Goal: Communication & Community: Answer question/provide support

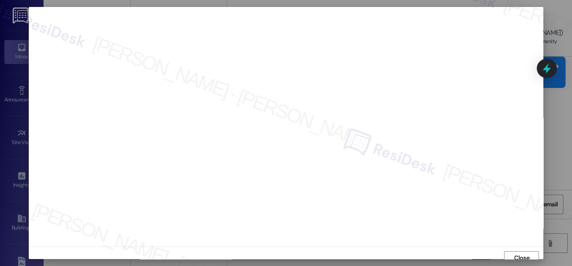
scroll to position [6, 0]
click at [518, 250] on span "Close" at bounding box center [521, 252] width 15 height 9
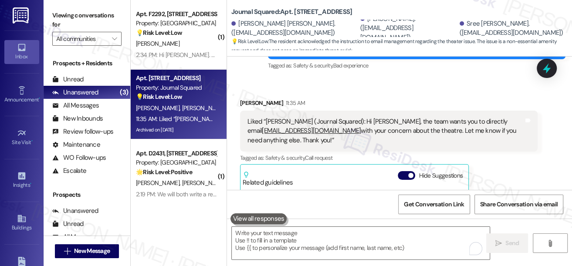
scroll to position [17500, 0]
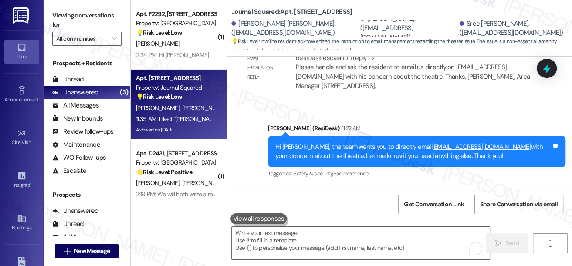
drag, startPoint x: 195, startPoint y: 57, endPoint x: 225, endPoint y: 77, distance: 36.3
click at [195, 57] on div "2:34 PM: Hi Jane. Can I put a work order in with you today? 2:34 PM: Hi Jane. C…" at bounding box center [226, 55] width 180 height 8
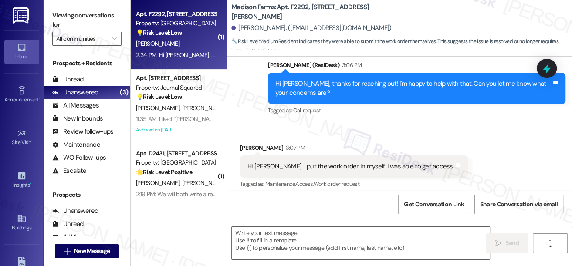
type textarea "Fetching suggested responses. Please feel free to read through the conversation…"
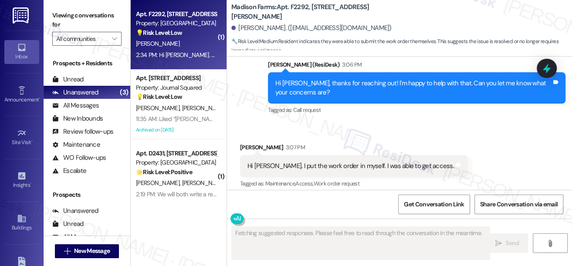
scroll to position [157, 0]
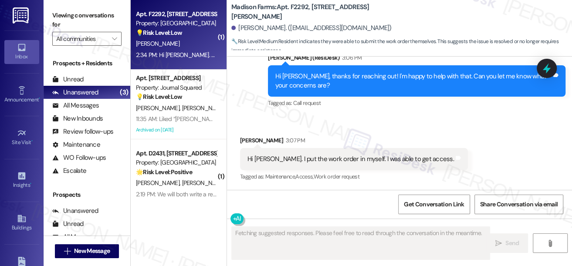
click at [341, 164] on div "Hi Jane. I put the work order in myself. I was able to get access. Tags and not…" at bounding box center [354, 159] width 228 height 22
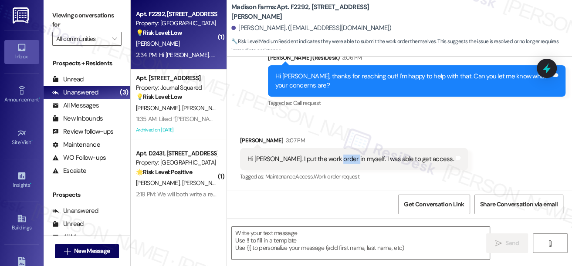
click at [341, 164] on div "Hi Jane. I put the work order in myself. I was able to get access. Tags and not…" at bounding box center [354, 159] width 228 height 22
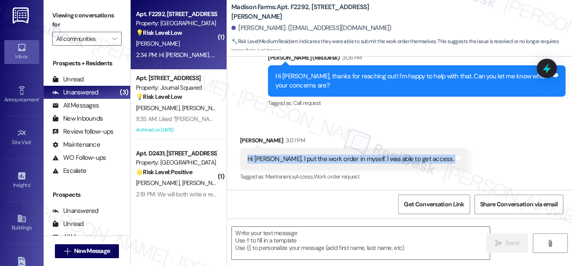
click at [341, 164] on div "Hi Jane. I put the work order in myself. I was able to get access. Tags and not…" at bounding box center [354, 159] width 228 height 22
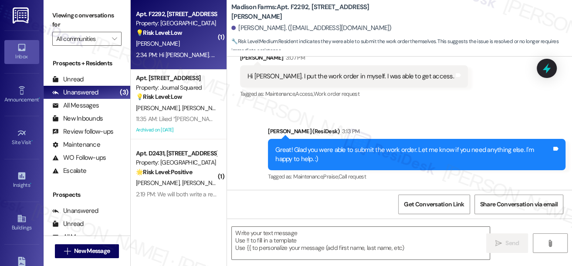
click at [296, 153] on div "Great! Glad you were able to submit the work order. Let me know if you need any…" at bounding box center [413, 154] width 276 height 19
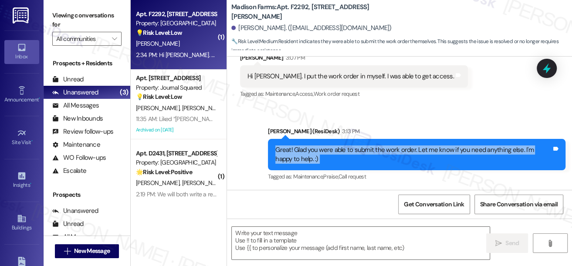
click at [296, 153] on div "Great! Glad you were able to submit the work order. Let me know if you need any…" at bounding box center [413, 154] width 276 height 19
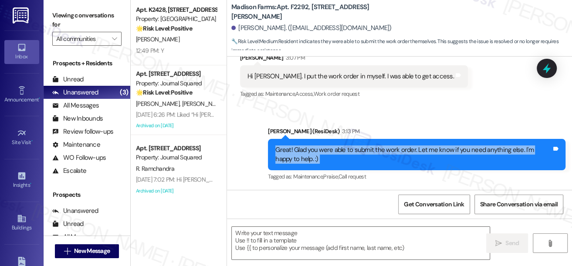
scroll to position [135, 0]
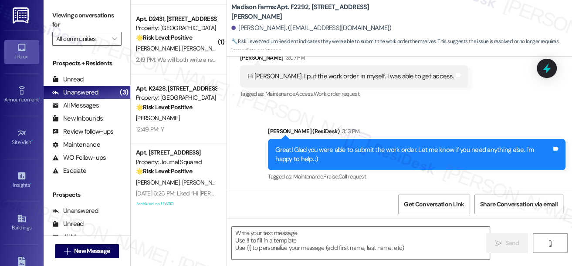
click at [187, 90] on div "( 1 ) Apt. F2292, 4883 Riley Road Property: Madison Farms 💡 Risk Level: Low The…" at bounding box center [179, 102] width 96 height 204
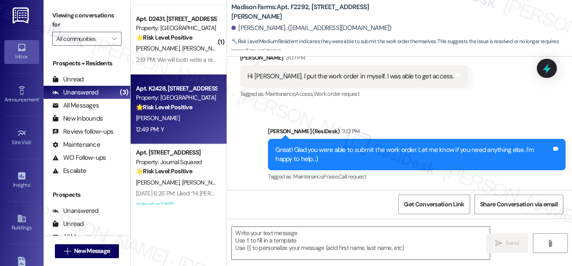
click at [177, 94] on div "Property: [GEOGRAPHIC_DATA]" at bounding box center [176, 97] width 81 height 9
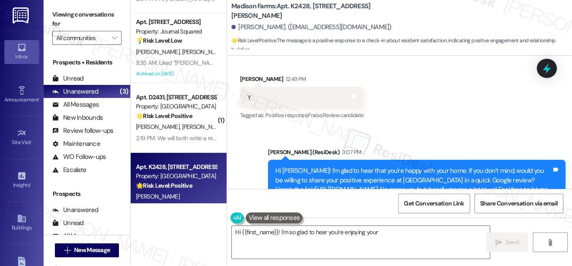
scroll to position [619, 0]
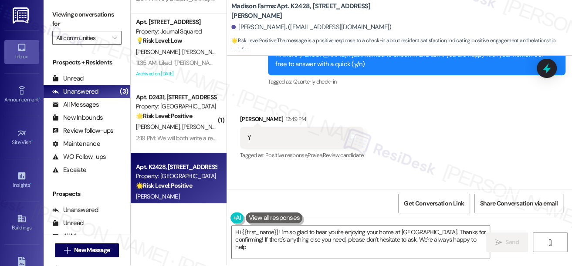
type textarea "Hi {{first_name}}! I'm so glad to hear you're enjoying your home at Madison Far…"
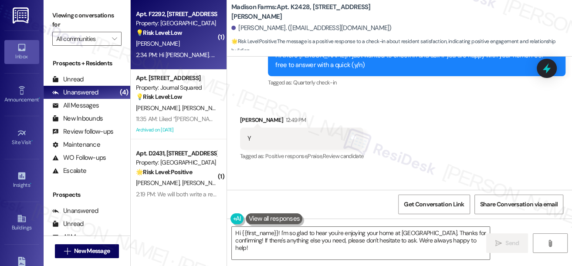
click at [178, 63] on div "Apt. F2292, 4883 Riley Road Property: Madison Farms 💡 Risk Level: Low The resid…" at bounding box center [179, 35] width 96 height 70
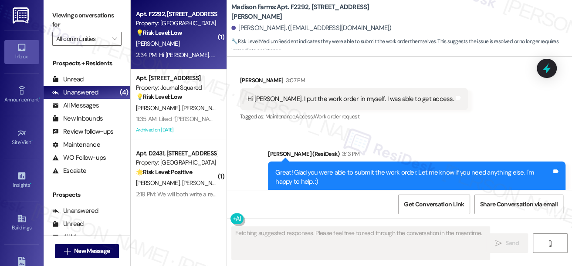
scroll to position [239, 0]
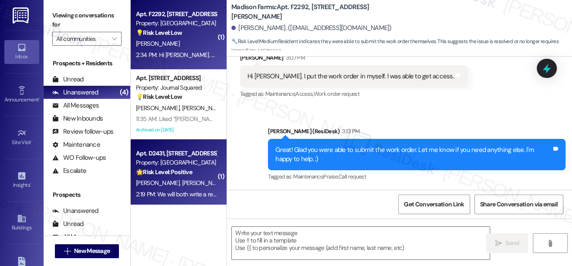
click at [198, 177] on div "Apt. D2431, 4883 Riley Road Property: Madison Farms 🌟 Risk Level: Positive The …" at bounding box center [176, 163] width 82 height 30
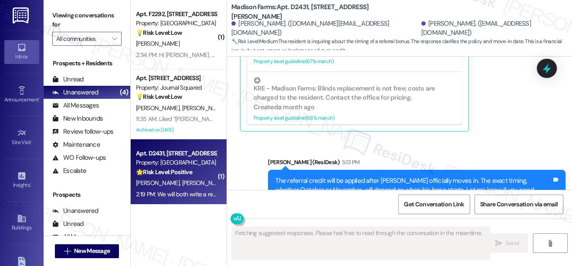
scroll to position [2102, 0]
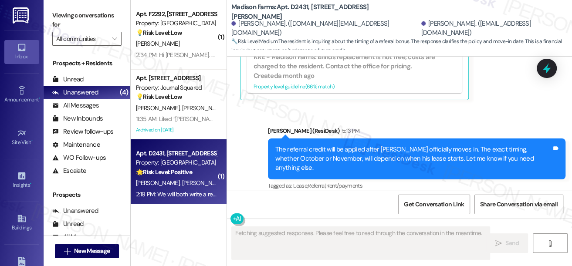
click at [353, 165] on div "The referral credit will be applied after Nick officially moves in. The exact t…" at bounding box center [416, 158] width 297 height 41
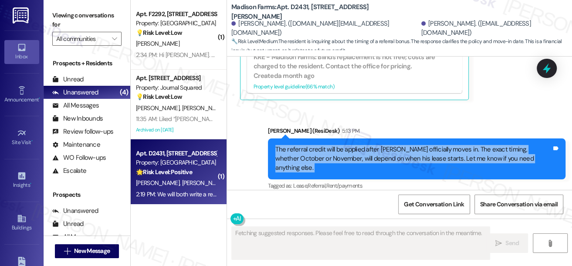
click at [353, 165] on div "The referral credit will be applied after Nick officially moves in. The exact t…" at bounding box center [416, 158] width 297 height 41
click at [383, 152] on div "The referral credit will be applied after [PERSON_NAME] officially moves in. Th…" at bounding box center [413, 159] width 276 height 28
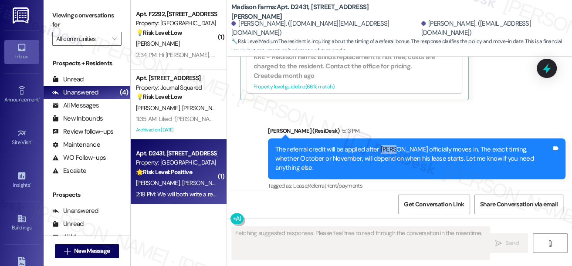
click at [383, 152] on div "The referral credit will be applied after [PERSON_NAME] officially moves in. Th…" at bounding box center [413, 159] width 276 height 28
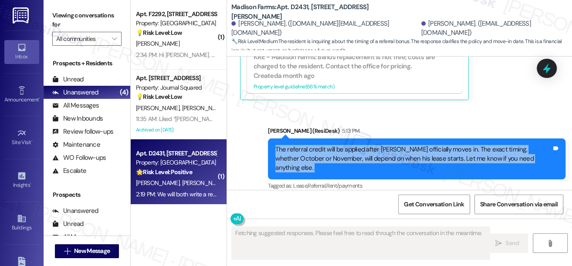
click at [383, 152] on div "The referral credit will be applied after [PERSON_NAME] officially moves in. Th…" at bounding box center [413, 159] width 276 height 28
click at [338, 153] on div "The referral credit will be applied after [PERSON_NAME] officially moves in. Th…" at bounding box center [413, 159] width 276 height 28
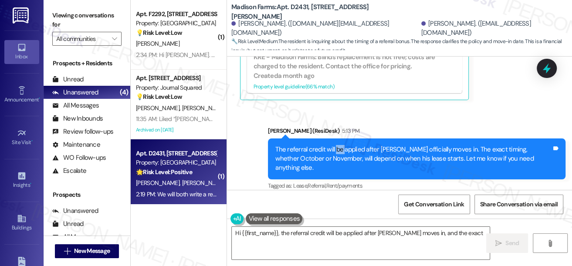
click at [337, 153] on div "The referral credit will be applied after [PERSON_NAME] officially moves in. Th…" at bounding box center [413, 159] width 276 height 28
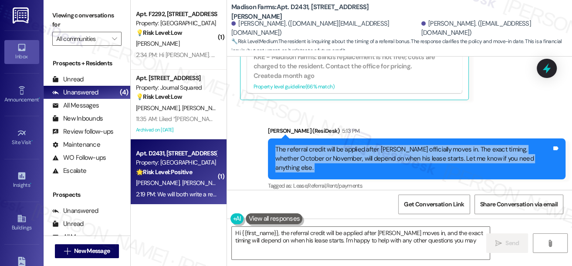
click at [337, 153] on div "The referral credit will be applied after [PERSON_NAME] officially moves in. Th…" at bounding box center [413, 159] width 276 height 28
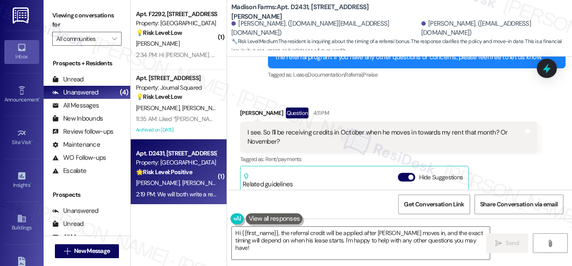
click at [405, 172] on div "Related guidelines Hide Suggestions" at bounding box center [353, 178] width 223 height 20
click at [407, 175] on button "Hide Suggestions" at bounding box center [405, 177] width 17 height 9
click at [337, 138] on div "I see. So I'll be receiving credits in October when he moves in towards my rent…" at bounding box center [385, 137] width 276 height 19
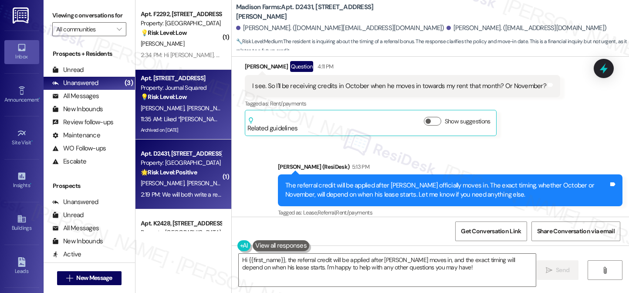
scroll to position [1904, 0]
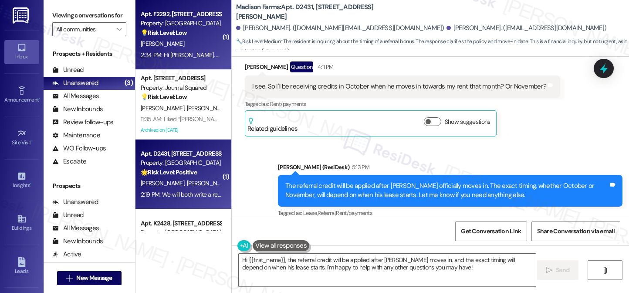
click at [172, 46] on div "N. Sayre" at bounding box center [181, 43] width 82 height 11
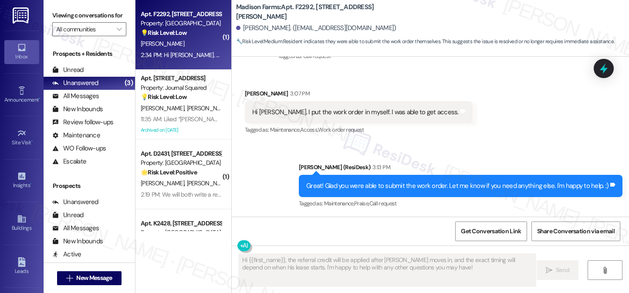
scroll to position [195, 0]
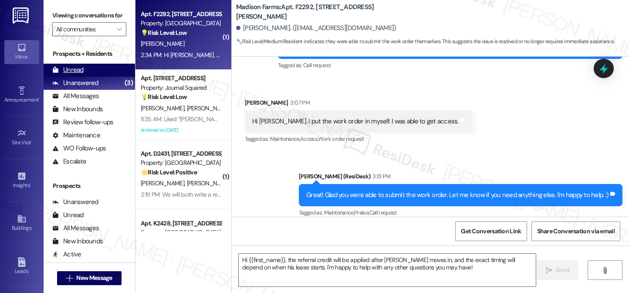
click at [81, 74] on div "Unread" at bounding box center [67, 69] width 31 height 9
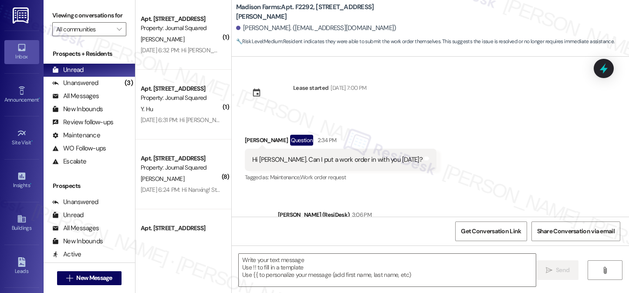
scroll to position [121, 0]
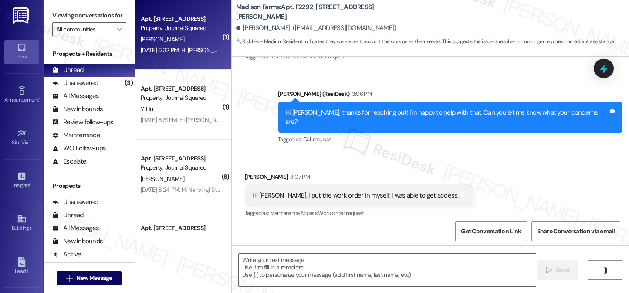
click at [190, 63] on div "Apt. 2114, 605 Pavonia Avenue Property: Journal Squared J. Proano Aug 15, 2025 …" at bounding box center [183, 35] width 96 height 70
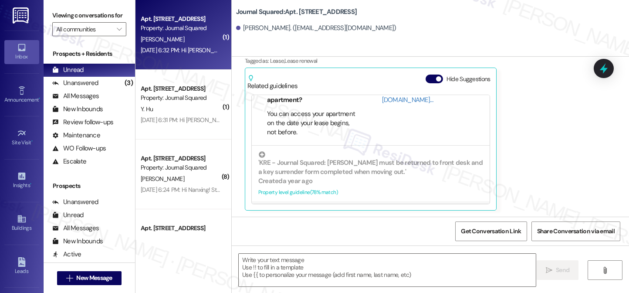
scroll to position [0, 0]
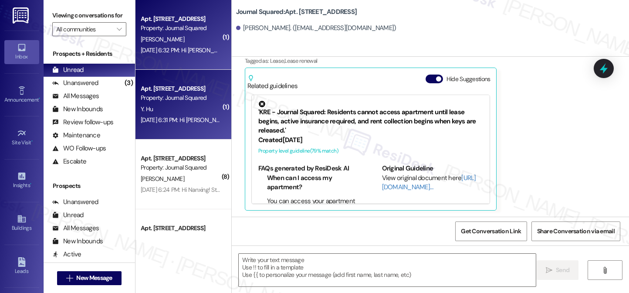
click at [164, 93] on div "Apt. 2210, 605 Pavonia Avenue" at bounding box center [181, 88] width 81 height 9
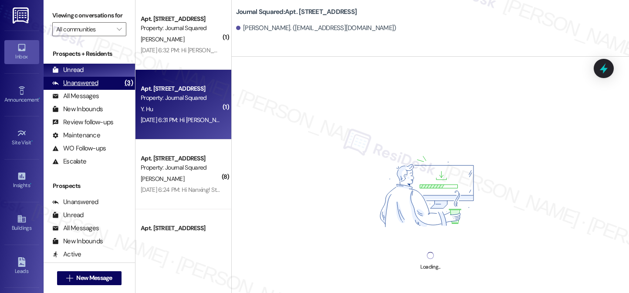
click at [101, 90] on div "Unanswered (3)" at bounding box center [89, 83] width 91 height 13
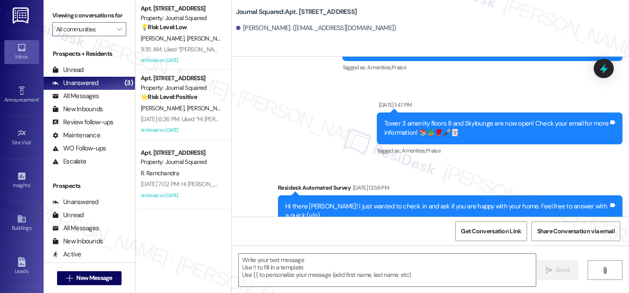
scroll to position [1076, 0]
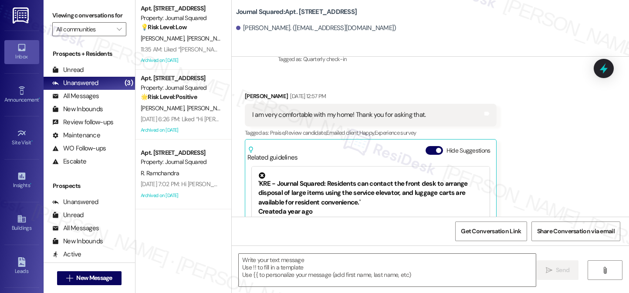
click at [350, 110] on div "I am very comfortable with my home! Thank you for asking that." at bounding box center [339, 114] width 174 height 9
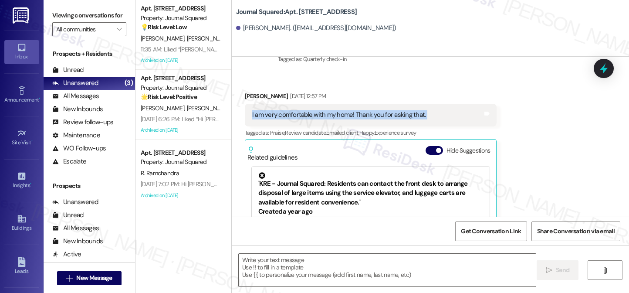
click at [350, 110] on div "I am very comfortable with my home! Thank you for asking that." at bounding box center [339, 114] width 174 height 9
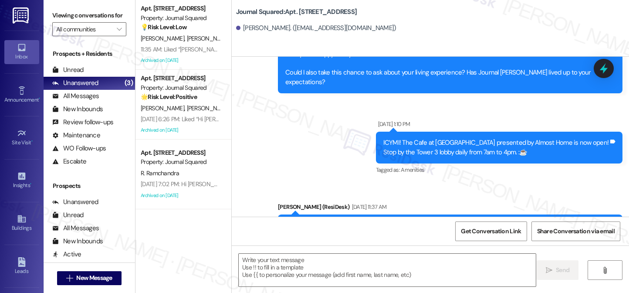
scroll to position [1294, 0]
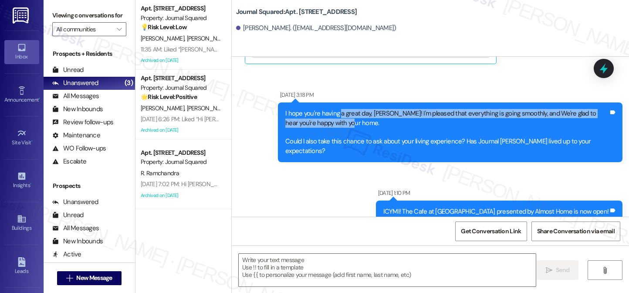
drag, startPoint x: 335, startPoint y: 86, endPoint x: 300, endPoint y: 87, distance: 34.8
click at [404, 109] on div "I hope you're having a great day, Yiyan! I'm pleased that everything is going s…" at bounding box center [446, 132] width 323 height 47
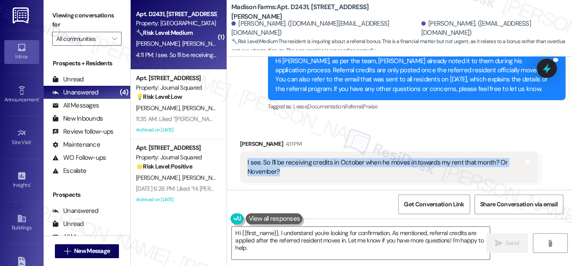
click at [309, 162] on div "I see. So I'll be receiving credits in October when he moves in towards my rent…" at bounding box center [385, 167] width 276 height 19
click at [373, 162] on div "I see. So I'll be receiving credits in October when he moves in towards my rent…" at bounding box center [385, 167] width 276 height 19
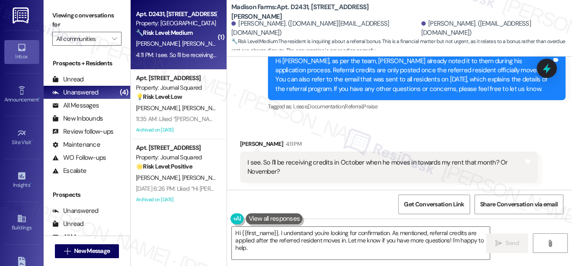
click at [373, 162] on div "I see. So I'll be receiving credits in October when he moves in towards my rent…" at bounding box center [385, 167] width 276 height 19
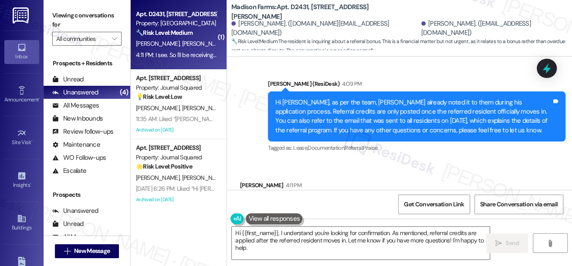
scroll to position [1873, 0]
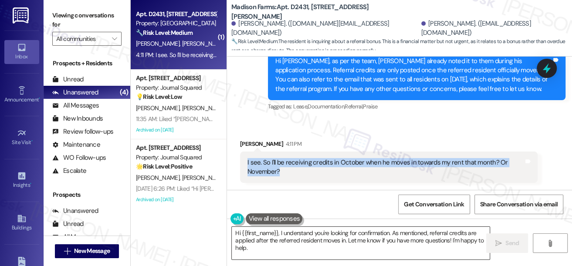
click at [340, 232] on textarea "Hi {{first_name}}, I understand you're looking for confirmation. As mentioned, …" at bounding box center [361, 243] width 258 height 33
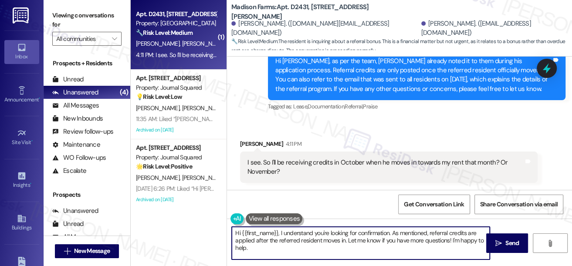
click at [340, 232] on textarea "Hi {{first_name}}, I understand you're looking for confirmation. As mentioned, …" at bounding box center [361, 243] width 258 height 33
click at [299, 245] on textarea "Hi {{first_name}}, I understand you're looking for confirmation. As mentioned, …" at bounding box center [361, 243] width 258 height 33
click at [332, 252] on textarea "Hi {{first_name}}, I understand you're looking for confirmation. As mentioned, …" at bounding box center [361, 243] width 258 height 33
click at [416, 231] on textarea "Hi {{first_name}}, I understand you're looking for confirmation. As mentioned, …" at bounding box center [361, 243] width 258 height 33
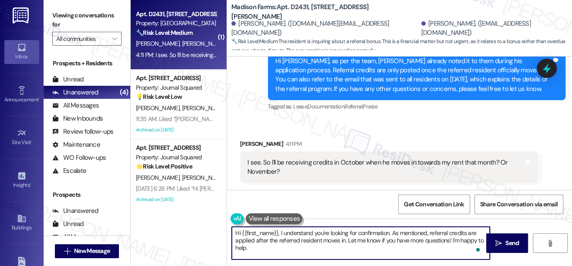
click at [416, 231] on textarea "Hi {{first_name}}, I understand you're looking for confirmation. As mentioned, …" at bounding box center [361, 243] width 258 height 33
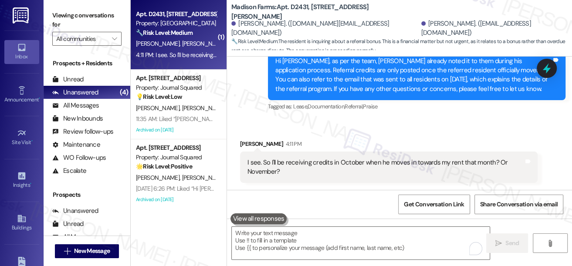
click at [58, 17] on label "Viewing conversations for" at bounding box center [86, 20] width 69 height 23
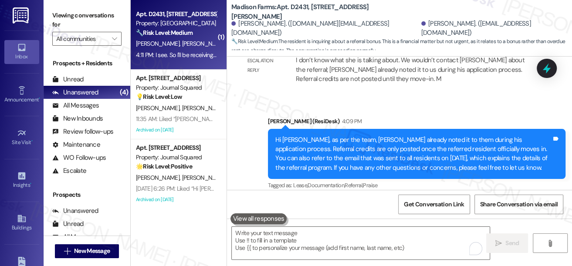
click at [51, 9] on div "Viewing conversations for All communities " at bounding box center [87, 27] width 87 height 54
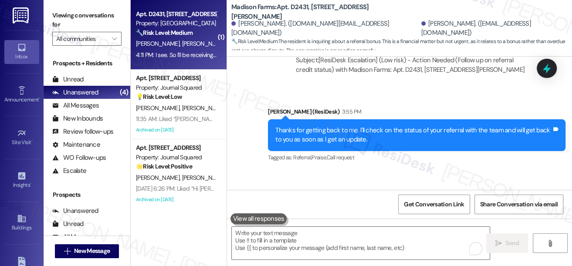
scroll to position [1398, 0]
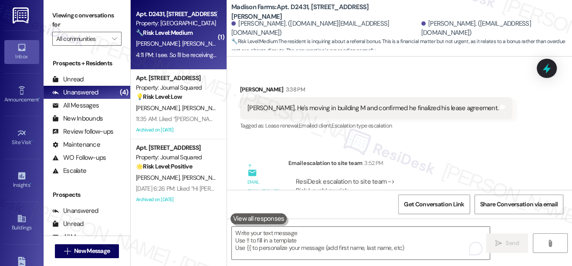
click at [61, 17] on label "Viewing conversations for" at bounding box center [86, 20] width 69 height 23
click at [315, 106] on div "Nick D'Angelo. He's moving in building M and confirmed he finalized his lease a…" at bounding box center [372, 108] width 251 height 9
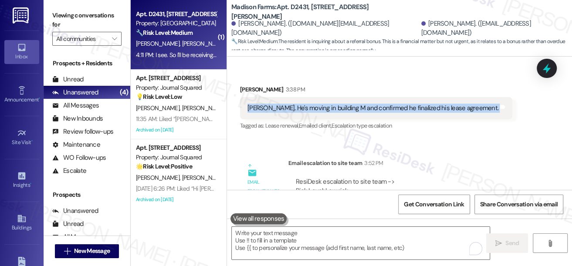
click at [315, 106] on div "Nick D'Angelo. He's moving in building M and confirmed he finalized his lease a…" at bounding box center [372, 108] width 251 height 9
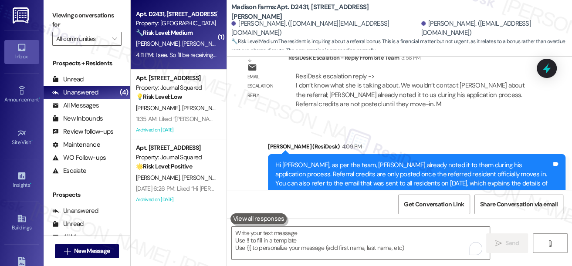
scroll to position [1833, 0]
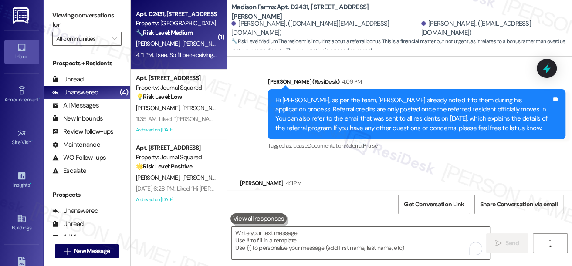
click at [349, 87] on div "Jane (ResiDesk) 4:09 PM" at bounding box center [416, 83] width 297 height 12
click at [373, 112] on div "Hi Monica, as per the team, Nick already noted it to them during his applicatio…" at bounding box center [413, 114] width 276 height 37
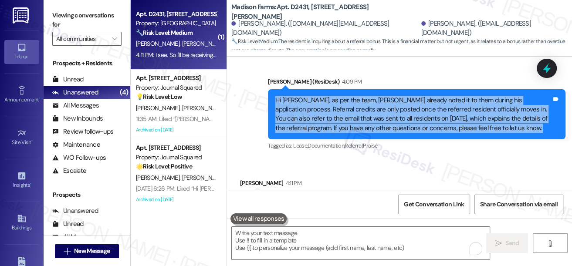
click at [373, 112] on div "Hi Monica, as per the team, Nick already noted it to them during his applicatio…" at bounding box center [413, 114] width 276 height 37
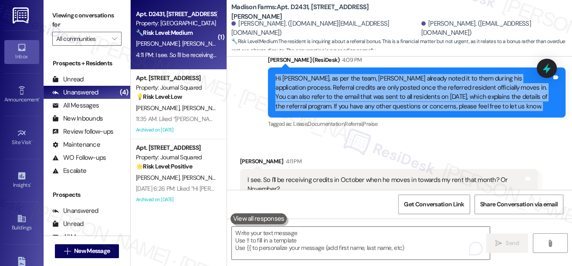
scroll to position [1873, 0]
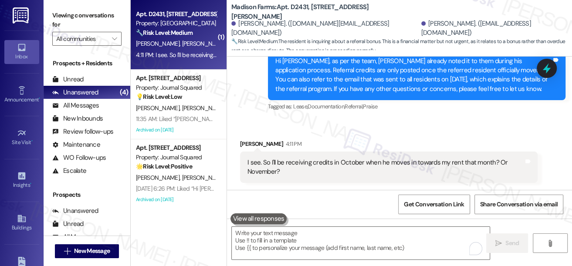
click at [317, 163] on div "I see. So I'll be receiving credits in October when he moves in towards my rent…" at bounding box center [385, 167] width 276 height 19
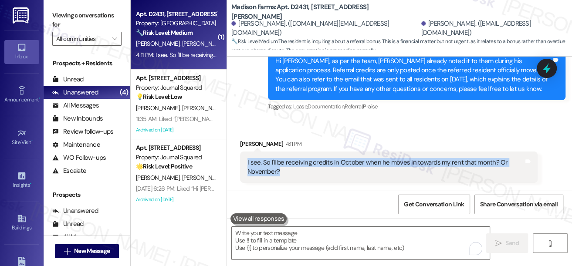
click at [317, 163] on div "I see. So I'll be receiving credits in October when he moves in towards my rent…" at bounding box center [385, 167] width 276 height 19
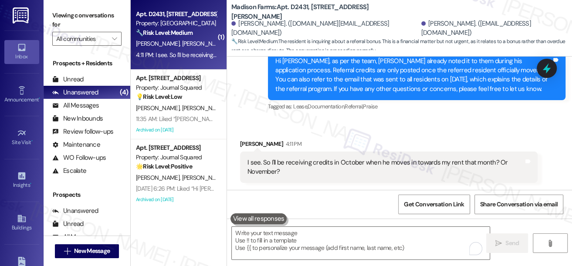
click at [328, 88] on div "Hi Monica, as per the team, Nick already noted it to them during his applicatio…" at bounding box center [413, 75] width 276 height 37
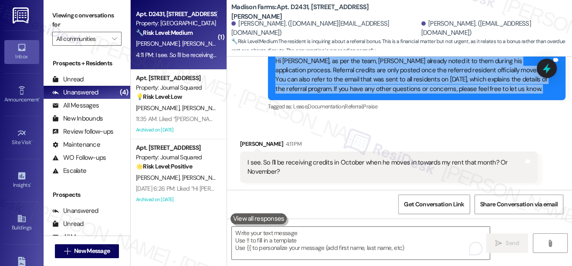
click at [328, 88] on div "Hi Monica, as per the team, Nick already noted it to them during his applicatio…" at bounding box center [413, 75] width 276 height 37
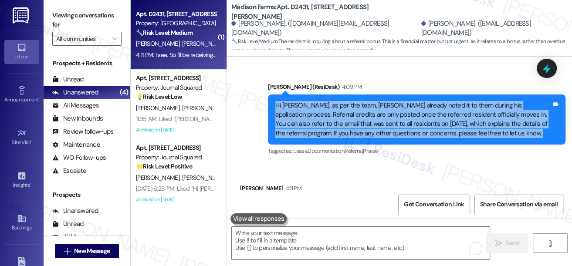
scroll to position [1793, 0]
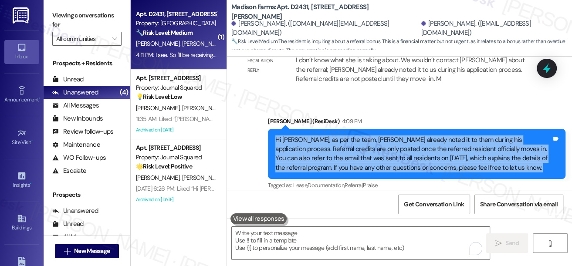
click at [377, 145] on div "Hi Monica, as per the team, Nick already noted it to them during his applicatio…" at bounding box center [413, 153] width 276 height 37
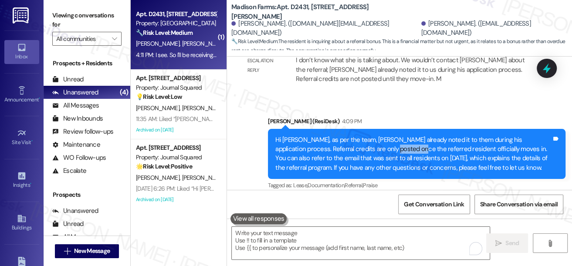
click at [377, 145] on div "Hi Monica, as per the team, Nick already noted it to them during his applicatio…" at bounding box center [413, 153] width 276 height 37
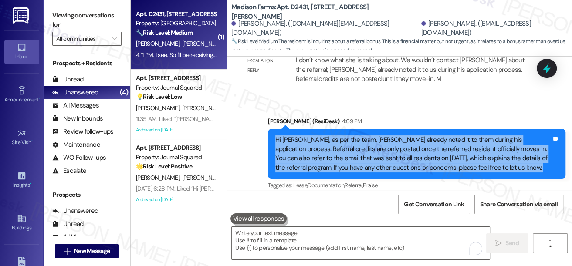
click at [377, 145] on div "Hi Monica, as per the team, Nick already noted it to them during his applicatio…" at bounding box center [413, 153] width 276 height 37
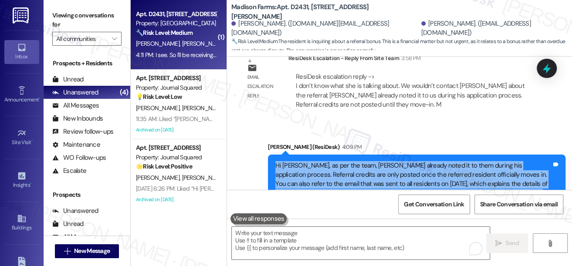
scroll to position [1833, 0]
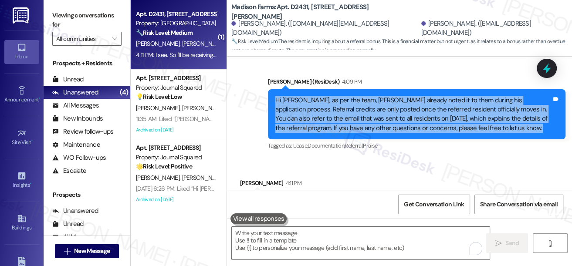
click at [385, 116] on div "Hi Monica, as per the team, Nick already noted it to them during his applicatio…" at bounding box center [413, 114] width 276 height 37
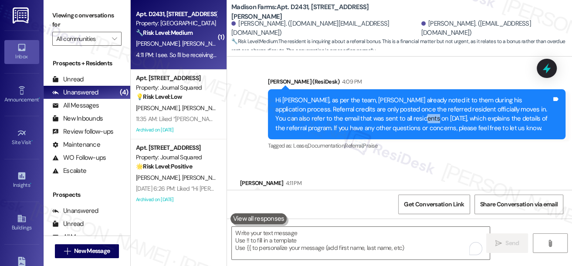
click at [385, 116] on div "Hi Monica, as per the team, Nick already noted it to them during his applicatio…" at bounding box center [413, 114] width 276 height 37
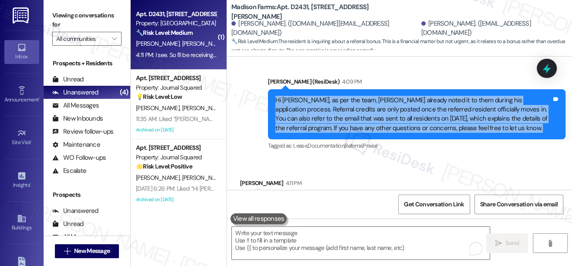
click at [385, 116] on div "Hi Monica, as per the team, Nick already noted it to them during his applicatio…" at bounding box center [413, 114] width 276 height 37
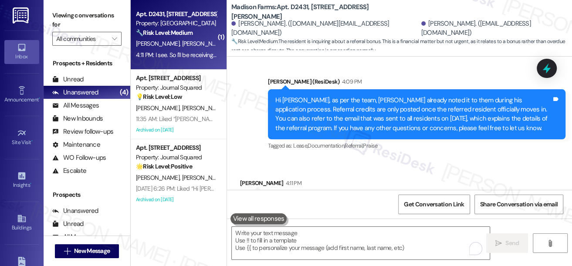
click at [56, 11] on label "Viewing conversations for" at bounding box center [86, 20] width 69 height 23
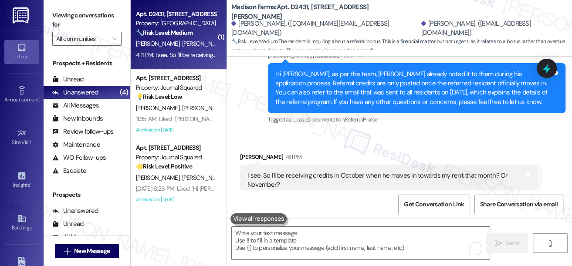
scroll to position [1873, 0]
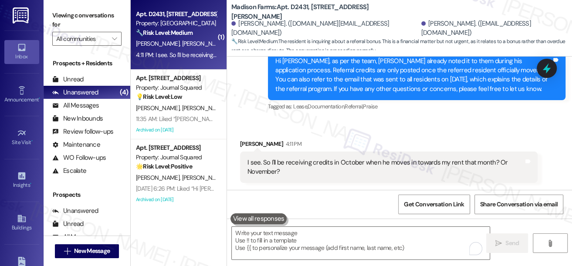
click at [282, 159] on div "I see. So I'll be receiving credits in October when he moves in towards my rent…" at bounding box center [385, 167] width 276 height 19
click at [282, 160] on div "I see. So I'll be receiving credits in October when he moves in towards my rent…" at bounding box center [385, 167] width 276 height 19
click at [283, 160] on div "I see. So I'll be receiving credits in October when he moves in towards my rent…" at bounding box center [385, 167] width 276 height 19
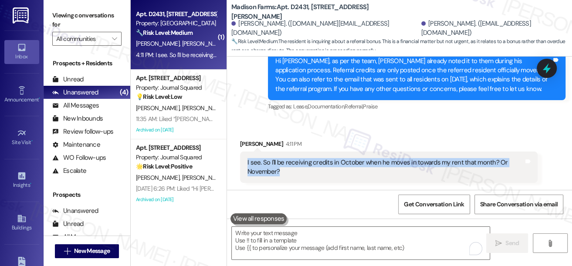
click at [283, 160] on div "I see. So I'll be receiving credits in October when he moves in towards my rent…" at bounding box center [385, 167] width 276 height 19
copy div "I see. So I'll be receiving credits in October when he moves in towards my rent…"
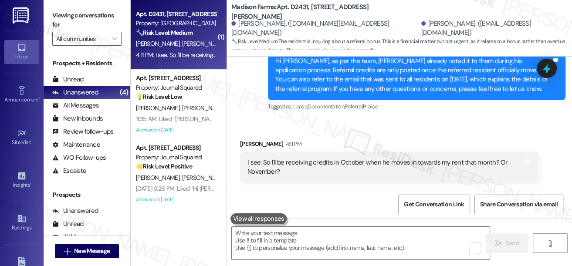
click at [59, 20] on label "Viewing conversations for" at bounding box center [86, 20] width 69 height 23
click at [328, 76] on div "Hi Monica, as per the team, Nick already noted it to them during his applicatio…" at bounding box center [413, 75] width 276 height 37
click at [444, 159] on div "I see. So I'll be receiving credits in October when he moves in towards my rent…" at bounding box center [385, 167] width 276 height 19
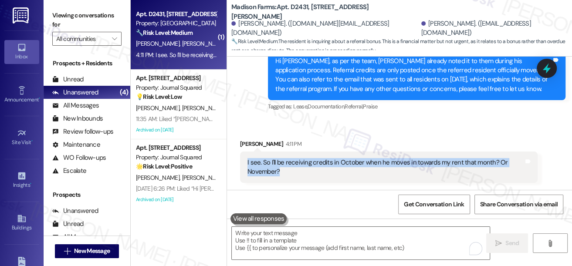
click at [444, 159] on div "I see. So I'll be receiving credits in October when he moves in towards my rent…" at bounding box center [385, 167] width 276 height 19
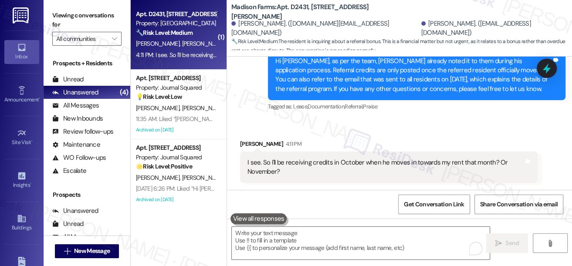
click at [67, 24] on label "Viewing conversations for" at bounding box center [86, 20] width 69 height 23
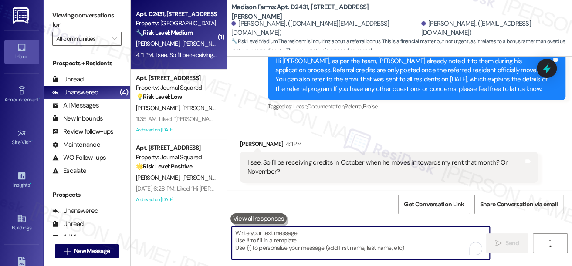
click at [294, 233] on textarea "To enrich screen reader interactions, please activate Accessibility in Grammarl…" at bounding box center [361, 243] width 258 height 33
paste textarea "That’s correct—the referral credit will be applied after Nick officially moves …"
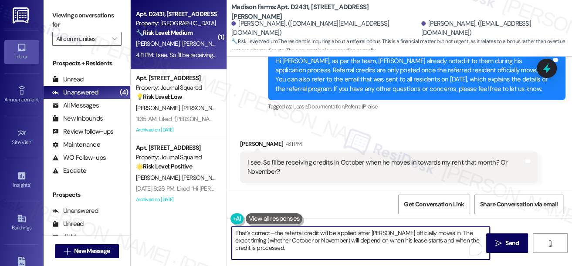
drag, startPoint x: 276, startPoint y: 232, endPoint x: 224, endPoint y: 232, distance: 52.7
click at [224, 232] on div "( 1 ) Apt. D2431, 4883 Riley Road Property: Madison Farms 🔧 Risk Level: Medium …" at bounding box center [351, 133] width 441 height 266
click at [453, 239] on textarea "The referral credit will be applied after Nick officially moves in. The exact t…" at bounding box center [361, 243] width 258 height 33
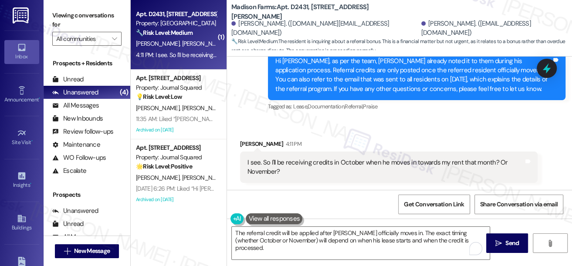
click at [63, 20] on label "Viewing conversations for" at bounding box center [86, 20] width 69 height 23
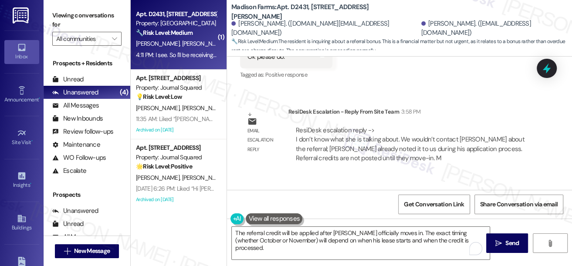
scroll to position [1714, 0]
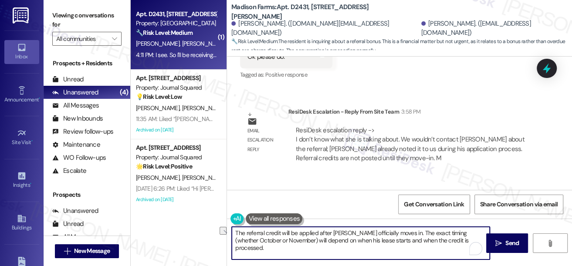
drag, startPoint x: 363, startPoint y: 242, endPoint x: 448, endPoint y: 242, distance: 84.9
click at [448, 242] on textarea "The referral credit will be applied after Nick officially moves in. The exact t…" at bounding box center [361, 243] width 258 height 33
click at [428, 242] on textarea "The referral credit will be applied after Nick officially moves in. The exact t…" at bounding box center [361, 243] width 258 height 33
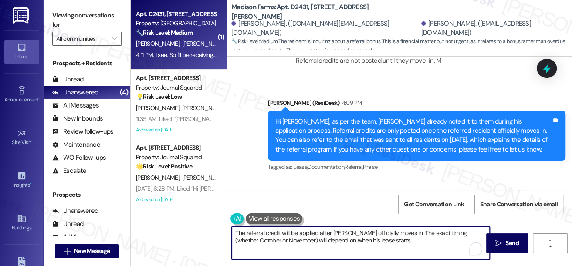
scroll to position [1833, 0]
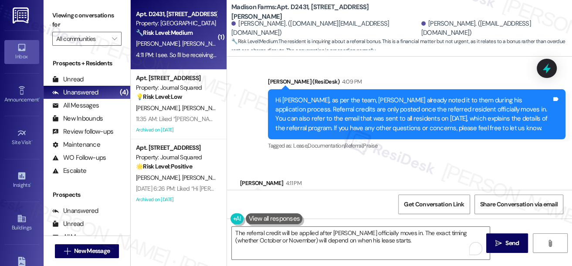
click at [52, 18] on label "Viewing conversations for" at bounding box center [86, 20] width 69 height 23
click at [376, 247] on textarea "The referral credit will be applied after Nick officially moves in. The exact t…" at bounding box center [361, 243] width 258 height 33
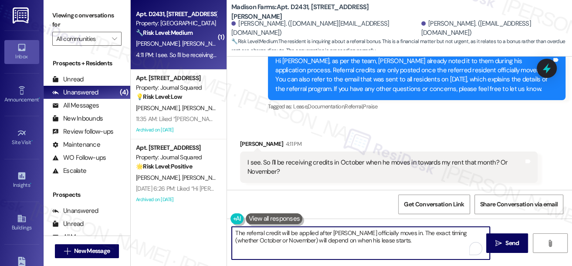
scroll to position [1, 0]
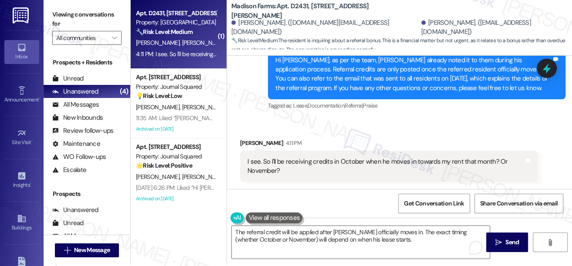
click at [323, 163] on div "I see. So I'll be receiving credits in October when he moves in towards my rent…" at bounding box center [385, 166] width 276 height 19
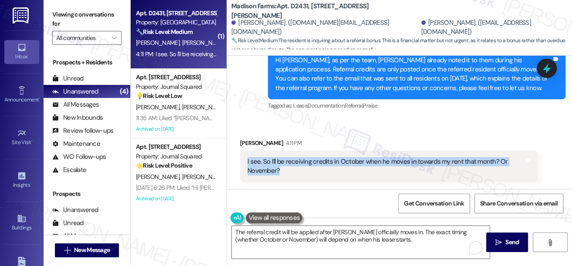
click at [322, 163] on div "I see. So I'll be receiving credits in October when he moves in towards my rent…" at bounding box center [385, 166] width 276 height 19
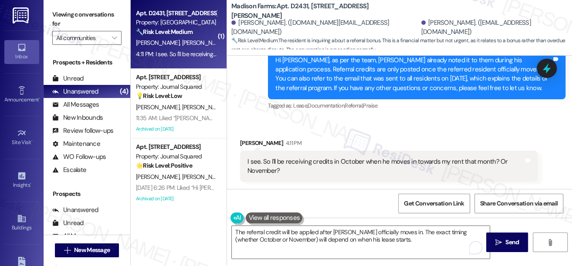
click at [357, 123] on div "Received via SMS Monica Bates 4:11 PM I see. So I'll be receiving credits in Oc…" at bounding box center [399, 154] width 345 height 70
click at [340, 154] on div "I see. So I'll be receiving credits in October when he moves in towards my rent…" at bounding box center [388, 167] width 297 height 32
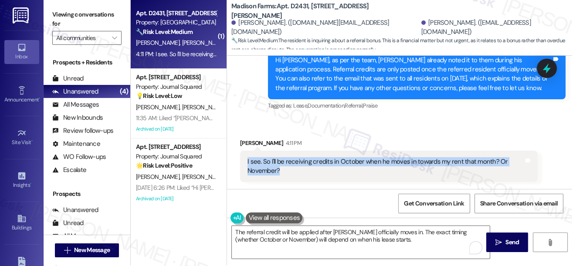
click at [340, 154] on div "I see. So I'll be receiving credits in October when he moves in towards my rent…" at bounding box center [388, 167] width 297 height 32
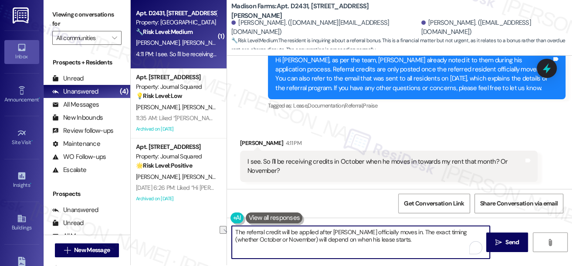
drag, startPoint x: 345, startPoint y: 231, endPoint x: 384, endPoint y: 230, distance: 39.2
click at [384, 230] on textarea "The referral credit will be applied after Nick officially moves in. The exact t…" at bounding box center [361, 242] width 258 height 33
click at [383, 240] on textarea "The referral credit will be applied after Nick officially moves in. The exact t…" at bounding box center [361, 242] width 258 height 33
drag, startPoint x: 435, startPoint y: 231, endPoint x: 450, endPoint y: 230, distance: 14.4
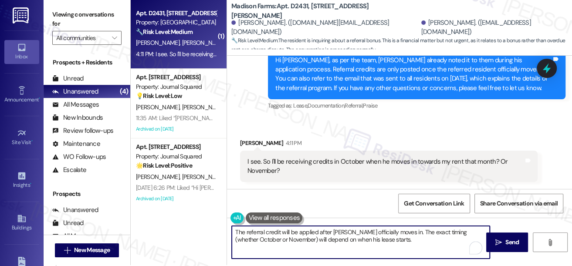
click at [435, 231] on textarea "The referral credit will be applied after Nick officially moves in. The exact t…" at bounding box center [361, 242] width 258 height 33
click at [267, 235] on textarea "The referral credit will be applied after Nick officially moves in. The exact t…" at bounding box center [361, 242] width 258 height 33
click at [269, 238] on textarea "The referral credit will be applied after Nick officially moves in. The exact t…" at bounding box center [361, 242] width 258 height 33
click at [378, 239] on textarea "The referral credit will be applied after Nick officially moves in. The exact t…" at bounding box center [361, 242] width 258 height 33
click at [387, 240] on textarea "The referral credit will be applied after Nick officially moves in. The exact t…" at bounding box center [361, 242] width 258 height 33
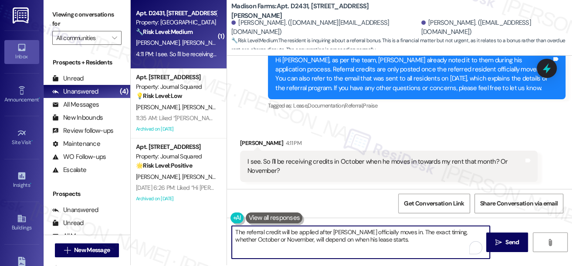
click at [321, 229] on textarea "The referral credit will be applied after Nick officially moves in. The exact t…" at bounding box center [361, 242] width 258 height 33
click at [332, 176] on div "I see. So I'll be receiving credits in October when he moves in towards my rent…" at bounding box center [388, 167] width 297 height 32
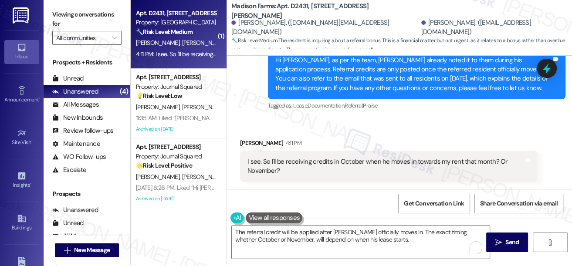
click at [44, 13] on div "Viewing conversations for All communities " at bounding box center [87, 26] width 87 height 54
click at [393, 238] on textarea "The referral credit will be applied after Nick officially moves in. The exact t…" at bounding box center [361, 242] width 258 height 33
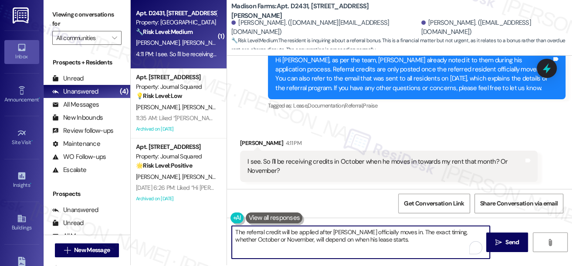
click at [393, 238] on textarea "The referral credit will be applied after Nick officially moves in. The exact t…" at bounding box center [361, 242] width 258 height 33
click at [403, 165] on div "I see. So I'll be receiving credits in October when he moves in towards my rent…" at bounding box center [385, 166] width 276 height 19
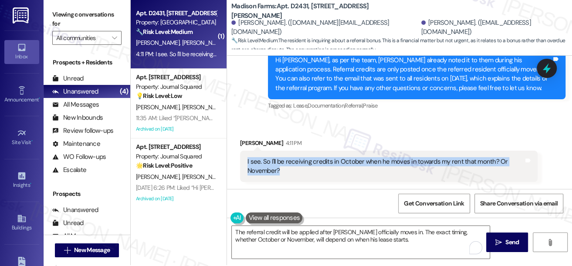
click at [403, 165] on div "I see. So I'll be receiving credits in October when he moves in towards my rent…" at bounding box center [385, 166] width 276 height 19
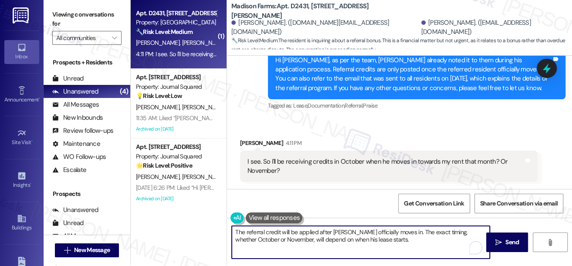
click at [394, 240] on textarea "The referral credit will be applied after Nick officially moves in. The exact t…" at bounding box center [361, 242] width 258 height 33
type textarea "The referral credit will be applied after Nick officially moves in. The exact t…"
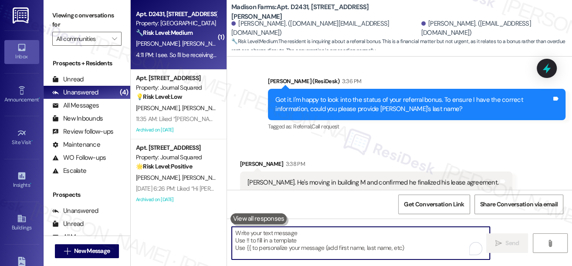
scroll to position [1310, 0]
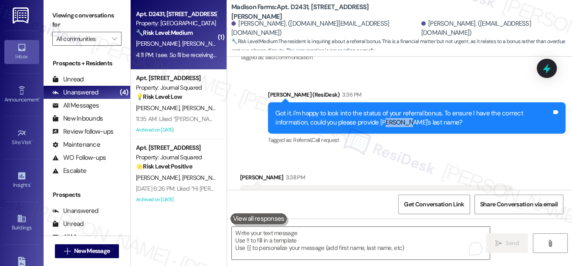
drag, startPoint x: 383, startPoint y: 122, endPoint x: 399, endPoint y: 129, distance: 18.1
click at [399, 129] on div "Got it. I'm happy to look into the status of your referral bonus. To ensure I h…" at bounding box center [416, 118] width 297 height 32
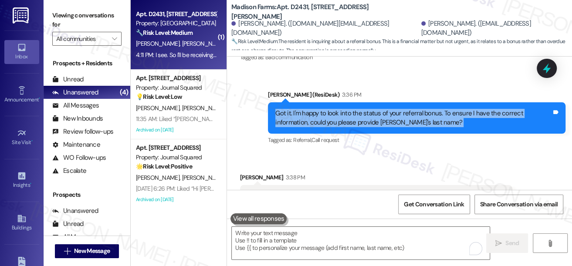
click at [400, 129] on div "Got it. I'm happy to look into the status of your referral bonus. To ensure I h…" at bounding box center [416, 118] width 297 height 32
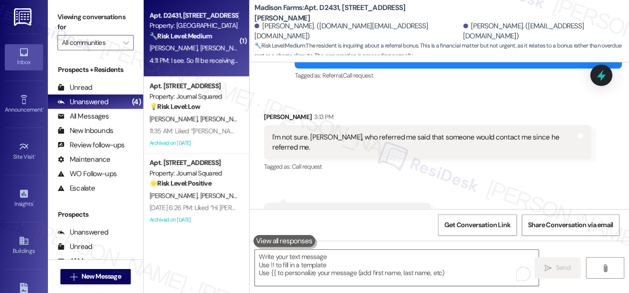
scroll to position [1151, 0]
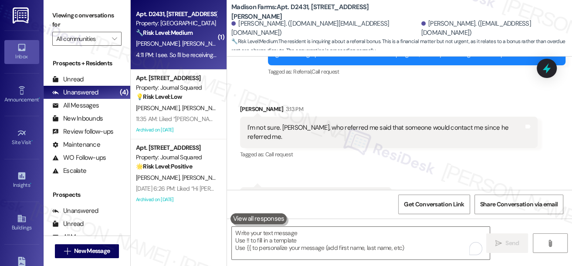
click at [394, 133] on div "I'm not sure. Nick, who referred me said that someone would contact me since he…" at bounding box center [385, 132] width 276 height 19
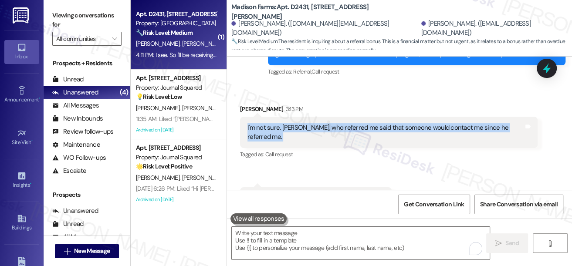
click at [394, 133] on div "I'm not sure. Nick, who referred me said that someone would contact me since he…" at bounding box center [385, 132] width 276 height 19
click at [353, 137] on div "I'm not sure. Nick, who referred me said that someone would contact me since he…" at bounding box center [385, 132] width 276 height 19
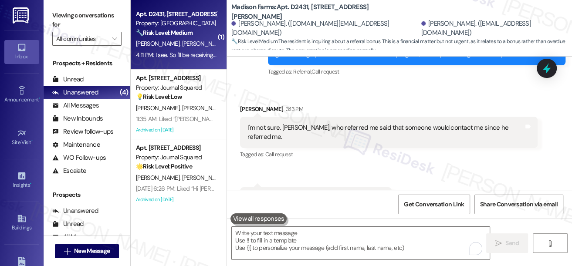
click at [353, 137] on div "I'm not sure. Nick, who referred me said that someone would contact me since he…" at bounding box center [385, 132] width 276 height 19
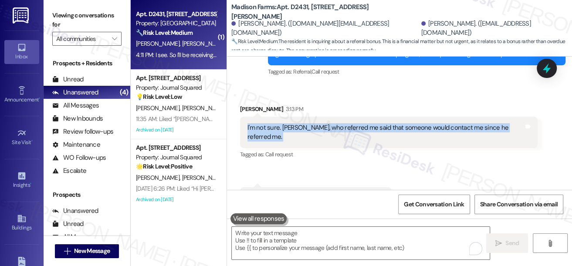
click at [353, 137] on div "I'm not sure. Nick, who referred me said that someone would contact me since he…" at bounding box center [385, 132] width 276 height 19
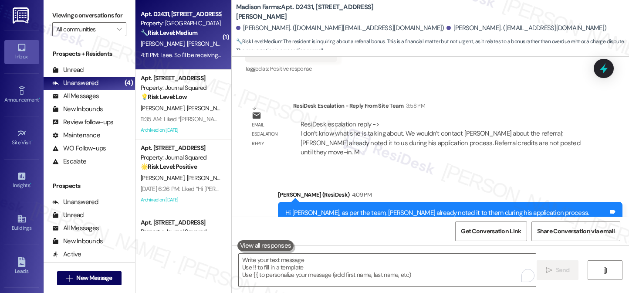
scroll to position [1850, 0]
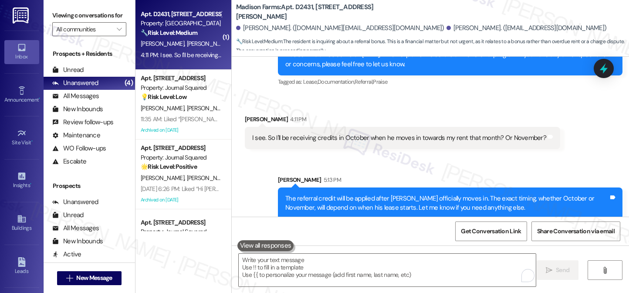
click at [347, 194] on div "The referral credit will be applied after Nick officially moves in. The exact t…" at bounding box center [446, 203] width 323 height 19
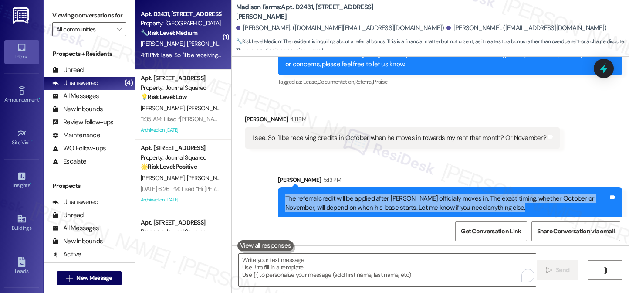
click at [347, 194] on div "The referral credit will be applied after Nick officially moves in. The exact t…" at bounding box center [446, 203] width 323 height 19
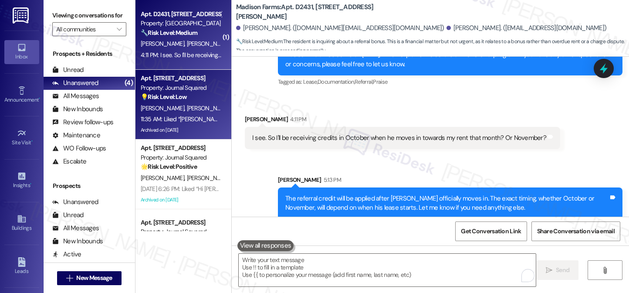
click at [189, 104] on div "S. Appikonda L. Siddavatam I. Patel" at bounding box center [181, 108] width 82 height 11
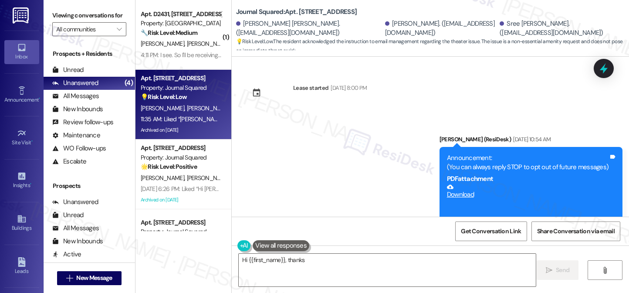
scroll to position [17064, 0]
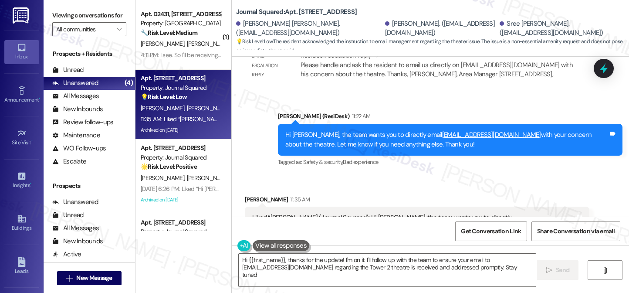
type textarea "Hi {{first_name}}, thanks for the update! I'm on it. I'll follow up with the te…"
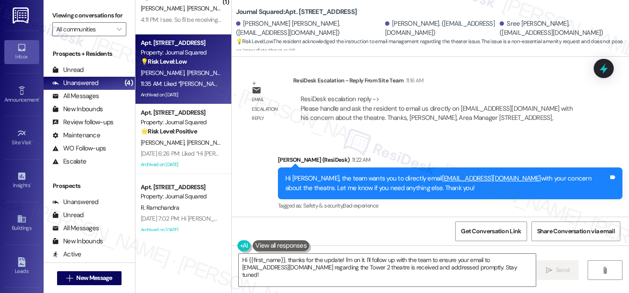
scroll to position [0, 0]
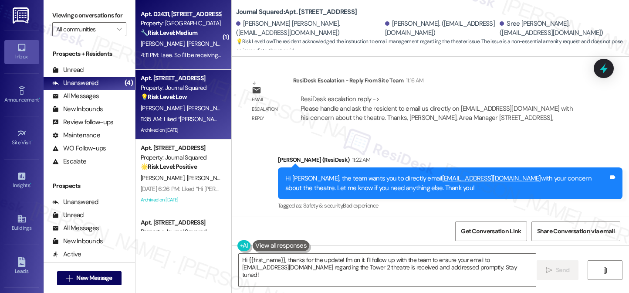
click at [204, 57] on div "4:11 PM: I see. So I'll be receiving credits in October when he moves in toward…" at bounding box center [284, 55] width 286 height 8
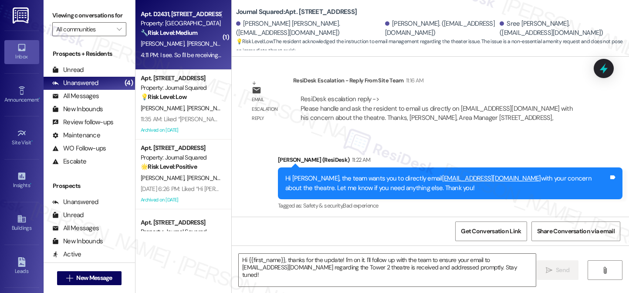
type textarea "Fetching suggested responses. Please feel free to read through the conversation…"
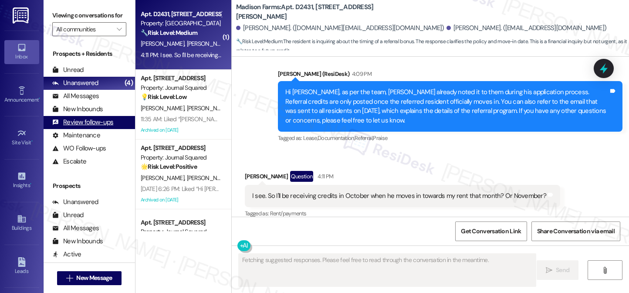
scroll to position [1938, 0]
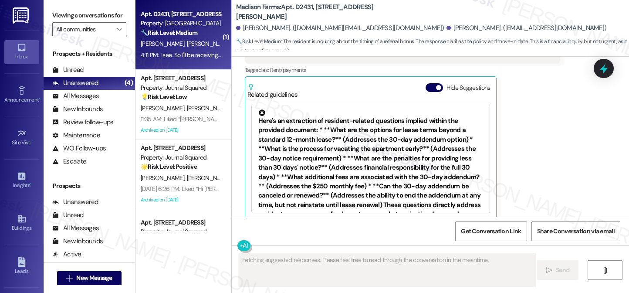
click at [407, 183] on div "Here's an extraction of resident-related questions implied within the provided …" at bounding box center [370, 168] width 225 height 119
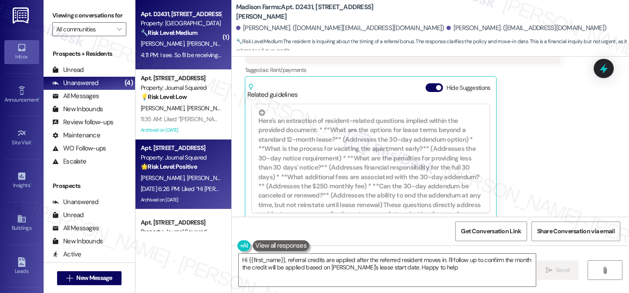
type textarea "Hi {{first_name}}, referral credits are applied after the referred resident mov…"
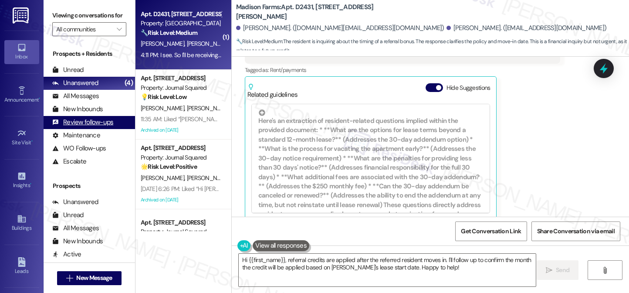
click at [97, 127] on div "Review follow-ups" at bounding box center [82, 122] width 61 height 9
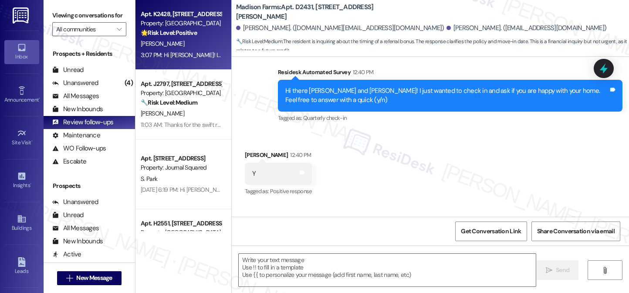
type textarea "Fetching suggested responses. Please feel free to read through the conversation…"
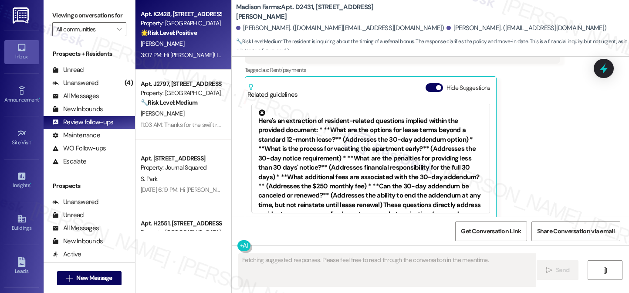
click at [198, 62] on div "Apt. K2428, 4883 Riley Road Property: Madison Farms 🌟 Risk Level: Positive The …" at bounding box center [183, 35] width 96 height 70
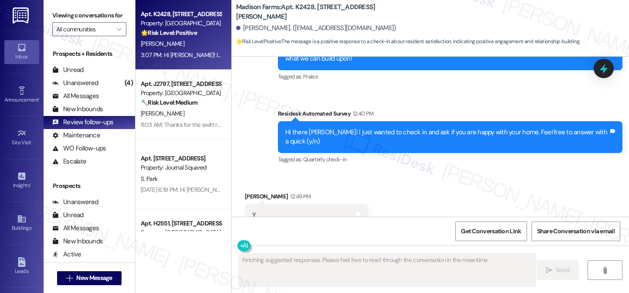
scroll to position [534, 0]
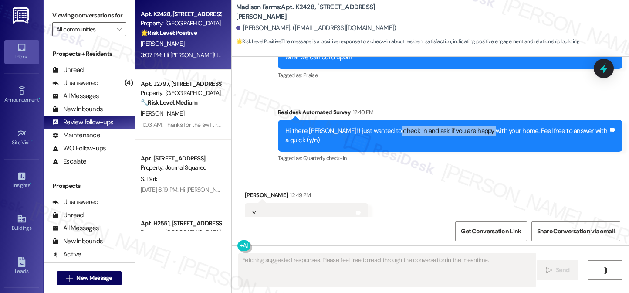
drag, startPoint x: 389, startPoint y: 116, endPoint x: 499, endPoint y: 111, distance: 110.3
click at [499, 126] on div "Hi there Steven! I just wanted to check in and ask if you are happy with your h…" at bounding box center [446, 135] width 323 height 19
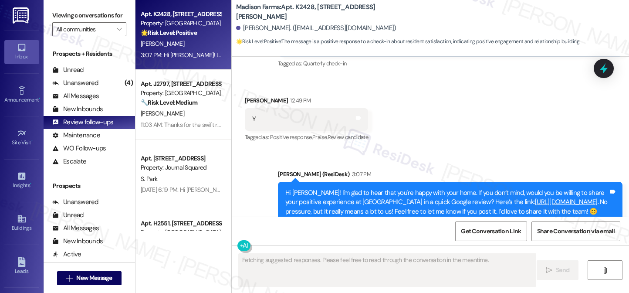
scroll to position [654, 0]
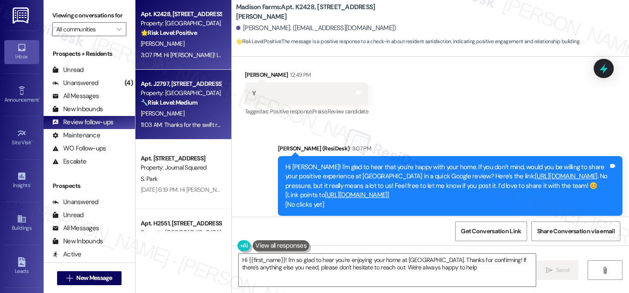
type textarea "Hi {{first_name}}! I'm so glad to hear you're enjoying your home at Madison Far…"
click at [185, 98] on div "🔧 Risk Level: Medium The resident reports a running toilet, but there's no indi…" at bounding box center [181, 102] width 81 height 9
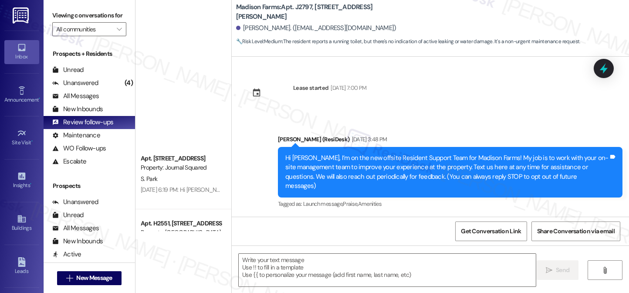
scroll to position [261, 0]
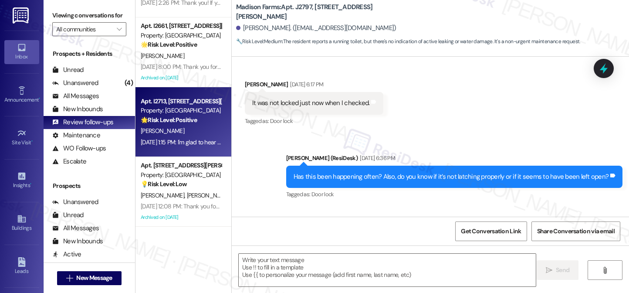
type textarea "Fetching suggested responses. Please feel free to read through the conversation…"
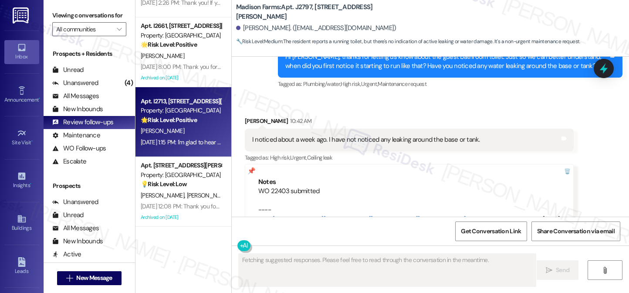
scroll to position [1916, 0]
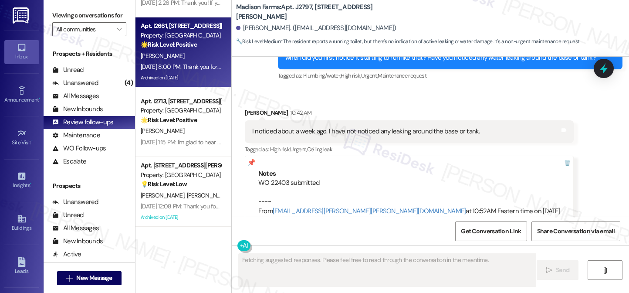
click at [192, 66] on div "Aug 13, 2025 at 8:00 PM: Thank you for the review! If there's anything else we …" at bounding box center [362, 67] width 443 height 8
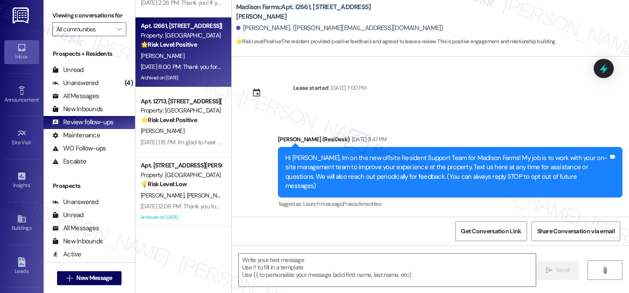
scroll to position [1476, 0]
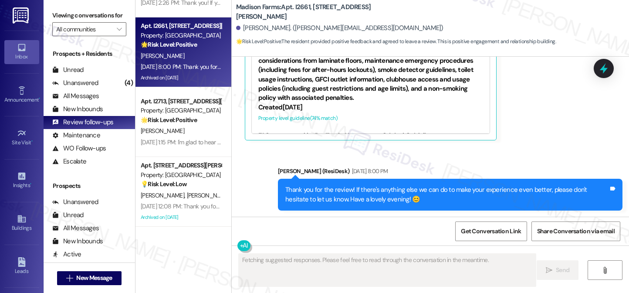
click at [343, 188] on div "Thank you for the review! If there's anything else we can do to make your exper…" at bounding box center [446, 194] width 323 height 19
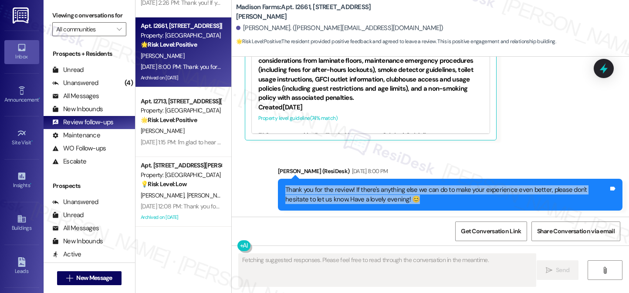
click at [344, 188] on div "Thank you for the review! If there's anything else we can do to make your exper…" at bounding box center [446, 194] width 323 height 19
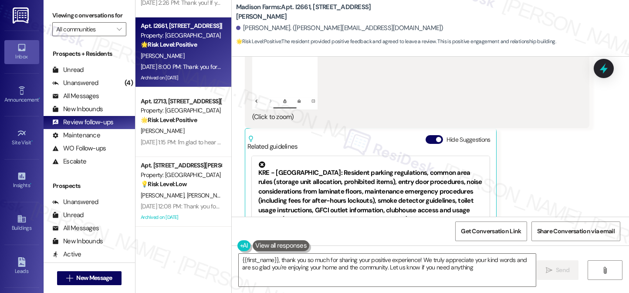
type textarea "{{first_name}}, thank you so much for sharing your positive experience! We trul…"
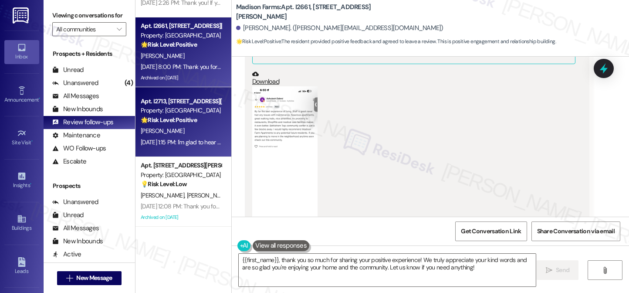
scroll to position [1258, 0]
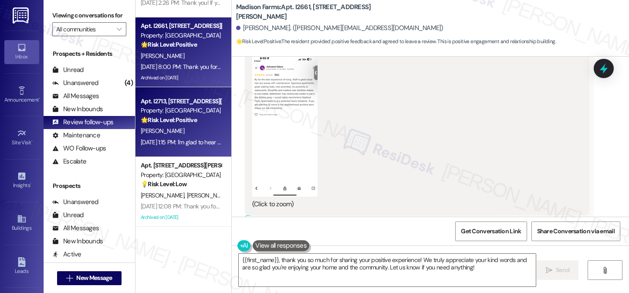
click at [181, 120] on strong "🌟 Risk Level: Positive" at bounding box center [169, 120] width 56 height 8
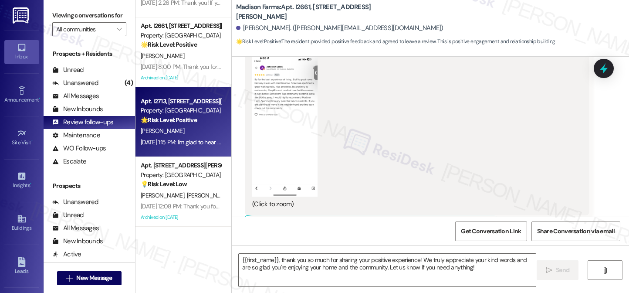
type textarea "Fetching suggested responses. Please feel free to read through the conversation…"
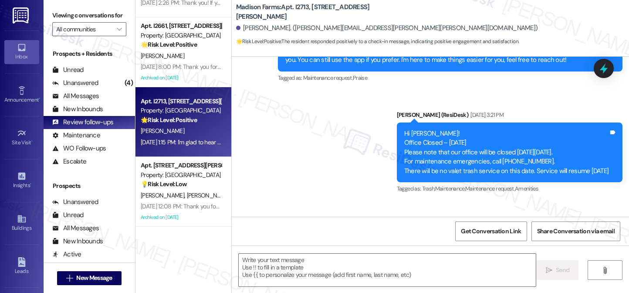
type textarea "Fetching suggested responses. Please feel free to read through the conversation…"
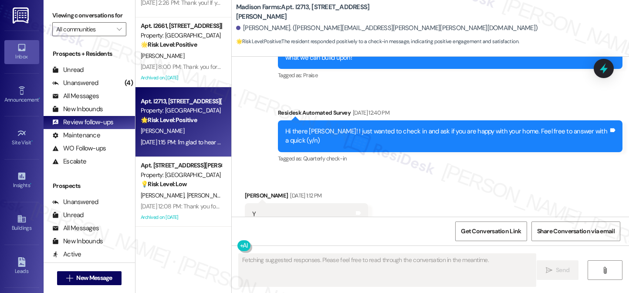
scroll to position [734, 0]
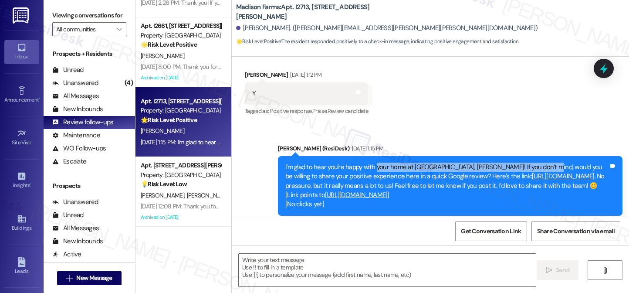
drag, startPoint x: 373, startPoint y: 135, endPoint x: 540, endPoint y: 133, distance: 167.6
click at [540, 156] on div "I'm glad to hear you're happy with your home at Madison Farms, Monica! If you d…" at bounding box center [450, 186] width 344 height 60
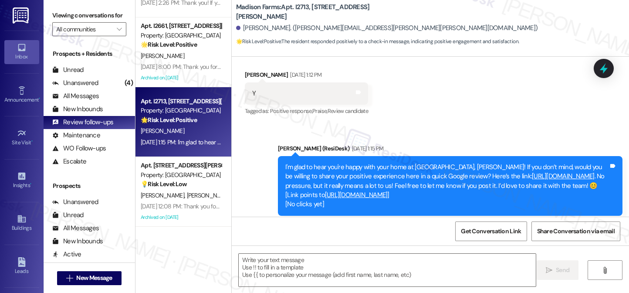
click at [442, 95] on div "Received via SMS Monica Moraca Aug 13, 2025 at 1:12 PM Y Tags and notes Tagged …" at bounding box center [430, 87] width 397 height 74
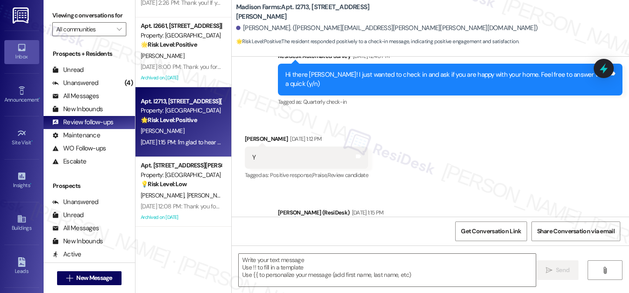
scroll to position [604, 0]
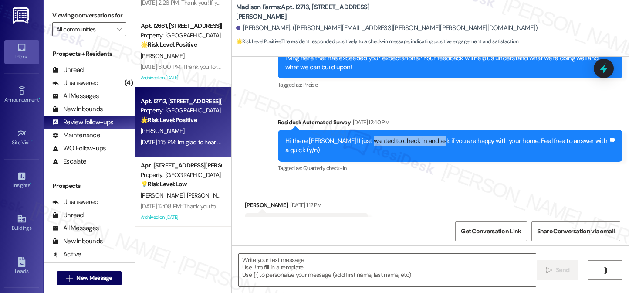
drag, startPoint x: 363, startPoint y: 120, endPoint x: 441, endPoint y: 128, distance: 78.7
click at [441, 130] on div "Hi there Monica! I just wanted to check in and ask if you are happy with your h…" at bounding box center [450, 146] width 344 height 32
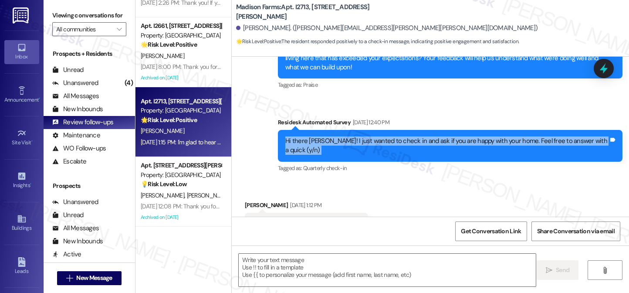
click at [441, 130] on div "Hi there Monica! I just wanted to check in and ask if you are happy with your h…" at bounding box center [450, 146] width 344 height 32
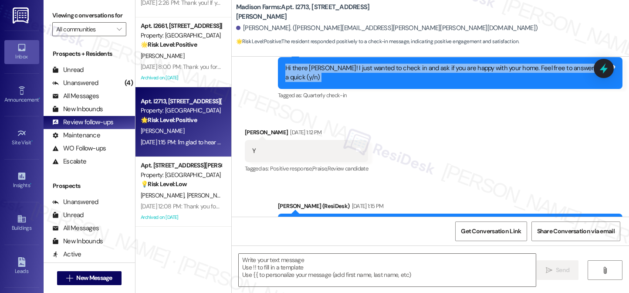
scroll to position [734, 0]
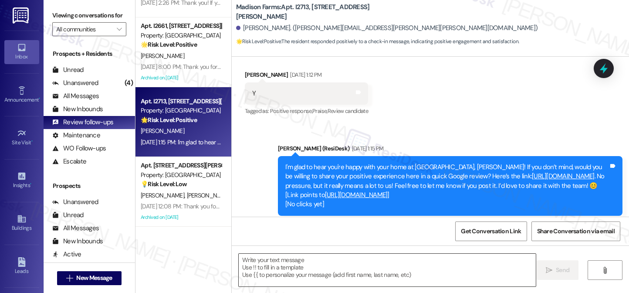
click at [296, 256] on textarea at bounding box center [387, 269] width 297 height 33
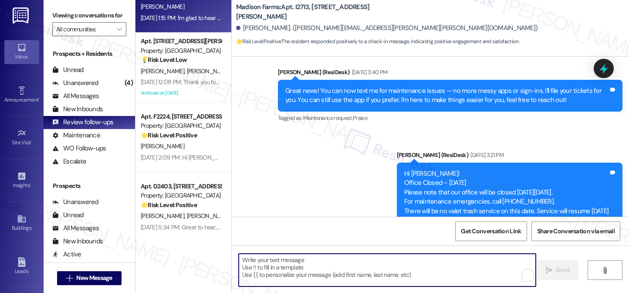
scroll to position [348, 0]
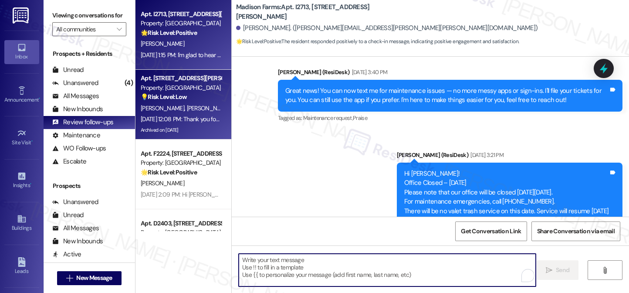
click at [193, 108] on div "J. Vrona N. Ireifej" at bounding box center [181, 108] width 82 height 11
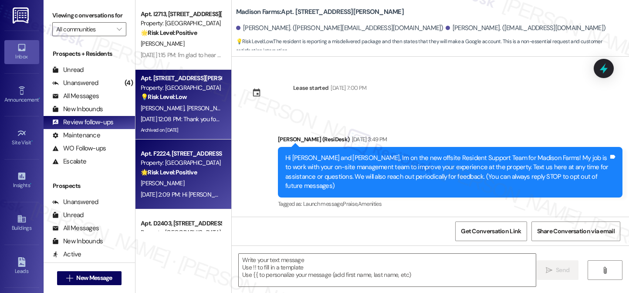
scroll to position [637, 0]
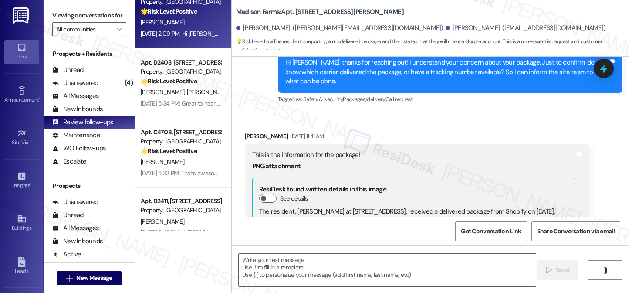
type textarea "Fetching suggested responses. Please feel free to read through the conversation…"
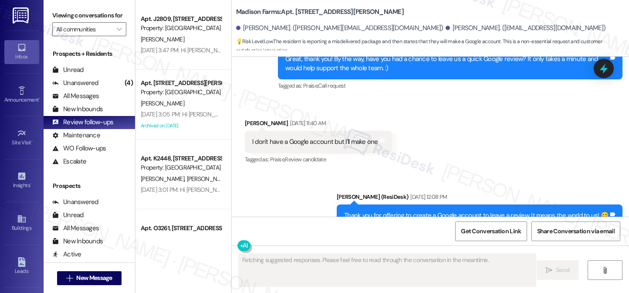
scroll to position [1719, 0]
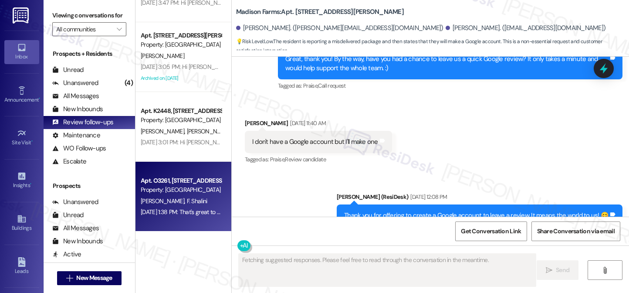
click at [188, 187] on div "Property: Madison Farms" at bounding box center [181, 189] width 81 height 9
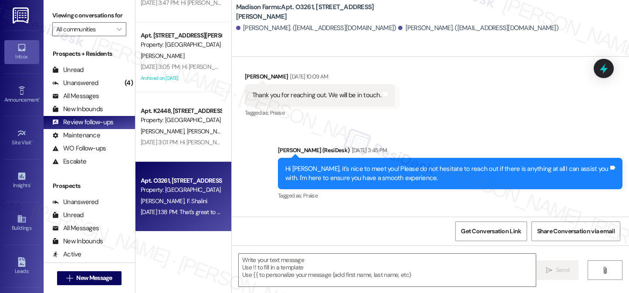
type textarea "Fetching suggested responses. Please feel free to read through the conversation…"
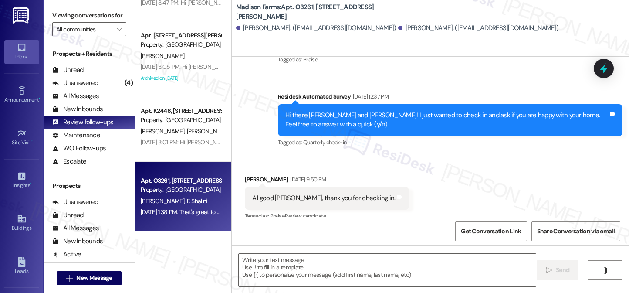
scroll to position [709, 0]
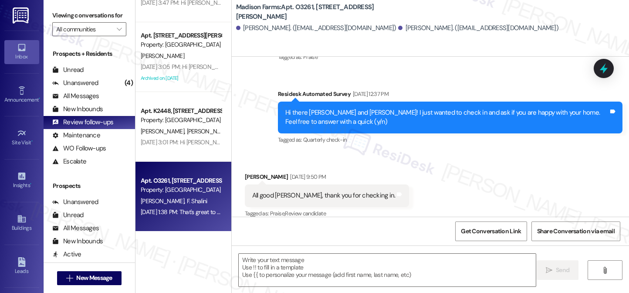
click at [322, 184] on div "All good Jane, thank you for checking in. Tags and notes" at bounding box center [327, 195] width 165 height 22
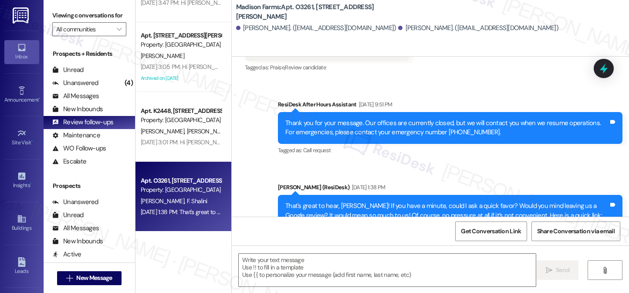
scroll to position [898, 0]
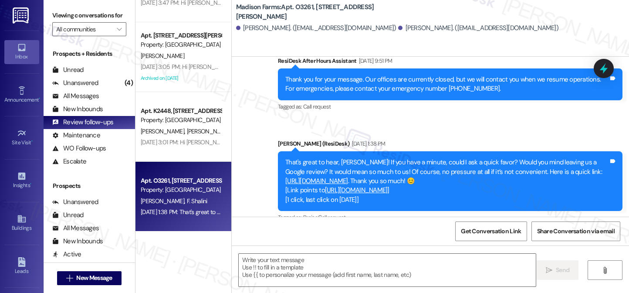
click at [528, 158] on div "That's great to hear, Pankaj! If you have a minute, could I ask a quick favor? …" at bounding box center [446, 181] width 323 height 47
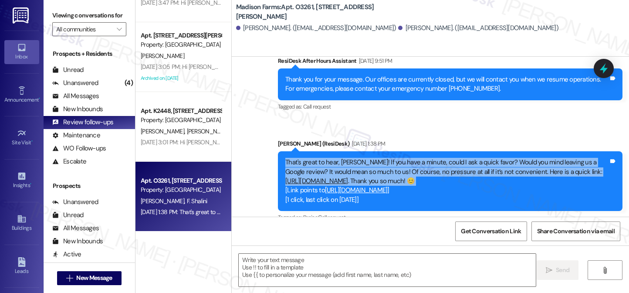
click at [528, 158] on div "That's great to hear, Pankaj! If you have a minute, could I ask a quick favor? …" at bounding box center [446, 181] width 323 height 47
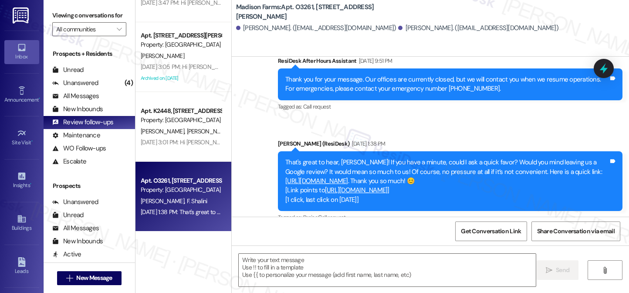
click at [466, 151] on div "That's great to hear, Pankaj! If you have a minute, could I ask a quick favor? …" at bounding box center [450, 181] width 344 height 60
click at [348, 176] on link "https://www.theresidesk.com/links/review-uvsMOtJNQ" at bounding box center [316, 180] width 63 height 9
click at [99, 266] on span "New Message" at bounding box center [94, 277] width 36 height 9
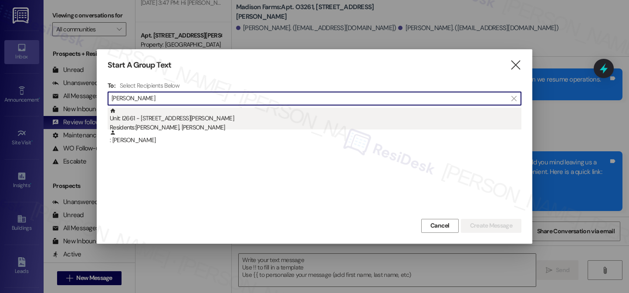
type input "Ashutosh Dabral"
click at [198, 114] on div "Unit: I2661 - 4883 Riley Road Residents: Ashutosh Dabral, Shruti Dwivedi" at bounding box center [315, 120] width 411 height 25
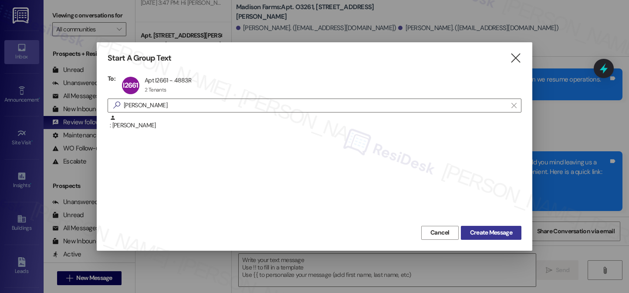
click at [483, 229] on span "Create Message" at bounding box center [491, 232] width 42 height 9
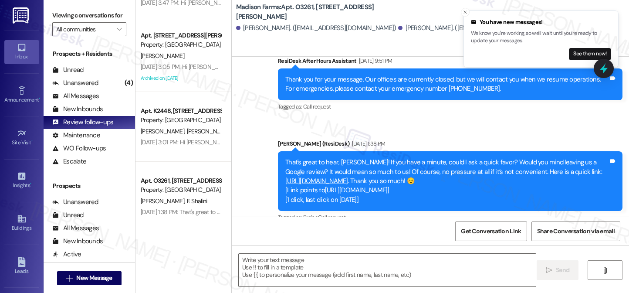
type textarea "Fetching suggested responses. Please feel free to read through the conversation…"
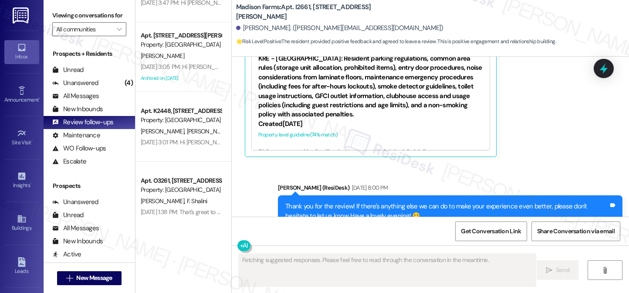
scroll to position [1476, 0]
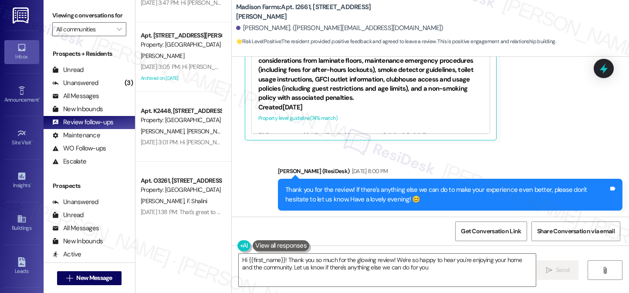
type textarea "Hi {{first_name}}! Thank you so much for the glowing review! We're so happy to …"
click at [89, 87] on div "Unanswered" at bounding box center [75, 82] width 46 height 9
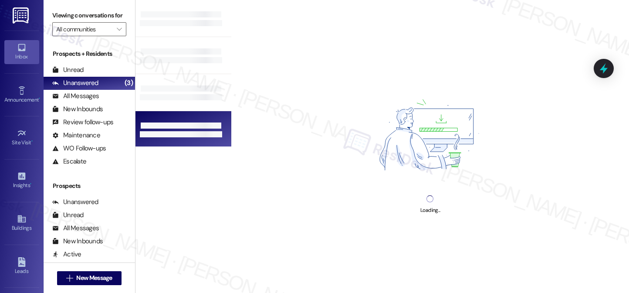
scroll to position [0, 0]
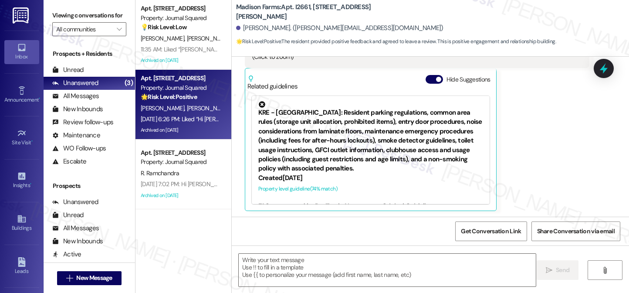
type textarea "Fetching suggested responses. Please feel free to read through the conversation…"
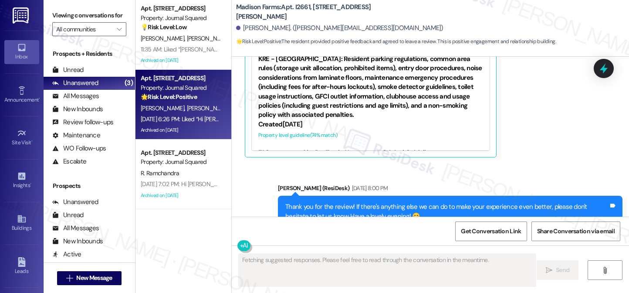
scroll to position [1476, 0]
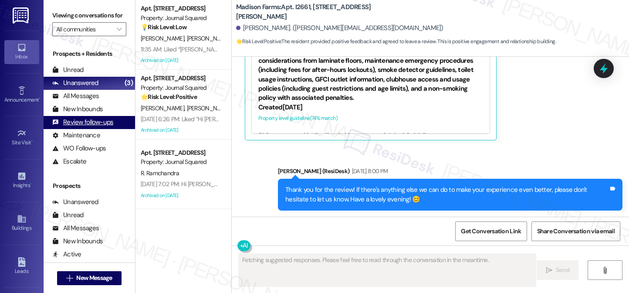
click at [89, 127] on div "Review follow-ups" at bounding box center [82, 122] width 61 height 9
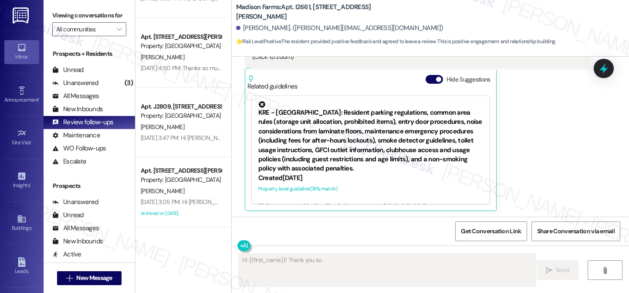
scroll to position [1719, 0]
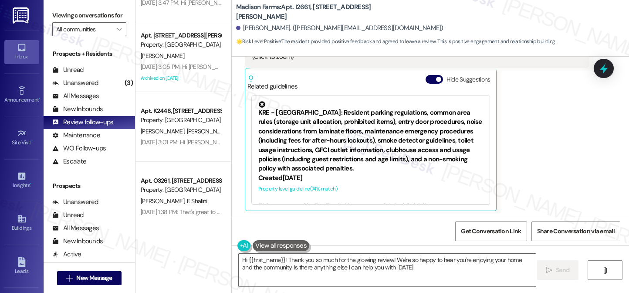
type textarea "Hi {{first_name}}! Thank you so much for the glowing review! We're so happy to …"
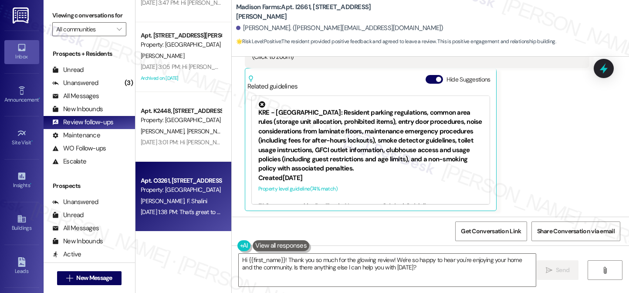
click at [195, 201] on div "P. Kumar F. Shalini" at bounding box center [181, 200] width 82 height 11
type textarea "Fetching suggested responses. Please feel free to read through the conversation…"
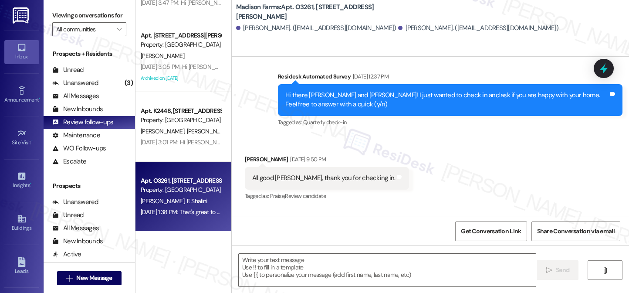
scroll to position [724, 0]
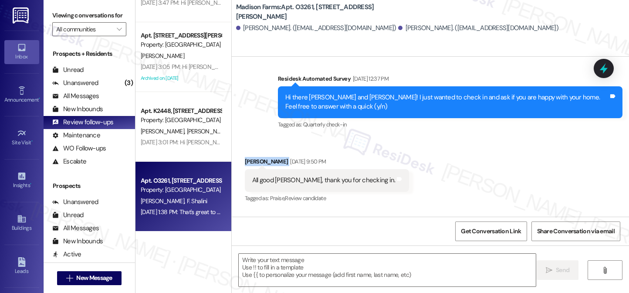
drag, startPoint x: 238, startPoint y: 153, endPoint x: 273, endPoint y: 151, distance: 35.3
click at [273, 151] on div "Received via SMS Pankaj Kumar Jul 22, 2025 at 9:50 PM All good Jane, thank you …" at bounding box center [327, 180] width 178 height 61
copy div "Pankaj Kumar"
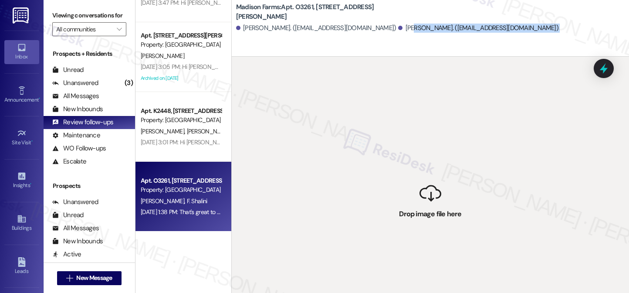
drag, startPoint x: 421, startPoint y: 200, endPoint x: 367, endPoint y: 54, distance: 156.2
click at [357, 36] on div "Madison Farms: Apt. O3261, 4883 Riley Road Fnu Shalini. (panx_here@yahoo.com) P…" at bounding box center [429, 146] width 397 height 293
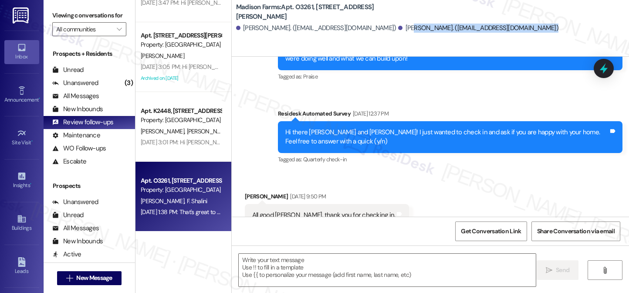
scroll to position [709, 0]
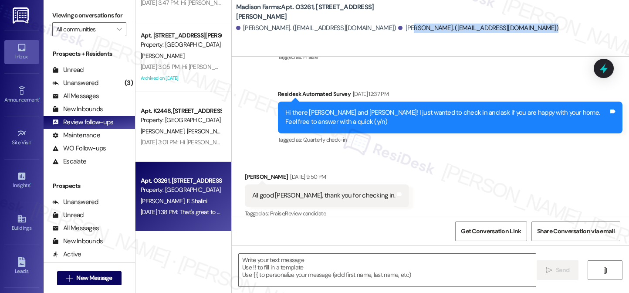
type textarea "Fetching suggested responses. Please feel free to read through the conversation…"
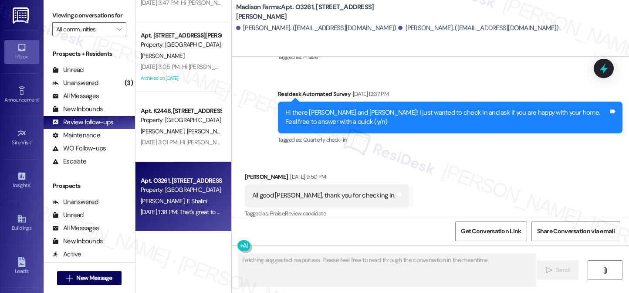
click at [456, 116] on div "Hi there Fnu and Pankaj! I just wanted to check in and ask if you are happy wit…" at bounding box center [446, 117] width 323 height 19
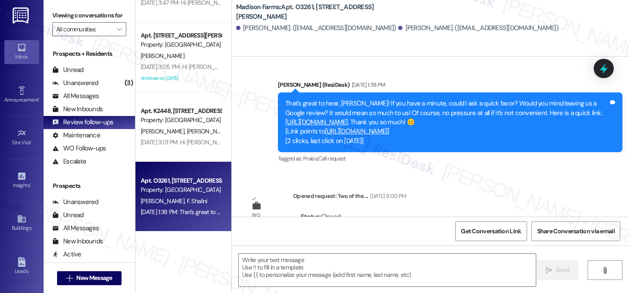
scroll to position [942, 0]
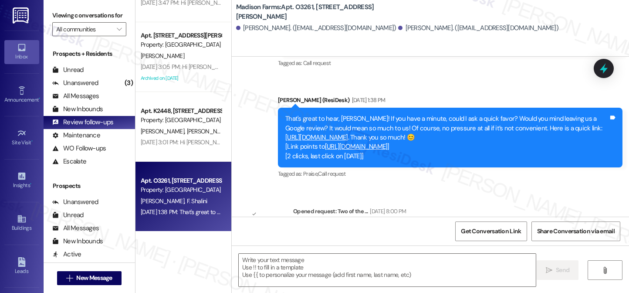
click at [348, 133] on link "https://www.theresidesk.com/links/review-uvsMOtJNQ" at bounding box center [316, 137] width 63 height 9
click at [296, 261] on textarea at bounding box center [387, 269] width 297 height 33
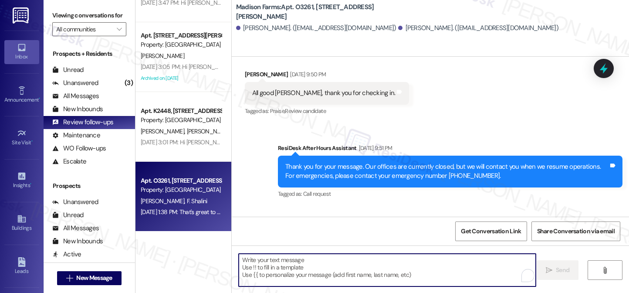
scroll to position [724, 0]
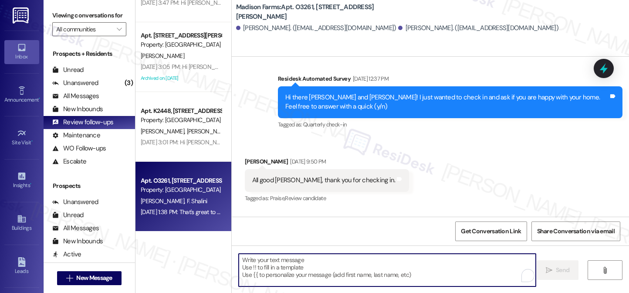
click at [305, 175] on div "All good Jane, thank you for checking in." at bounding box center [323, 179] width 143 height 9
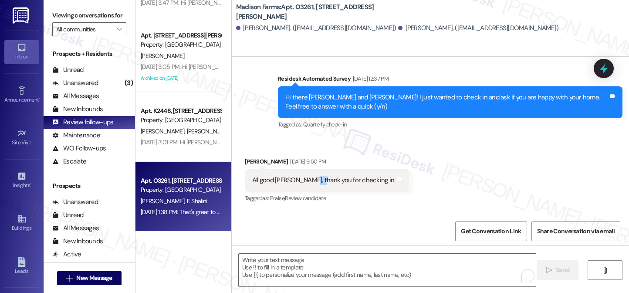
click at [305, 175] on div "All good Jane, thank you for checking in." at bounding box center [323, 179] width 143 height 9
click at [338, 93] on div "Hi there Fnu and Pankaj! I just wanted to check in and ask if you are happy wit…" at bounding box center [446, 102] width 323 height 19
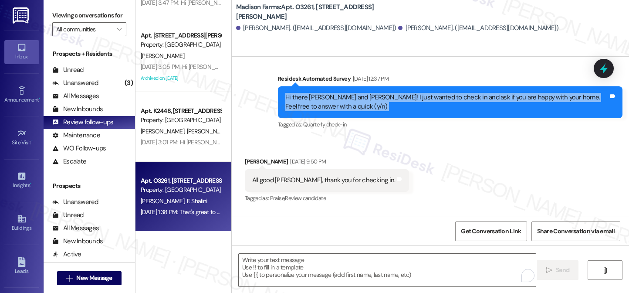
click at [338, 93] on div "Hi there Fnu and Pankaj! I just wanted to check in and ask if you are happy wit…" at bounding box center [446, 102] width 323 height 19
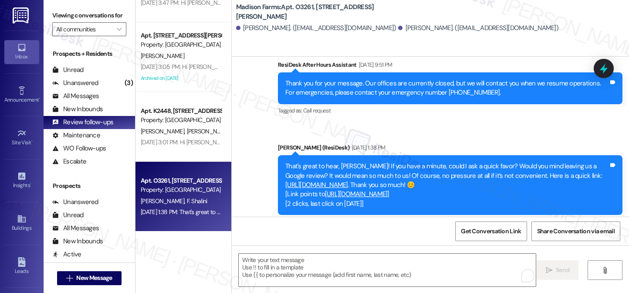
scroll to position [985, 0]
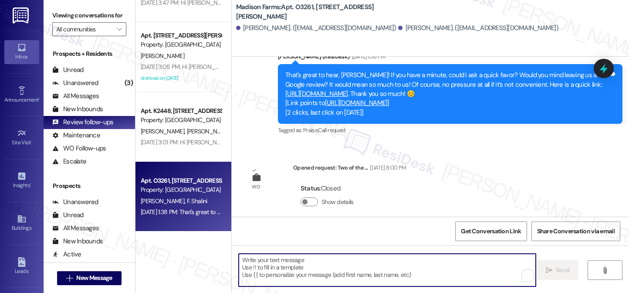
click at [269, 266] on textarea "To enrich screen reader interactions, please activate Accessibility in Grammarl…" at bounding box center [387, 269] width 297 height 33
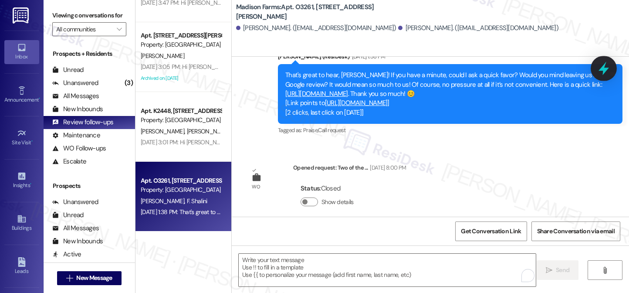
click at [571, 67] on icon at bounding box center [603, 68] width 10 height 13
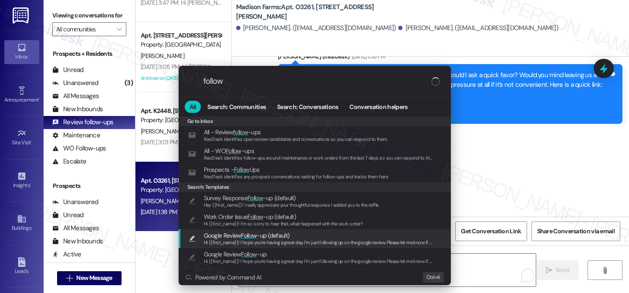
type input "follow"
click at [268, 242] on span "Hi {{first_name}}! I hope you’re having a great day. I'm just following up on t…" at bounding box center [398, 242] width 388 height 6
type textarea "Hi {{first_name}}! I hope you’re having a great day. I'm just following up on t…"
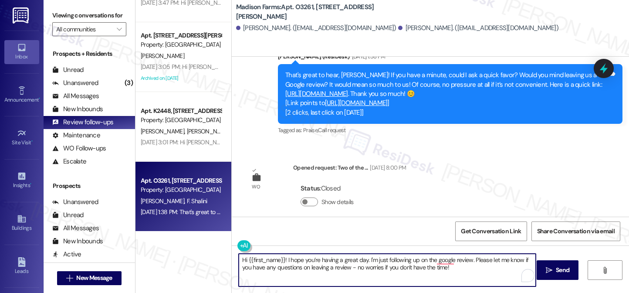
click at [454, 266] on textarea "Hi {{first_name}}! I hope you’re having a great day. I'm just following up on t…" at bounding box center [387, 269] width 297 height 33
click at [398, 29] on div "Pankaj Kumar. (pnkjkmr@yahoo.com)" at bounding box center [478, 28] width 160 height 9
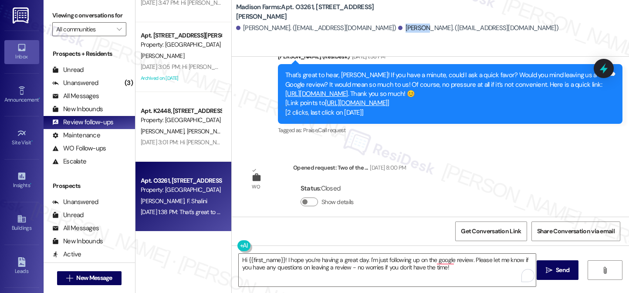
click at [398, 29] on div "Pankaj Kumar. (pnkjkmr@yahoo.com)" at bounding box center [478, 28] width 160 height 9
copy div "Pankaj"
click at [412, 211] on div "WO Opened request: Two of the ... Aug 05, 2025 at 8:00 PM Status : Closed Show …" at bounding box center [325, 190] width 174 height 69
click at [558, 266] on span "Send" at bounding box center [561, 269] width 13 height 9
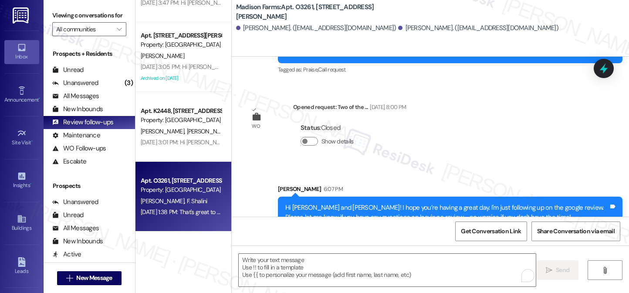
scroll to position [1055, 0]
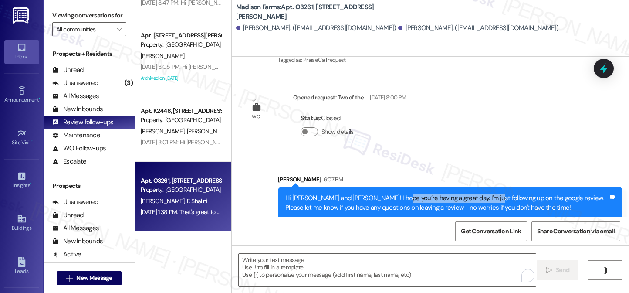
drag, startPoint x: 386, startPoint y: 185, endPoint x: 475, endPoint y: 184, distance: 89.2
click at [475, 193] on div "Hi Fnu and Pankaj! I hope you’re having a great day. I'm just following up on t…" at bounding box center [446, 202] width 323 height 19
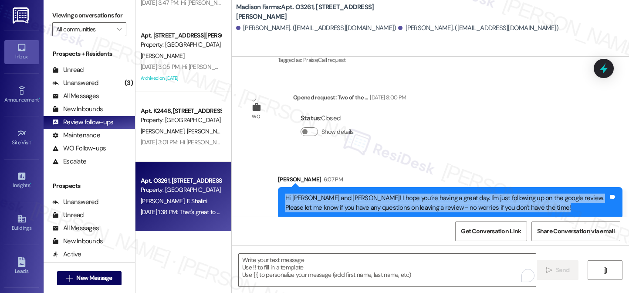
click at [475, 193] on div "Hi Fnu and Pankaj! I hope you’re having a great day. I'm just following up on t…" at bounding box center [446, 202] width 323 height 19
click at [351, 193] on div "Hi Fnu and Pankaj! I hope you’re having a great day. I'm just following up on t…" at bounding box center [446, 202] width 323 height 19
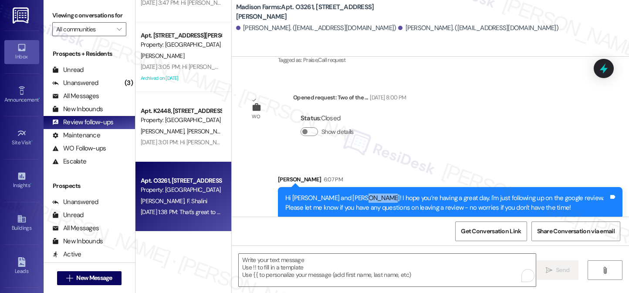
click at [351, 193] on div "Hi Fnu and Pankaj! I hope you’re having a great day. I'm just following up on t…" at bounding box center [446, 202] width 323 height 19
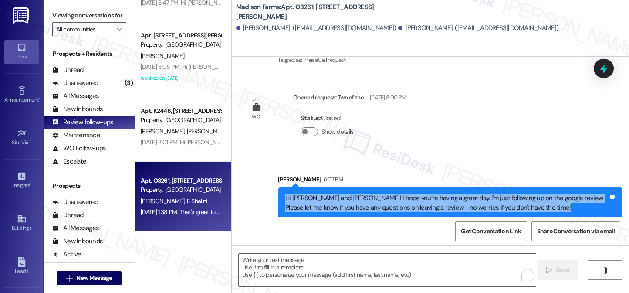
click at [351, 193] on div "Hi Fnu and Pankaj! I hope you’re having a great day. I'm just following up on t…" at bounding box center [446, 202] width 323 height 19
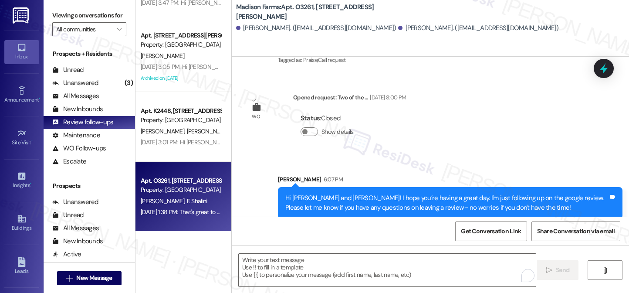
click at [469, 155] on div "Sent via SMS Sarah 6:07 PM Hi Fnu and Pankaj! I hope you’re having a great day.…" at bounding box center [430, 190] width 397 height 70
click at [419, 193] on div "Hi Fnu and Pankaj! I hope you’re having a great day. I'm just following up on t…" at bounding box center [446, 202] width 323 height 19
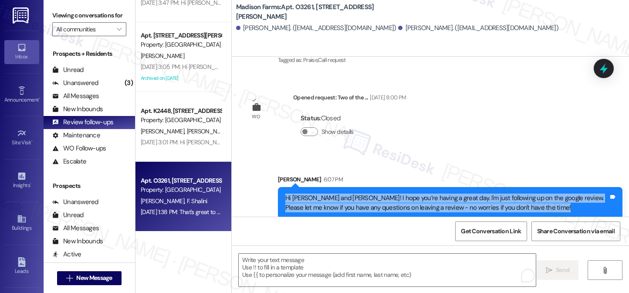
click at [419, 193] on div "Hi Fnu and Pankaj! I hope you’re having a great day. I'm just following up on t…" at bounding box center [446, 202] width 323 height 19
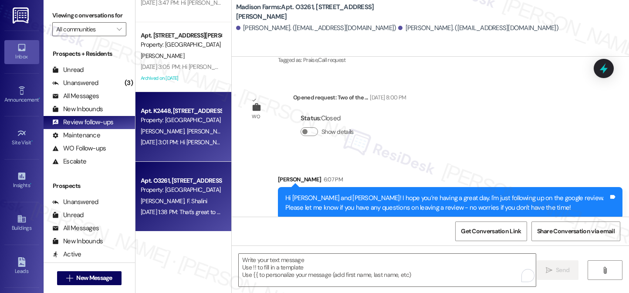
click at [141, 128] on span "I. Conlin" at bounding box center [164, 131] width 46 height 8
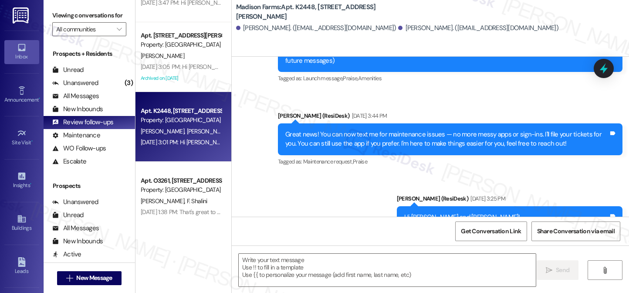
type textarea "Fetching suggested responses. Please feel free to read through the conversation…"
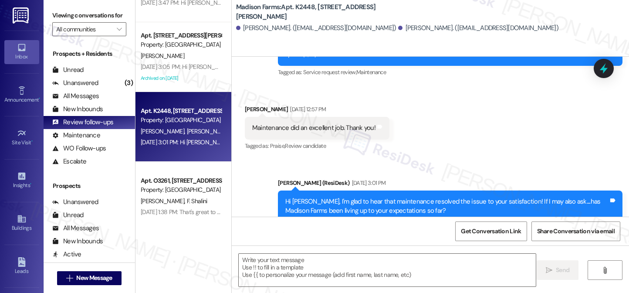
scroll to position [798, 0]
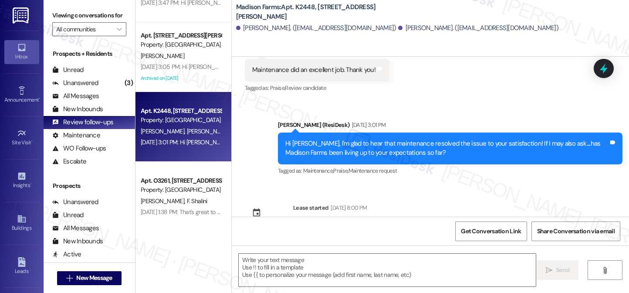
click at [381, 139] on div "Hi Isabel, I'm glad to hear that maintenance resolved the issue to your satisfa…" at bounding box center [446, 148] width 323 height 19
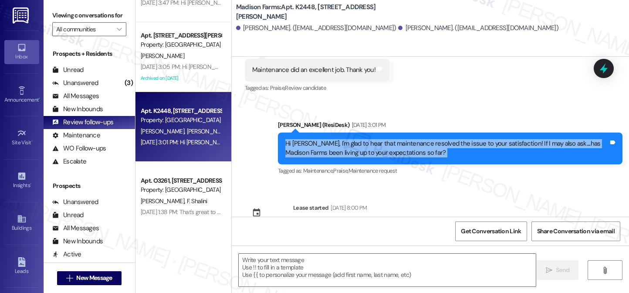
click at [381, 139] on div "Hi Isabel, I'm glad to hear that maintenance resolved the issue to your satisfa…" at bounding box center [446, 148] width 323 height 19
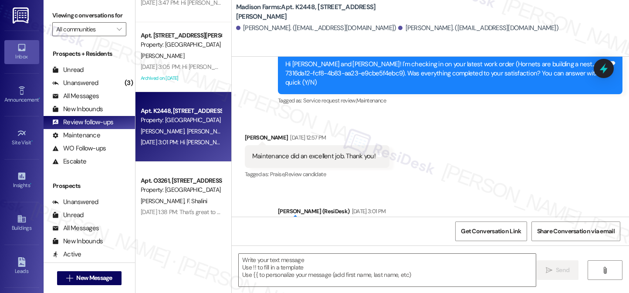
scroll to position [711, 0]
click at [319, 152] on div "Maintenance did an excellent job. Thank you!" at bounding box center [313, 156] width 123 height 9
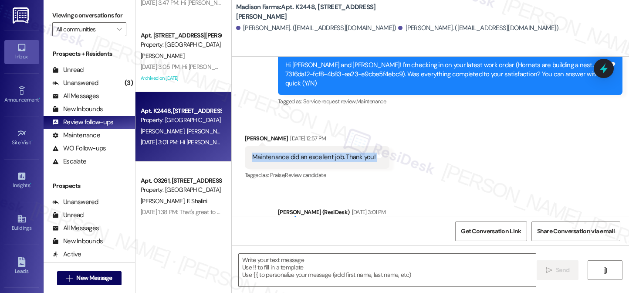
click at [319, 152] on div "Maintenance did an excellent job. Thank you!" at bounding box center [313, 156] width 123 height 9
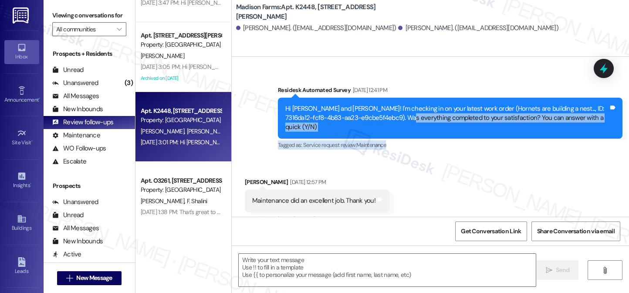
drag, startPoint x: 395, startPoint y: 104, endPoint x: 409, endPoint y: 120, distance: 21.0
click at [409, 120] on div "Residesk Automated Survey Jul 25, 2025 at 12:41 PM Hi Isabel and Kevin! I'm che…" at bounding box center [450, 118] width 344 height 66
click at [422, 106] on div "Hi Isabel and Kevin! I'm checking in on your latest work order (Hornets are bui…" at bounding box center [446, 118] width 323 height 28
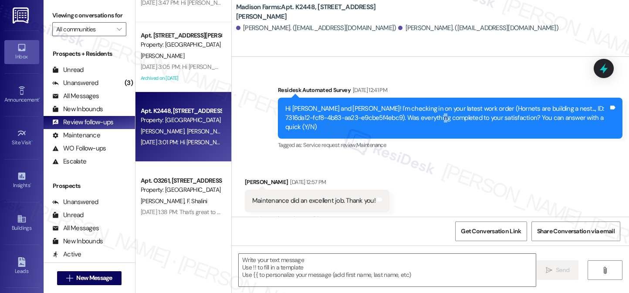
click at [422, 106] on div "Hi Isabel and Kevin! I'm checking in on your latest work order (Hornets are bui…" at bounding box center [446, 118] width 323 height 28
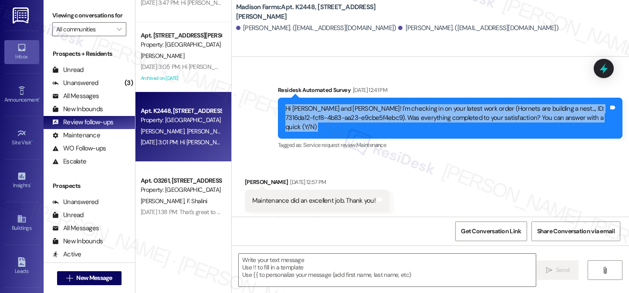
click at [422, 106] on div "Hi Isabel and Kevin! I'm checking in on your latest work order (Hornets are bui…" at bounding box center [446, 118] width 323 height 28
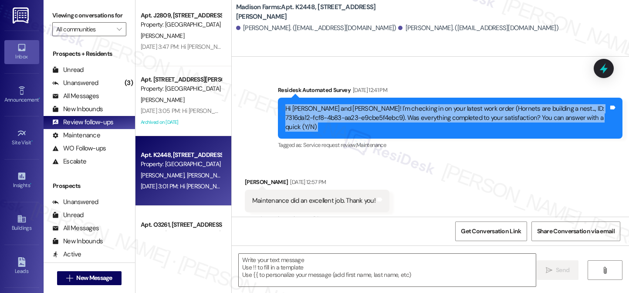
scroll to position [1632, 0]
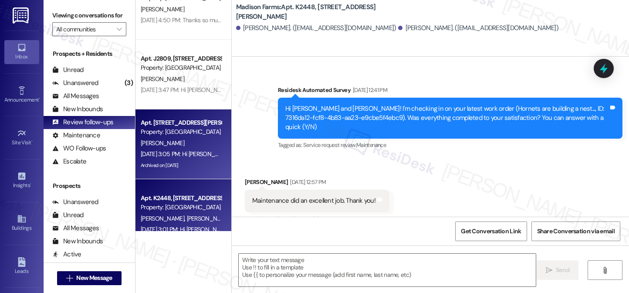
click at [189, 144] on div "L. Sutton" at bounding box center [181, 143] width 82 height 11
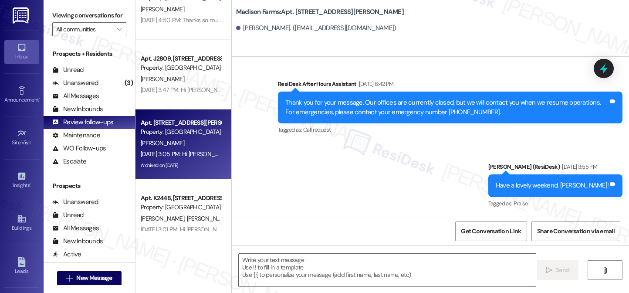
type textarea "Fetching suggested responses. Please feel free to read through the conversation…"
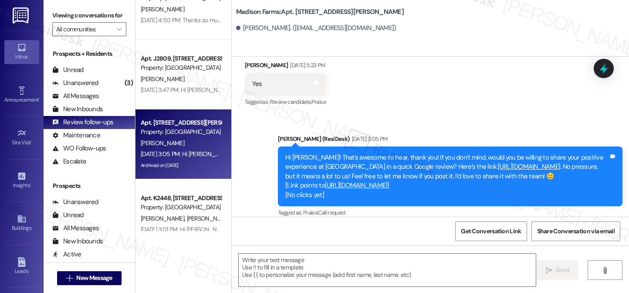
scroll to position [1961, 0]
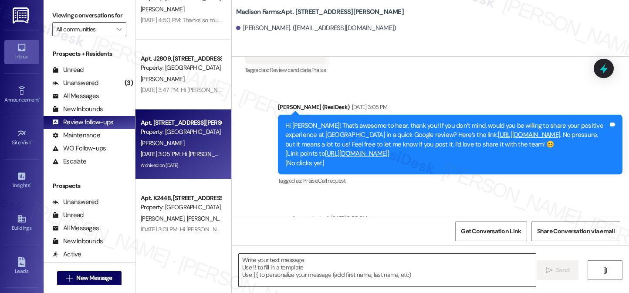
click at [295, 259] on textarea at bounding box center [387, 269] width 297 height 33
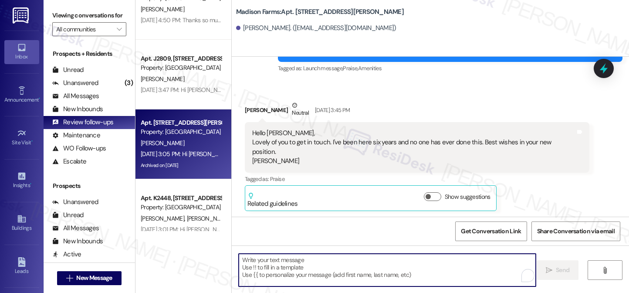
scroll to position [87, 0]
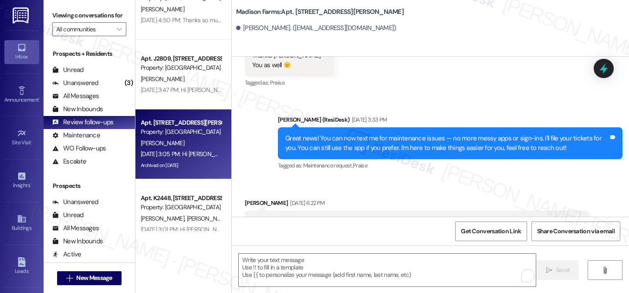
scroll to position [696, 0]
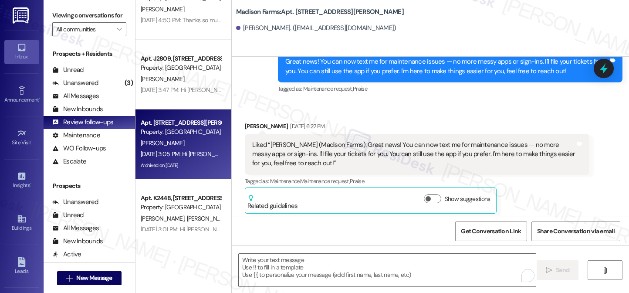
click at [314, 140] on div "Liked “[PERSON_NAME] (Madison Farms): Great news! You can now text me for maint…" at bounding box center [413, 154] width 323 height 28
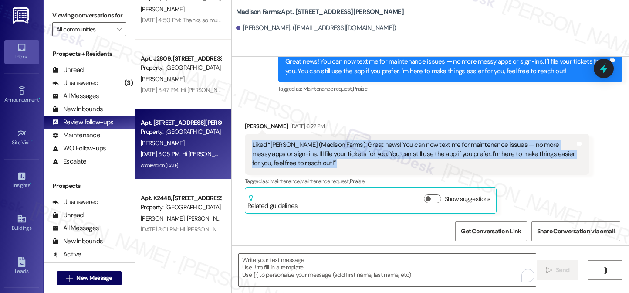
click at [314, 140] on div "Liked “[PERSON_NAME] (Madison Farms): Great news! You can now text me for maint…" at bounding box center [413, 154] width 323 height 28
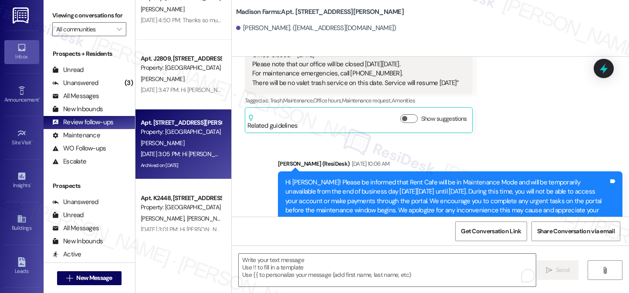
scroll to position [1088, 0]
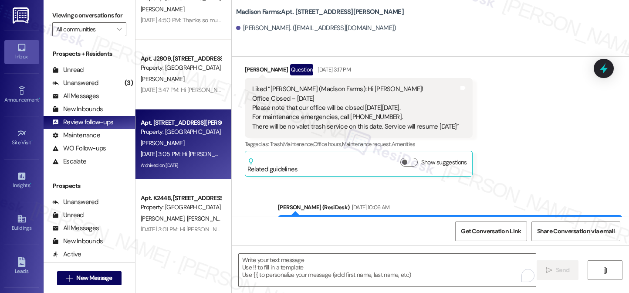
click at [272, 91] on div "Liked “Jane (Madison Farms): Hi Linda! Office Closed – June 19th Please note th…" at bounding box center [355, 107] width 207 height 47
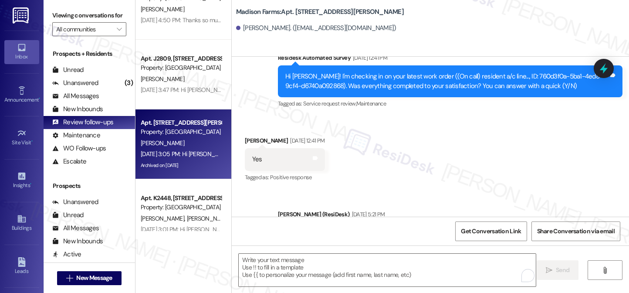
scroll to position [1741, 0]
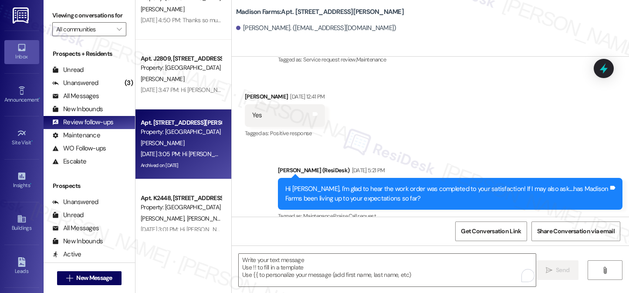
click at [343, 184] on div "Hi [PERSON_NAME], I'm glad to hear the work order was completed to your satisfa…" at bounding box center [446, 193] width 323 height 19
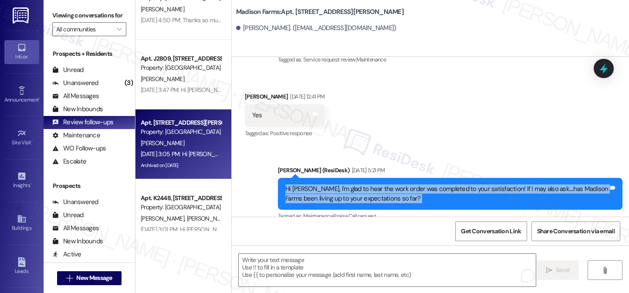
click at [343, 184] on div "Hi [PERSON_NAME], I'm glad to hear the work order was completed to your satisfa…" at bounding box center [446, 193] width 323 height 19
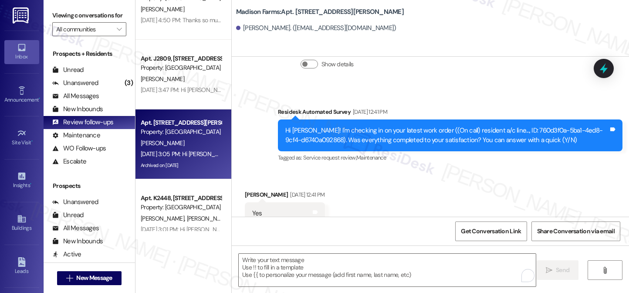
scroll to position [1611, 0]
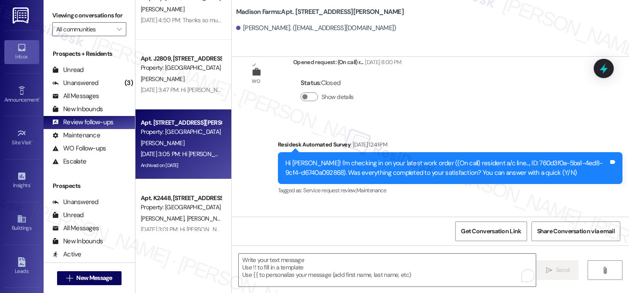
click at [323, 152] on div "Hi Linda! I'm checking in on your latest work order ((On call) resident a/c lin…" at bounding box center [450, 168] width 344 height 32
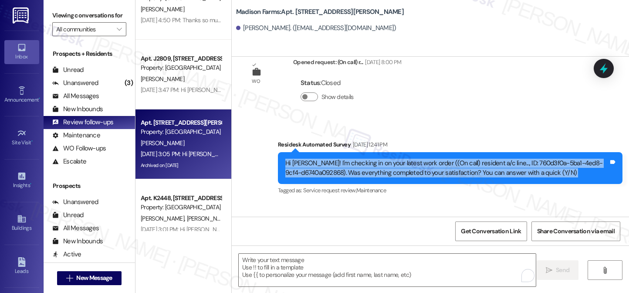
click at [323, 152] on div "Hi Linda! I'm checking in on your latest work order ((On call) resident a/c lin…" at bounding box center [450, 168] width 344 height 32
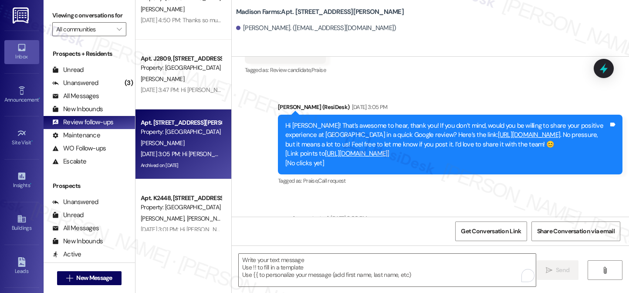
scroll to position [1961, 0]
click at [339, 121] on div "Hi Linda! That’s awesome to hear, thank you! If you don’t mind, would you be wi…" at bounding box center [446, 144] width 323 height 47
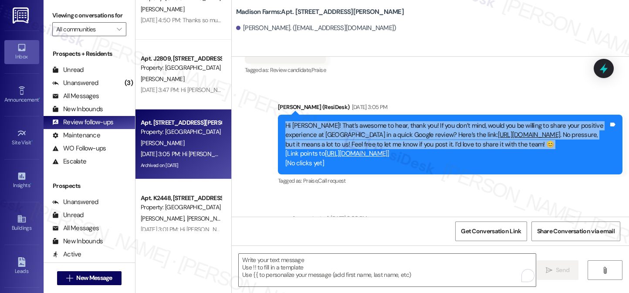
click at [339, 121] on div "Hi Linda! That’s awesome to hear, thank you! If you don’t mind, would you be wi…" at bounding box center [446, 144] width 323 height 47
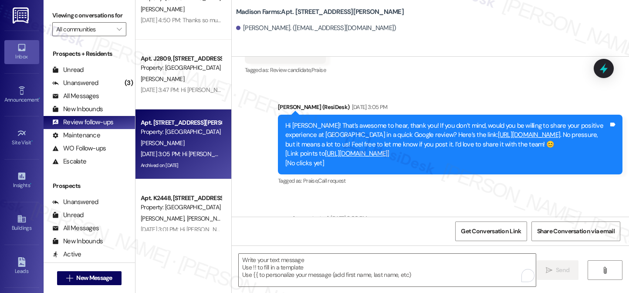
click at [479, 102] on div "Jane (ResiDesk) Jul 25, 2025 at 3:05 PM" at bounding box center [450, 108] width 344 height 12
click at [292, 121] on div "Hi Linda! That’s awesome to hear, thank you! If you don’t mind, would you be wi…" at bounding box center [446, 144] width 323 height 47
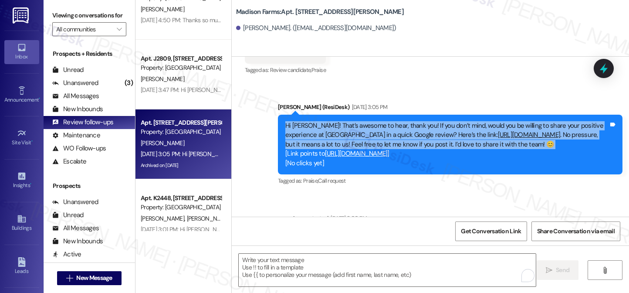
click at [292, 121] on div "Hi Linda! That’s awesome to hear, thank you! If you don’t mind, would you be wi…" at bounding box center [446, 144] width 323 height 47
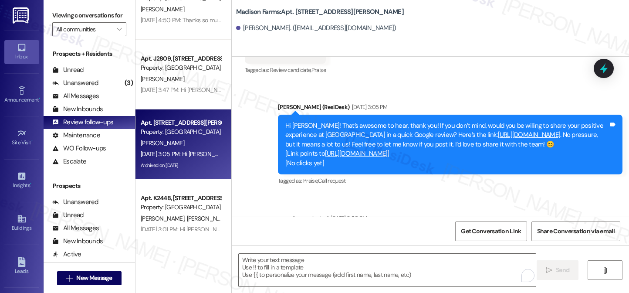
click at [387, 174] on div "Announcement, sent via SMS Jane (ResiDesk) Jun 03, 2025 at 3:42 PM Hi Linda, I’…" at bounding box center [430, 137] width 397 height 160
click at [289, 114] on div "Hi Linda! That’s awesome to hear, thank you! If you don’t mind, would you be wi…" at bounding box center [450, 144] width 344 height 60
click at [355, 163] on div "Sent via SMS Jane (ResiDesk) Jul 25, 2025 at 3:05 PM Hi Linda! That’s awesome t…" at bounding box center [449, 145] width 357 height 98
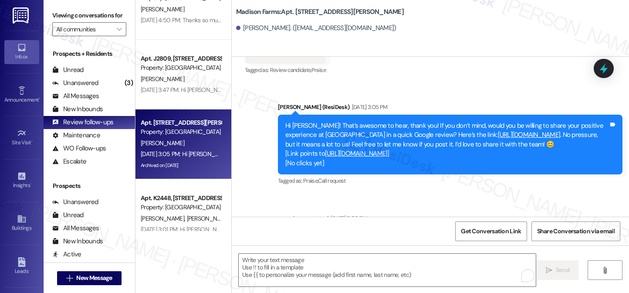
click at [331, 175] on div "Announcement, sent via SMS Jane (ResiDesk) Jun 03, 2025 at 3:42 PM Hi Linda, I’…" at bounding box center [430, 137] width 397 height 160
click at [304, 274] on textarea "To enrich screen reader interactions, please activate Accessibility in Grammarl…" at bounding box center [387, 269] width 297 height 33
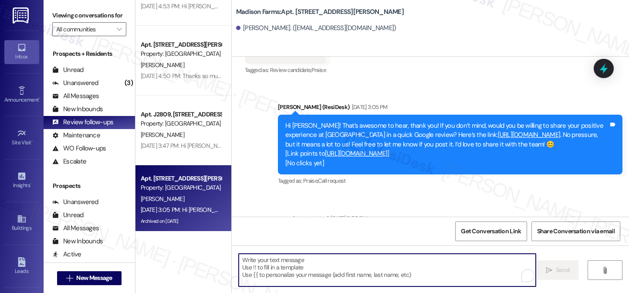
scroll to position [1545, 0]
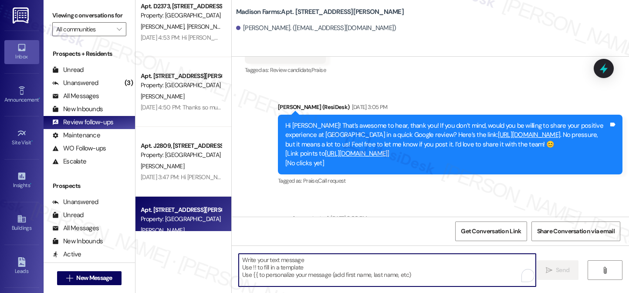
click at [302, 262] on textarea "To enrich screen reader interactions, please activate Accessibility in Grammarl…" at bounding box center [387, 269] width 297 height 33
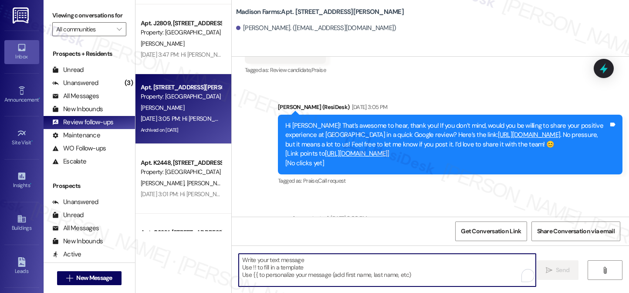
scroll to position [1719, 0]
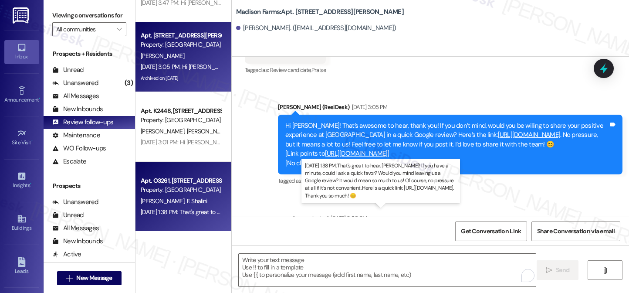
click at [181, 210] on div "Jul 23, 2025 at 1:38 PM: That's great to hear, Pankaj! If you have a minute, co…" at bounding box center [508, 212] width 735 height 8
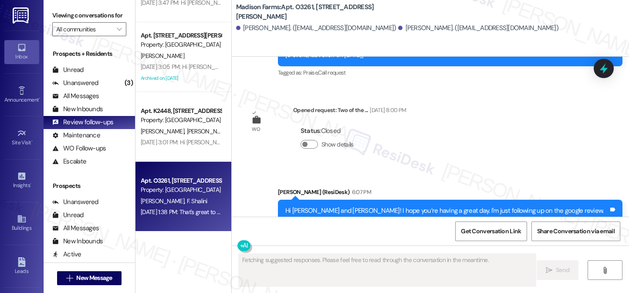
scroll to position [1067, 0]
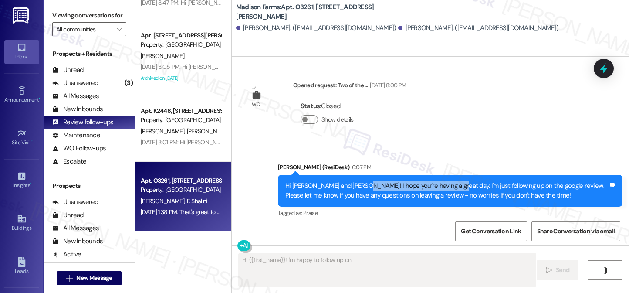
drag, startPoint x: 357, startPoint y: 179, endPoint x: 435, endPoint y: 178, distance: 78.8
click at [435, 181] on div "Hi Fnu and Pankaj! I hope you’re having a great day. I'm just following up on t…" at bounding box center [446, 190] width 323 height 19
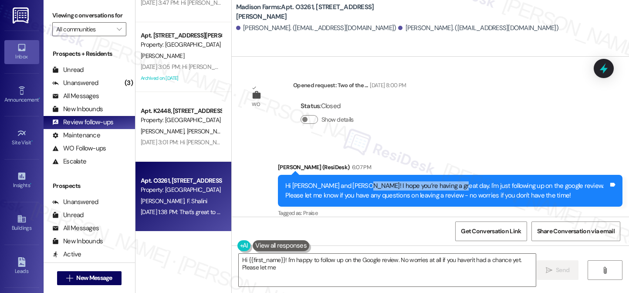
click at [435, 181] on div "Hi Fnu and Pankaj! I hope you’re having a great day. I'm just following up on t…" at bounding box center [446, 190] width 323 height 19
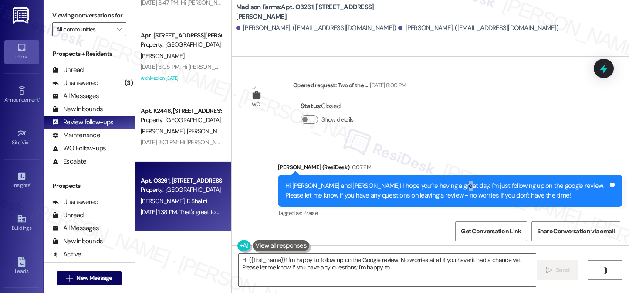
click at [435, 181] on div "Hi Fnu and Pankaj! I hope you’re having a great day. I'm just following up on t…" at bounding box center [446, 190] width 323 height 19
type textarea "Hi {{first_name}}! I'm happy to follow up on the Google review. No worries at a…"
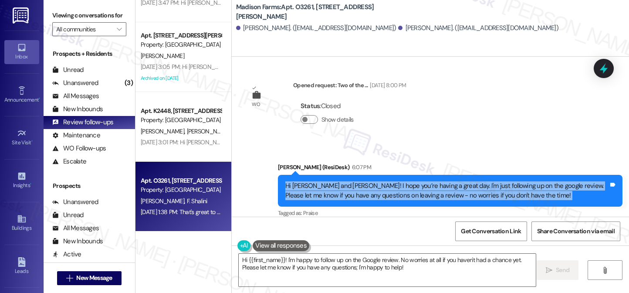
click at [435, 181] on div "Hi Fnu and Pankaj! I hope you’re having a great day. I'm just following up on t…" at bounding box center [446, 190] width 323 height 19
click at [367, 188] on div "Hi Fnu and Pankaj! I hope you’re having a great day. I'm just following up on t…" at bounding box center [446, 190] width 323 height 19
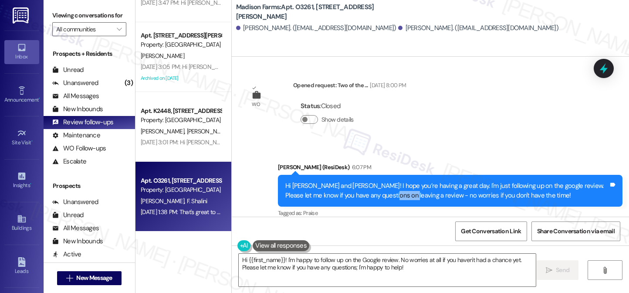
click at [367, 188] on div "Hi Fnu and Pankaj! I hope you’re having a great day. I'm just following up on t…" at bounding box center [446, 190] width 323 height 19
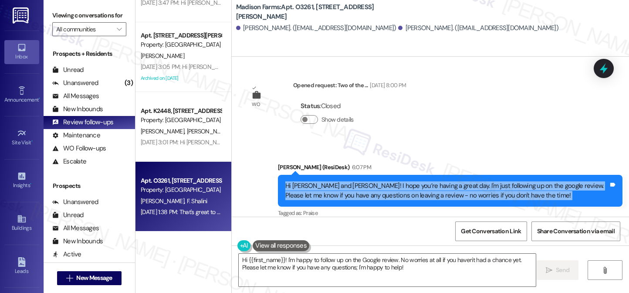
click at [367, 188] on div "Hi Fnu and Pankaj! I hope you’re having a great day. I'm just following up on t…" at bounding box center [446, 190] width 323 height 19
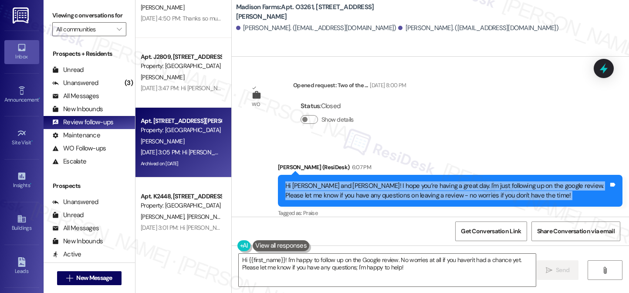
scroll to position [1632, 0]
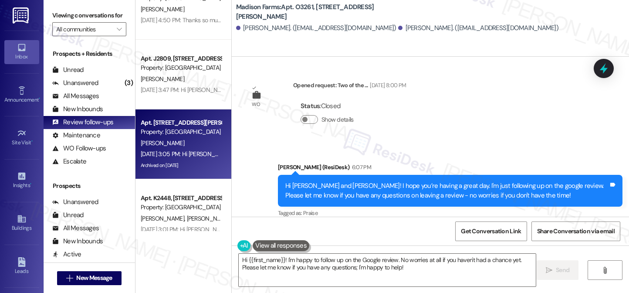
click at [169, 153] on div "Jul 25, 2025 at 3:05 PM: Hi Linda! That’s awesome to hear, thank you! If you do…" at bounding box center [575, 154] width 869 height 8
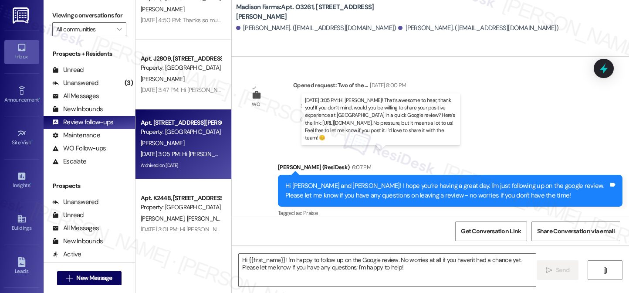
type textarea "Fetching suggested responses. Please feel free to read through the conversation…"
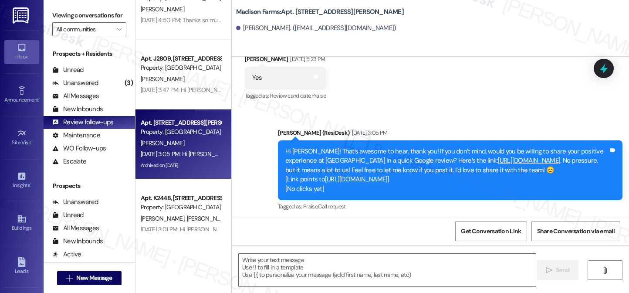
scroll to position [1961, 0]
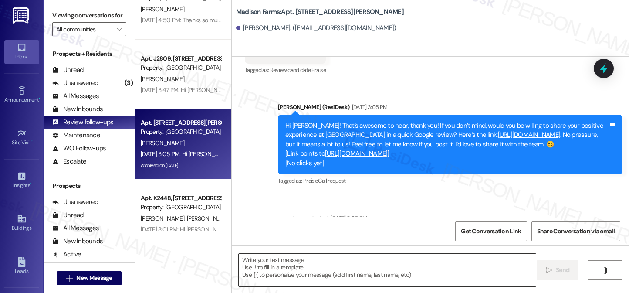
click at [343, 261] on textarea at bounding box center [387, 269] width 297 height 33
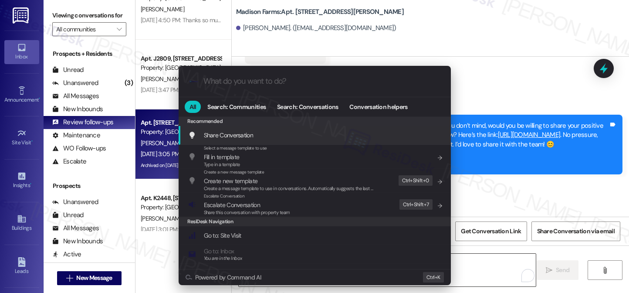
type input "o"
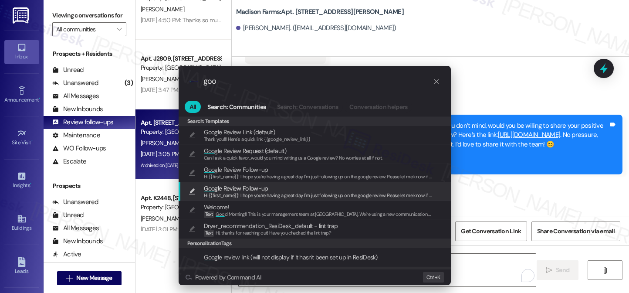
type input "goo"
click at [292, 192] on span "Hi {{first_name}}! I hope you’re having a great day. I'm just following up on t…" at bounding box center [398, 195] width 388 height 6
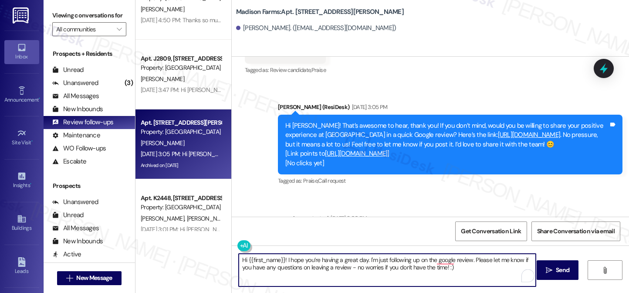
type textarea "Hi {{first_name}}! I hope you’re having a great day. I'm just following up on t…"
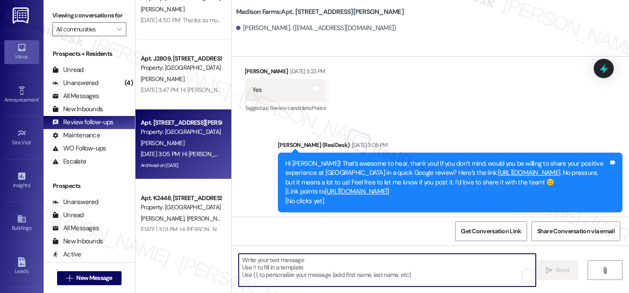
scroll to position [1929, 0]
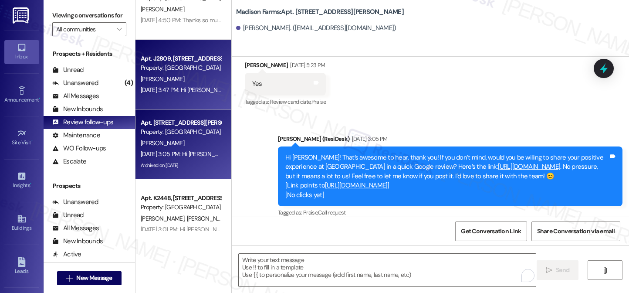
click at [158, 57] on div "Apt. J2809, 4883 Riley Road" at bounding box center [181, 58] width 81 height 9
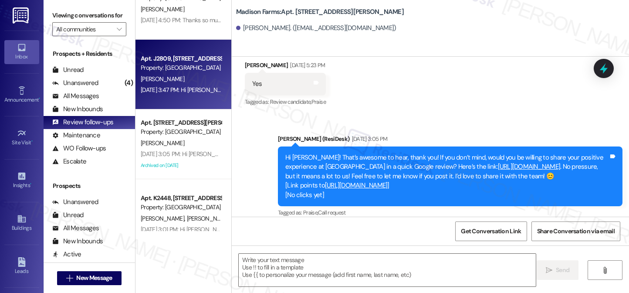
type textarea "Fetching suggested responses. Please feel free to read through the conversation…"
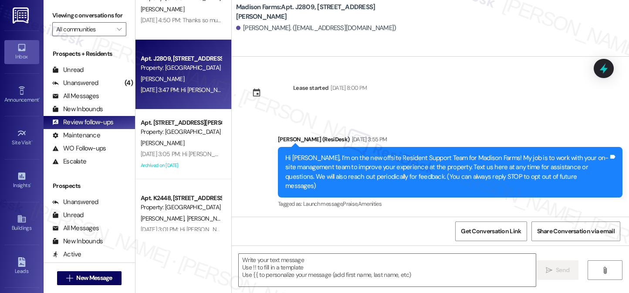
type textarea "Fetching suggested responses. Please feel free to read through the conversation…"
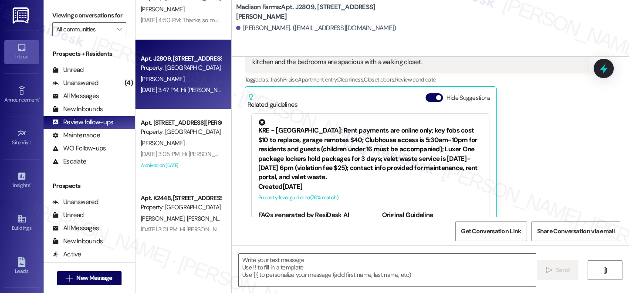
scroll to position [535, 0]
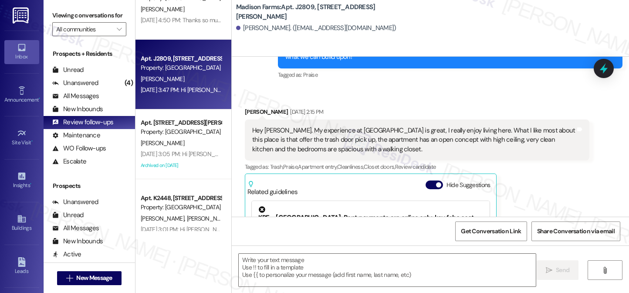
click at [367, 126] on div "Hey Jane. My experience at Madison Farms is great, I really enjoy living here. …" at bounding box center [413, 140] width 323 height 28
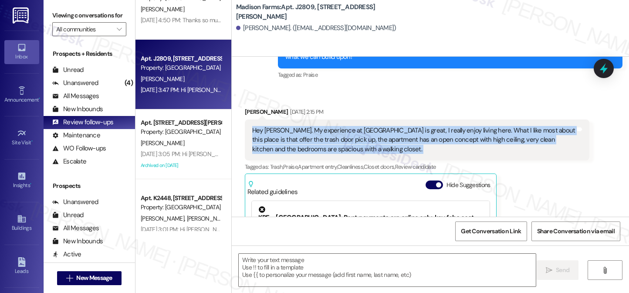
click at [367, 126] on div "Hey Jane. My experience at Madison Farms is great, I really enjoy living here. …" at bounding box center [413, 140] width 323 height 28
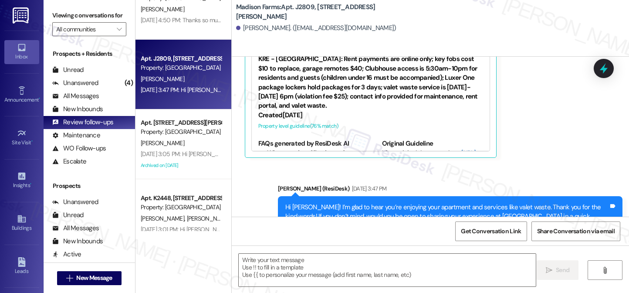
scroll to position [742, 0]
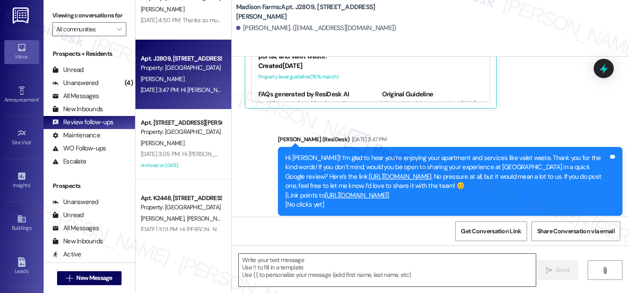
click at [340, 264] on textarea at bounding box center [387, 269] width 297 height 33
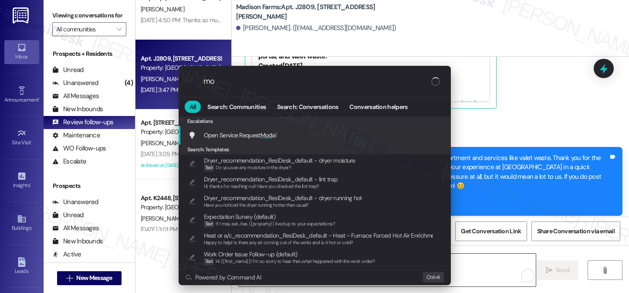
type input "m"
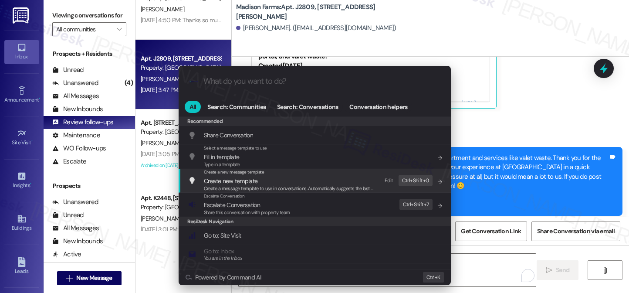
click at [543, 114] on div ".cls-1{fill:#0a055f;}.cls-2{fill:#0cc4c4;} resideskLogoBlueOrange All Search: C…" at bounding box center [314, 146] width 629 height 293
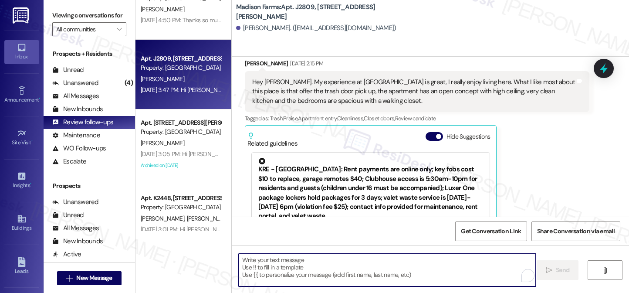
scroll to position [568, 0]
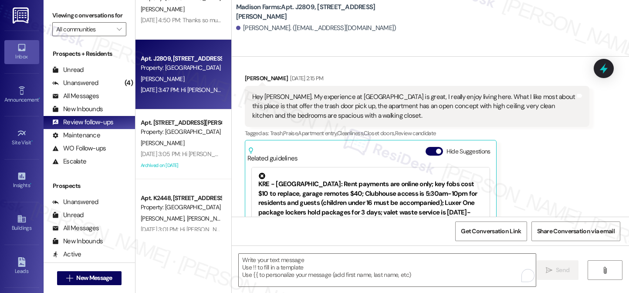
click at [508, 86] on div "Hey Jane. My experience at Madison Farms is great, I really enjoy living here. …" at bounding box center [417, 106] width 344 height 41
click at [538, 143] on div "Isabel Ellett Jul 25, 2025 at 2:15 PM Hey Jane. My experience at Madison Farms …" at bounding box center [417, 178] width 344 height 209
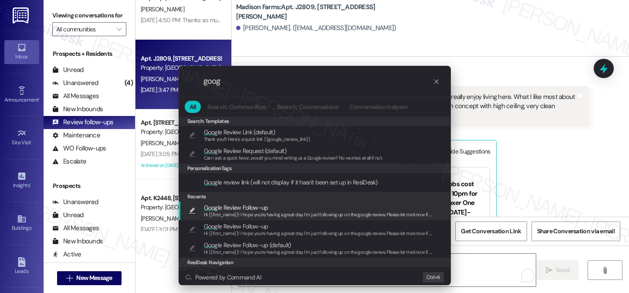
type input "goog"
click at [273, 216] on span "Hi {{first_name}}! I hope you’re having a great day. I'm just following up on t…" at bounding box center [398, 214] width 388 height 6
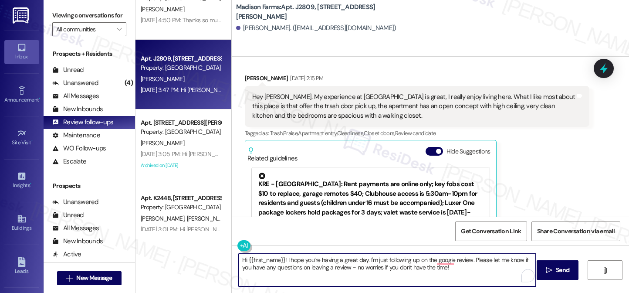
click at [458, 272] on textarea "Hi {{first_name}}! I hope you’re having a great day. I'm just following up on t…" at bounding box center [387, 269] width 297 height 33
click at [441, 263] on textarea "Hi {{first_name}}! I hope you’re having a great day. I'm just following up on t…" at bounding box center [387, 269] width 297 height 33
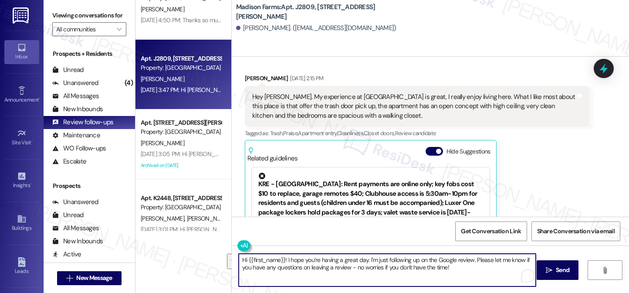
click at [458, 268] on textarea "Hi {{first_name}}! I hope you’re having a great day. I'm just following up on t…" at bounding box center [387, 269] width 297 height 33
type textarea "Hi {{first_name}}! I hope you’re having a great day. I'm just following up on t…"
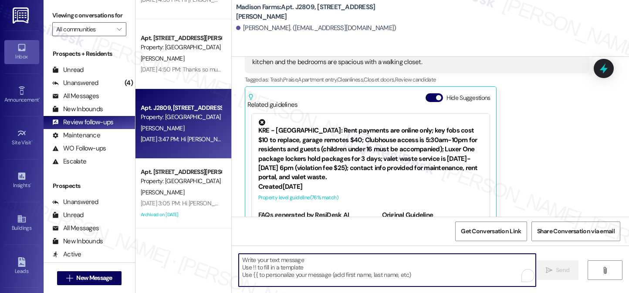
scroll to position [1545, 0]
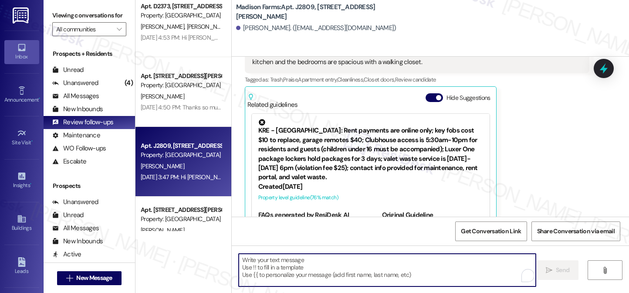
click at [158, 77] on div "Apt. N3095, 4883 Riley Road" at bounding box center [181, 75] width 81 height 9
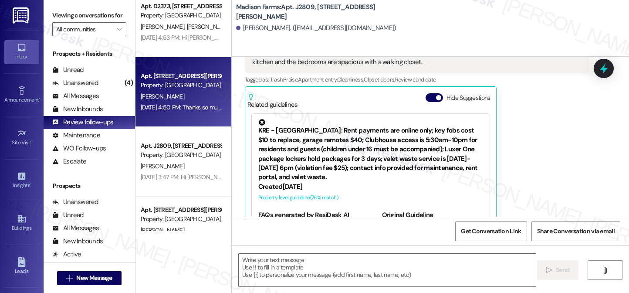
type textarea "Fetching suggested responses. Please feel free to read through the conversation…"
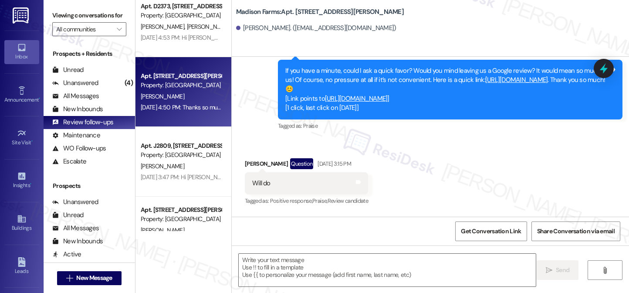
scroll to position [1103, 0]
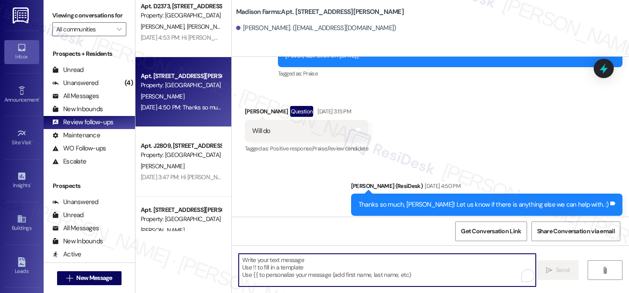
click at [272, 257] on textarea "To enrich screen reader interactions, please activate Accessibility in Grammarl…" at bounding box center [387, 269] width 297 height 33
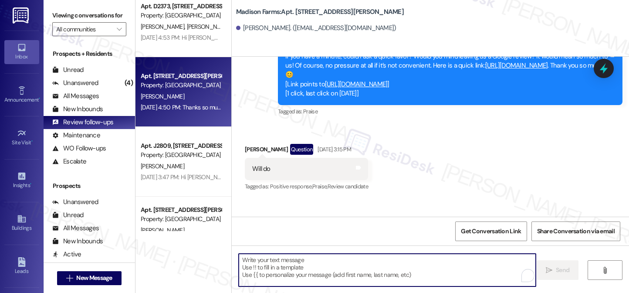
scroll to position [972, 0]
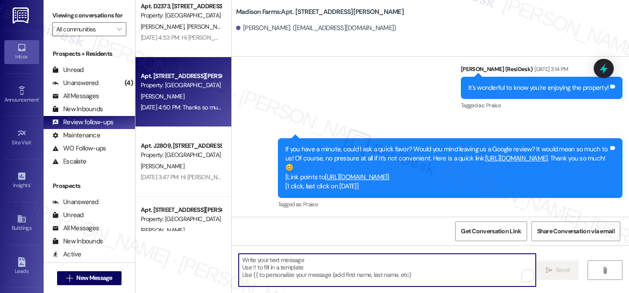
click at [356, 269] on textarea "To enrich screen reader interactions, please activate Accessibility in Grammarl…" at bounding box center [387, 269] width 297 height 33
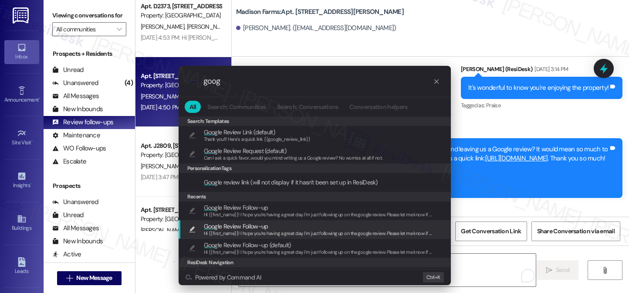
type input "goog"
click at [267, 234] on span "Hi {{first_name}}! I hope you’re having a great day. I'm just following up on t…" at bounding box center [398, 233] width 388 height 6
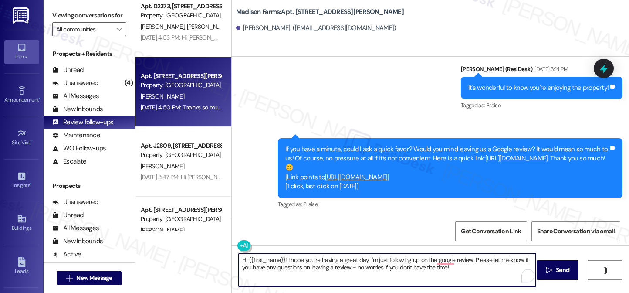
scroll to position [1103, 0]
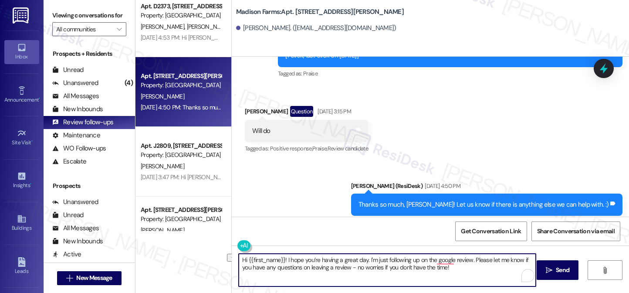
drag, startPoint x: 451, startPoint y: 275, endPoint x: 375, endPoint y: 264, distance: 76.5
click at [375, 264] on textarea "Hi {{first_name}}! I hope you’re having a great day. I'm just following up on t…" at bounding box center [387, 269] width 297 height 33
click at [494, 274] on textarea "Hi {{first_name}}! I hope you’re having a great day. I'm just following up on t…" at bounding box center [387, 269] width 297 height 33
type textarea "Hi {{first_name}}! I hope you’re having a great day. I'm just following up on t…"
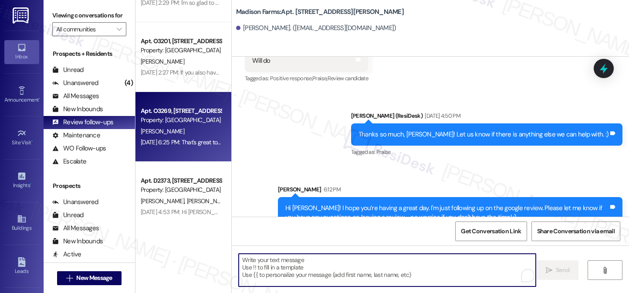
scroll to position [1414, 0]
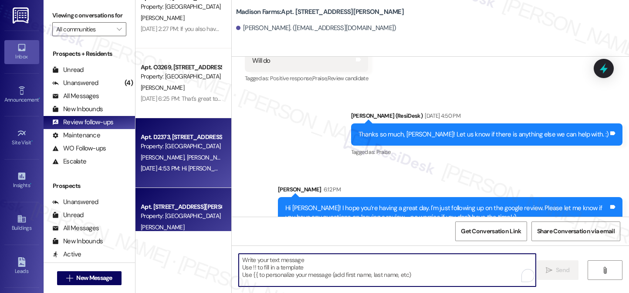
click at [188, 141] on div "Apt. D2373, 4883 Riley Road" at bounding box center [181, 136] width 81 height 9
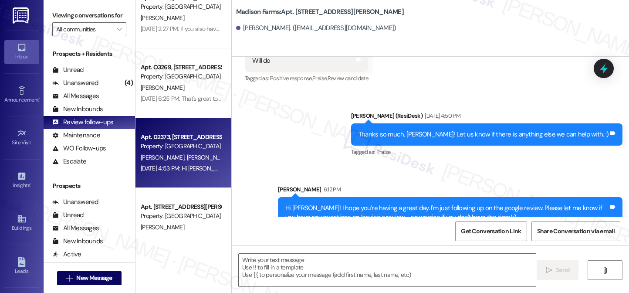
type textarea "Fetching suggested responses. Please feel free to read through the conversation…"
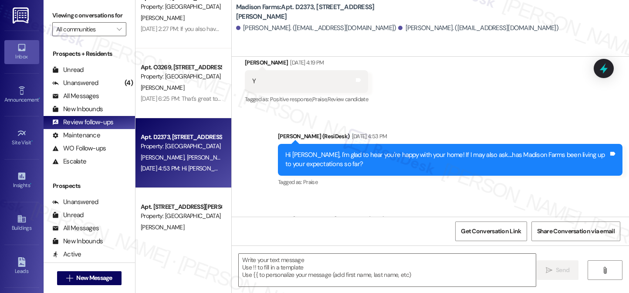
scroll to position [806, 0]
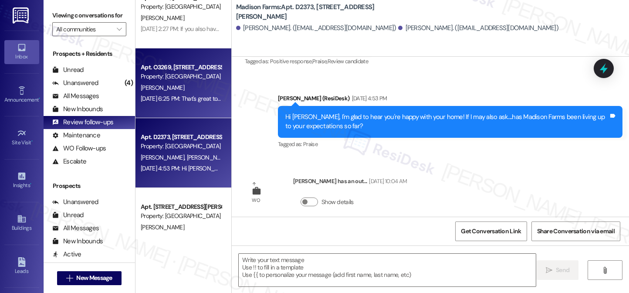
click at [203, 71] on div "Apt. O3269, 4883 Riley Road" at bounding box center [181, 67] width 81 height 9
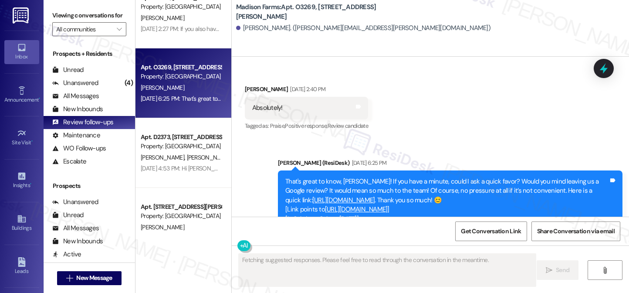
scroll to position [753, 0]
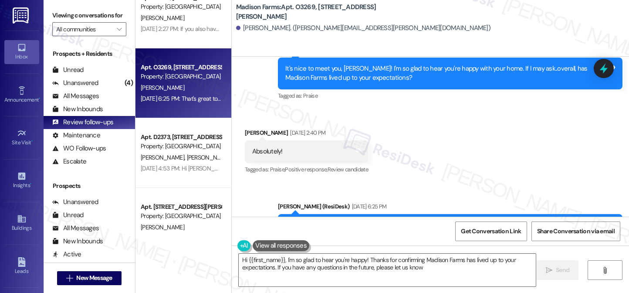
type textarea "Hi {{first_name}}, I'm so glad to hear you're happy! Thanks for confirming Madi…"
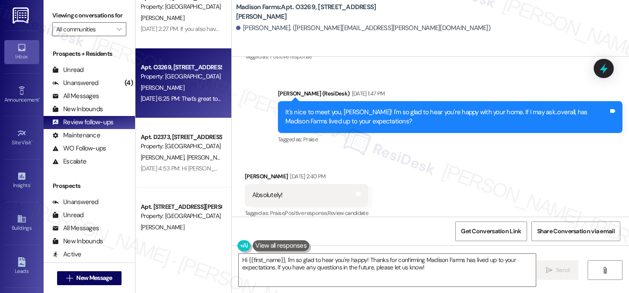
scroll to position [883, 0]
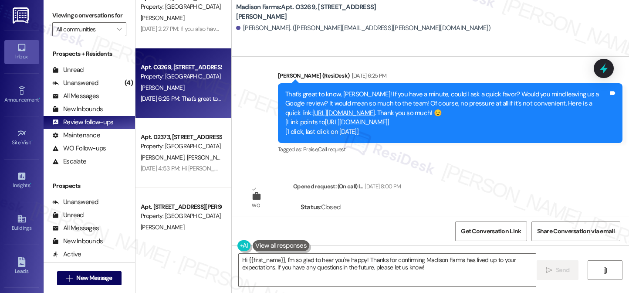
click at [351, 249] on div "Hi {{first_name}}, I'm so glad to hear you're happy! Thanks for confirming Madi…" at bounding box center [430, 277] width 397 height 65
click at [343, 256] on textarea "Hi {{first_name}}, I'm so glad to hear you're happy! Thanks for confirming Madi…" at bounding box center [387, 269] width 297 height 33
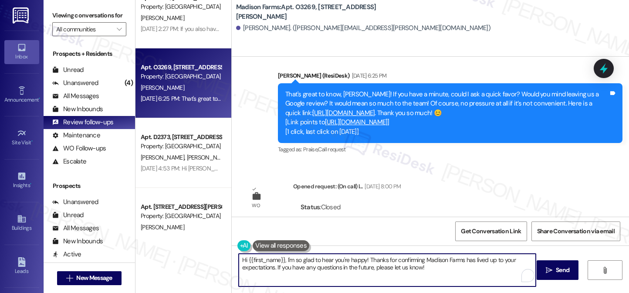
click at [343, 256] on textarea "Hi {{first_name}}, I'm so glad to hear you're happy! Thanks for confirming Madi…" at bounding box center [387, 269] width 297 height 33
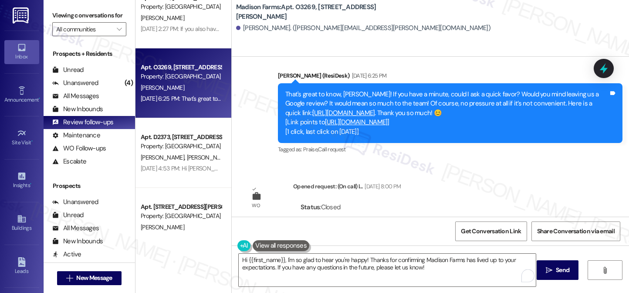
click at [438, 175] on div "Lease started Oct 31, 2024 at 8:00 PM Announcement, sent via SMS Jane (ResiDesk…" at bounding box center [430, 137] width 397 height 160
click at [369, 271] on textarea "Hi {{first_name}}, I'm so glad to hear you're happy! Thanks for confirming Madi…" at bounding box center [387, 269] width 297 height 33
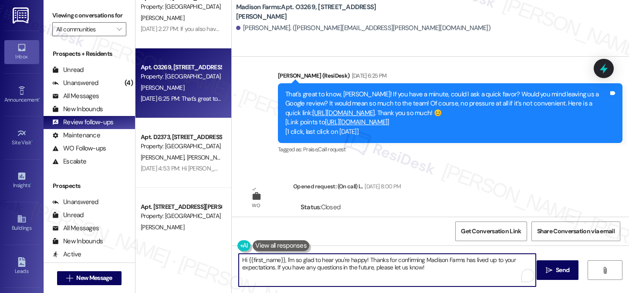
click at [369, 271] on textarea "Hi {{first_name}}, I'm so glad to hear you're happy! Thanks for confirming Madi…" at bounding box center [387, 269] width 297 height 33
click at [357, 259] on textarea "Hi {{first_name}}, I'm so glad to hear you're happy! Thanks for confirming Madi…" at bounding box center [387, 269] width 297 height 33
click at [346, 257] on textarea "Hi {{first_name}}, I'm so glad to hear you're happy! Thanks for confirming Madi…" at bounding box center [387, 269] width 297 height 33
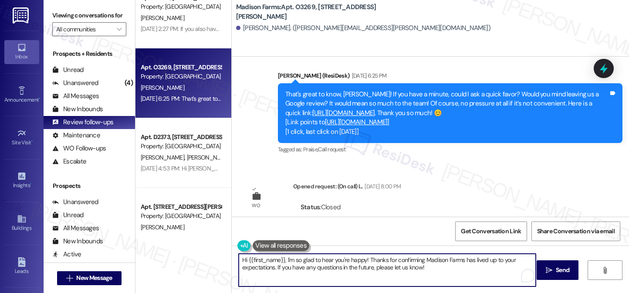
click at [346, 257] on textarea "Hi {{first_name}}, I'm so glad to hear you're happy! Thanks for confirming Madi…" at bounding box center [387, 269] width 297 height 33
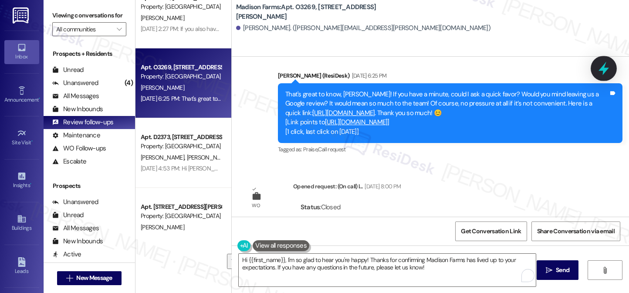
click at [609, 69] on icon at bounding box center [603, 68] width 15 height 15
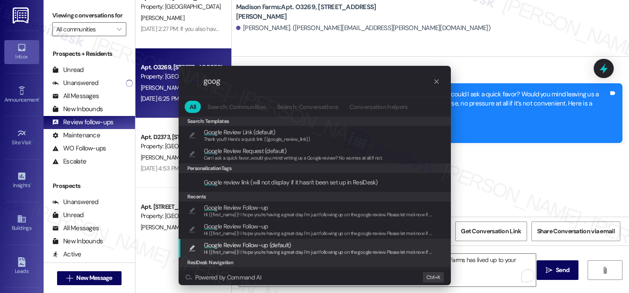
type input "goog"
click at [266, 251] on span "Hi {{first_name}}! I hope you’re having a great day. I'm just following up on t…" at bounding box center [398, 252] width 388 height 6
type textarea "Hi {{first_name}}! I hope you’re having a great day. I'm just following up on t…"
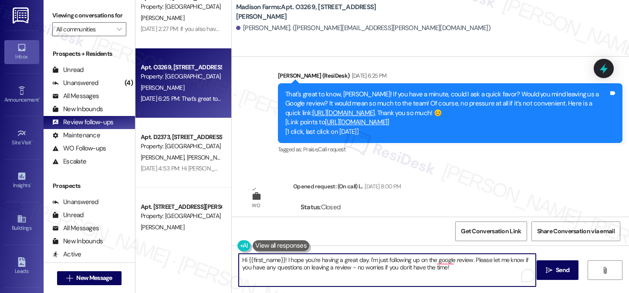
click at [463, 269] on textarea "Hi {{first_name}}! I hope you’re having a great day. I'm just following up on t…" at bounding box center [387, 269] width 297 height 33
click at [480, 263] on textarea "Hi {{first_name}}! I hope you’re having a great day. I'm just following up on t…" at bounding box center [387, 269] width 297 height 33
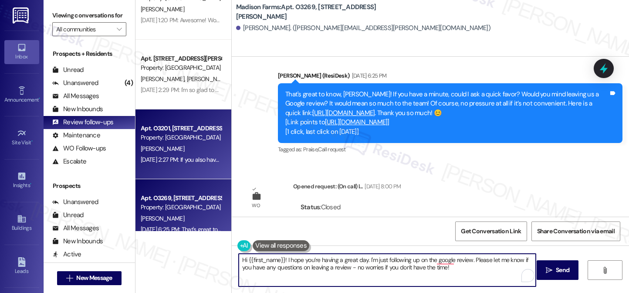
click at [207, 151] on div "J. Kowalski" at bounding box center [181, 148] width 82 height 11
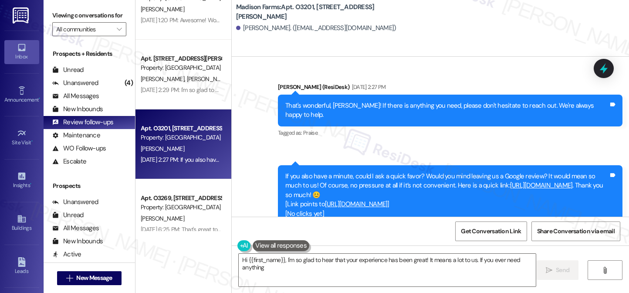
scroll to position [911, 0]
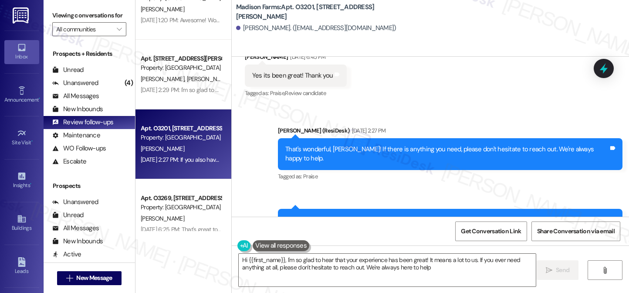
type textarea "Hi {{first_name}}, I'm so glad to hear that your experience has been great! It …"
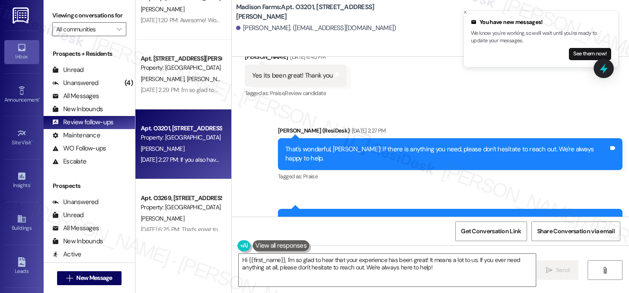
scroll to position [954, 0]
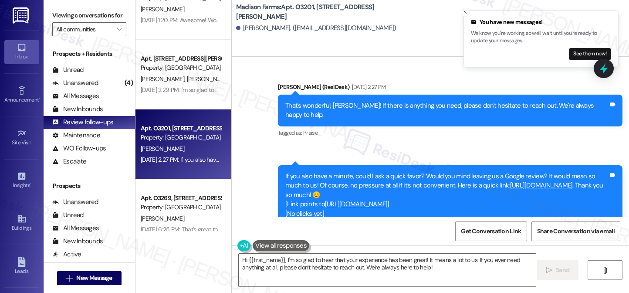
click at [385, 172] on div "If you also have a minute, could I ask a quick favor? Would you mind leaving us…" at bounding box center [446, 195] width 323 height 47
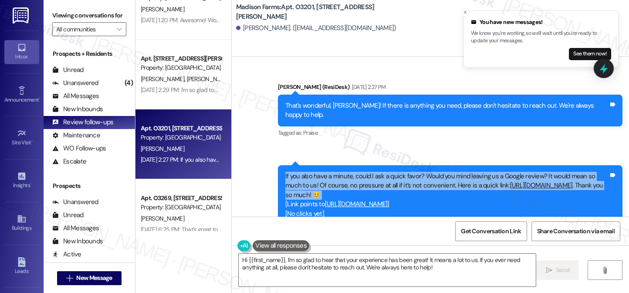
click at [385, 172] on div "If you also have a minute, could I ask a quick favor? Would you mind leaving us…" at bounding box center [446, 195] width 323 height 47
click at [422, 158] on div "Sent via SMS 2:27 PM Jane (ResiDesk) Jul 31, 2025 at 2:27 PM If you also have a…" at bounding box center [449, 201] width 357 height 86
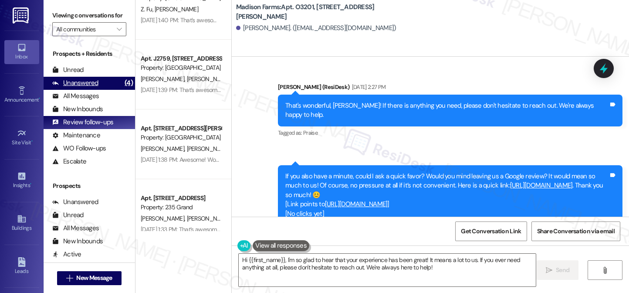
click at [105, 90] on div "Unanswered (4)" at bounding box center [89, 83] width 91 height 13
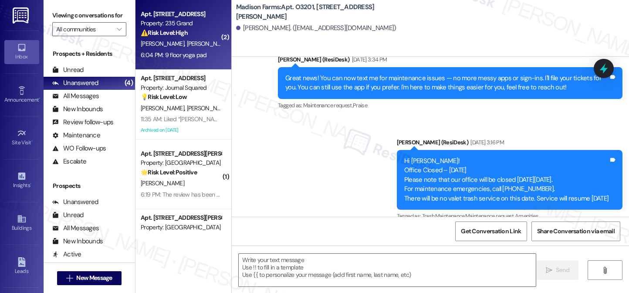
type textarea "Fetching suggested responses. Please feel free to read through the conversation…"
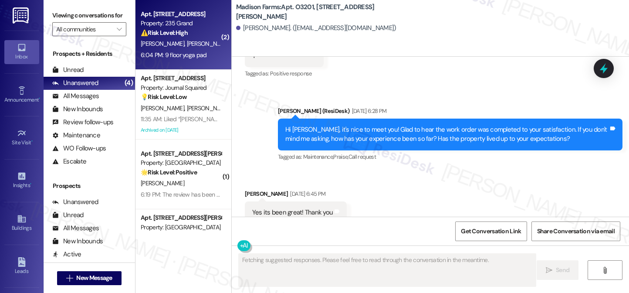
scroll to position [782, 0]
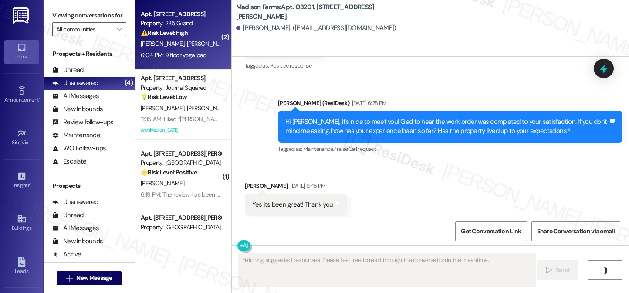
click at [195, 47] on div "L. Lai R. Huang" at bounding box center [181, 43] width 82 height 11
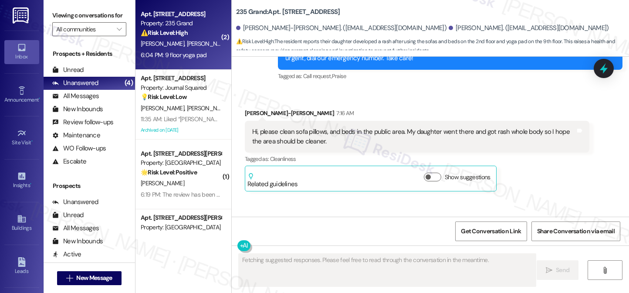
scroll to position [20871, 0]
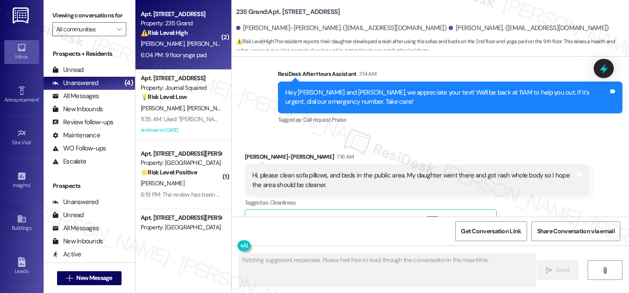
click at [371, 279] on div "Hi [PERSON_NAME], I'm sorry to hear about your daughter's rash. I'll be sure to…" at bounding box center [446, 293] width 323 height 28
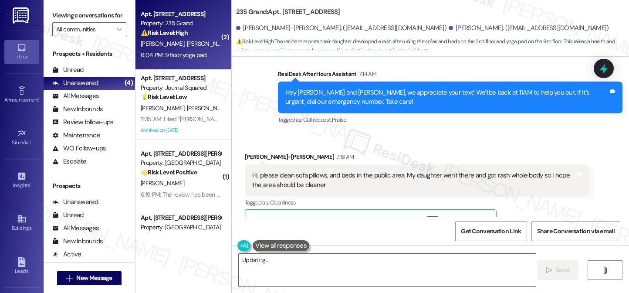
click at [371, 279] on div "Hi [PERSON_NAME], I'm sorry to hear about your daughter's rash. I'll be sure to…" at bounding box center [446, 293] width 323 height 28
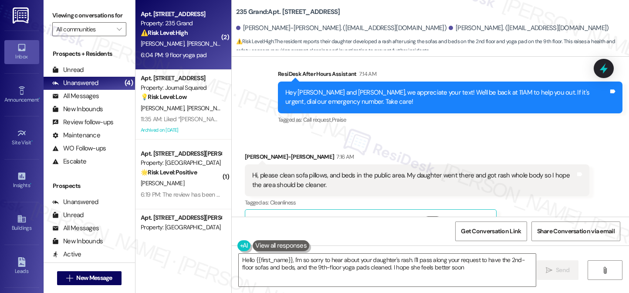
type textarea "Hello {{first_name}}, I'm so sorry to hear about your daughter's rash. I'll pas…"
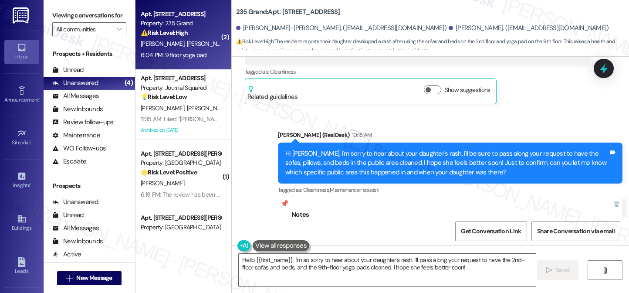
click at [280, 12] on b "235 Grand: Apt. 122, 235 Grand Street" at bounding box center [288, 11] width 104 height 9
copy b "122"
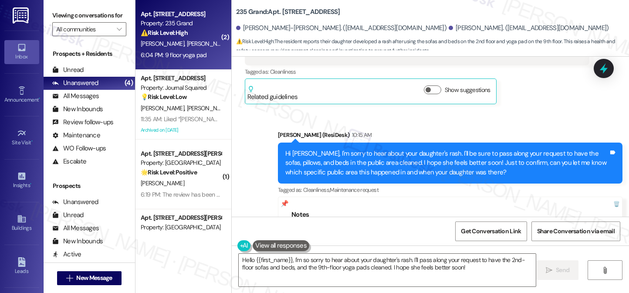
click at [542, 27] on div "Liang-Hsi Lai. (optway@gmail.com) Ruei-Yang Huang. (sunarmed@gmail.com)" at bounding box center [432, 28] width 393 height 17
drag, startPoint x: 68, startPoint y: 19, endPoint x: 75, endPoint y: 19, distance: 7.4
click at [68, 19] on label "Viewing conversations for" at bounding box center [89, 15] width 74 height 13
click at [329, 265] on textarea "Hello {{first_name}}, I'm so sorry to hear about your daughter's rash. I'll pas…" at bounding box center [387, 269] width 297 height 33
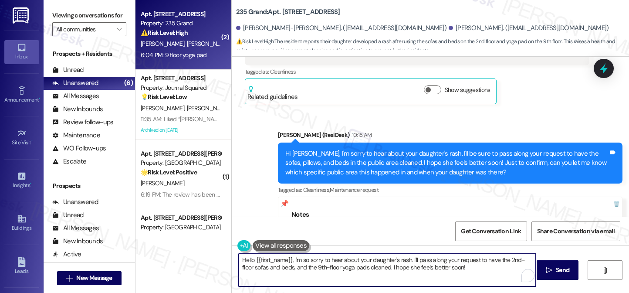
click at [329, 265] on textarea "Hello {{first_name}}, I'm so sorry to hear about your daughter's rash. I'll pas…" at bounding box center [387, 269] width 297 height 33
click at [373, 231] on div "Get Conversation Link Share Conversation via email" at bounding box center [430, 230] width 397 height 29
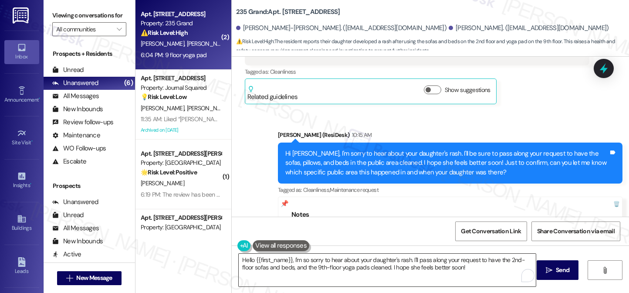
click at [382, 263] on textarea "Hello {{first_name}}, I'm so sorry to hear about your daughter's rash. I'll pas…" at bounding box center [387, 269] width 297 height 33
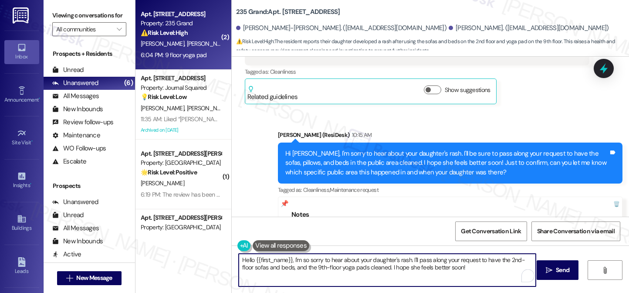
click at [382, 263] on textarea "Hello {{first_name}}, I'm so sorry to hear about your daughter's rash. I'll pas…" at bounding box center [387, 269] width 297 height 33
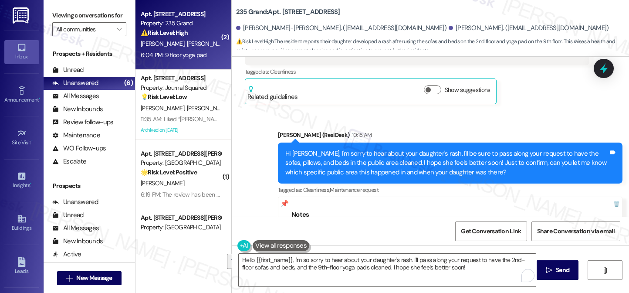
click at [67, 22] on label "Viewing conversations for" at bounding box center [89, 15] width 74 height 13
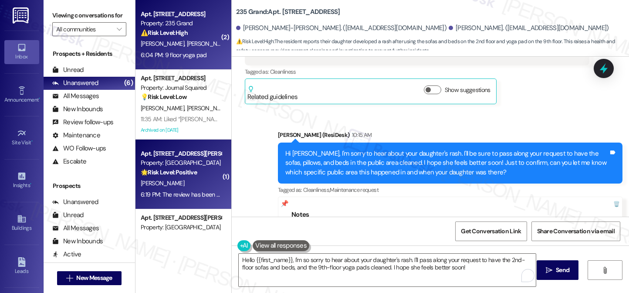
click at [147, 172] on strong "🌟 Risk Level: Positive" at bounding box center [169, 172] width 56 height 8
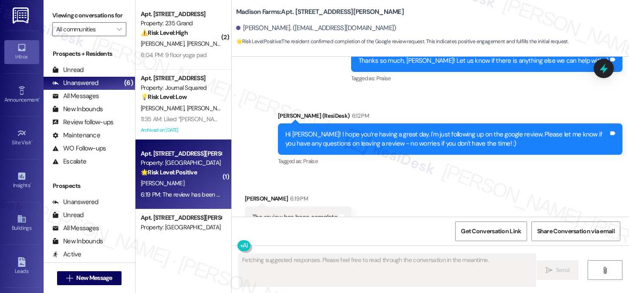
scroll to position [1259, 0]
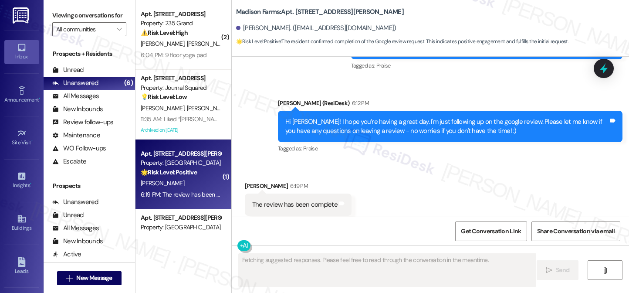
click at [306, 200] on div "The review has been complete" at bounding box center [294, 204] width 85 height 9
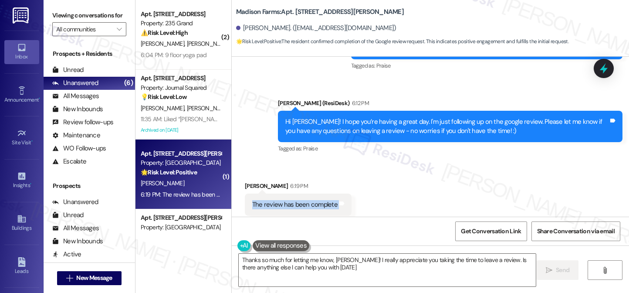
type textarea "Thanks so much for letting me know, Brian! I really appreciate you taking the t…"
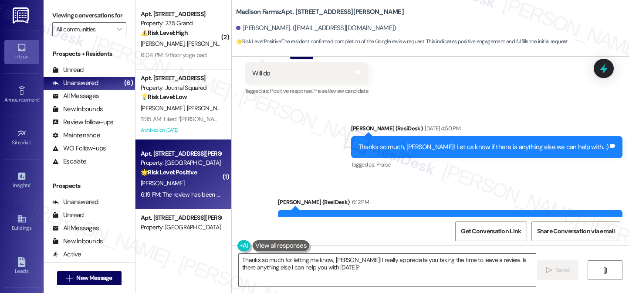
scroll to position [1041, 0]
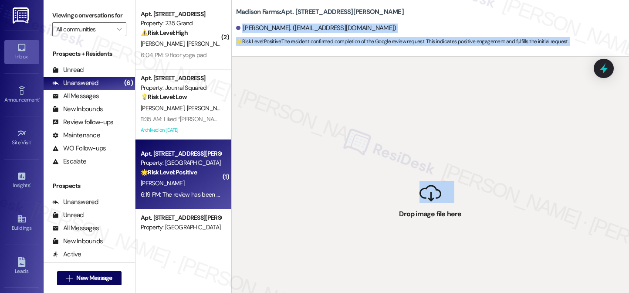
drag, startPoint x: 420, startPoint y: 196, endPoint x: 352, endPoint y: 31, distance: 179.0
click at [352, 31] on div "Madison Farms: Apt. N3095, 4883 Riley Road Brian Taylor. (briantaylorsr@gmail.c…" at bounding box center [429, 146] width 397 height 293
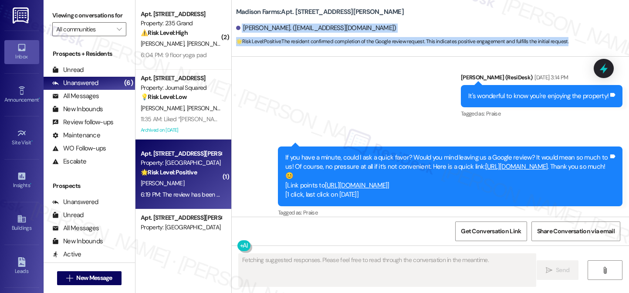
scroll to position [949, 0]
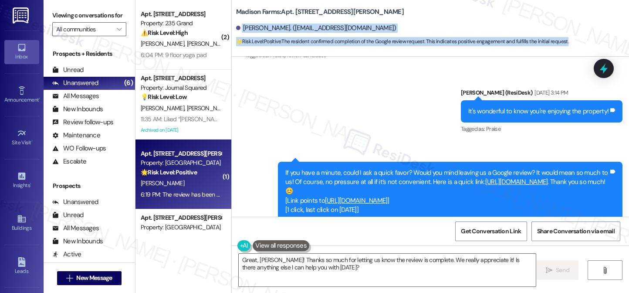
click at [485, 177] on link "https://www.theresidesk.com/links/review-fBWwoK84I" at bounding box center [516, 181] width 63 height 9
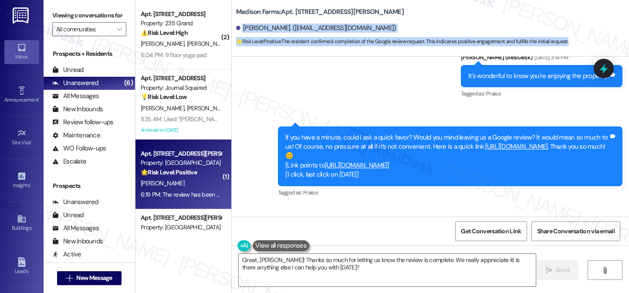
scroll to position [1036, 0]
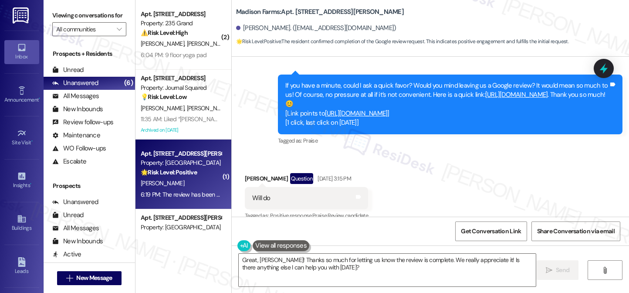
click at [471, 153] on div "Received via SMS Brian Taylor Question Jul 24, 2025 at 3:15 PM Will do Tags and…" at bounding box center [430, 190] width 397 height 75
click at [268, 12] on b "Madison Farms: Apt. N3095, 4883 Riley Road" at bounding box center [320, 11] width 168 height 9
click at [268, 11] on b "Madison Farms: Apt. N3095, 4883 Riley Road" at bounding box center [320, 11] width 168 height 9
copy div "Madison Farms: Apt. N3095, 4883 Riley Road"
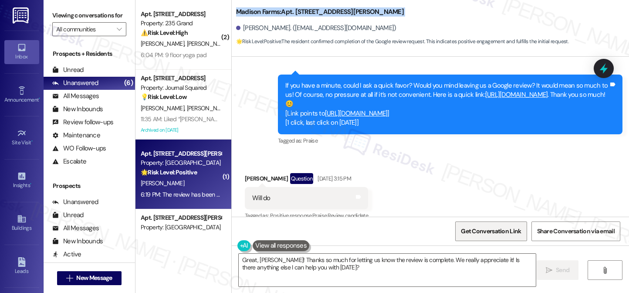
click at [484, 229] on span "Get Conversation Link" at bounding box center [491, 230] width 60 height 9
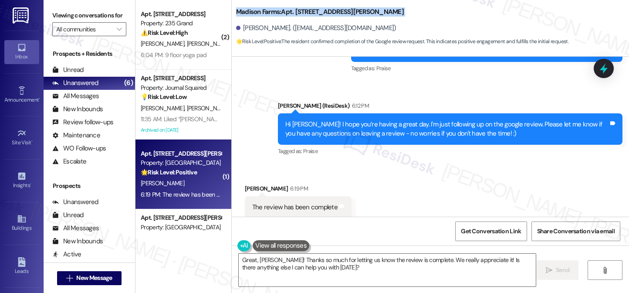
scroll to position [1259, 0]
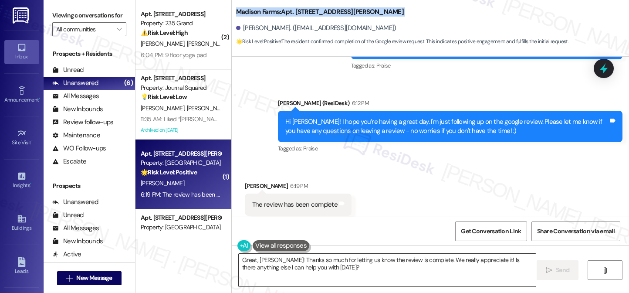
click at [309, 261] on textarea "Great, Brian! Thanks so much for letting us know the review is complete. We rea…" at bounding box center [387, 269] width 297 height 33
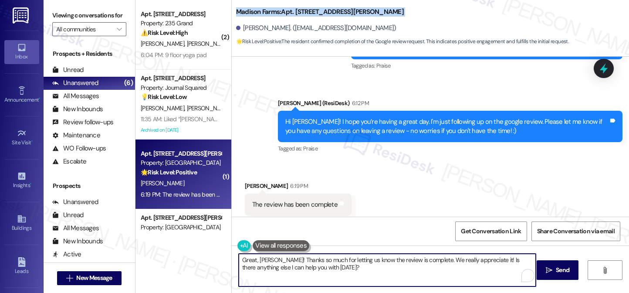
click at [309, 260] on textarea "Great, Brian! Thanks so much for letting us know the review is complete. We rea…" at bounding box center [387, 269] width 297 height 33
click at [316, 266] on textarea "Great, Brian! Thanks so much for letting us know the review is complete. We rea…" at bounding box center [387, 269] width 297 height 33
drag, startPoint x: 357, startPoint y: 270, endPoint x: 226, endPoint y: 248, distance: 132.5
click at [231, 248] on div "Madison Farms: Apt. N3095, 4883 Riley Road Brian Taylor. (briantaylorsr@gmail.c…" at bounding box center [429, 146] width 397 height 293
click at [295, 267] on textarea "Great, Brian! Thanks so much for letting us know the review is complete. We rea…" at bounding box center [387, 269] width 297 height 33
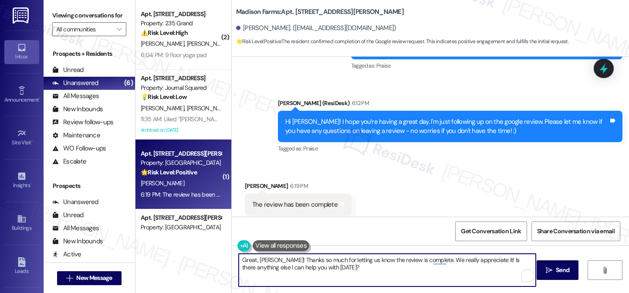
click at [295, 267] on textarea "Great, Brian! Thanks so much for letting us know the review is complete. We rea…" at bounding box center [387, 269] width 297 height 33
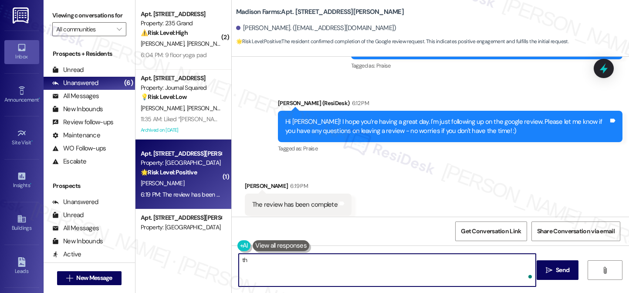
type textarea "t"
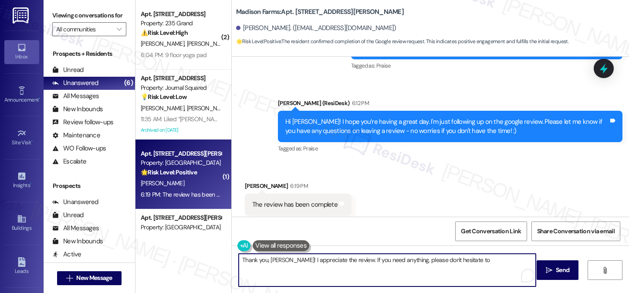
click at [318, 259] on textarea "Thank you, Brian! I appreciate the review. If you need anything, please don't h…" at bounding box center [387, 269] width 297 height 33
drag, startPoint x: 338, startPoint y: 258, endPoint x: 318, endPoint y: 256, distance: 19.7
click at [318, 256] on textarea "Thank you, Brian! I appreciate the review. If you need anything, please don't h…" at bounding box center [387, 269] width 297 height 33
click at [280, 259] on textarea "Thank you, Brian! I appreciate the review. If you need anything, please don't h…" at bounding box center [387, 269] width 297 height 33
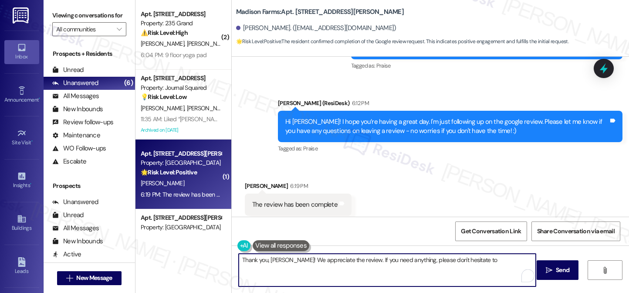
click at [323, 259] on textarea "Thank you, Brian! We appreciate the review. If you need anything, please don't …" at bounding box center [387, 269] width 297 height 33
click at [339, 259] on textarea "Thank you, Brian! We appreciate the review. If you need anything, please don't …" at bounding box center [387, 269] width 297 height 33
click at [462, 261] on textarea "Thank you for posting the review, Brian! If you need anything, please don't hes…" at bounding box center [387, 269] width 297 height 33
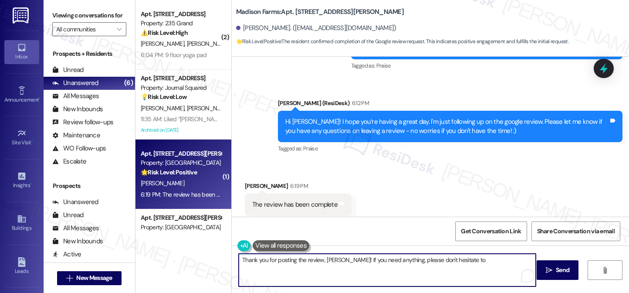
click at [390, 260] on textarea "Thank you for posting the review, Brian! If you need anything, please don't hes…" at bounding box center [387, 269] width 297 height 33
click at [503, 268] on textarea "Thank you for posting the review, Brian! If you have questions or concerns, ple…" at bounding box center [387, 269] width 297 height 33
click at [367, 265] on textarea "Thank you for posting the review, Brian! If you have questions or concerns, ple…" at bounding box center [387, 269] width 297 height 33
click at [362, 259] on textarea "Thank you for posting the review, Brian! If you have questions or concerns, ple…" at bounding box center [387, 269] width 297 height 33
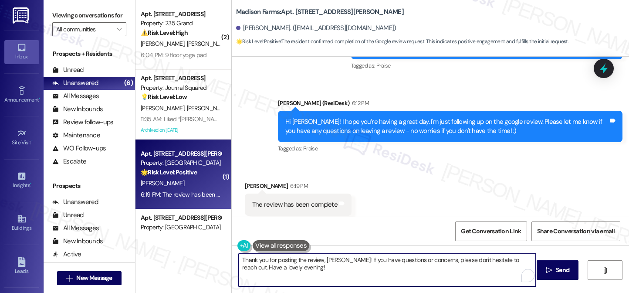
click at [364, 262] on textarea "Thank you for posting the review, Brian! If you have questions or concerns, ple…" at bounding box center [387, 269] width 297 height 33
click at [360, 263] on textarea "Thank you for posting the review, Brian! If you have any questions or concerns,…" at bounding box center [387, 269] width 297 height 33
drag, startPoint x: 330, startPoint y: 266, endPoint x: 307, endPoint y: 263, distance: 23.3
click at [307, 263] on textarea "Thank you for posting the review, Brian! If you have any questions or concerns,…" at bounding box center [387, 269] width 297 height 33
click at [315, 269] on textarea "Thank you for posting the review, Brian! If you have any questions or concerns,…" at bounding box center [387, 269] width 297 height 33
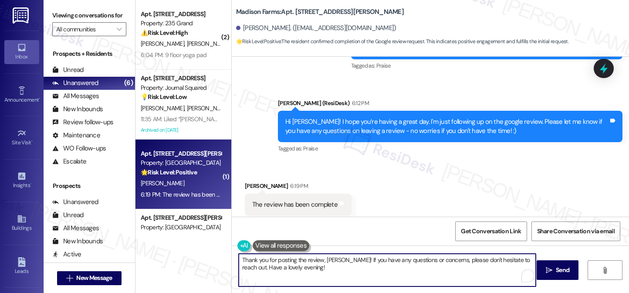
click at [314, 269] on textarea "Thank you for posting the review, Brian! If you have any questions or concerns,…" at bounding box center [387, 269] width 297 height 33
click at [343, 262] on textarea "Thank you for posting the review, Brian! If you have any questions or concerns,…" at bounding box center [387, 269] width 297 height 33
click at [350, 264] on textarea "Thank you for posting the review, Brian! If you have any questions or concerns,…" at bounding box center [387, 269] width 297 height 33
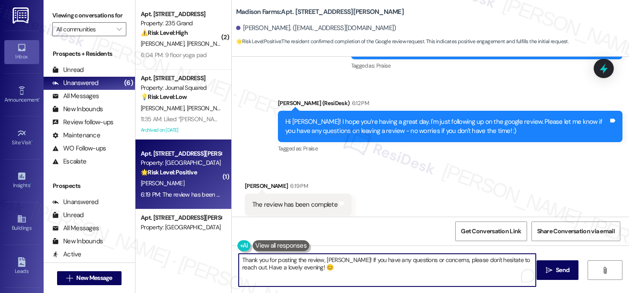
click at [387, 268] on textarea "Thank you for posting the review, Brian! If you have any questions or concerns,…" at bounding box center [387, 269] width 297 height 33
type textarea "Thank you for posting the review, Brian! If you have any questions or concerns,…"
click at [434, 189] on div "Received via SMS Brian Taylor 6:19 PM The review has been complete Tags and not…" at bounding box center [430, 198] width 397 height 74
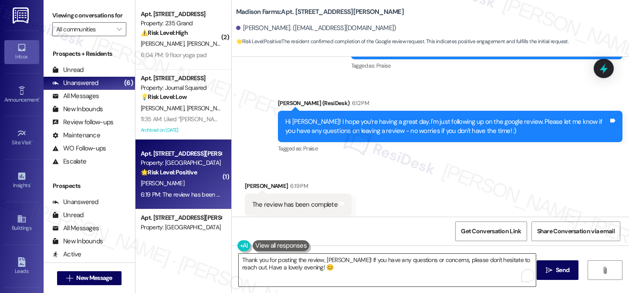
click at [353, 268] on textarea "Thank you for posting the review, Brian! If you have any questions or concerns,…" at bounding box center [387, 269] width 297 height 33
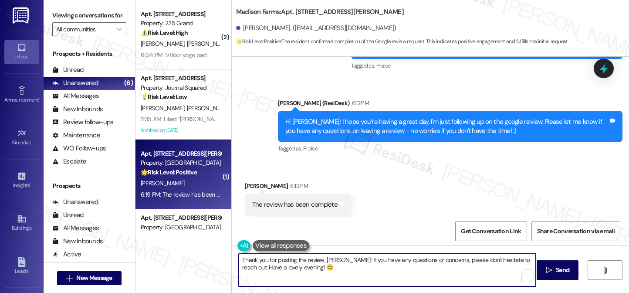
click at [353, 268] on textarea "Thank you for posting the review, Brian! If you have any questions or concerns,…" at bounding box center [387, 269] width 297 height 33
click at [392, 208] on div "Received via SMS Brian Taylor 6:19 PM The review has been complete Tags and not…" at bounding box center [430, 198] width 397 height 74
click at [379, 259] on textarea "Thank you for posting the review, Brian! If you have any questions or concerns,…" at bounding box center [387, 269] width 297 height 33
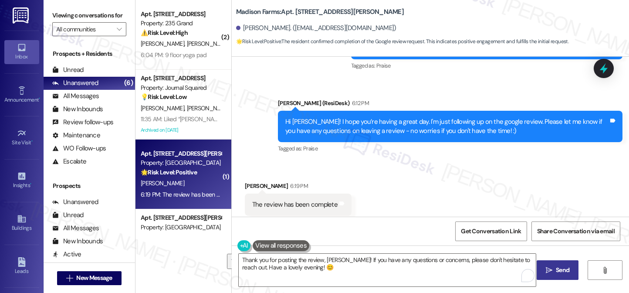
click at [543, 264] on button " Send" at bounding box center [557, 270] width 42 height 20
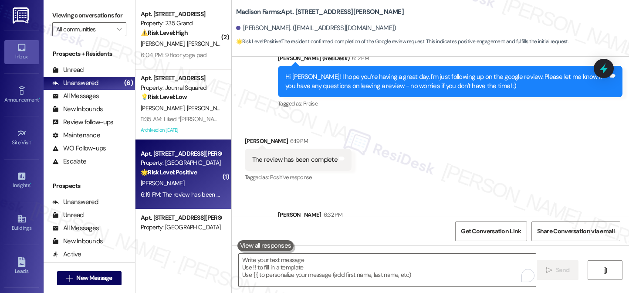
scroll to position [1329, 0]
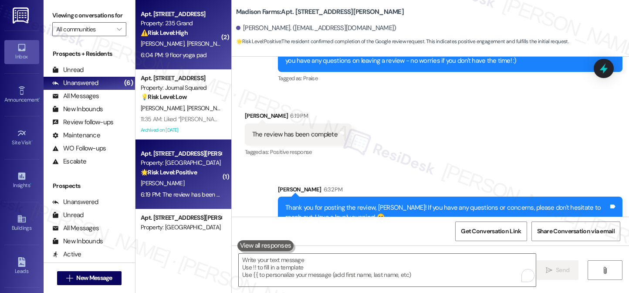
click at [186, 47] on span "[PERSON_NAME]" at bounding box center [208, 44] width 44 height 8
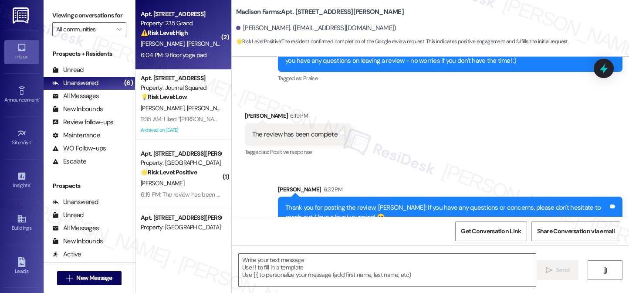
type textarea "Fetching suggested responses. Please feel free to read through the conversation…"
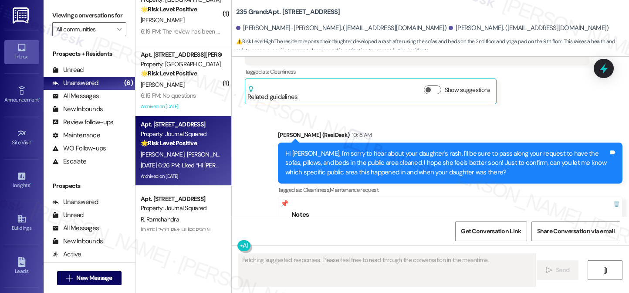
scroll to position [143, 0]
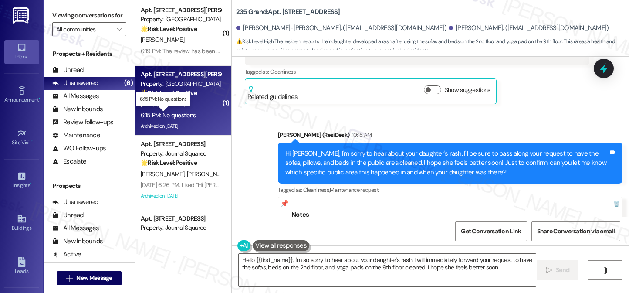
type textarea "Hello {{first_name}}, I'm so sorry to hear about your daughter's rash. I will i…"
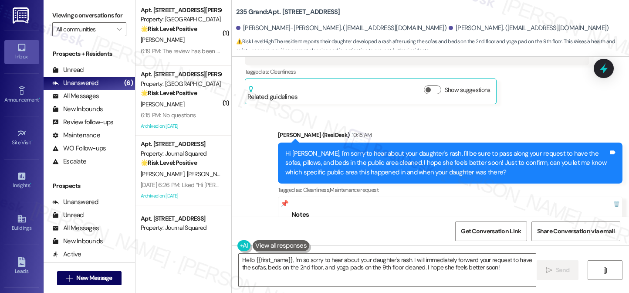
scroll to position [20871, 0]
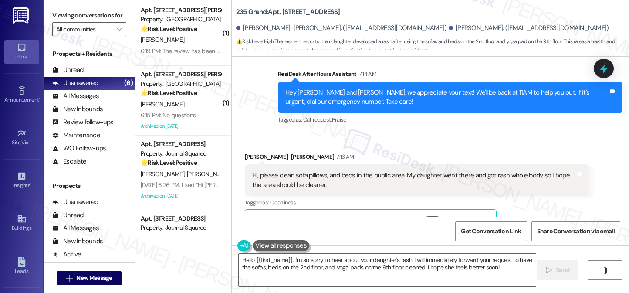
click at [311, 279] on div "Hi Liang-Hsi, I'm sorry to hear about your daughter's rash. I'll be sure to pas…" at bounding box center [446, 293] width 323 height 28
click at [360, 279] on div "Hi Liang-Hsi, I'm sorry to hear about your daughter's rash. I'll be sure to pas…" at bounding box center [446, 293] width 323 height 28
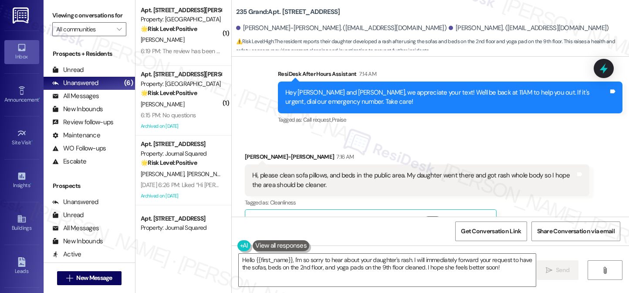
click at [360, 279] on div "Hi Liang-Hsi, I'm sorry to hear about your daughter's rash. I'll be sure to pas…" at bounding box center [446, 293] width 323 height 28
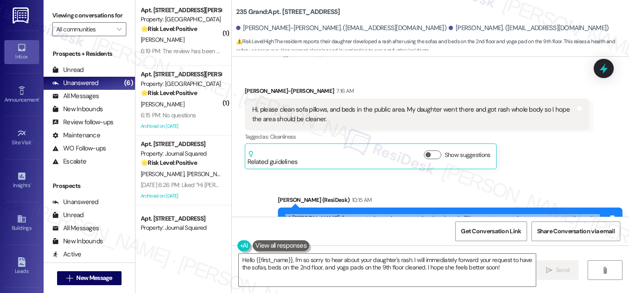
scroll to position [21001, 0]
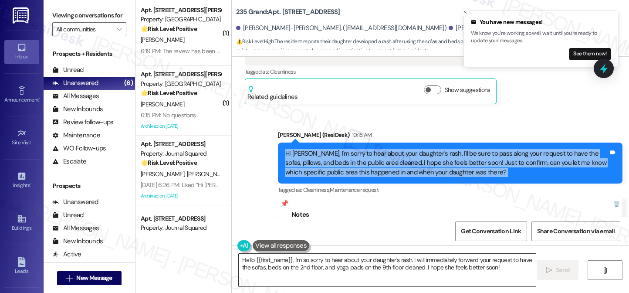
click at [376, 266] on textarea "Hello {{first_name}}, I'm so sorry to hear about your daughter's rash. I will i…" at bounding box center [387, 269] width 297 height 33
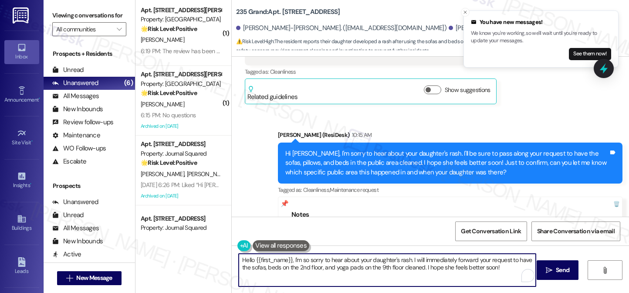
click at [376, 266] on textarea "Hello {{first_name}}, I'm so sorry to hear about your daughter's rash. I will i…" at bounding box center [387, 269] width 297 height 33
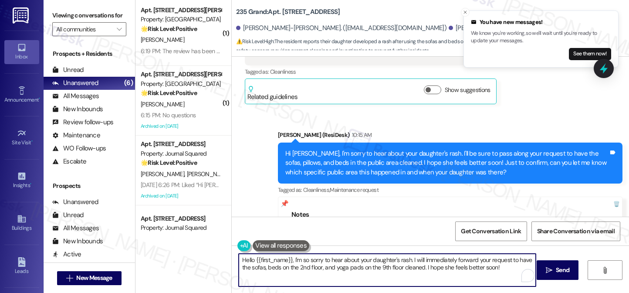
click at [394, 256] on textarea "Hello {{first_name}}, I'm so sorry to hear about your daughter's rash. I will i…" at bounding box center [387, 269] width 297 height 33
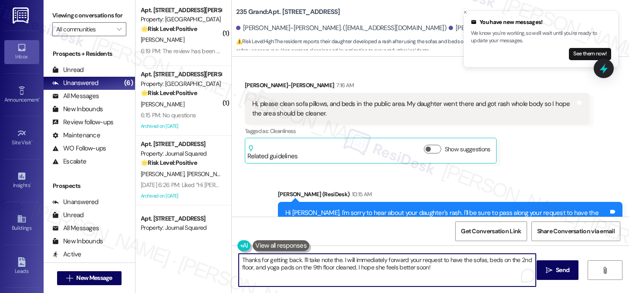
scroll to position [20871, 0]
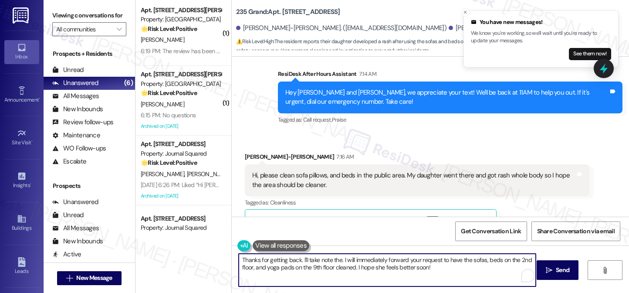
click at [405, 279] on div "Hi [PERSON_NAME], I'm sorry to hear about your daughter's rash. I'll be sure to…" at bounding box center [446, 293] width 323 height 28
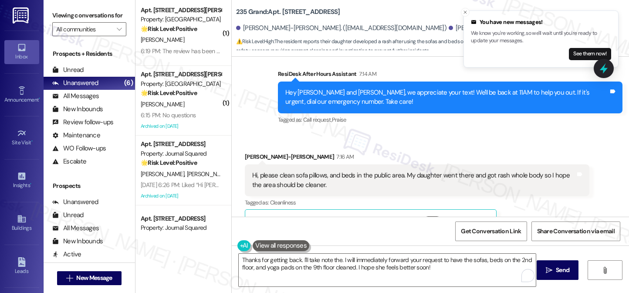
click at [405, 279] on div "Hi [PERSON_NAME], I'm sorry to hear about your daughter's rash. I'll be sure to…" at bounding box center [446, 293] width 323 height 28
click at [405, 279] on div "Hi Liang-Hsi, I'm sorry to hear about your daughter's rash. I'll be sure to pas…" at bounding box center [446, 293] width 323 height 28
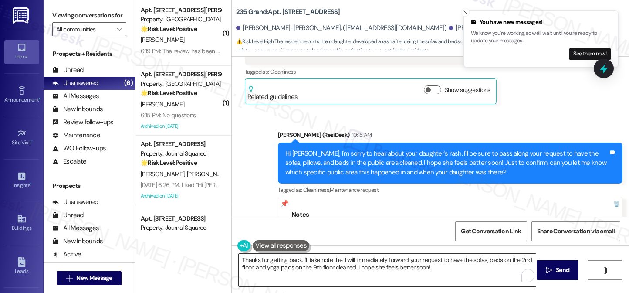
click at [335, 259] on textarea "Thanks for getting back. I'll take note the. I will immediately forward your re…" at bounding box center [387, 269] width 297 height 33
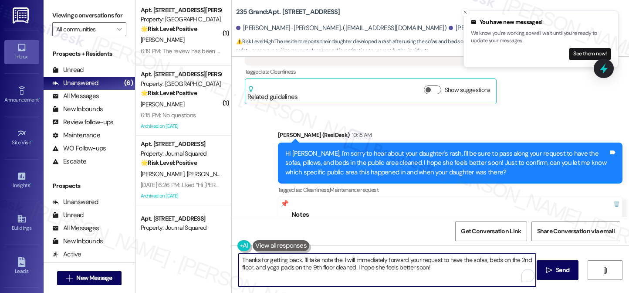
click at [335, 259] on textarea "Thanks for getting back. I'll take note the. I will immediately forward your re…" at bounding box center [387, 269] width 297 height 33
click at [362, 261] on textarea "Thanks for getting back. I'll take note of this. I will immediately forward you…" at bounding box center [387, 269] width 297 height 33
click at [363, 261] on textarea "Thanks for getting back. I'll take note of this. I will immediately forward you…" at bounding box center [387, 269] width 297 height 33
drag, startPoint x: 438, startPoint y: 265, endPoint x: 350, endPoint y: 248, distance: 90.0
click at [350, 248] on div "Thanks for getting back. I'll take note of this. I will immediately forward you…" at bounding box center [430, 277] width 397 height 65
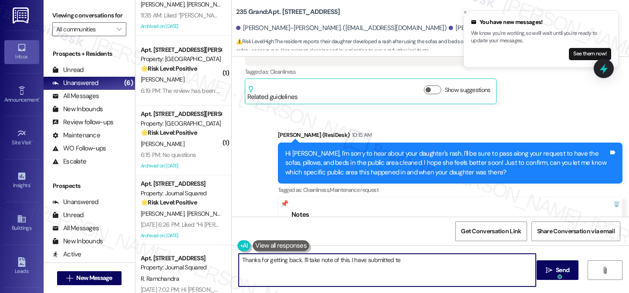
scroll to position [103, 0]
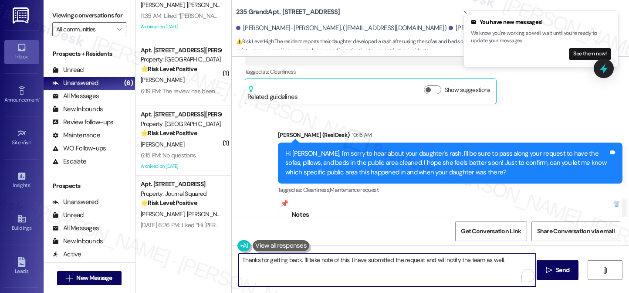
click at [418, 261] on textarea "Thanks for getting back. I'll take note of this. I have submitted the request a…" at bounding box center [387, 269] width 297 height 33
click at [507, 260] on textarea "Thanks for getting back. I'll take note of this. I have submitted the request a…" at bounding box center [387, 269] width 297 height 33
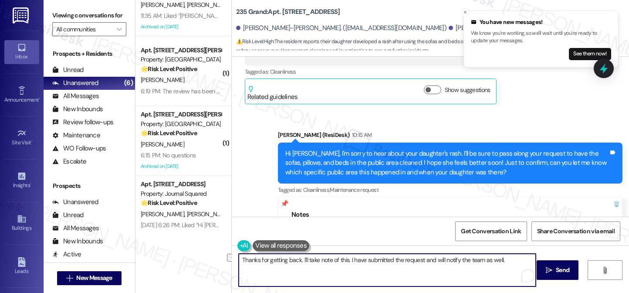
drag, startPoint x: 507, startPoint y: 259, endPoint x: 447, endPoint y: 259, distance: 60.1
click at [447, 259] on textarea "Thanks for getting back. I'll take note of this. I have submitted the request a…" at bounding box center [387, 269] width 297 height 33
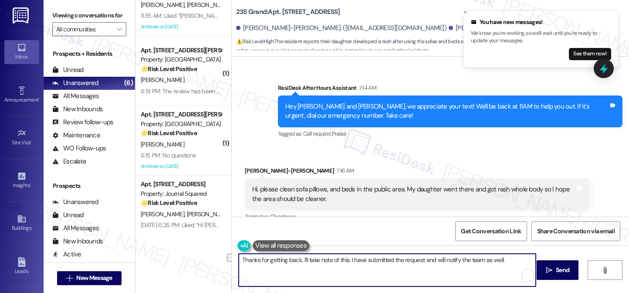
scroll to position [20871, 0]
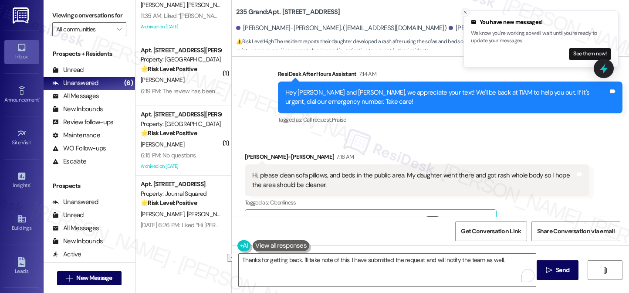
click at [464, 13] on icon "Close toast" at bounding box center [464, 12] width 5 height 5
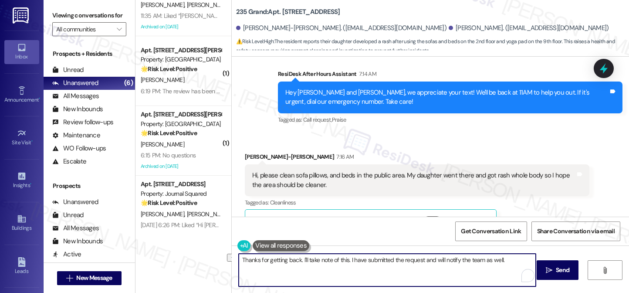
scroll to position [21001, 0]
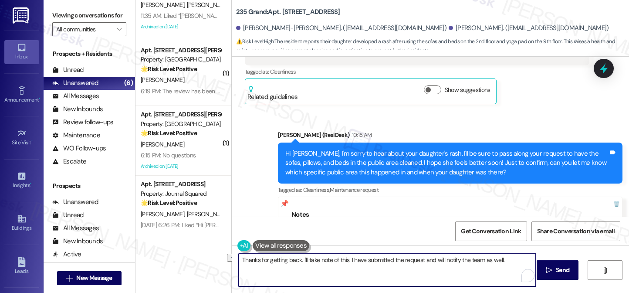
click at [286, 262] on textarea "Thanks for getting back. I'll take note of this. I have submitted the request a…" at bounding box center [387, 269] width 297 height 33
click at [352, 264] on textarea "Thanks for getting back. I'll take note of this. I have submitted the request a…" at bounding box center [387, 269] width 297 height 33
click at [343, 260] on textarea "Thanks for getting back. I'll take note of this. I have submitted the request a…" at bounding box center [387, 269] width 297 height 33
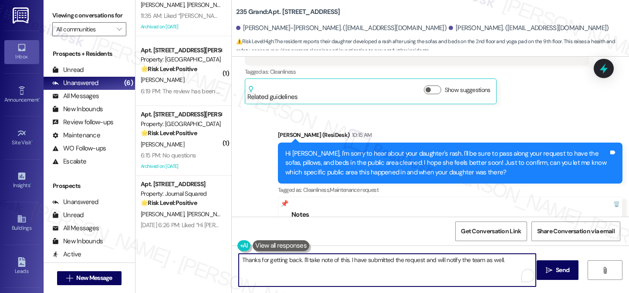
click at [343, 260] on textarea "Thanks for getting back. I'll take note of this. I have submitted the request a…" at bounding box center [387, 269] width 297 height 33
click at [339, 260] on textarea "Thanks for getting back. I'll take note of this. I have submitted the request a…" at bounding box center [387, 269] width 297 height 33
type textarea "Thanks for getting back. I'll take note that it happened on 2nd floor's sofa be…"
click at [313, 264] on textarea "Thanks for getting back. I'll take note that it happened on 2nd floor's sofa be…" at bounding box center [387, 269] width 297 height 33
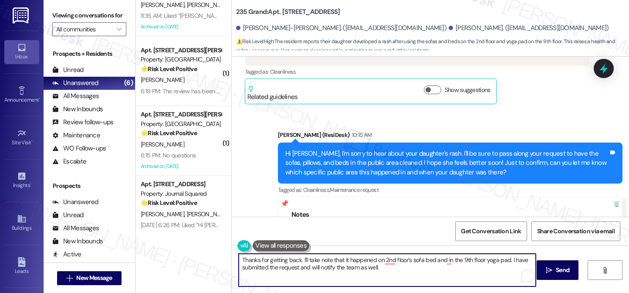
click at [313, 264] on textarea "Thanks for getting back. I'll take note that it happened on 2nd floor's sofa be…" at bounding box center [387, 269] width 297 height 33
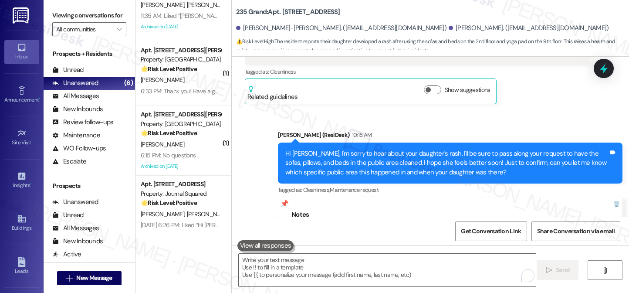
click at [77, 14] on label "Viewing conversations for" at bounding box center [89, 15] width 74 height 13
click at [74, 22] on label "Viewing conversations for" at bounding box center [89, 15] width 74 height 13
click at [307, 259] on textarea "To enrich screen reader interactions, please activate Accessibility in Grammarl…" at bounding box center [387, 269] width 297 height 33
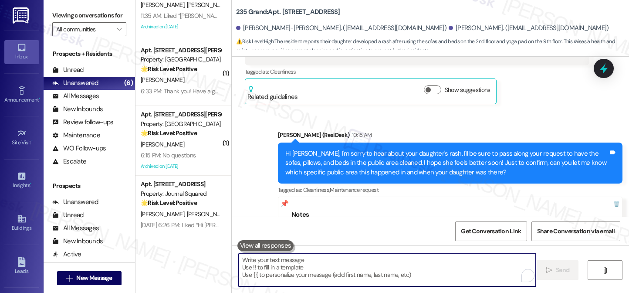
paste textarea "Thanks for getting back to me. I’ve noted that the rashes happened on the 2nd f…"
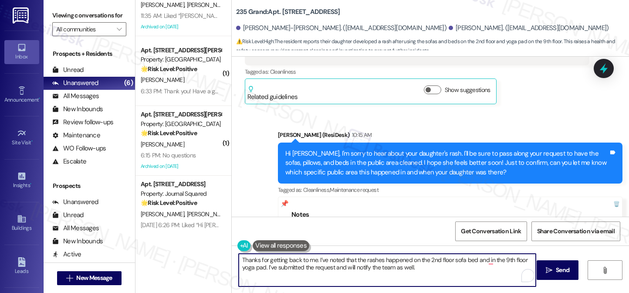
click at [402, 259] on textarea "Thanks for getting back to me. I’ve noted that the rashes happened on the 2nd f…" at bounding box center [387, 269] width 297 height 33
click at [383, 261] on textarea "Thanks for getting back to me. I’ve noted that the rashes happened on the 2nd f…" at bounding box center [387, 269] width 297 height 33
click at [379, 258] on textarea "Thanks for getting back to me. I’ve noted that the rashes happened on the 2nd f…" at bounding box center [387, 269] width 297 height 33
click at [441, 260] on textarea "Thanks for getting back to me. I’ve noted that the rashes might've gotten happe…" at bounding box center [387, 269] width 297 height 33
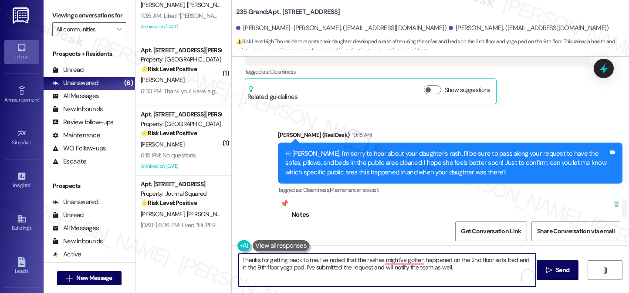
click at [441, 260] on textarea "Thanks for getting back to me. I’ve noted that the rashes might've gotten happe…" at bounding box center [387, 269] width 297 height 33
click at [387, 267] on textarea "Thanks for getting back to me. I’ve noted that the rashes might've gotten on th…" at bounding box center [387, 269] width 297 height 33
click at [444, 270] on textarea "Thanks for getting back to me. I’ve noted that the rashes might've gotten on th…" at bounding box center [387, 269] width 297 height 33
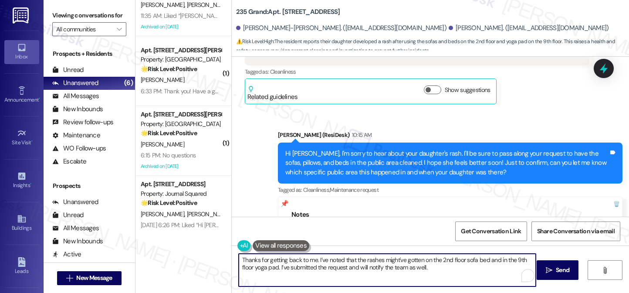
click at [461, 264] on textarea "Thanks for getting back to me. I’ve noted that the rashes might've gotten on th…" at bounding box center [387, 269] width 297 height 33
click at [279, 268] on textarea "Thanks for getting back to me. I’ve noted that the rashes might've gotten on th…" at bounding box center [387, 269] width 297 height 33
click at [375, 266] on textarea "Thanks for getting back to me. I’ve noted that the rashes might've gotten on th…" at bounding box center [387, 269] width 297 height 33
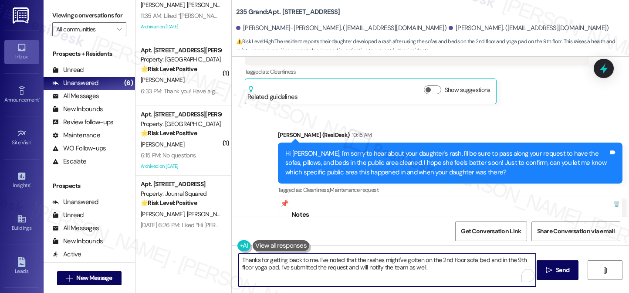
click at [375, 266] on textarea "Thanks for getting back to me. I’ve noted that the rashes might've gotten on th…" at bounding box center [387, 269] width 297 height 33
click at [453, 267] on textarea "Thanks for getting back to me. I’ve noted that the rashes might've gotten on th…" at bounding box center [387, 269] width 297 height 33
click at [438, 268] on textarea "Thanks for getting back to me. I’ve noted that the rashes might've gotten on th…" at bounding box center [387, 269] width 297 height 33
drag, startPoint x: 424, startPoint y: 269, endPoint x: 400, endPoint y: 264, distance: 24.5
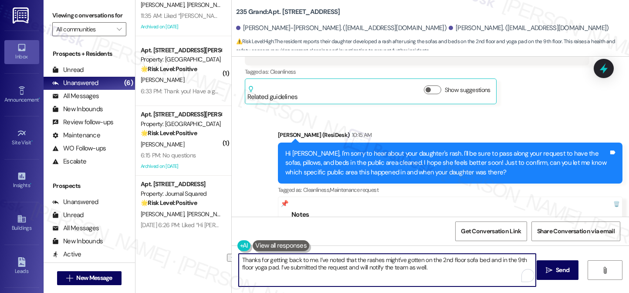
click at [400, 264] on textarea "Thanks for getting back to me. I’ve noted that the rashes might've gotten on th…" at bounding box center [387, 269] width 297 height 33
type textarea "Thanks for getting back to me. I’ve noted that the rashes might've gotten on th…"
click at [402, 275] on textarea "Thanks for getting back to me. I’ve noted that the rashes might've gotten on th…" at bounding box center [387, 269] width 297 height 33
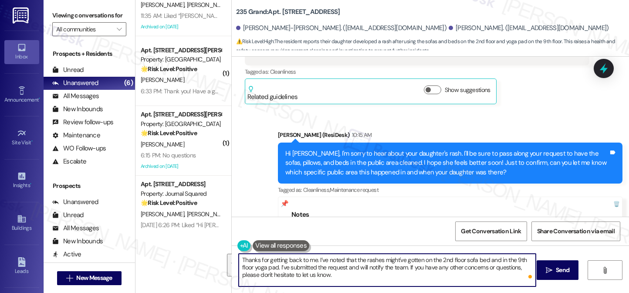
click at [403, 258] on textarea "Thanks for getting back to me. I’ve noted that the rashes might've gotten on th…" at bounding box center [387, 269] width 297 height 33
click at [404, 273] on textarea "Thanks for getting back to me. I’ve noted that the rashes might've gotten on th…" at bounding box center [387, 269] width 297 height 33
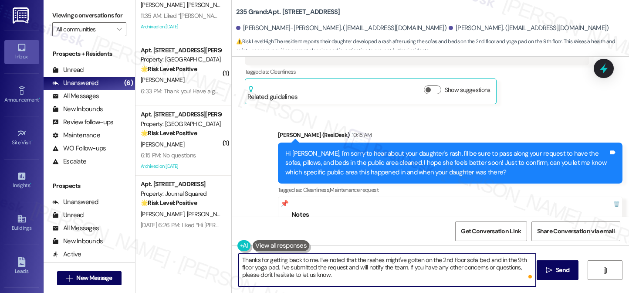
click at [404, 273] on textarea "Thanks for getting back to me. I’ve noted that the rashes might've gotten on th…" at bounding box center [387, 269] width 297 height 33
click at [405, 271] on textarea "Thanks for getting back to me. I’ve noted that the rashes might've gotten on th…" at bounding box center [387, 269] width 297 height 33
click at [402, 267] on textarea "Thanks for getting back to me. I’ve noted that the rashes might've gotten on th…" at bounding box center [387, 269] width 297 height 33
click at [414, 273] on textarea "Thanks for getting back to me. I’ve noted that the rashes might've gotten on th…" at bounding box center [387, 269] width 297 height 33
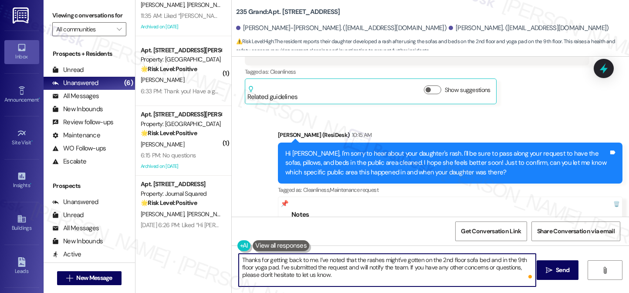
click at [414, 273] on textarea "Thanks for getting back to me. I’ve noted that the rashes might've gotten on th…" at bounding box center [387, 269] width 297 height 33
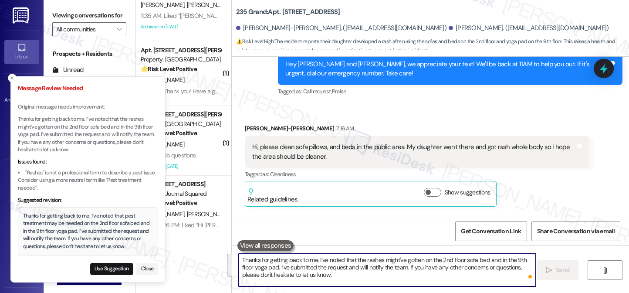
scroll to position [20914, 0]
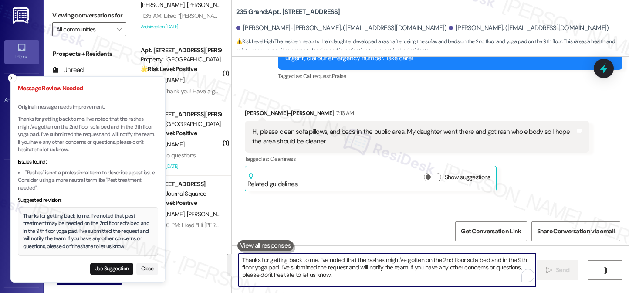
click at [104, 215] on div "Thanks for getting back to me. I’ve noted that pest treatment may be needed on …" at bounding box center [88, 231] width 130 height 38
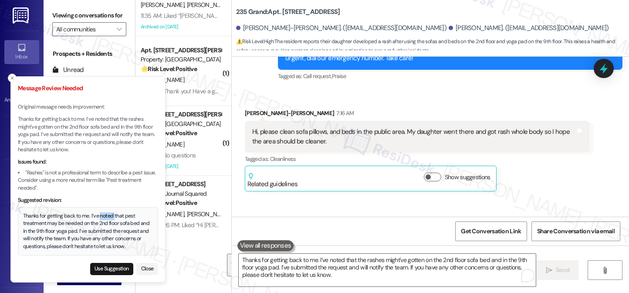
click at [104, 215] on div "Thanks for getting back to me. I’ve noted that pest treatment may be needed on …" at bounding box center [88, 231] width 130 height 38
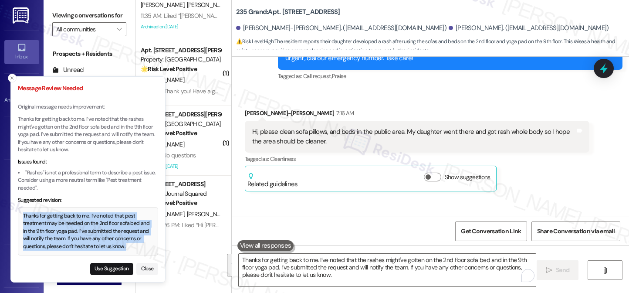
click at [104, 215] on div "Thanks for getting back to me. I’ve noted that pest treatment may be needed on …" at bounding box center [88, 231] width 130 height 38
click at [88, 225] on div "Thanks for getting back to me. I’ve noted that pest treatment may be needed on …" at bounding box center [88, 231] width 130 height 38
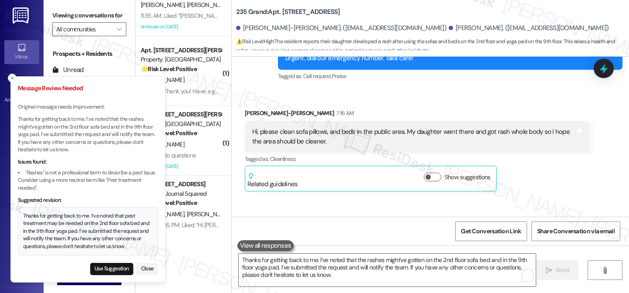
click at [88, 225] on div "Thanks for getting back to me. I’ve noted that pest treatment may be needed on …" at bounding box center [88, 231] width 130 height 38
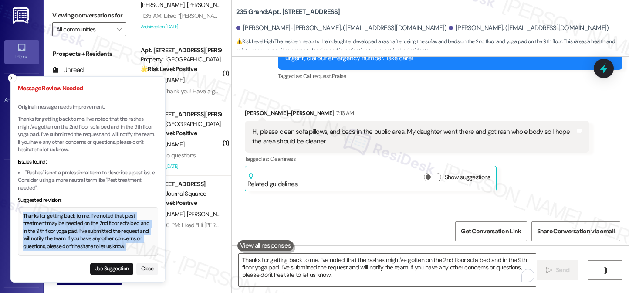
click at [88, 225] on div "Thanks for getting back to me. I’ve noted that pest treatment may be needed on …" at bounding box center [88, 231] width 130 height 38
click at [116, 224] on div "Thanks for getting back to me. I’ve noted that pest treatment may be needed on …" at bounding box center [88, 231] width 130 height 38
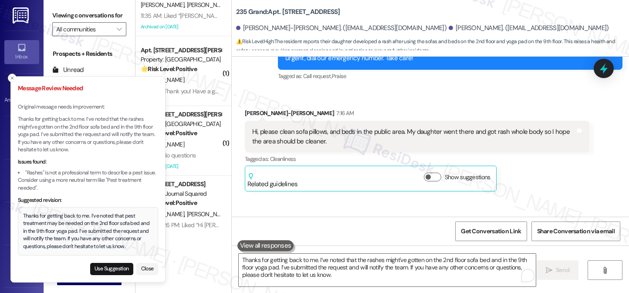
drag, startPoint x: 111, startPoint y: 267, endPoint x: 305, endPoint y: 171, distance: 216.3
click at [111, 267] on button "Use Suggestion" at bounding box center [111, 268] width 43 height 12
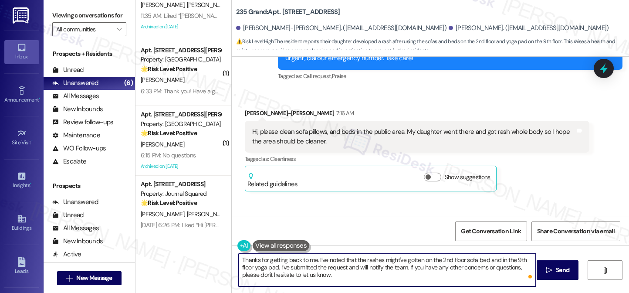
click at [316, 272] on textarea "Thanks for getting back to me. I’ve noted that pest treatment may be needed on …" at bounding box center [387, 269] width 297 height 33
click at [556, 274] on span "Send" at bounding box center [561, 269] width 13 height 9
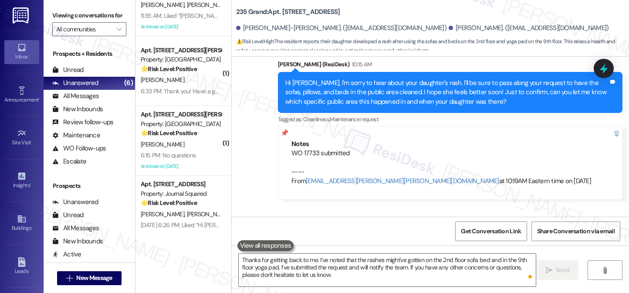
scroll to position [21081, 0]
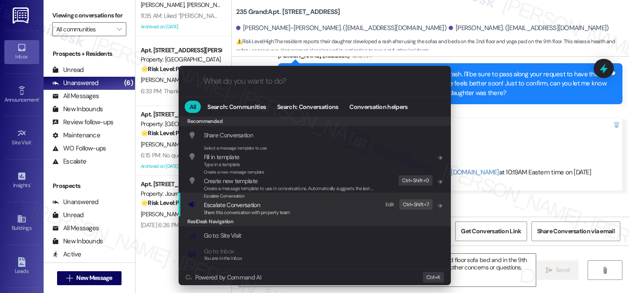
click at [337, 212] on div "Escalate Conversation Escalate Conversation Share this conversation with proper…" at bounding box center [315, 204] width 255 height 24
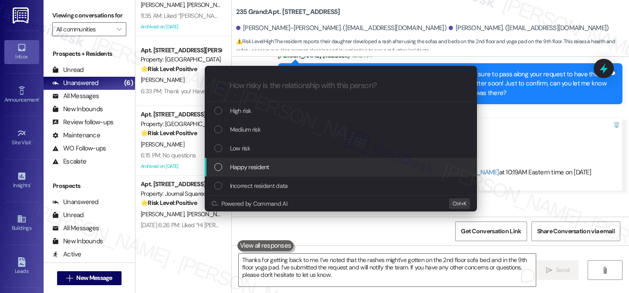
click at [565, 127] on div "Escalate Conversation How risky is the relationship with this person? Topics (e…" at bounding box center [314, 146] width 629 height 293
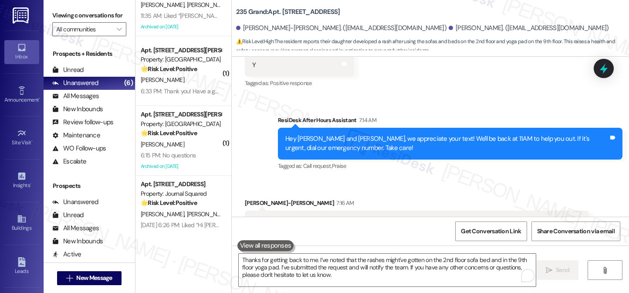
scroll to position [20819, 0]
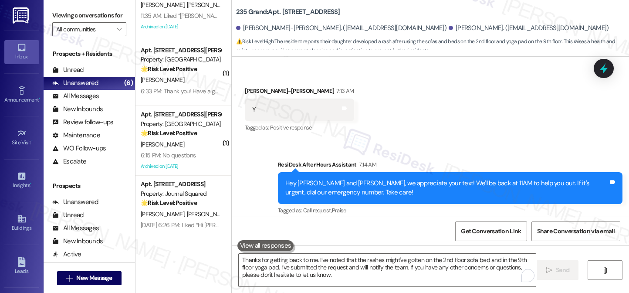
scroll to position [20689, 0]
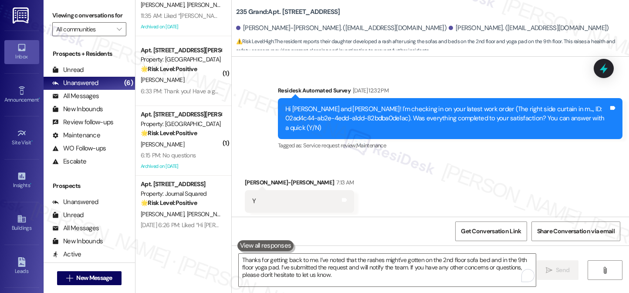
copy div "Hi, please clean sofa pillows, and beds in the public area. My daughter went th…"
click at [67, 17] on label "Viewing conversations for" at bounding box center [89, 15] width 74 height 13
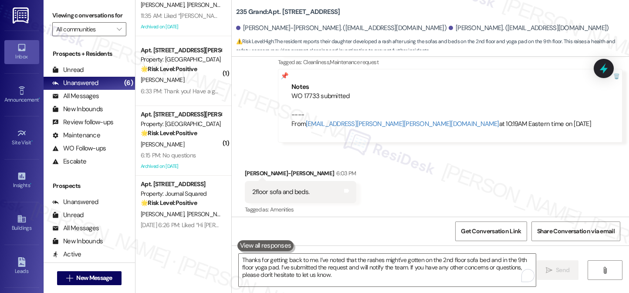
scroll to position [21141, 0]
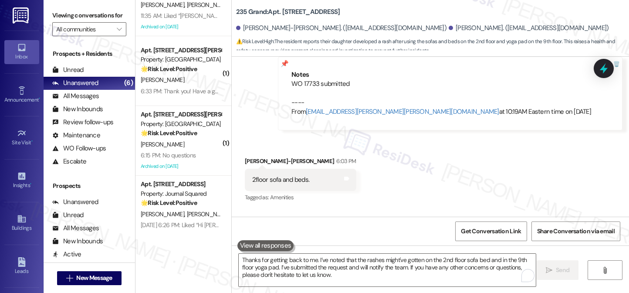
click at [67, 21] on label "Viewing conversations for" at bounding box center [89, 15] width 74 height 13
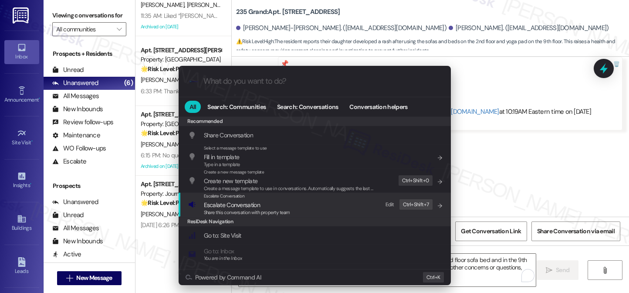
click at [317, 197] on div "Escalate Conversation Escalate Conversation Share this conversation with proper…" at bounding box center [315, 204] width 255 height 24
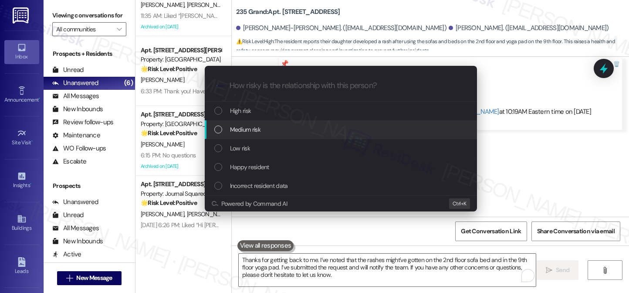
click at [310, 138] on div "Medium risk" at bounding box center [341, 129] width 272 height 19
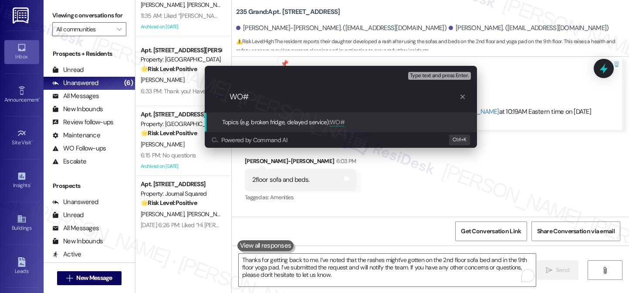
paste input "Request to Clean Public Area Furniture Due to Rash Concern"
click at [535, 92] on div "Escalate Conversation Medium risk Topics (e.g. broken fridge, delayed service) …" at bounding box center [314, 146] width 629 height 293
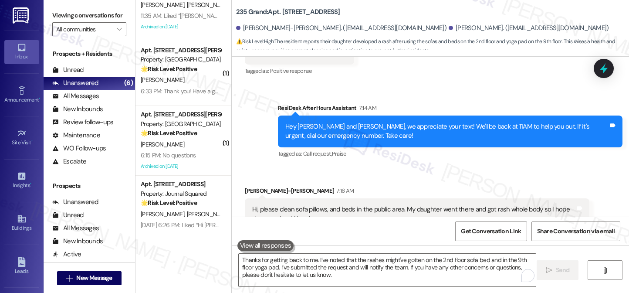
scroll to position [20837, 0]
copy div "17733"
click at [609, 64] on icon at bounding box center [603, 68] width 11 height 11
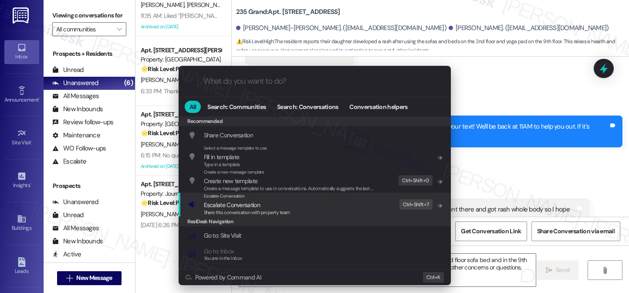
click at [379, 206] on div "Escalate Conversation Escalate Conversation Share this conversation with proper…" at bounding box center [315, 204] width 255 height 24
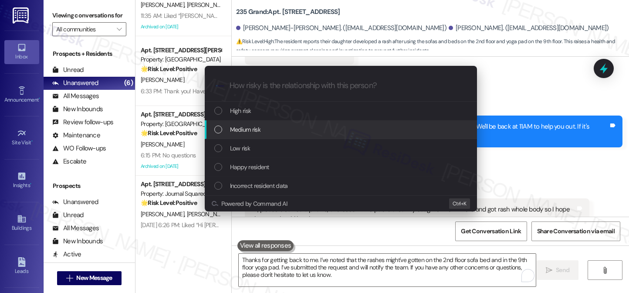
click at [252, 128] on span "Medium risk" at bounding box center [245, 129] width 30 height 10
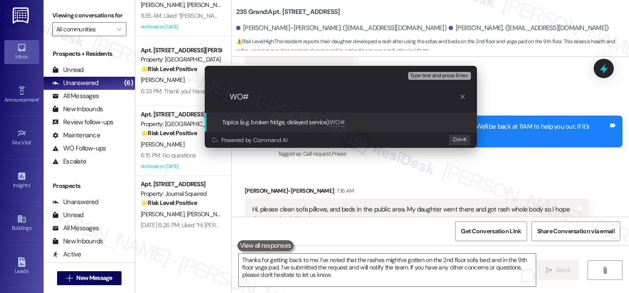
paste input "17733"
paste input "Request to Clean Public Area Furniture Due to Rash Concern"
type input "WO# 17733 filed by Residesk - Request to Clean Public Area Furniture Due to Ras…"
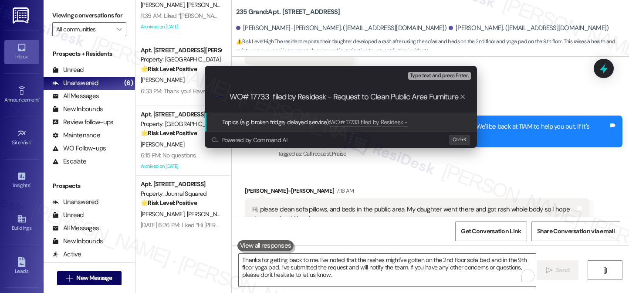
scroll to position [0, 72]
click at [363, 94] on input "WO# 17733 filed by Residesk - Request to Clean Public Area Furniture Due to Ras…" at bounding box center [343, 96] width 229 height 9
click at [349, 100] on input "WO# 17733 filed by Residesk - Request to Clean Public Area Furniture Due to Ras…" at bounding box center [343, 96] width 229 height 9
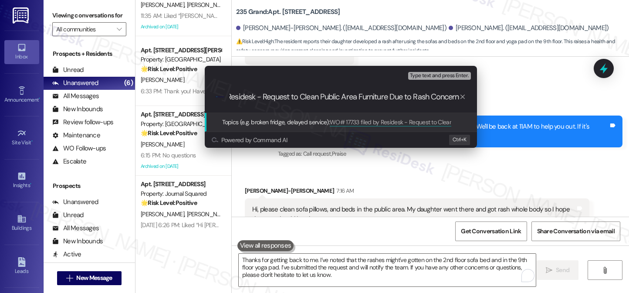
click at [390, 98] on input "WO# 17733 filed by Residesk - Request to Clean Public Area Furniture Due to Ras…" at bounding box center [343, 96] width 229 height 9
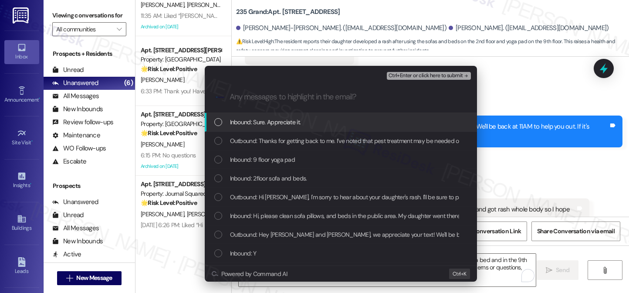
scroll to position [0, 0]
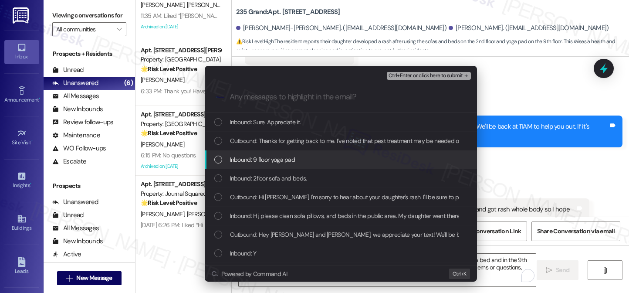
click at [327, 168] on div "Inbound: 9 floor yoga pad" at bounding box center [341, 159] width 272 height 19
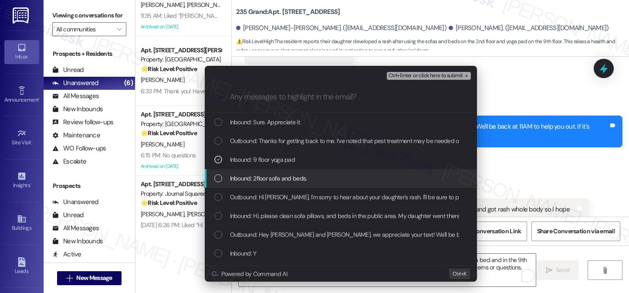
click at [326, 175] on div "Inbound: 2floor sofa and beds." at bounding box center [341, 178] width 255 height 10
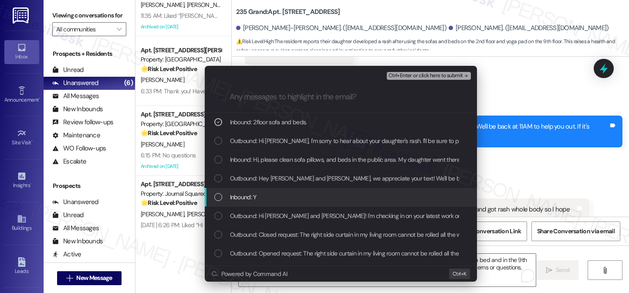
scroll to position [44, 0]
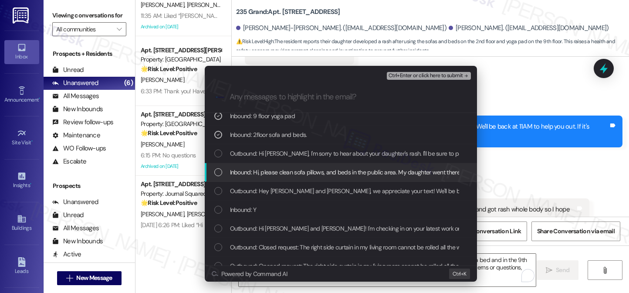
click at [330, 172] on span "Inbound: Hi, please clean sofa pillows, and beds in the public area. My daughte…" at bounding box center [424, 172] width 389 height 10
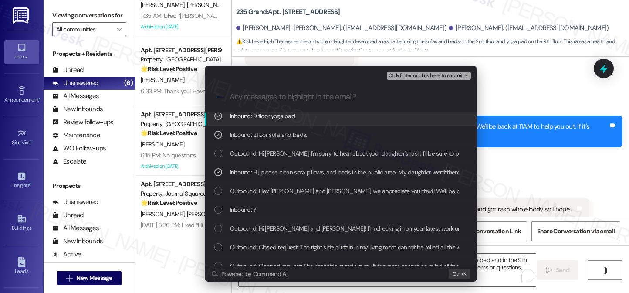
click at [412, 77] on span "Ctrl+Enter or click here to submit" at bounding box center [425, 76] width 74 height 6
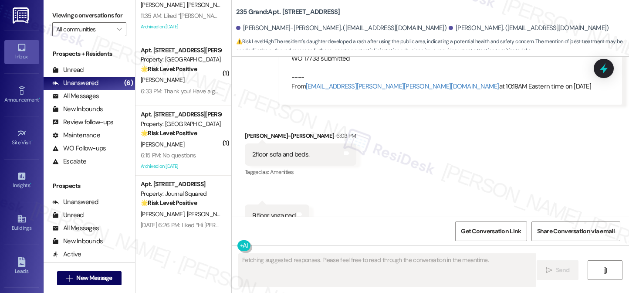
scroll to position [21167, 0]
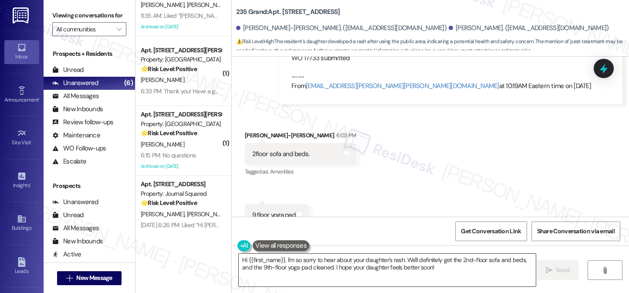
click at [319, 270] on textarea "Hi {{first_name}}, I'm so sorry to hear about your daughter's rash. We'll defin…" at bounding box center [387, 269] width 297 height 33
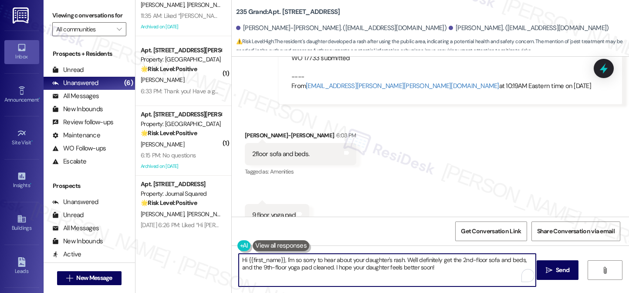
click at [319, 270] on textarea "Hi {{first_name}}, I'm so sorry to hear about your daughter's rash. We'll defin…" at bounding box center [387, 269] width 297 height 33
click at [321, 266] on textarea "Hi {{first_name}}, I'm so sorry to hear about your daughter's rash. We'll defin…" at bounding box center [387, 269] width 297 height 33
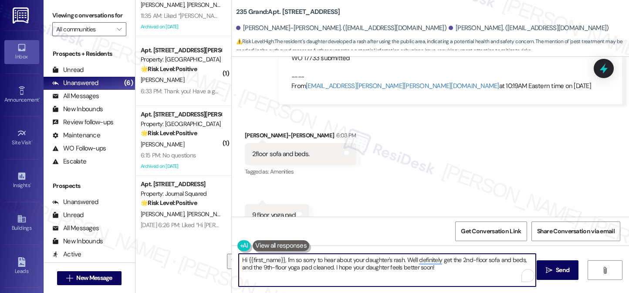
click at [336, 257] on textarea "Hi {{first_name}}, I'm so sorry to hear about your daughter's rash. We'll defin…" at bounding box center [387, 269] width 297 height 33
click at [315, 262] on textarea "Hi {{first_name}}, I'm so sorry to hear about your daughter's rash. We'll defin…" at bounding box center [387, 269] width 297 height 33
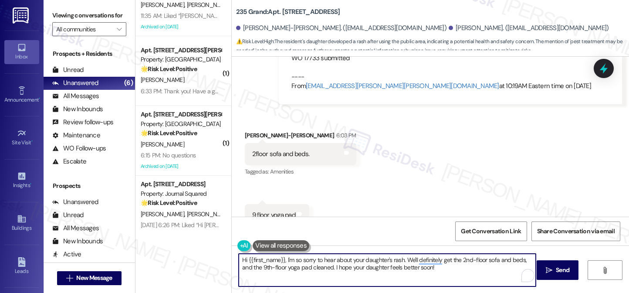
click at [315, 262] on textarea "Hi {{first_name}}, I'm so sorry to hear about your daughter's rash. We'll defin…" at bounding box center [387, 269] width 297 height 33
click at [286, 261] on textarea "Hi {{first_name}}, I'm so sorry to hear about your daughter's rash. We'll defin…" at bounding box center [387, 269] width 297 height 33
drag, startPoint x: 297, startPoint y: 258, endPoint x: 216, endPoint y: 259, distance: 81.0
click at [216, 259] on div "Apt. 122, 235 Grand Street Property: 235 Grand ⚠️ Risk Level: High The resident…" at bounding box center [381, 146] width 493 height 293
drag, startPoint x: 410, startPoint y: 269, endPoint x: 396, endPoint y: 267, distance: 15.0
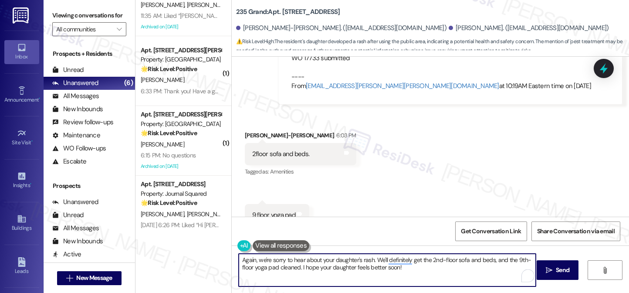
click at [396, 267] on textarea "Again, we're sorry to hear about your daughter's rash. We'll definitely get the…" at bounding box center [387, 269] width 297 height 33
click at [371, 272] on textarea "Again, we're sorry to hear about your daughter's rash. We'll definitely get the…" at bounding box center [387, 269] width 297 height 33
drag, startPoint x: 405, startPoint y: 267, endPoint x: 369, endPoint y: 254, distance: 38.4
click at [369, 254] on textarea "Again, we're sorry to hear about your daughter's rash. We'll definitely get the…" at bounding box center [387, 269] width 297 height 33
type textarea "Again, we're sorry to hear about your daughter's rash and hope she feels better…"
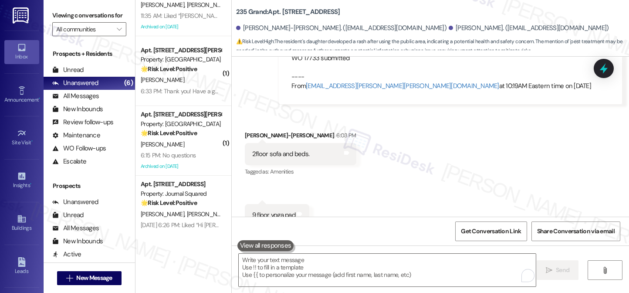
click at [63, 14] on label "Viewing conversations for" at bounding box center [89, 15] width 74 height 13
click at [64, 10] on label "Viewing conversations for" at bounding box center [89, 15] width 74 height 13
click at [62, 17] on label "Viewing conversations for" at bounding box center [89, 15] width 74 height 13
click at [314, 264] on textarea "To enrich screen reader interactions, please activate Accessibility in Grammarl…" at bounding box center [387, 269] width 297 height 33
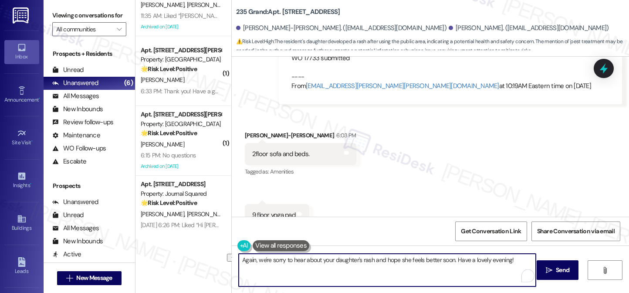
click at [312, 263] on textarea "Again, we're sorry to hear about your daughter's rash and hope she feels better…" at bounding box center [387, 269] width 297 height 33
drag, startPoint x: 320, startPoint y: 259, endPoint x: 425, endPoint y: 272, distance: 106.2
click at [425, 271] on textarea "Again, we're sorry to hear about your daughter's rash and hope she feels better…" at bounding box center [387, 269] width 297 height 33
type textarea "Again, we're sorry to hear about your daughter's rash and hope she feels better…"
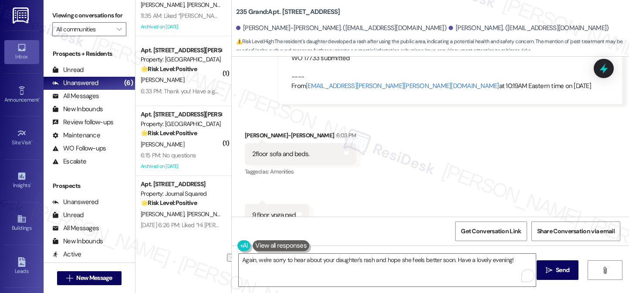
click at [66, 3] on div "Viewing conversations for All communities " at bounding box center [89, 22] width 91 height 45
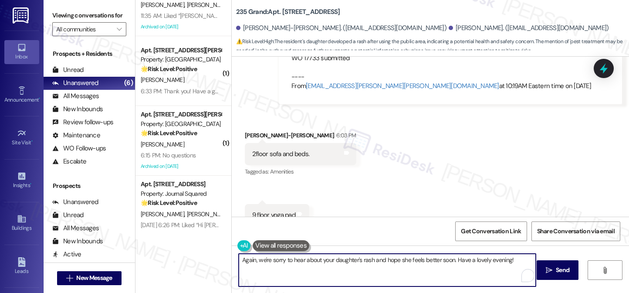
click at [318, 262] on textarea "Again, we're sorry to hear about your daughter's rash and hope she feels better…" at bounding box center [387, 269] width 297 height 33
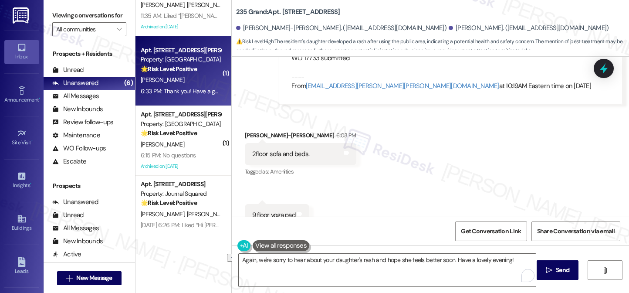
click at [182, 96] on div "6:33 PM: Thank you! Have a good night! 6:33 PM: Thank you! Have a good night!" at bounding box center [181, 91] width 82 height 11
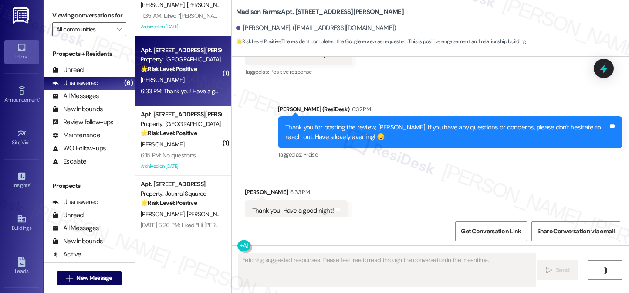
scroll to position [1415, 0]
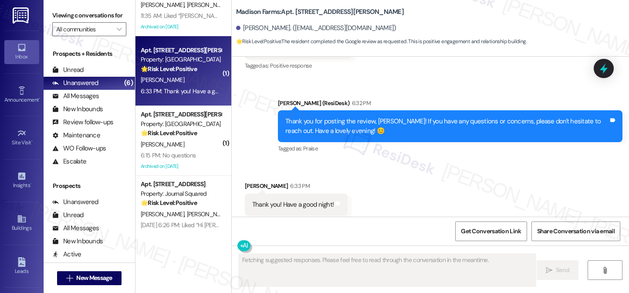
click at [346, 117] on div "Thank you for posting the review, Brian! If you have any questions or concerns,…" at bounding box center [446, 126] width 323 height 19
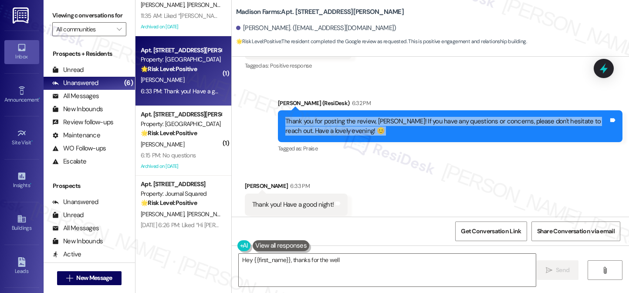
click at [346, 117] on div "Thank you for posting the review, Brian! If you have any questions or concerns,…" at bounding box center [446, 126] width 323 height 19
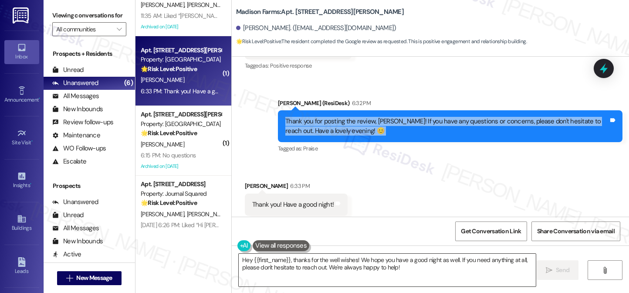
click at [335, 264] on textarea "Hey {{first_name}}, thanks for the well wishes! We hope you have a good night a…" at bounding box center [387, 269] width 297 height 33
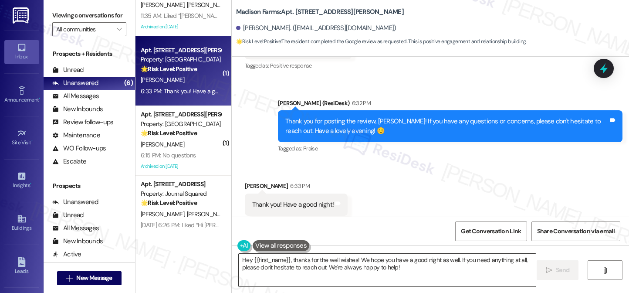
click at [336, 265] on textarea "Hey {{first_name}}, thanks for the well wishes! We hope you have a good night a…" at bounding box center [387, 269] width 297 height 33
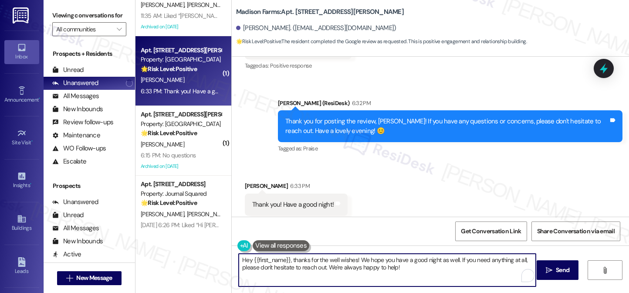
click at [337, 264] on textarea "Hey {{first_name}}, thanks for the well wishes! We hope you have a good night a…" at bounding box center [387, 269] width 297 height 33
click at [365, 256] on textarea "Hey {{first_name}}, thanks for the well wishes! We hope you have a good night a…" at bounding box center [387, 269] width 297 height 33
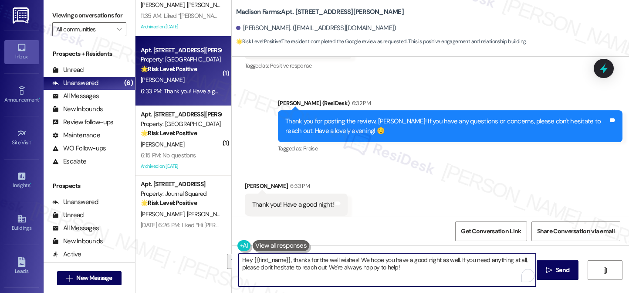
click at [365, 256] on textarea "Hey {{first_name}}, thanks for the well wishes! We hope you have a good night a…" at bounding box center [387, 269] width 297 height 33
click at [388, 262] on textarea "Hey {{first_name}}, thanks for the well wishes! We hope you have a good night a…" at bounding box center [387, 269] width 297 height 33
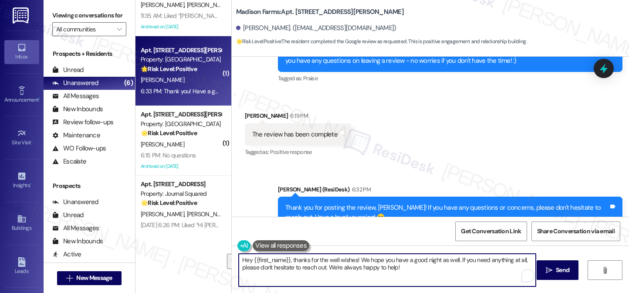
scroll to position [1328, 0]
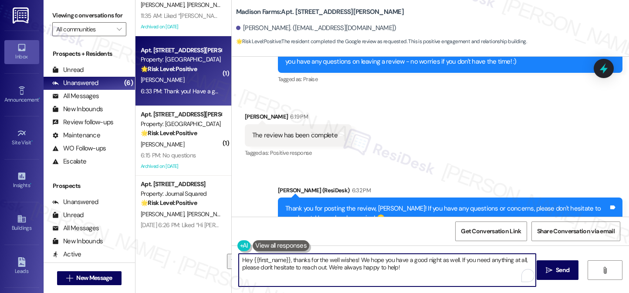
click at [411, 185] on div "Jane (ResiDesk) 6:32 PM" at bounding box center [450, 191] width 344 height 12
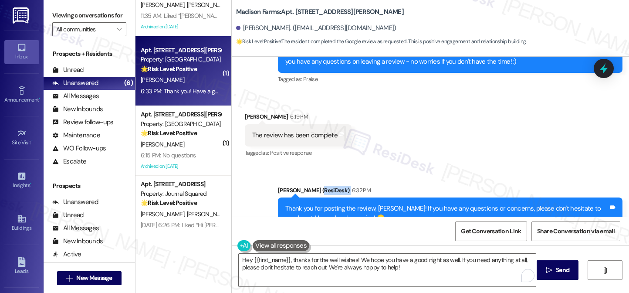
click at [411, 185] on div "Jane (ResiDesk) 6:32 PM" at bounding box center [450, 191] width 344 height 12
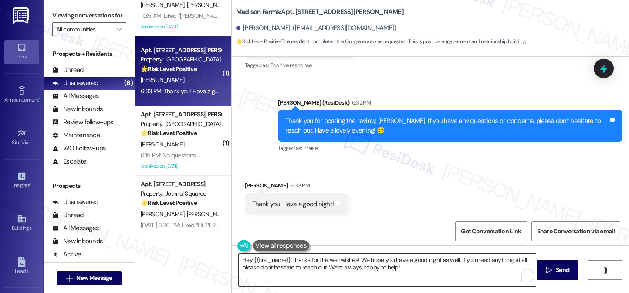
click at [383, 257] on textarea "Hey {{first_name}}, thanks for the well wishes! We hope you have a good night a…" at bounding box center [387, 269] width 297 height 33
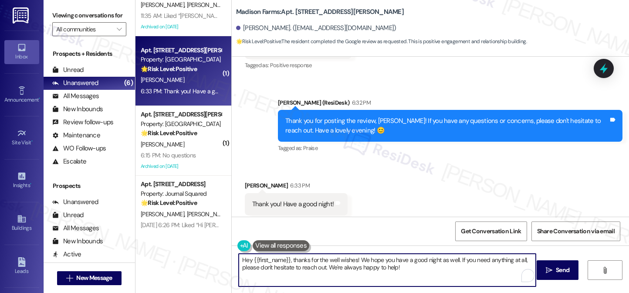
click at [383, 257] on textarea "Hey {{first_name}}, thanks for the well wishes! We hope you have a good night a…" at bounding box center [387, 269] width 297 height 33
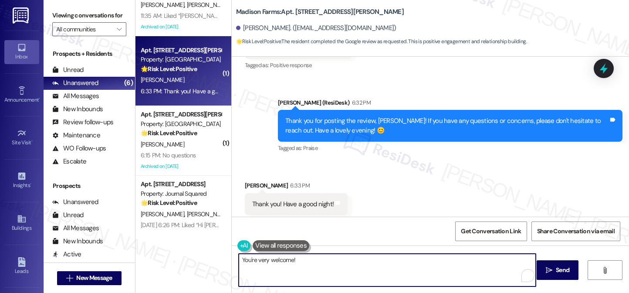
drag, startPoint x: 378, startPoint y: 267, endPoint x: 323, endPoint y: 266, distance: 55.3
click at [323, 266] on textarea "You're very welcome!" at bounding box center [387, 269] width 297 height 33
drag, startPoint x: 291, startPoint y: 261, endPoint x: 308, endPoint y: 261, distance: 17.0
click at [288, 259] on textarea "You're very welcome! 😊" at bounding box center [387, 269] width 297 height 33
click at [322, 264] on textarea "You're very welcome! 😊" at bounding box center [387, 269] width 297 height 33
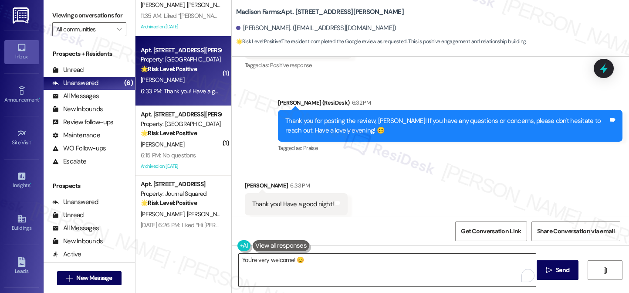
drag, startPoint x: 549, startPoint y: 268, endPoint x: 319, endPoint y: 261, distance: 230.8
click at [321, 260] on div "You're very welcome! 😊  Send " at bounding box center [430, 277] width 397 height 65
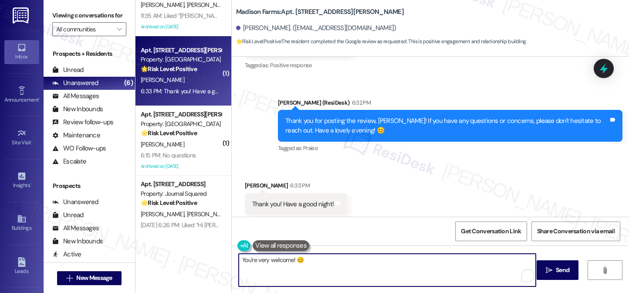
click at [303, 259] on textarea "You're very welcome! 😊" at bounding box center [387, 269] width 297 height 33
click at [343, 270] on textarea "You're very welcome!" at bounding box center [387, 269] width 297 height 33
type textarea "You're very welcome! :)"
drag, startPoint x: 341, startPoint y: 259, endPoint x: 234, endPoint y: 259, distance: 106.7
click at [239, 259] on textarea "You're very welcome! :)" at bounding box center [387, 269] width 297 height 33
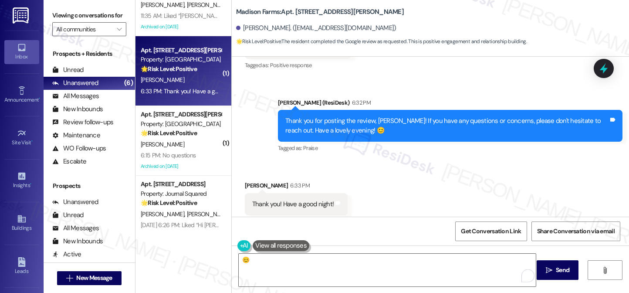
click at [287, 199] on div "Thank you! Have a good night!" at bounding box center [292, 203] width 81 height 9
click at [383, 161] on div "Received via SMS Brian Taylor 6:33 PM Thank you! Have a good night! Tags and no…" at bounding box center [430, 198] width 397 height 74
click at [341, 116] on div "Thank you for posting the review, Brian! If you have any questions or concerns,…" at bounding box center [446, 125] width 323 height 19
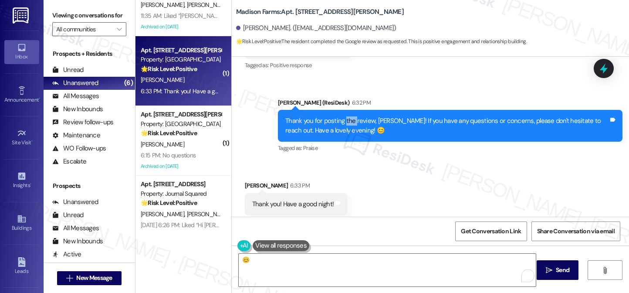
click at [341, 116] on div "Thank you for posting the review, Brian! If you have any questions or concerns,…" at bounding box center [446, 125] width 323 height 19
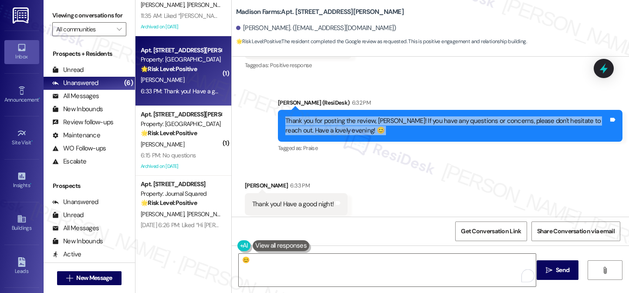
click at [341, 116] on div "Thank you for posting the review, Brian! If you have any questions or concerns,…" at bounding box center [446, 125] width 323 height 19
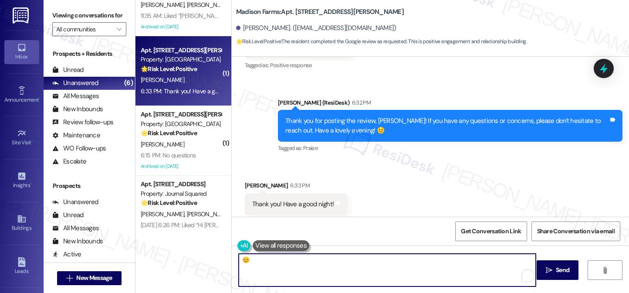
click at [273, 266] on textarea "😊" at bounding box center [387, 269] width 297 height 33
drag, startPoint x: 279, startPoint y: 265, endPoint x: 188, endPoint y: 256, distance: 91.0
click at [188, 256] on div "Apt. 122, 235 Grand Street Property: 235 Grand ⚠️ Risk Level: High The resident…" at bounding box center [381, 146] width 493 height 293
click at [298, 193] on div "Thank you! Have a good night! Tags and notes" at bounding box center [296, 204] width 103 height 22
click at [288, 274] on textarea "😊" at bounding box center [387, 269] width 297 height 33
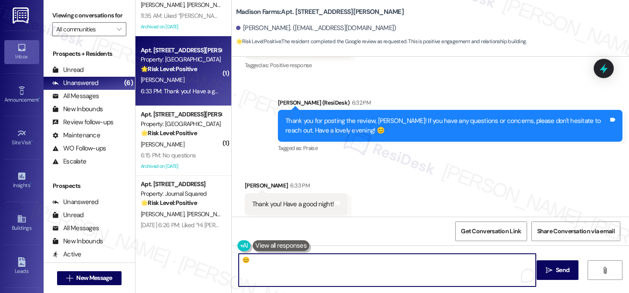
drag, startPoint x: 353, startPoint y: 269, endPoint x: 256, endPoint y: 155, distance: 150.0
click at [256, 161] on div "Received via SMS Brian Taylor 6:33 PM Thank you! Have a good night! Tags and no…" at bounding box center [430, 198] width 397 height 74
drag, startPoint x: 238, startPoint y: 256, endPoint x: 246, endPoint y: 255, distance: 7.5
click at [239, 256] on textarea "😊" at bounding box center [387, 269] width 297 height 33
click at [353, 258] on textarea "Thank you, I will 😊" at bounding box center [387, 269] width 297 height 33
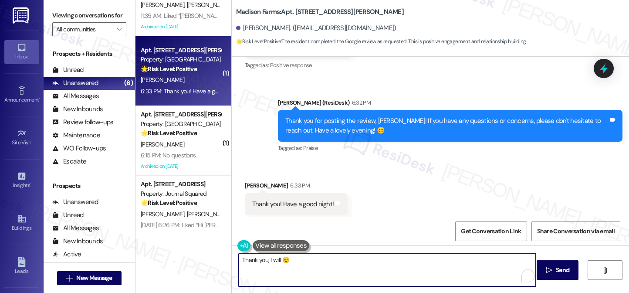
click at [286, 199] on div "Thank you! Have a good night!" at bounding box center [292, 203] width 81 height 9
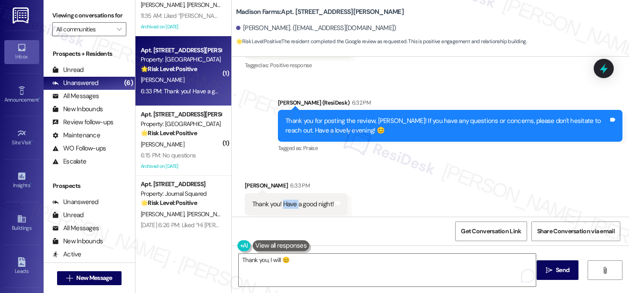
click at [286, 199] on div "Thank you! Have a good night!" at bounding box center [292, 203] width 81 height 9
copy div "Thank you! Have a good night! Tags and notes"
click at [64, 18] on label "Viewing conversations for" at bounding box center [89, 15] width 74 height 13
click at [65, 15] on label "Viewing conversations for" at bounding box center [89, 15] width 74 height 13
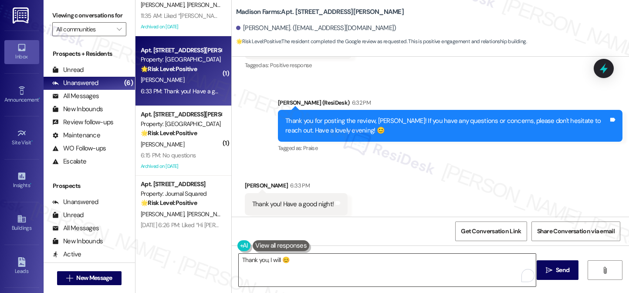
click at [282, 262] on textarea "Thank you, I will 😊" at bounding box center [387, 269] width 297 height 33
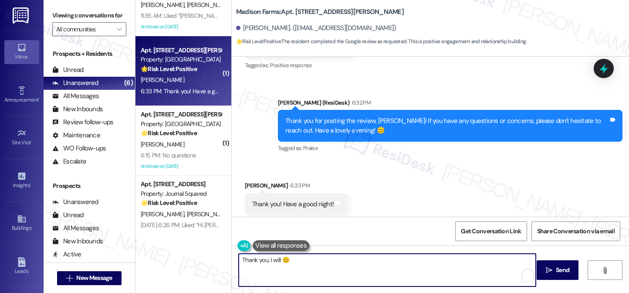
click at [282, 262] on textarea "Thank you, I will 😊" at bounding box center [387, 269] width 297 height 33
paste textarea "You’re very welcome! Have a great night too! 🌙✨"
click at [357, 261] on textarea "You’re very welcome! Have a great night too! 🌙✨" at bounding box center [387, 269] width 297 height 33
drag, startPoint x: 364, startPoint y: 257, endPoint x: 293, endPoint y: 261, distance: 71.0
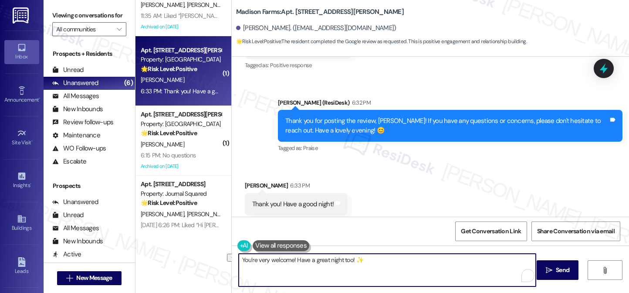
click at [293, 261] on textarea "You’re very welcome! Have a great night too! ✨" at bounding box center [387, 269] width 297 height 33
drag, startPoint x: 370, startPoint y: 268, endPoint x: 345, endPoint y: 266, distance: 25.8
click at [345, 266] on textarea "You’re very welcome! :" at bounding box center [387, 269] width 297 height 33
type textarea "You’re very welcome! 😊"
click at [545, 266] on icon "" at bounding box center [548, 269] width 7 height 7
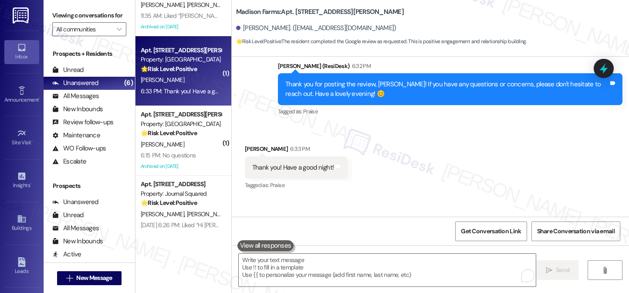
scroll to position [1476, 0]
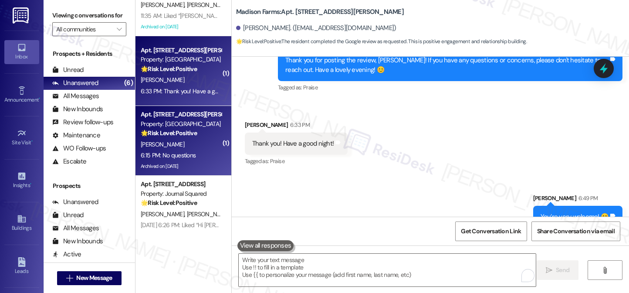
click at [213, 134] on div "🌟 Risk Level: Positive The resident responded positively to a request for a Goo…" at bounding box center [181, 132] width 81 height 9
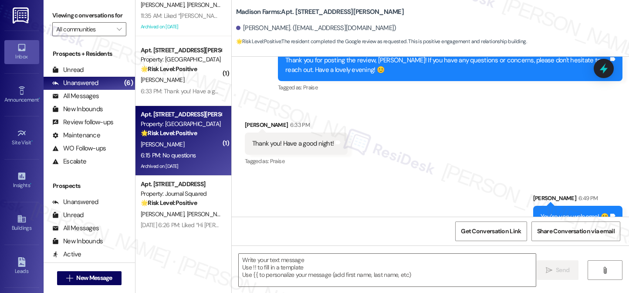
type textarea "Fetching suggested responses. Please feel free to read through the conversation…"
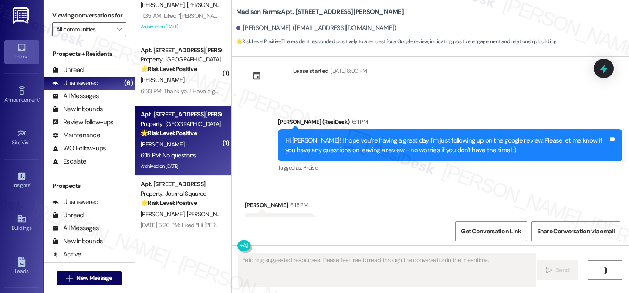
scroll to position [2117, 0]
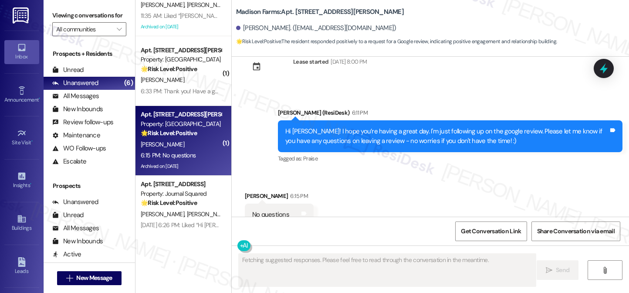
click at [359, 127] on div "Hi Linda! I hope you’re having a great day. I'm just following up on the google…" at bounding box center [446, 136] width 323 height 19
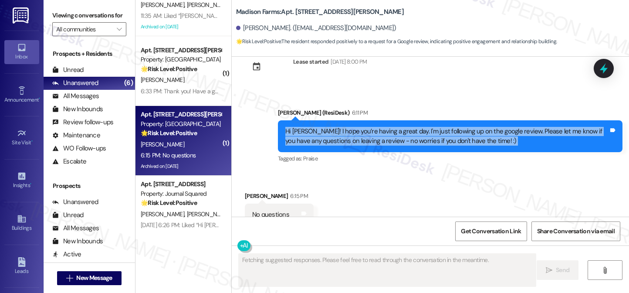
click at [359, 127] on div "Hi Linda! I hope you’re having a great day. I'm just following up on the google…" at bounding box center [446, 136] width 323 height 19
click at [463, 127] on div "Hi Linda! I hope you’re having a great day. I'm just following up on the google…" at bounding box center [446, 136] width 323 height 19
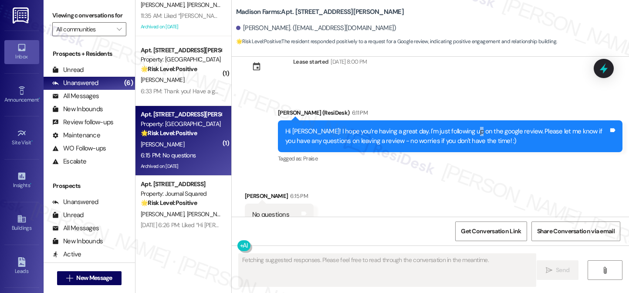
click at [463, 127] on div "Hi Linda! I hope you’re having a great day. I'm just following up on the google…" at bounding box center [446, 136] width 323 height 19
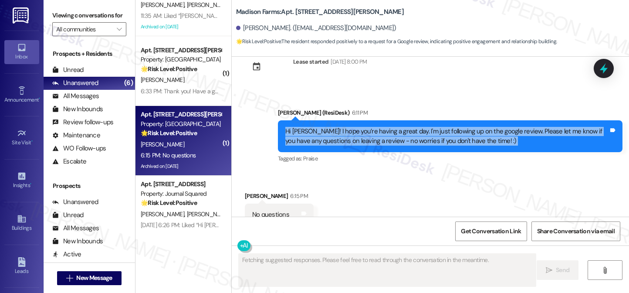
click at [463, 127] on div "Hi Linda! I hope you’re having a great day. I'm just following up on the google…" at bounding box center [446, 136] width 323 height 19
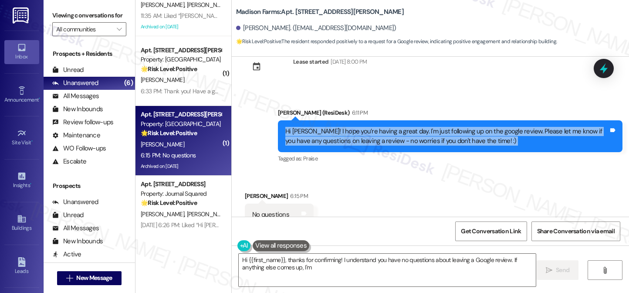
click at [414, 127] on div "Hi Linda! I hope you’re having a great day. I'm just following up on the google…" at bounding box center [446, 136] width 323 height 19
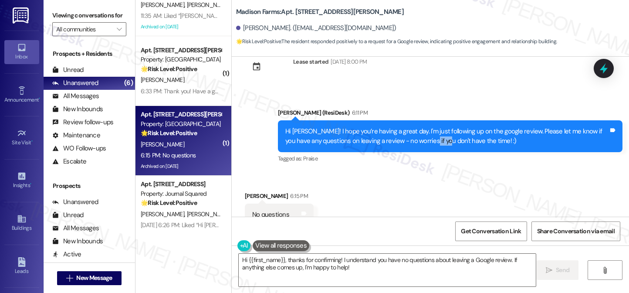
click at [414, 127] on div "Hi Linda! I hope you’re having a great day. I'm just following up on the google…" at bounding box center [446, 136] width 323 height 19
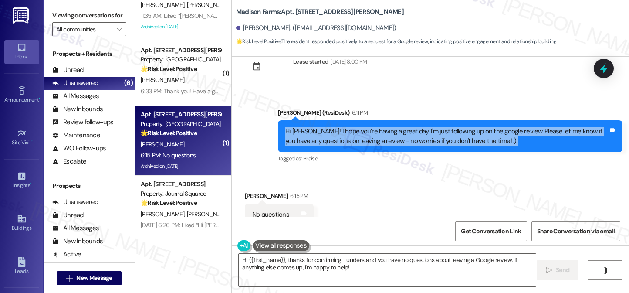
click at [414, 127] on div "Hi Linda! I hope you’re having a great day. I'm just following up on the google…" at bounding box center [446, 136] width 323 height 19
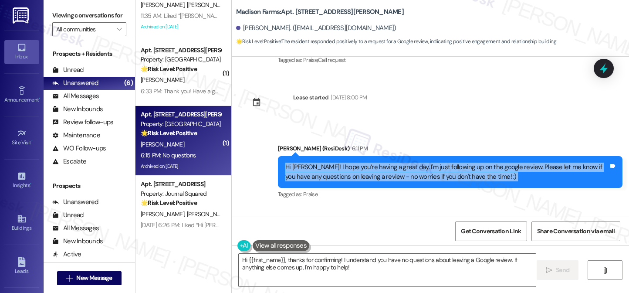
scroll to position [2117, 0]
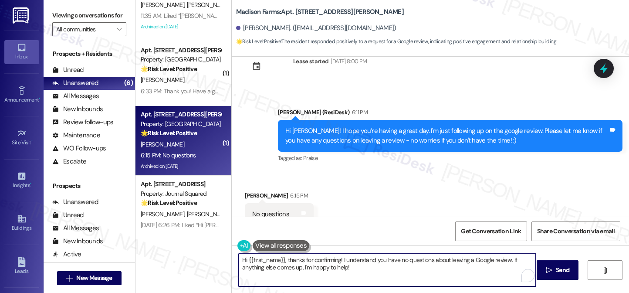
drag, startPoint x: 361, startPoint y: 266, endPoint x: 292, endPoint y: 264, distance: 69.7
click at [256, 258] on textarea "Hi {{first_name}}, thanks for confirming! I understand you have no questions ab…" at bounding box center [387, 269] width 297 height 33
click at [293, 264] on textarea "Hi {{first_name}}, thanks for confirming! I understand you have no questions ab…" at bounding box center [387, 269] width 297 height 33
drag, startPoint x: 284, startPoint y: 259, endPoint x: 192, endPoint y: 254, distance: 92.0
click at [192, 254] on div "Apt. 122, 235 Grand Street Property: 235 Grand ⚠️ Risk Level: High The resident…" at bounding box center [381, 146] width 493 height 293
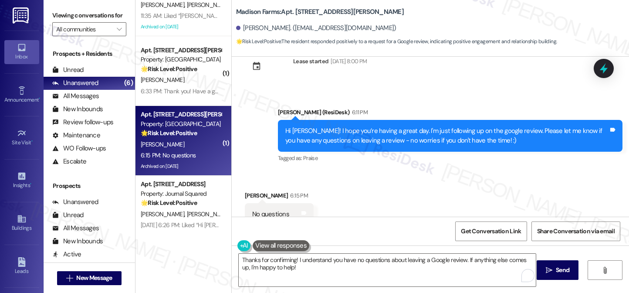
click at [279, 244] on button at bounding box center [280, 245] width 57 height 11
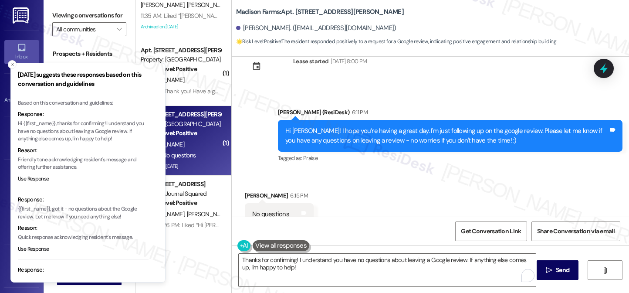
click at [372, 178] on div "Received via SMS Linda Sutton 6:15 PM No questions Tags and notes Tagged as: Ne…" at bounding box center [430, 208] width 397 height 74
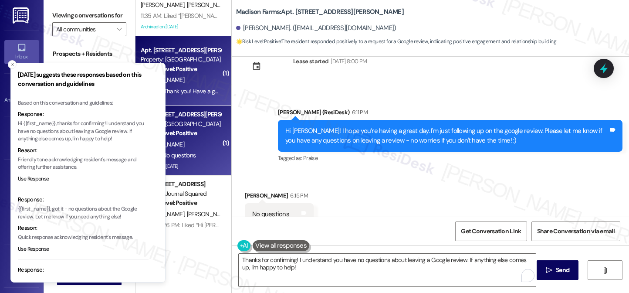
scroll to position [1900, 0]
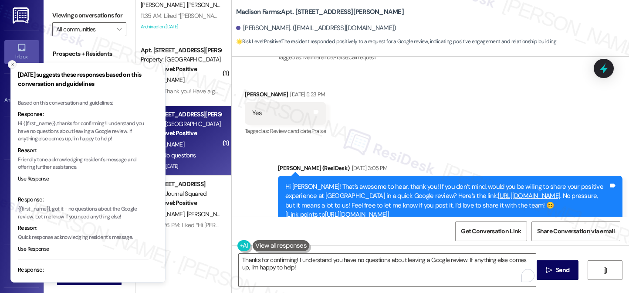
click at [9, 63] on button "Close toast" at bounding box center [12, 64] width 9 height 9
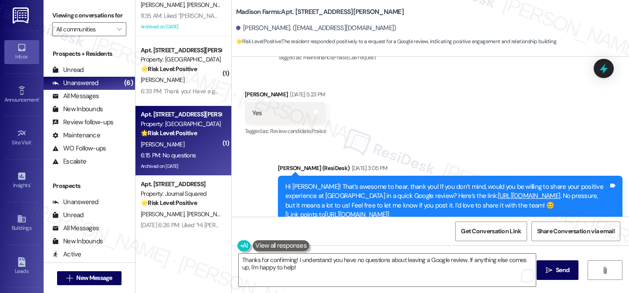
click at [434, 144] on div "Sent via SMS Jane (ResiDesk) Jul 25, 2025 at 3:05 PM Hi Linda! That’s awesome t…" at bounding box center [430, 199] width 397 height 111
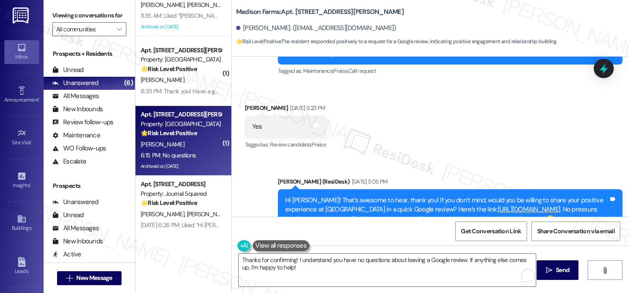
scroll to position [1943, 0]
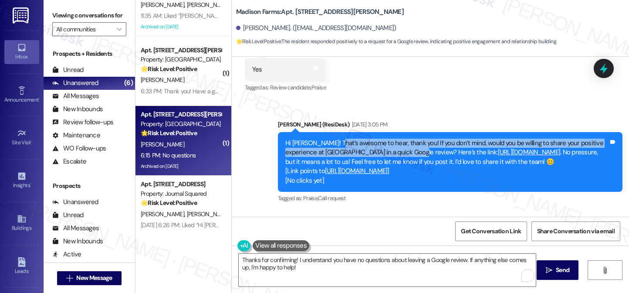
drag, startPoint x: 330, startPoint y: 114, endPoint x: 396, endPoint y: 121, distance: 66.5
click at [396, 138] on div "Hi Linda! That’s awesome to hear, thank you! If you don’t mind, would you be wi…" at bounding box center [446, 161] width 323 height 47
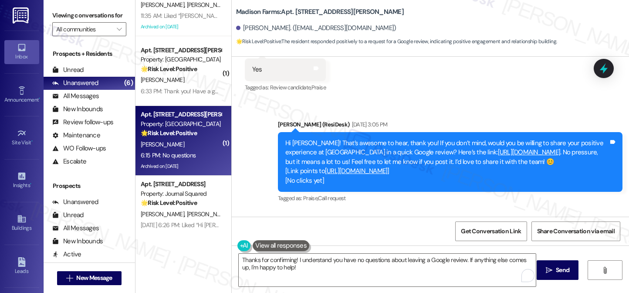
click at [451, 113] on div "Sent via SMS Jane (ResiDesk) Jul 25, 2025 at 3:05 PM Hi Linda! That’s awesome t…" at bounding box center [449, 162] width 357 height 98
click at [452, 138] on div "Hi Linda! That’s awesome to hear, thank you! If you don’t mind, would you be wi…" at bounding box center [446, 161] width 323 height 47
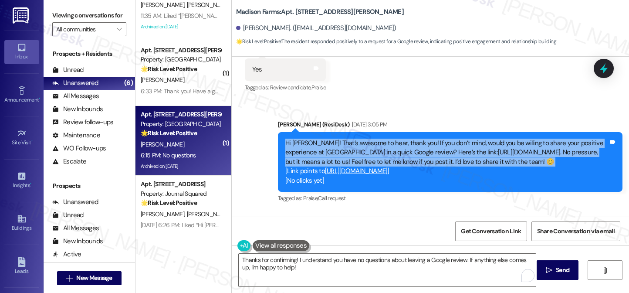
click at [452, 138] on div "Hi Linda! That’s awesome to hear, thank you! If you don’t mind, would you be wi…" at bounding box center [446, 161] width 323 height 47
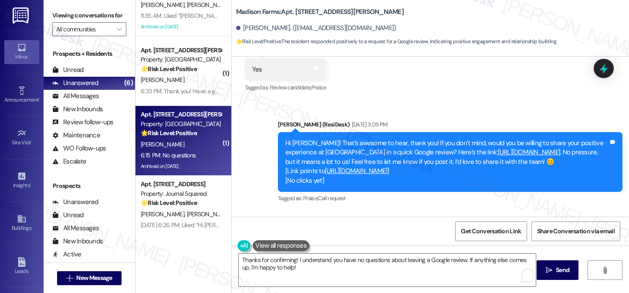
click at [432, 100] on div "Sent via SMS Jane (ResiDesk) Jul 25, 2025 at 3:05 PM Hi Linda! That’s awesome t…" at bounding box center [430, 155] width 397 height 111
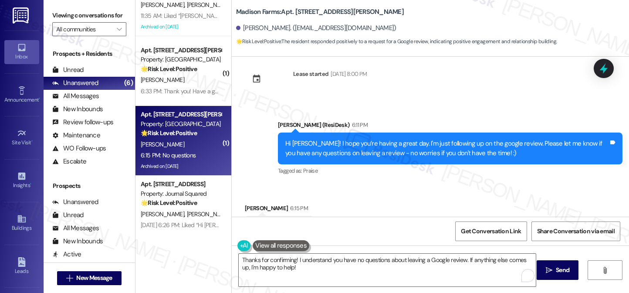
scroll to position [2117, 0]
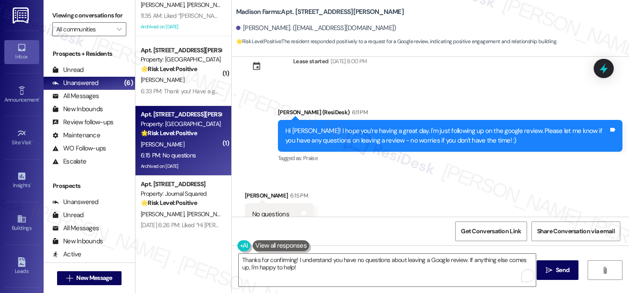
click at [249, 191] on div "Linda Sutton 6:15 PM" at bounding box center [279, 197] width 69 height 12
click at [246, 191] on div "Linda Sutton 6:15 PM" at bounding box center [279, 197] width 69 height 12
click at [362, 171] on div "Received via SMS Linda Sutton 6:15 PM No questions Tags and notes Tagged as: Ne…" at bounding box center [430, 208] width 397 height 74
click at [297, 262] on textarea "Thanks for confirming! I understand you have no questions about leaving a Googl…" at bounding box center [387, 269] width 297 height 33
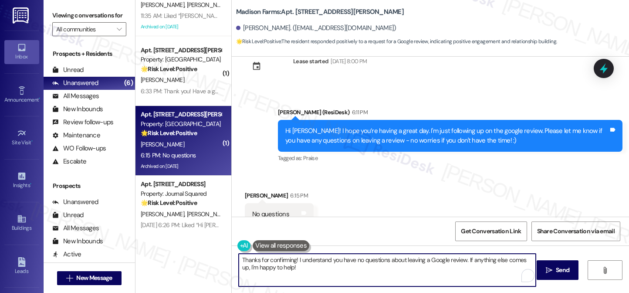
click at [297, 262] on textarea "Thanks for confirming! I understand you have no questions about leaving a Googl…" at bounding box center [387, 269] width 297 height 33
click at [316, 265] on textarea "Thanks for confirming! I understand you have no questions about leaving a Googl…" at bounding box center [387, 269] width 297 height 33
drag, startPoint x: 295, startPoint y: 270, endPoint x: 238, endPoint y: 259, distance: 57.6
click at [239, 260] on textarea "Thanks for confirming! I understand you have no questions about leaving a Googl…" at bounding box center [387, 269] width 297 height 33
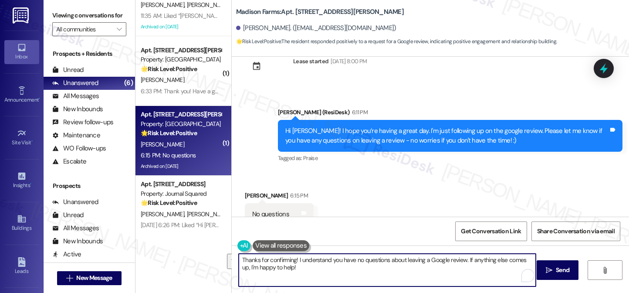
click at [299, 265] on textarea "Thanks for confirming! I understand you have no questions about leaving a Googl…" at bounding box center [387, 269] width 297 height 33
click at [290, 259] on textarea "Thanks for confirming! I understand you have no questions about leaving a Googl…" at bounding box center [387, 269] width 297 height 33
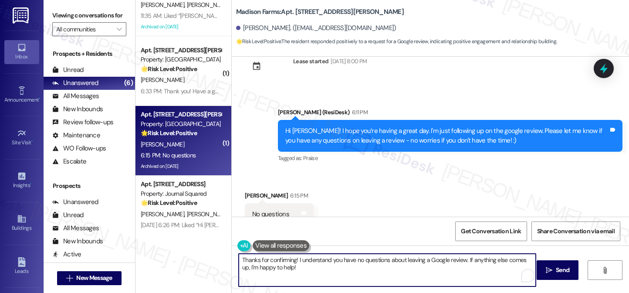
drag, startPoint x: 306, startPoint y: 271, endPoint x: 273, endPoint y: 263, distance: 33.2
click at [273, 263] on textarea "Thanks for confirming! I understand you have no questions about leaving a Googl…" at bounding box center [387, 269] width 297 height 33
click at [320, 275] on textarea "Thanks for confirming! I understand you have no questions about leaving a Googl…" at bounding box center [387, 269] width 297 height 33
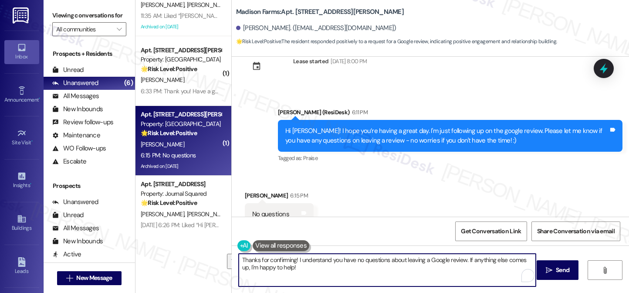
click at [320, 275] on textarea "Thanks for confirming! I understand you have no questions about leaving a Googl…" at bounding box center [387, 269] width 297 height 33
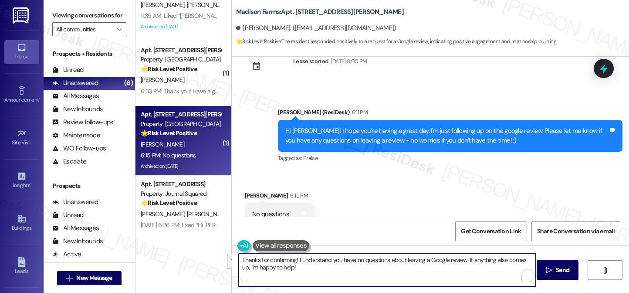
click at [323, 274] on textarea "Thanks for confirming! I understand you have no questions about leaving a Googl…" at bounding box center [387, 269] width 297 height 33
drag, startPoint x: 309, startPoint y: 265, endPoint x: 294, endPoint y: 259, distance: 16.3
click at [294, 259] on textarea "Thanks for confirming! I understand you have no questions about leaving a Googl…" at bounding box center [387, 269] width 297 height 33
click at [296, 266] on textarea "Thanks for confirming! I understand you have no questions about leaving a Googl…" at bounding box center [387, 269] width 297 height 33
drag, startPoint x: 296, startPoint y: 266, endPoint x: 292, endPoint y: 257, distance: 9.2
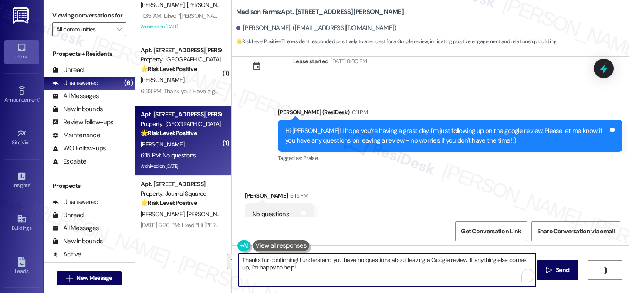
click at [292, 257] on textarea "Thanks for confirming! I understand you have no questions about leaving a Googl…" at bounding box center [387, 269] width 297 height 33
type textarea "Thanks for confirming, Linda! I'd really appreciate if you can let us know once…"
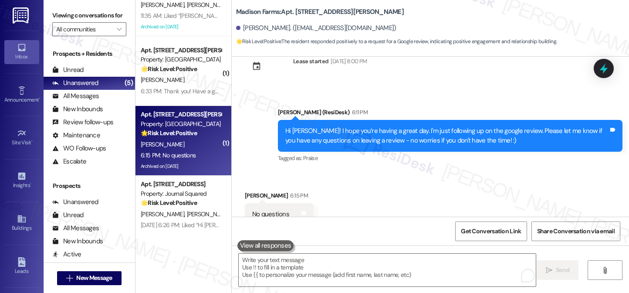
click at [53, 20] on label "Viewing conversations for" at bounding box center [89, 15] width 74 height 13
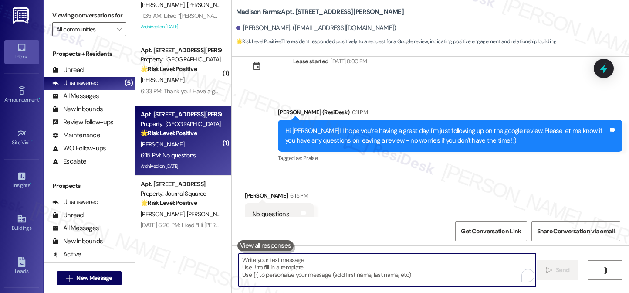
click at [288, 260] on textarea "To enrich screen reader interactions, please activate Accessibility in Grammarl…" at bounding box center [387, 269] width 297 height 33
paste textarea "Thanks for confirming, Linda! I’d really appreciate it if you could let us know…"
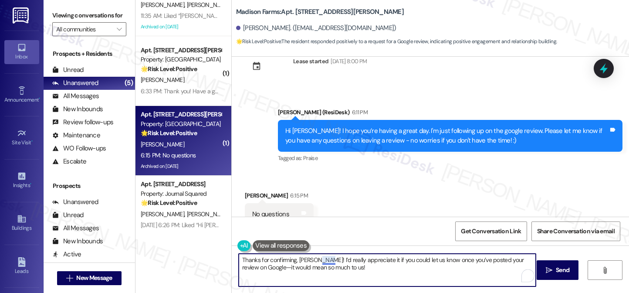
click at [320, 257] on textarea "Thanks for confirming, Linda! I’d really appreciate it if you could let us know…" at bounding box center [387, 269] width 297 height 33
click at [370, 269] on textarea "Thanks for confirming, Linda! I’d appreciate it if you could let us know once y…" at bounding box center [387, 269] width 297 height 33
click at [519, 259] on textarea "Thanks for confirming, Linda! I’d appreciate it if you could let us know once y…" at bounding box center [387, 269] width 297 height 33
click at [334, 268] on textarea "Thanks for confirming, Linda! I’d appreciate it if you could let us know once y…" at bounding box center [387, 269] width 297 height 33
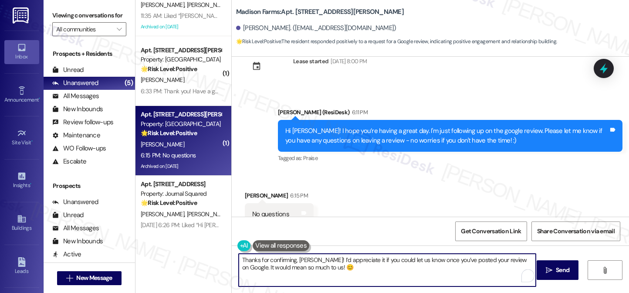
click at [481, 259] on textarea "Thanks for confirming, Linda! I’d appreciate it if you could let us know once y…" at bounding box center [387, 269] width 297 height 33
click at [498, 257] on textarea "Thanks for confirming, Linda! I’d appreciate it if you could let us know once y…" at bounding box center [387, 269] width 297 height 33
click at [517, 259] on textarea "Thanks for confirming, Linda! I’d appreciate it if you could let us know once y…" at bounding box center [387, 269] width 297 height 33
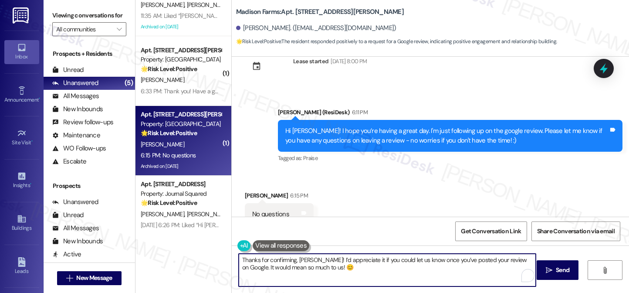
click at [339, 270] on textarea "Thanks for confirming, Linda! I’d appreciate it if you could let us know once y…" at bounding box center [387, 269] width 297 height 33
click at [353, 126] on div "Hi Linda! I hope you’re having a great day. I'm just following up on the google…" at bounding box center [446, 135] width 323 height 19
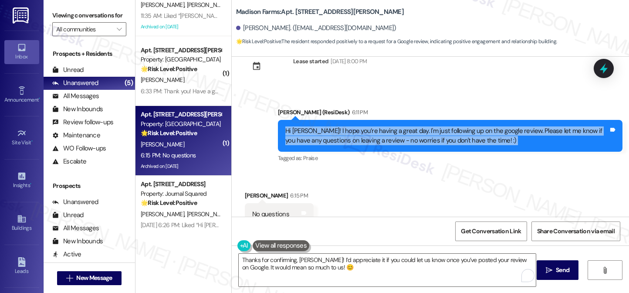
click at [353, 126] on div "Hi Linda! I hope you’re having a great day. I'm just following up on the google…" at bounding box center [446, 135] width 323 height 19
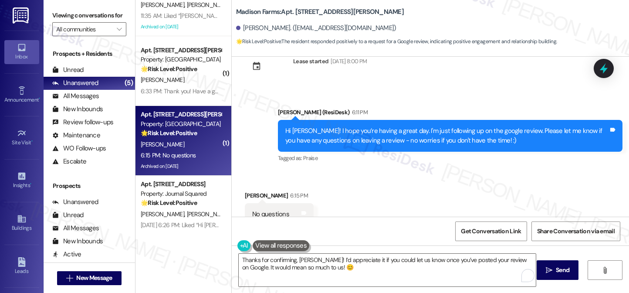
click at [463, 140] on div "Sent via SMS Jane (ResiDesk) 6:11 PM Hi Linda! I hope you’re having a great day…" at bounding box center [449, 136] width 357 height 70
click at [455, 126] on div "Hi Linda! I hope you’re having a great day. I'm just following up on the google…" at bounding box center [446, 135] width 323 height 19
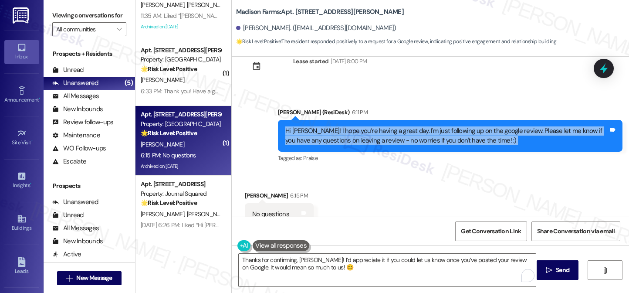
click at [455, 126] on div "Hi Linda! I hope you’re having a great day. I'm just following up on the google…" at bounding box center [446, 135] width 323 height 19
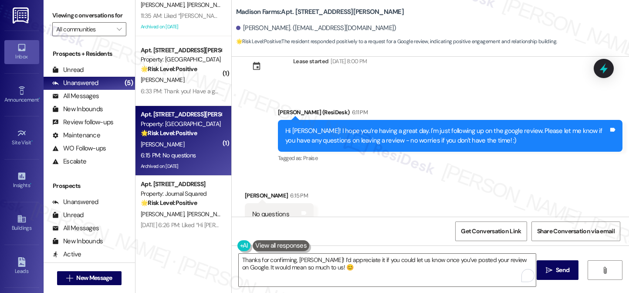
click at [447, 171] on div "Received via SMS Linda Sutton 6:15 PM No questions Tags and notes Tagged as: Ne…" at bounding box center [430, 208] width 397 height 74
click at [406, 126] on div "Hi Linda! I hope you’re having a great day. I'm just following up on the google…" at bounding box center [446, 135] width 323 height 19
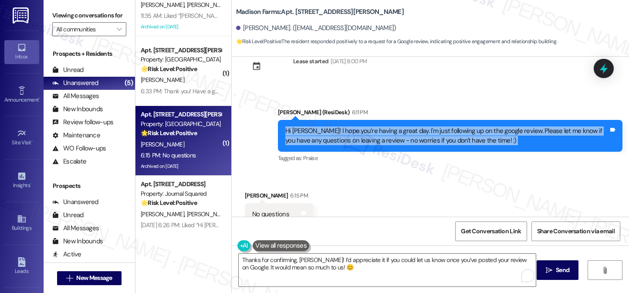
click at [406, 126] on div "Hi Linda! I hope you’re having a great day. I'm just following up on the google…" at bounding box center [446, 135] width 323 height 19
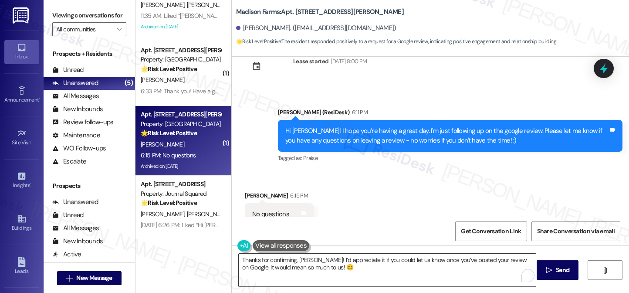
click at [334, 267] on textarea "Thanks for confirming, Linda! I’d appreciate it if you could let us know once y…" at bounding box center [387, 269] width 297 height 33
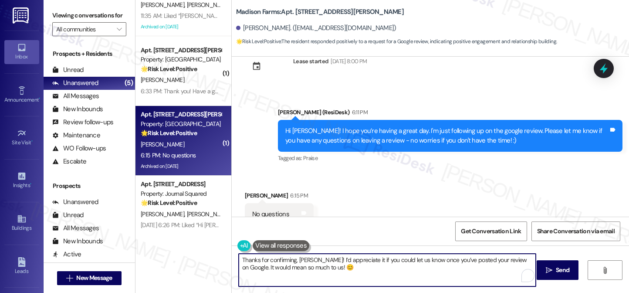
click at [334, 267] on textarea "Thanks for confirming, Linda! I’d appreciate it if you could let us know once y…" at bounding box center [387, 269] width 297 height 33
click at [397, 258] on textarea "Thanks for confirming, Linda! I’d appreciate it if you could let us know once y…" at bounding box center [387, 269] width 297 height 33
click at [397, 259] on textarea "Thanks for confirming, Linda! I’d appreciate it if you could let us know once y…" at bounding box center [387, 269] width 297 height 33
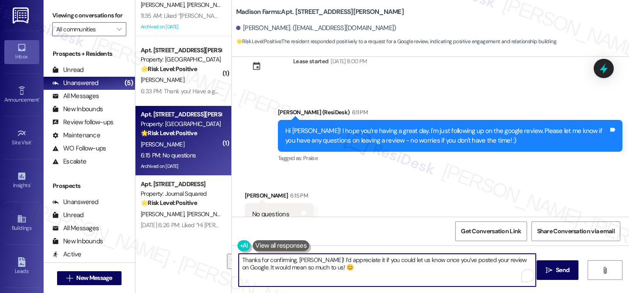
click at [472, 266] on textarea "Thanks for confirming, Linda! I’d appreciate it if you could let us know once y…" at bounding box center [387, 269] width 297 height 33
click at [387, 269] on textarea "Thanks for confirming, Linda! I’d appreciate it if you could let us know once y…" at bounding box center [387, 269] width 297 height 33
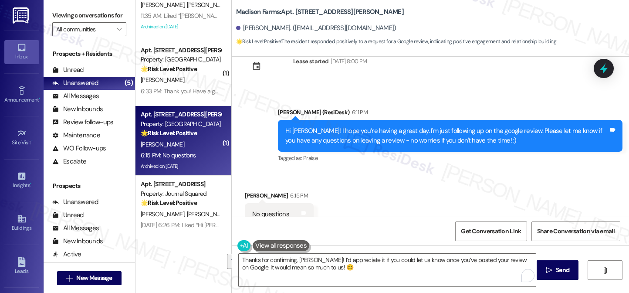
click at [407, 217] on div "Get Conversation Link Share Conversation via email" at bounding box center [430, 230] width 397 height 29
click at [371, 266] on textarea "Thanks for confirming, Linda! I’d appreciate it if you could let us know once y…" at bounding box center [387, 269] width 297 height 33
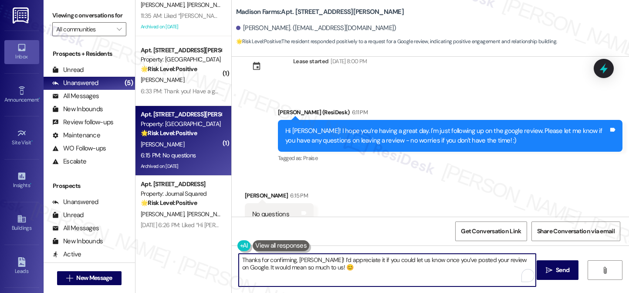
click at [371, 266] on textarea "Thanks for confirming, Linda! I’d appreciate it if you could let us know once y…" at bounding box center [387, 269] width 297 height 33
drag, startPoint x: 417, startPoint y: 257, endPoint x: 428, endPoint y: 257, distance: 11.3
click at [417, 257] on textarea "Thanks for confirming, Linda! I’d appreciate it if you could let us know once y…" at bounding box center [387, 269] width 297 height 33
click at [496, 257] on textarea "Thanks for confirming, Linda! I’d appreciate it if you could let us know once y…" at bounding box center [387, 269] width 297 height 33
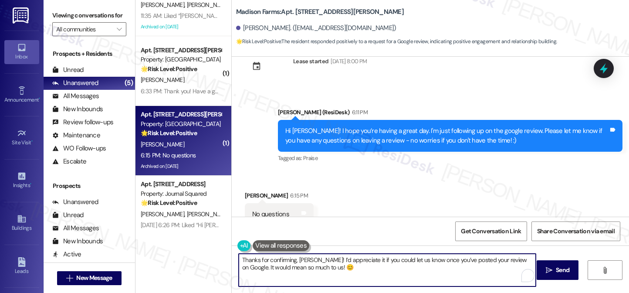
click at [502, 268] on textarea "Thanks for confirming, Linda! I’d appreciate it if you could let us know once y…" at bounding box center [387, 269] width 297 height 33
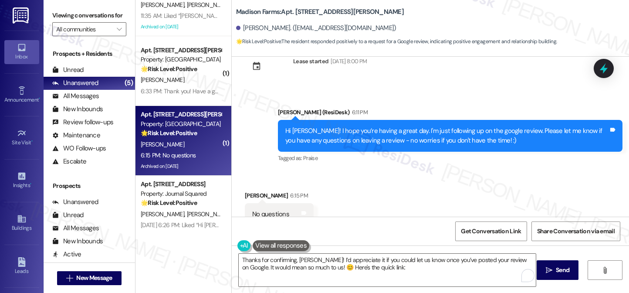
click at [74, 17] on label "Viewing conversations for" at bounding box center [89, 15] width 74 height 13
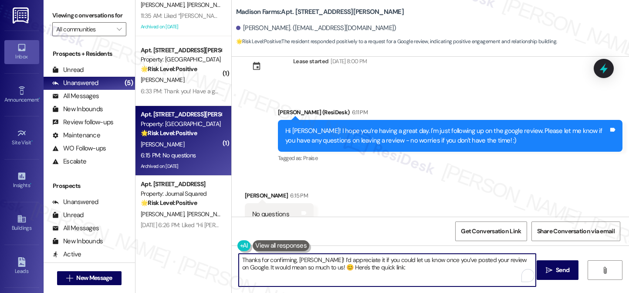
click at [377, 271] on textarea "Thanks for confirming, Linda! I’d appreciate it if you could let us know once y…" at bounding box center [387, 269] width 297 height 33
paste textarea "{{google_review_link}}"
type textarea "Thanks for confirming, Linda! I’d appreciate it if you could let us know once y…"
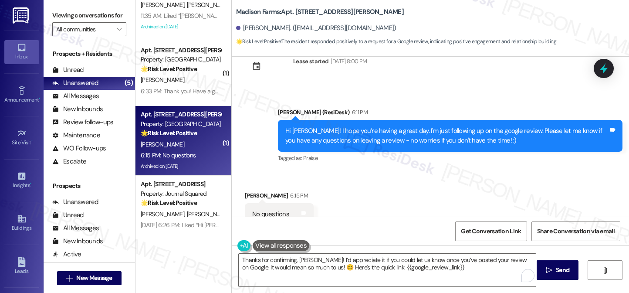
click at [65, 17] on label "Viewing conversations for" at bounding box center [89, 15] width 74 height 13
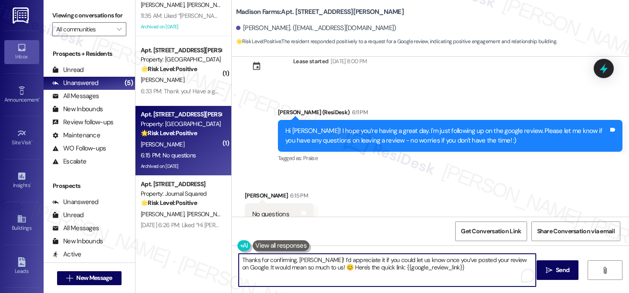
click at [442, 270] on textarea "Thanks for confirming, Linda! I’d appreciate it if you could let us know once y…" at bounding box center [387, 269] width 297 height 33
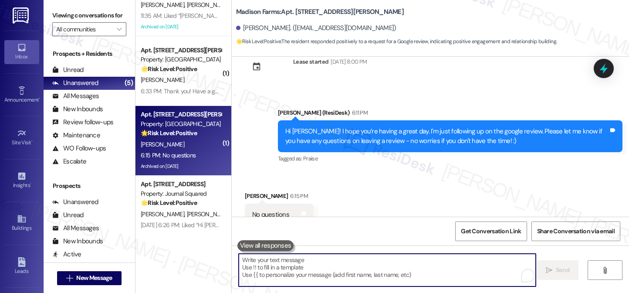
scroll to position [2187, 0]
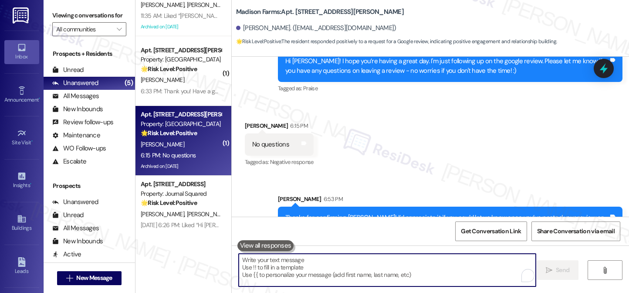
click at [322, 213] on div "Thanks for confirming, Linda! I’d appreciate it if you could let us know once y…" at bounding box center [446, 222] width 323 height 19
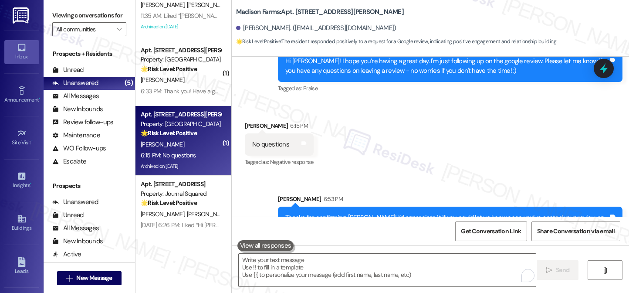
click at [322, 213] on div "Thanks for confirming, Linda! I’d appreciate it if you could let us know once y…" at bounding box center [446, 222] width 323 height 19
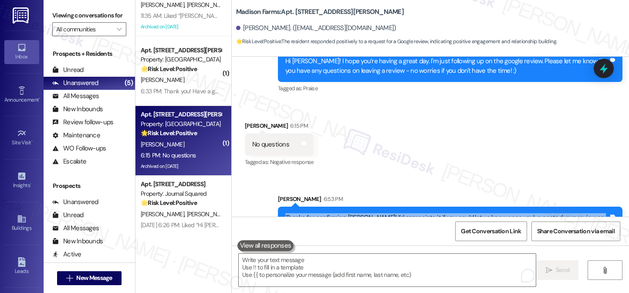
click at [322, 213] on div "Thanks for confirming, Linda! I’d appreciate it if you could let us know once y…" at bounding box center [446, 222] width 323 height 19
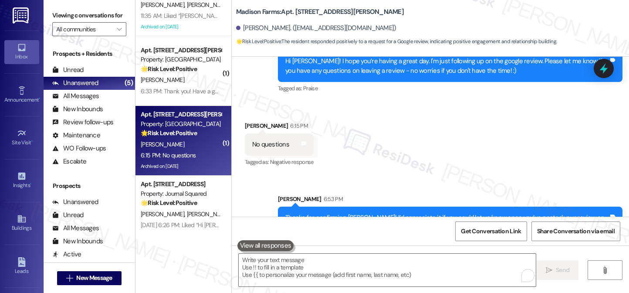
click at [358, 139] on div "Received via SMS Linda Sutton 6:15 PM No questions Tags and notes Tagged as: Ne…" at bounding box center [430, 138] width 397 height 74
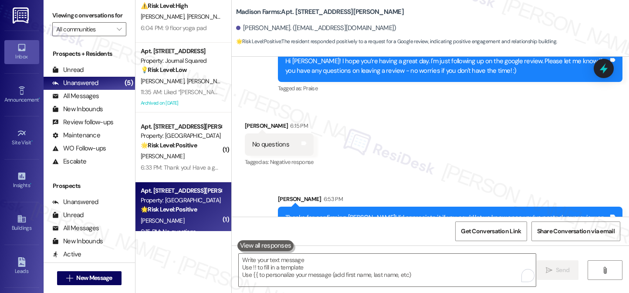
scroll to position [0, 0]
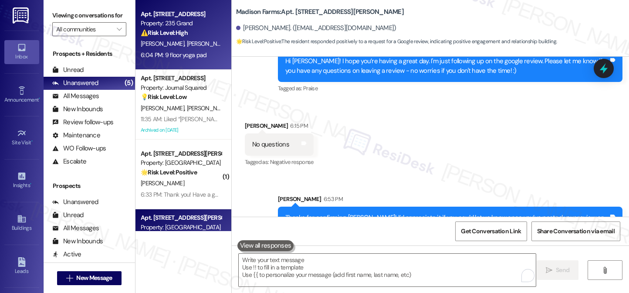
click at [184, 57] on div "6:04 PM: 9 floor yoga pad 6:04 PM: 9 floor yoga pad" at bounding box center [174, 55] width 66 height 8
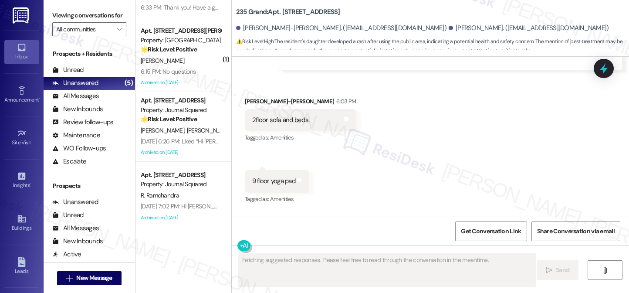
scroll to position [21283, 0]
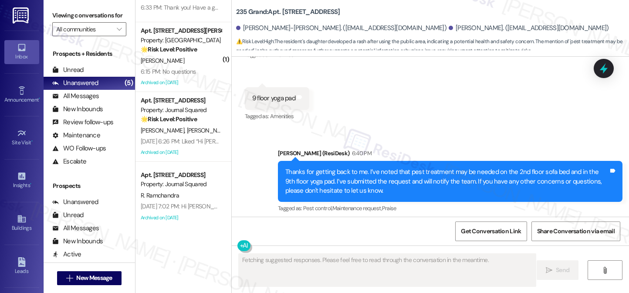
drag, startPoint x: 332, startPoint y: 179, endPoint x: 521, endPoint y: 179, distance: 188.5
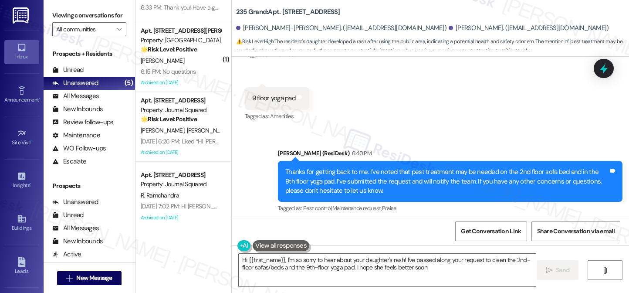
type textarea "Hi {{first_name}}, I'm so sorry to hear about your daughter's rash! I've passed…"
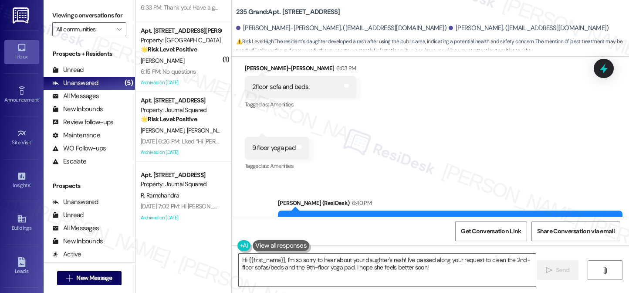
scroll to position [21196, 0]
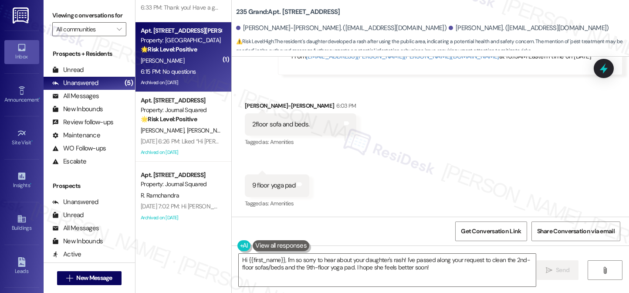
click at [159, 64] on div "L. Sutton" at bounding box center [181, 60] width 82 height 11
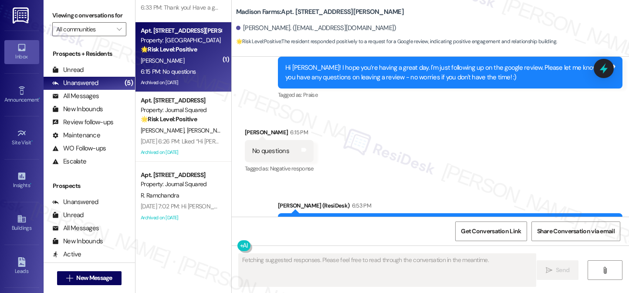
scroll to position [2218, 0]
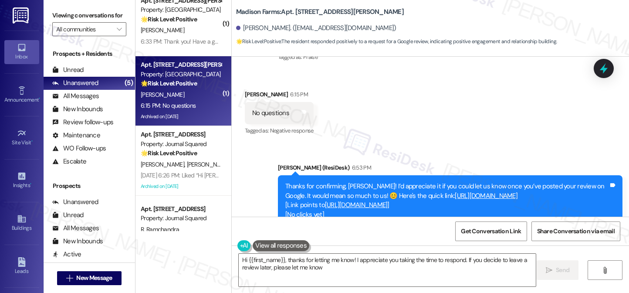
type textarea "Hi {{first_name}}, thanks for letting me know! I appreciate you taking the time…"
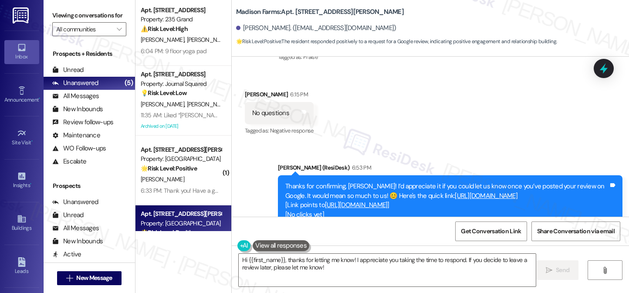
scroll to position [0, 0]
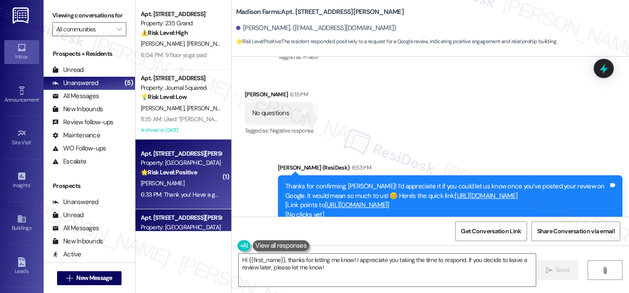
click at [176, 179] on div "B. Taylor" at bounding box center [181, 183] width 82 height 11
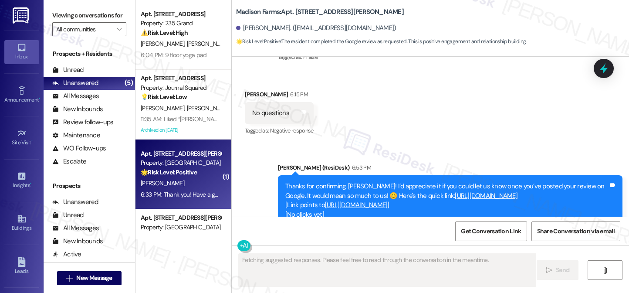
scroll to position [1489, 0]
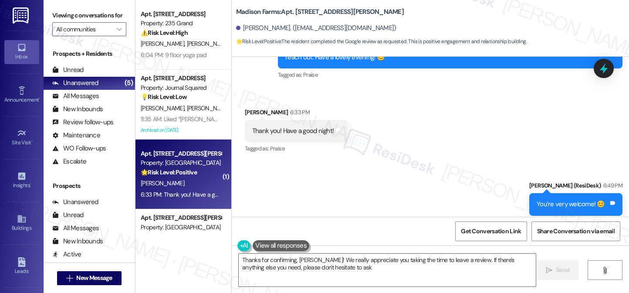
type textarea "Thanks for confirming, Brian! We really appreciate you taking the time to leave…"
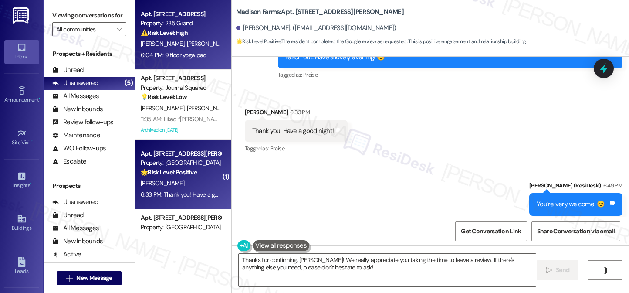
click at [183, 44] on div "L. Lai R. Huang" at bounding box center [181, 43] width 82 height 11
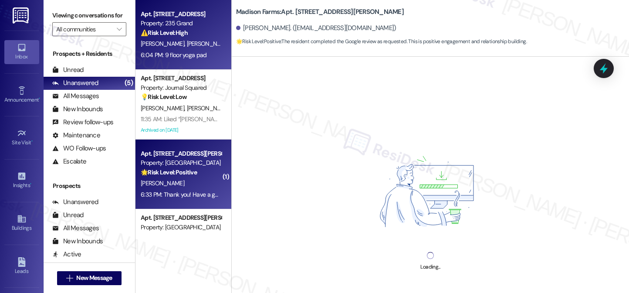
click at [210, 182] on div "B. Taylor" at bounding box center [181, 183] width 82 height 11
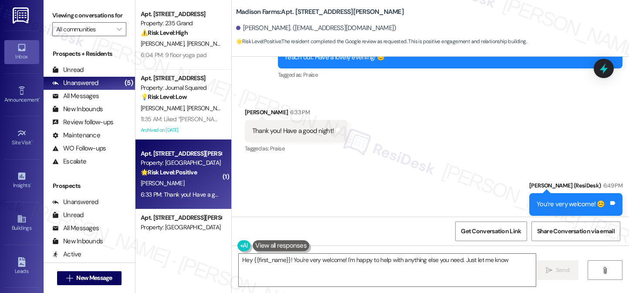
type textarea "Hey {{first_name}}! You're very welcome! I'm happy to help with anything else y…"
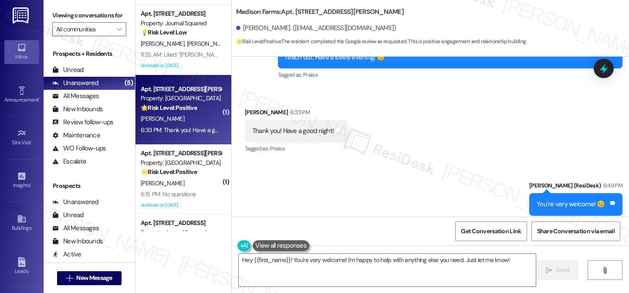
scroll to position [0, 0]
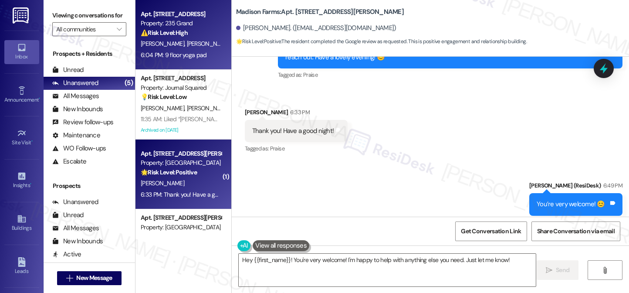
click at [185, 34] on strong "⚠️ Risk Level: High" at bounding box center [164, 33] width 47 height 8
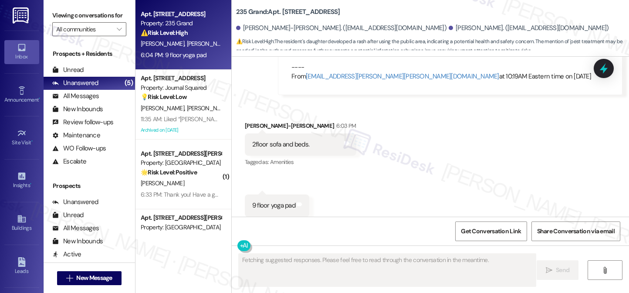
scroll to position [21283, 0]
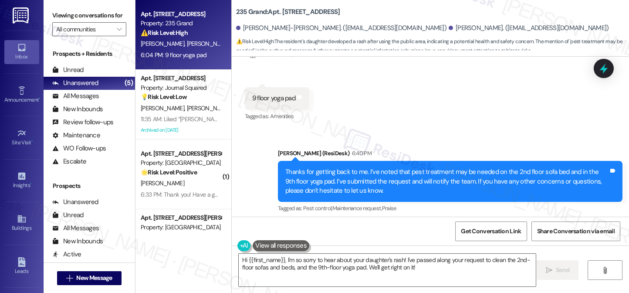
scroll to position [21153, 0]
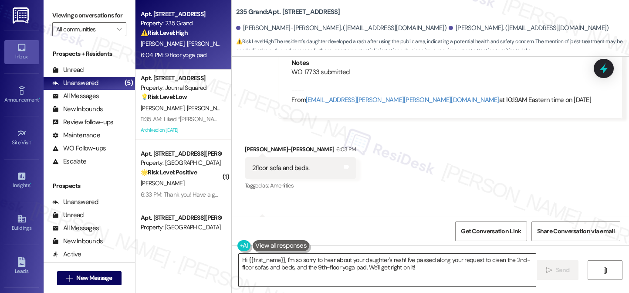
click at [324, 271] on textarea "Hi {{first_name}}, I'm so sorry to hear about your daughter's rash! I've passed…" at bounding box center [387, 269] width 297 height 33
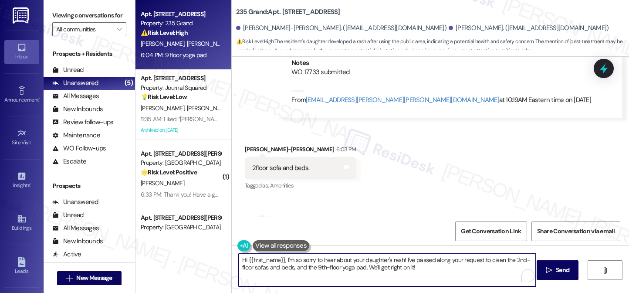
click at [324, 271] on textarea "Hi {{first_name}}, I'm so sorry to hear about your daughter's rash! I've passed…" at bounding box center [387, 269] width 297 height 33
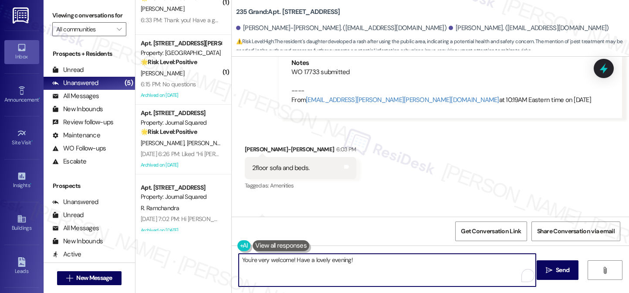
scroll to position [187, 0]
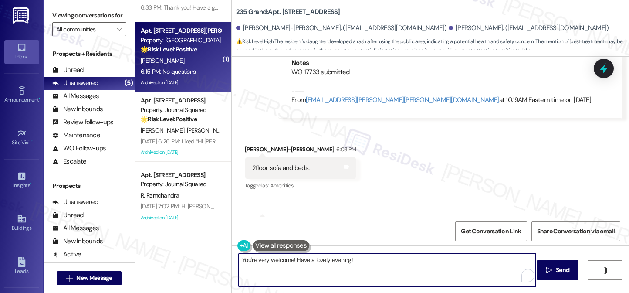
type textarea "You're very welcome! Have a lovely evening!"
click at [202, 74] on div "6:15 PM: No questions 6:15 PM: No questions" at bounding box center [181, 71] width 82 height 11
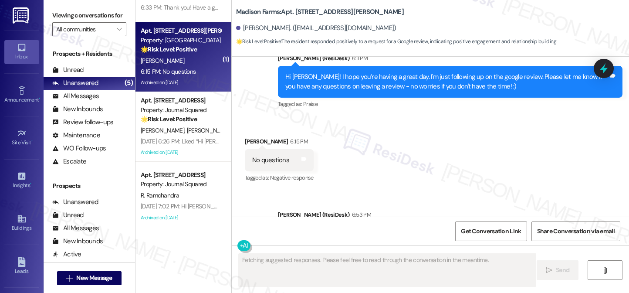
scroll to position [2218, 0]
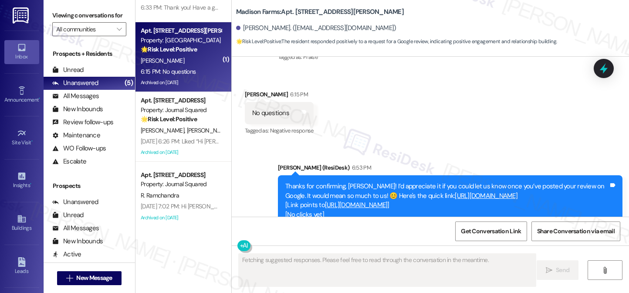
click at [312, 182] on div "Thanks for confirming, Linda! I’d appreciate it if you could let us know once y…" at bounding box center [446, 200] width 323 height 37
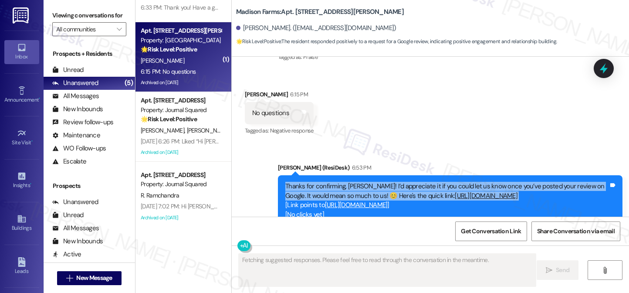
click at [312, 182] on div "Thanks for confirming, Linda! I’d appreciate it if you could let us know once y…" at bounding box center [446, 200] width 323 height 37
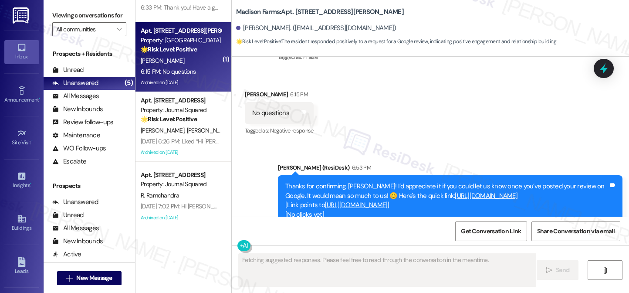
click at [360, 143] on div "Sent via SMS Jane (ResiDesk) 6:53 PM Thanks for confirming, Linda! I’d apprecia…" at bounding box center [430, 193] width 397 height 101
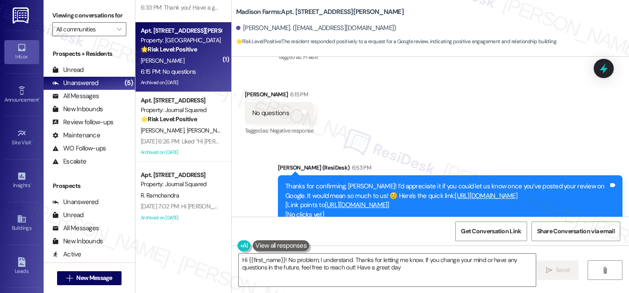
type textarea "Hi {{first_name}}! No problem, I understand. Thanks for letting me know. If you…"
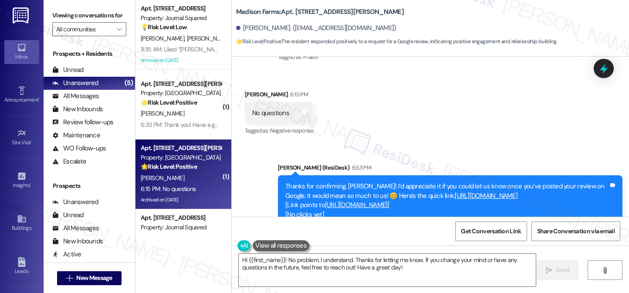
scroll to position [56, 0]
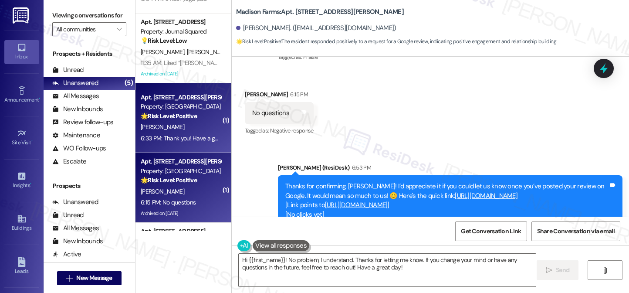
click at [190, 118] on strong "🌟 Risk Level: Positive" at bounding box center [169, 116] width 56 height 8
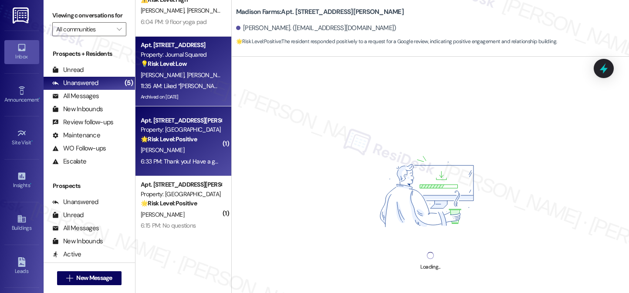
scroll to position [0, 0]
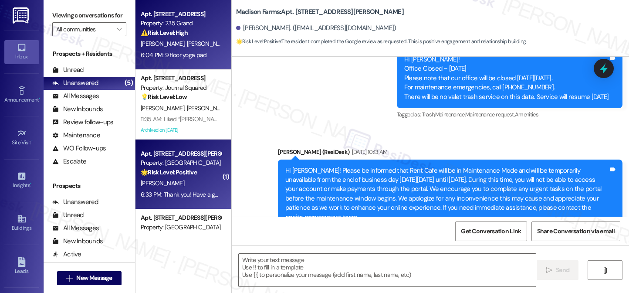
type textarea "Fetching suggested responses. Please feel free to read through the conversation…"
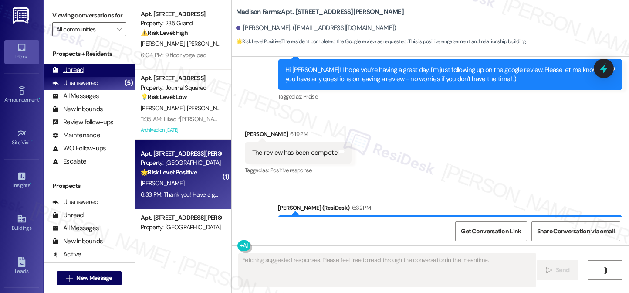
scroll to position [1415, 0]
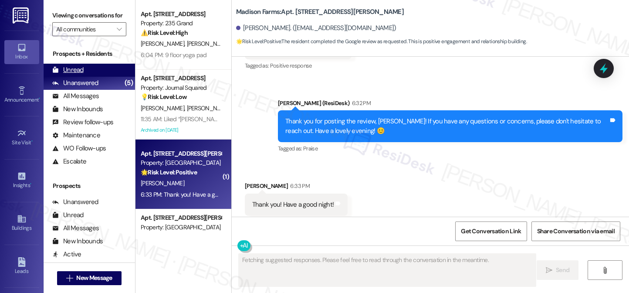
click at [84, 77] on div "Unread (0)" at bounding box center [89, 70] width 91 height 13
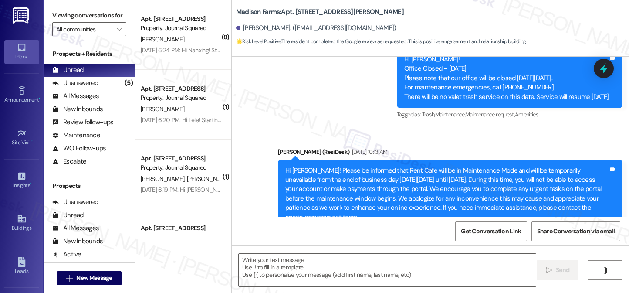
type textarea "Fetching suggested responses. Please feel free to read through the conversation…"
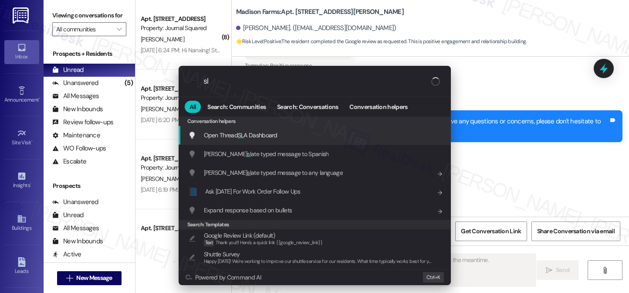
type input "sla"
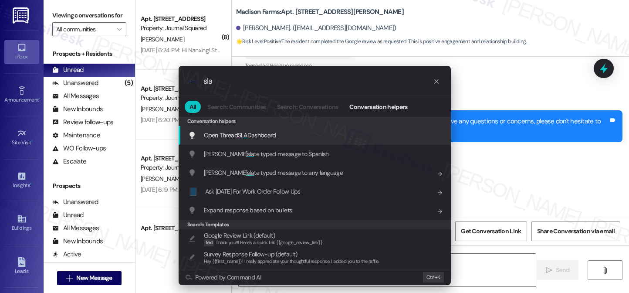
type textarea "Hi {{first_name}}, you're very welcome! We're always happy"
type input "sla"
click at [256, 130] on span "Open Thread SLA Dashboard" at bounding box center [240, 135] width 72 height 10
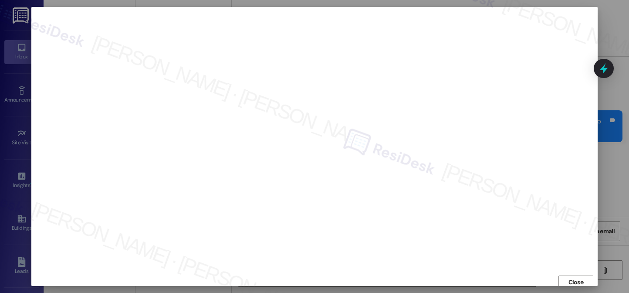
scroll to position [3, 0]
type textarea "Hi {{first_name}}, you're very welcome! We're always happy to help. If anything…"
click at [566, 278] on span "Close" at bounding box center [575, 274] width 19 height 9
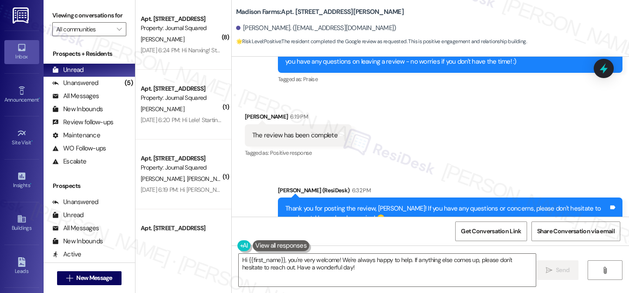
scroll to position [1489, 0]
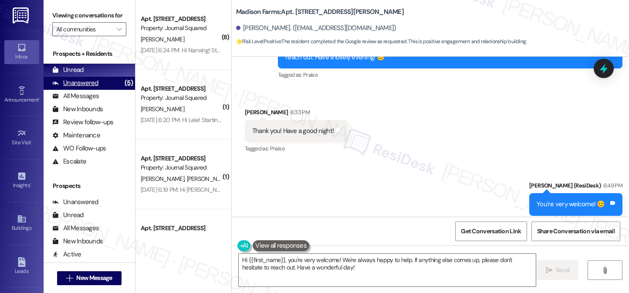
click at [107, 90] on div "Unanswered (5)" at bounding box center [89, 83] width 91 height 13
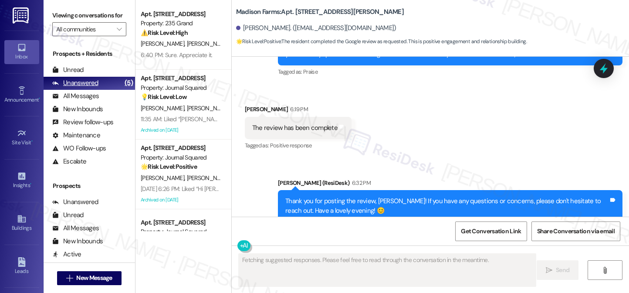
scroll to position [1415, 0]
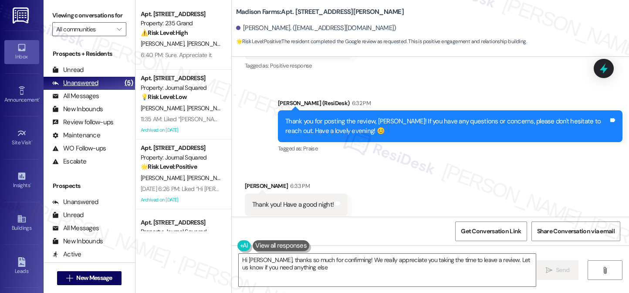
type textarea "Hi [PERSON_NAME], thanks so much for confirming! We really appreciate you takin…"
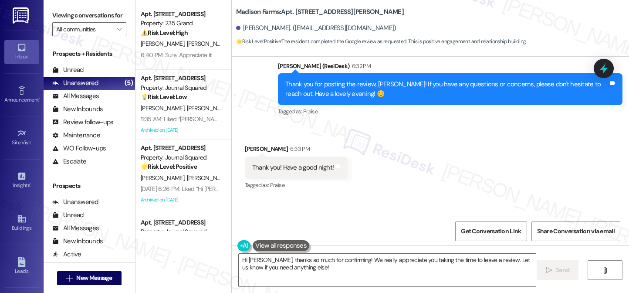
scroll to position [1489, 0]
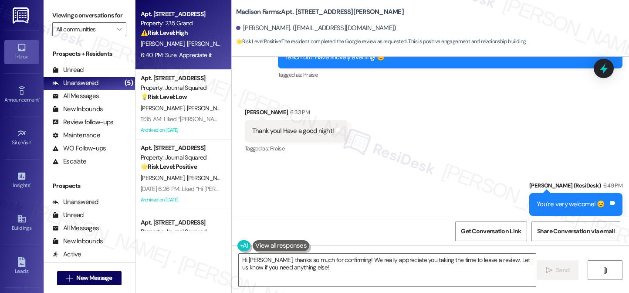
click at [172, 55] on div "6:40 PM: Sure. Appreciate it. 6:40 PM: Sure. Appreciate it." at bounding box center [177, 55] width 72 height 8
type textarea "Fetching suggested responses. Please feel free to read through the conversation…"
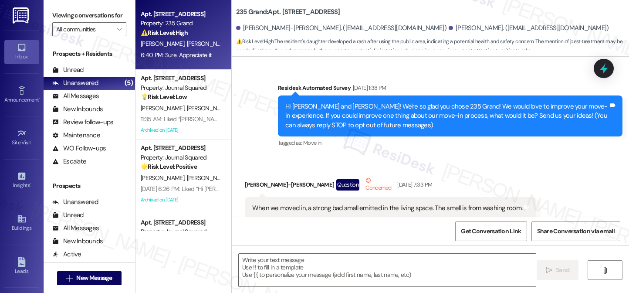
click at [112, 36] on button "" at bounding box center [119, 29] width 14 height 14
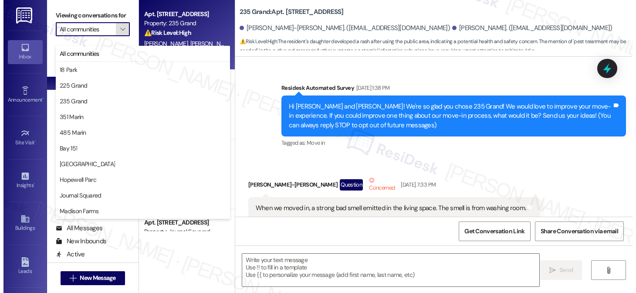
scroll to position [21283, 0]
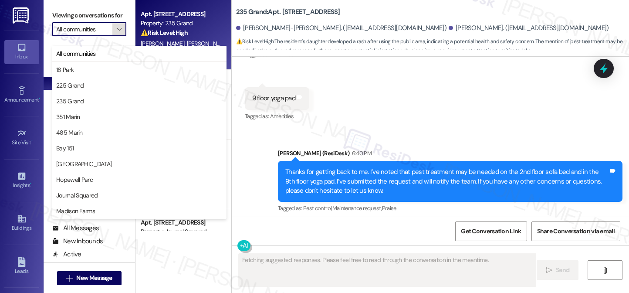
type textarea "Fetching suggested responses. Please feel free to read through the conversation…"
click at [103, 67] on span "18 Park" at bounding box center [139, 69] width 166 height 9
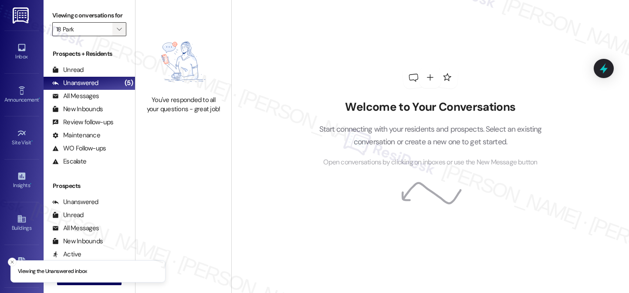
click at [117, 33] on icon "" at bounding box center [119, 29] width 5 height 7
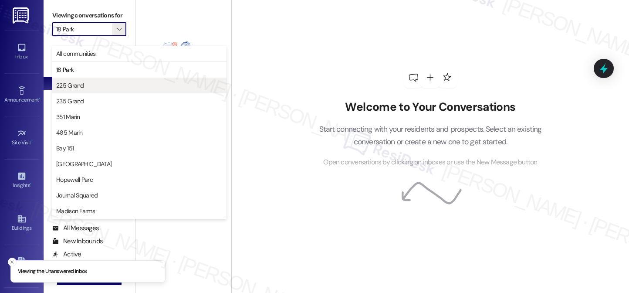
click at [107, 85] on span "225 Grand" at bounding box center [139, 85] width 166 height 9
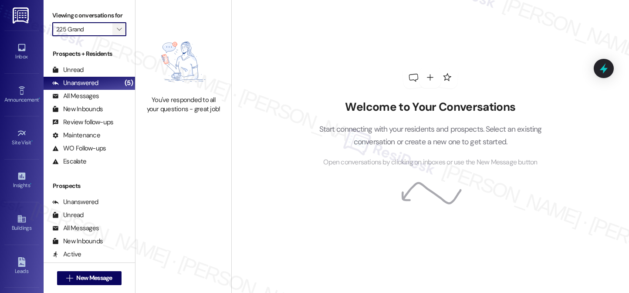
click at [117, 33] on icon "" at bounding box center [119, 29] width 5 height 7
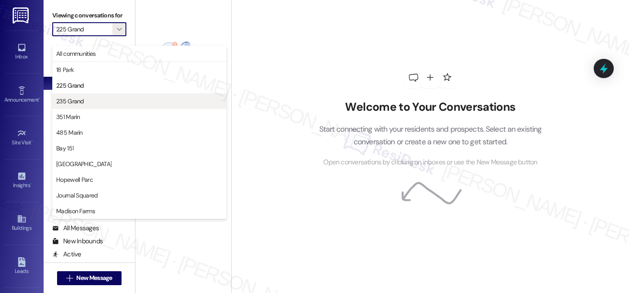
click at [108, 104] on span "235 Grand" at bounding box center [139, 101] width 166 height 9
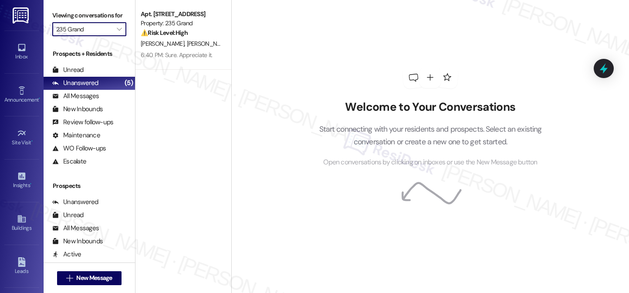
click at [101, 36] on input "235 Grand" at bounding box center [84, 29] width 56 height 14
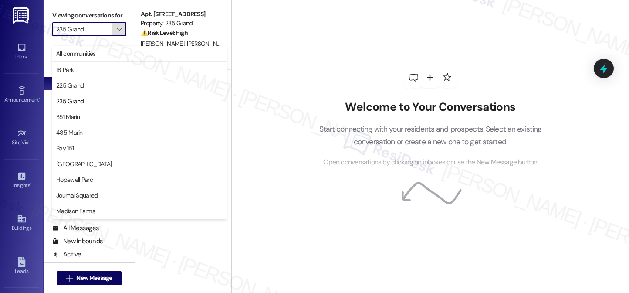
click at [117, 36] on span "" at bounding box center [119, 29] width 8 height 14
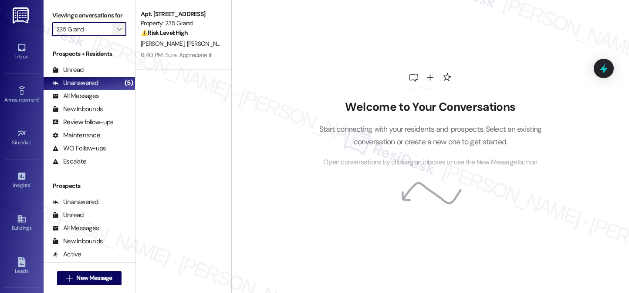
click at [119, 36] on button "" at bounding box center [119, 29] width 14 height 14
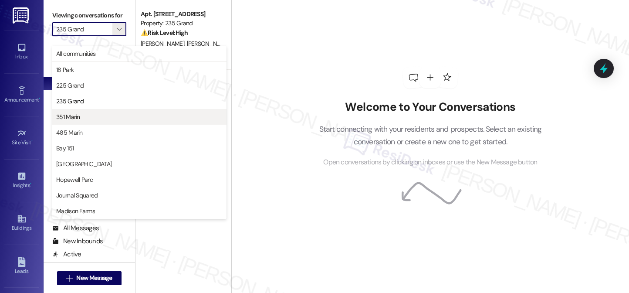
click at [100, 114] on span "351 Marin" at bounding box center [139, 116] width 166 height 9
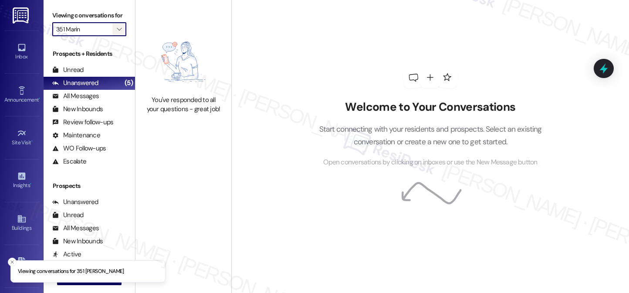
click at [118, 36] on span "" at bounding box center [119, 29] width 8 height 14
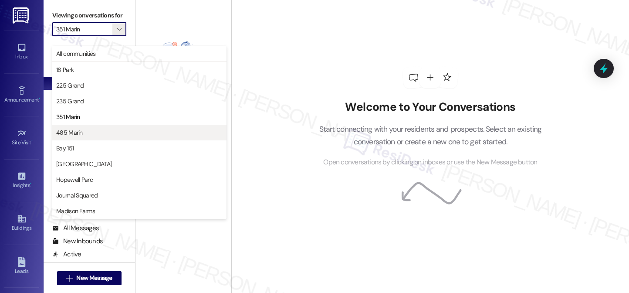
click at [85, 125] on button "485 Marin" at bounding box center [139, 132] width 174 height 16
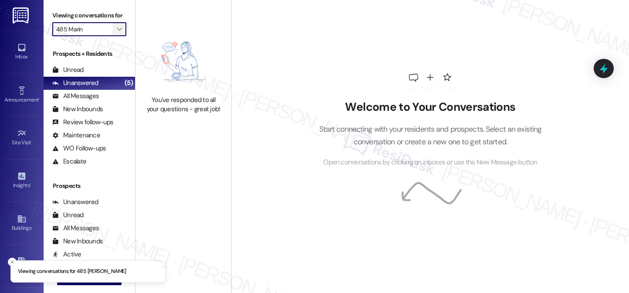
click at [117, 33] on icon "" at bounding box center [119, 29] width 5 height 7
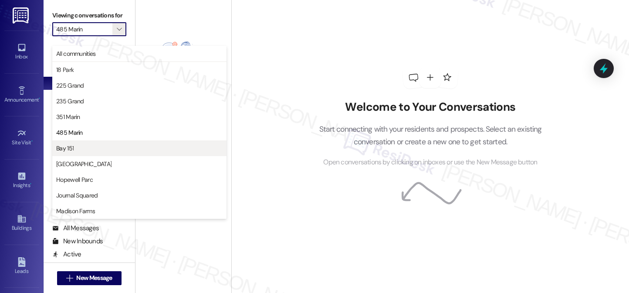
click at [76, 146] on span "Bay 151" at bounding box center [139, 148] width 166 height 9
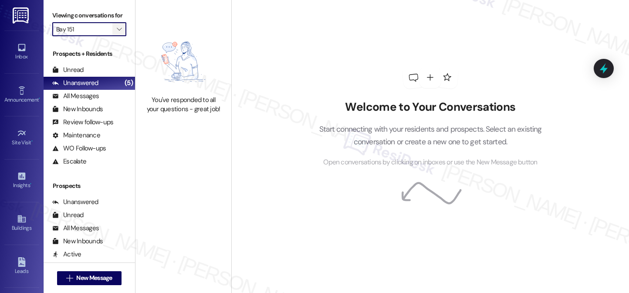
click at [117, 33] on icon "" at bounding box center [119, 29] width 5 height 7
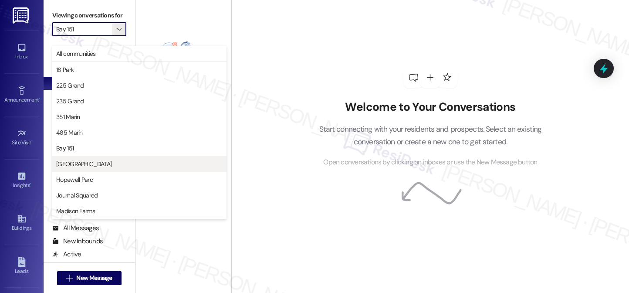
click at [86, 161] on span "[GEOGRAPHIC_DATA]" at bounding box center [83, 163] width 55 height 9
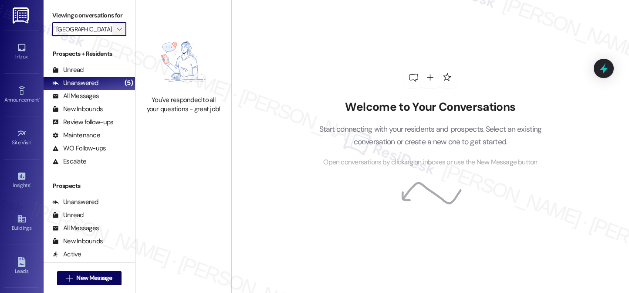
click at [117, 33] on icon "" at bounding box center [119, 29] width 5 height 7
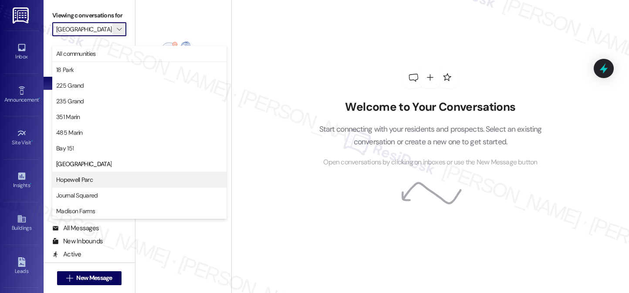
click at [112, 179] on span "Hopewell Parc" at bounding box center [139, 179] width 166 height 9
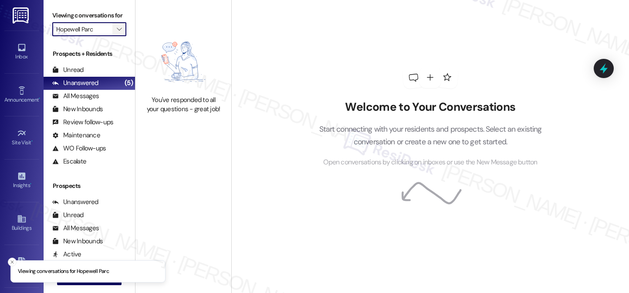
click at [117, 33] on icon "" at bounding box center [119, 29] width 5 height 7
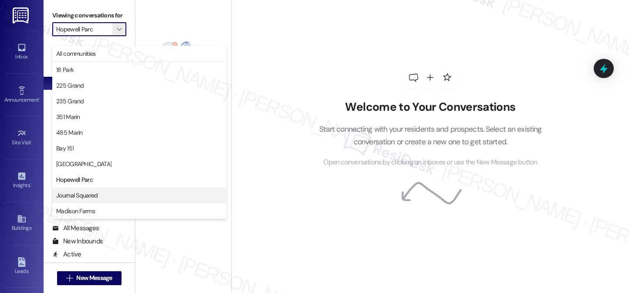
click at [114, 195] on span "Journal Squared" at bounding box center [139, 195] width 166 height 9
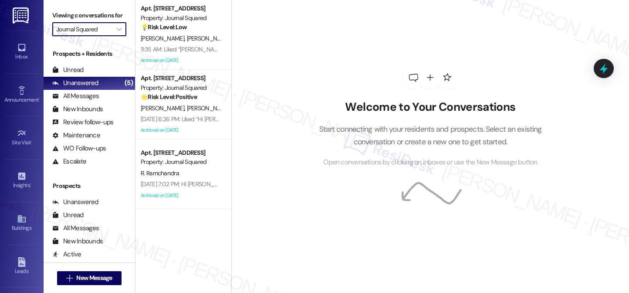
click at [101, 36] on input "Journal Squared" at bounding box center [84, 29] width 56 height 14
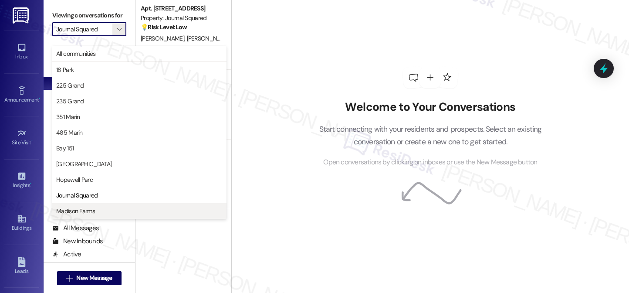
click at [107, 211] on span "Madison Farms" at bounding box center [139, 210] width 166 height 9
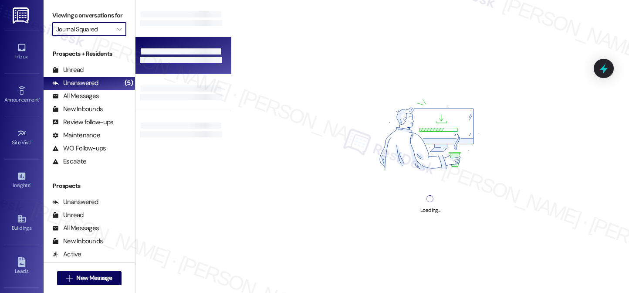
type input "Madison Farms"
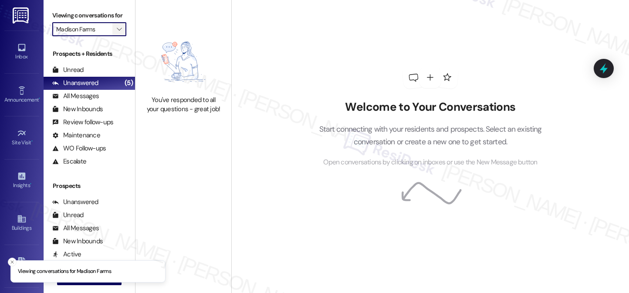
click at [117, 33] on icon "" at bounding box center [119, 29] width 5 height 7
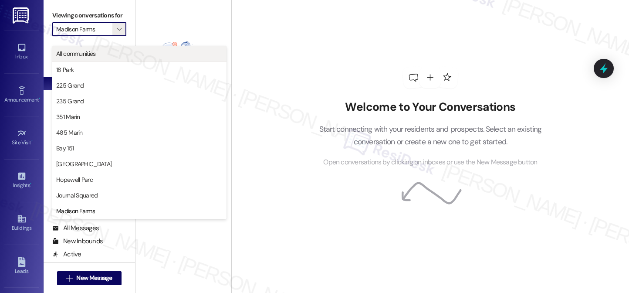
click at [108, 55] on span "All communities" at bounding box center [139, 53] width 166 height 9
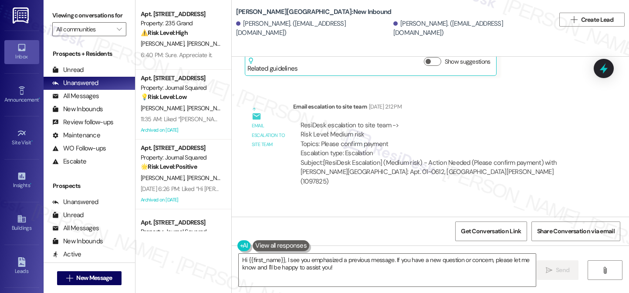
scroll to position [2711, 0]
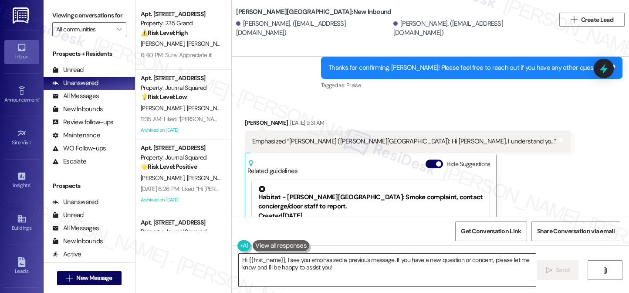
click at [365, 263] on textarea "Hi {{first_name}}, I see you emphasized a previous message. If you have a new q…" at bounding box center [387, 269] width 297 height 33
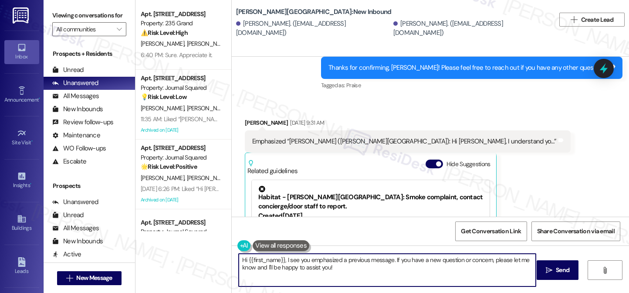
click at [364, 263] on textarea "Hi {{first_name}}, I see you emphasized a previous message. If you have a new q…" at bounding box center [387, 269] width 297 height 33
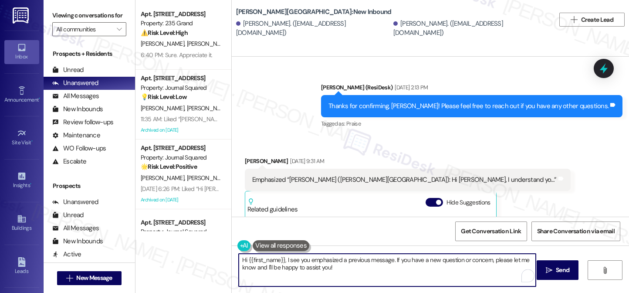
scroll to position [2624, 0]
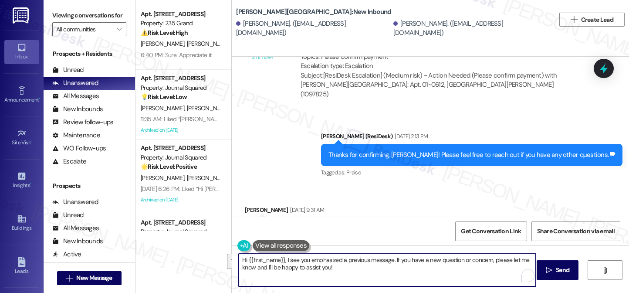
click at [367, 268] on textarea "Hi {{first_name}}, I see you emphasized a previous message. If you have a new q…" at bounding box center [387, 269] width 297 height 33
drag, startPoint x: 355, startPoint y: 261, endPoint x: 286, endPoint y: 255, distance: 69.9
click at [286, 255] on textarea "Hi {{first_name}}, I see you emphasized a previous message. If you have a new q…" at bounding box center [387, 269] width 297 height 33
click at [287, 257] on textarea "Hi {{first_name}}, I see you emphasized a previous message. If you have a new q…" at bounding box center [387, 269] width 297 height 33
drag, startPoint x: 346, startPoint y: 270, endPoint x: 282, endPoint y: 253, distance: 66.6
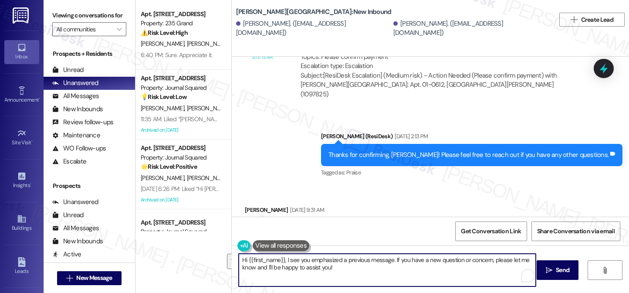
click at [282, 253] on textarea "Hi {{first_name}}, I see you emphasized a previous message. If you have a new q…" at bounding box center [387, 269] width 297 height 33
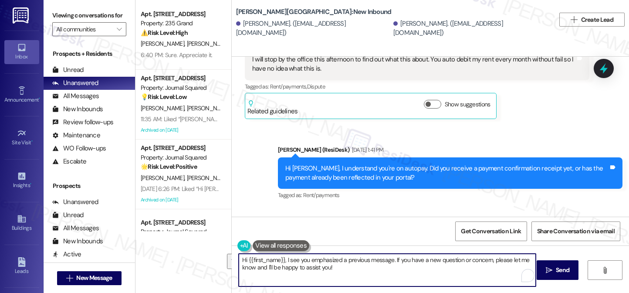
scroll to position [2363, 0]
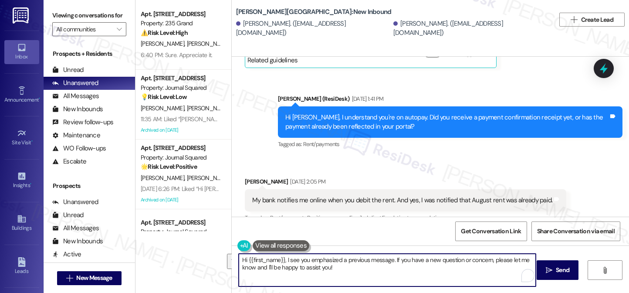
click at [308, 195] on div "My bank notifies me online when you debit the rent. And yes, I was notified tha…" at bounding box center [402, 199] width 300 height 9
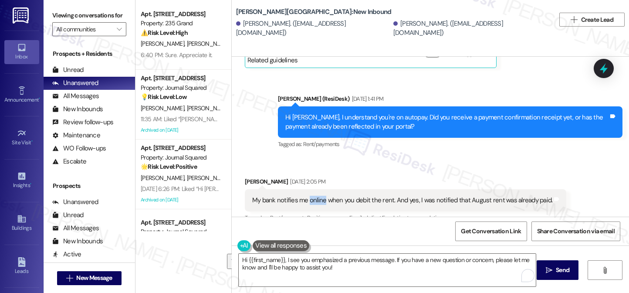
click at [308, 195] on div "My bank notifies me online when you debit the rent. And yes, I was notified tha…" at bounding box center [402, 199] width 300 height 9
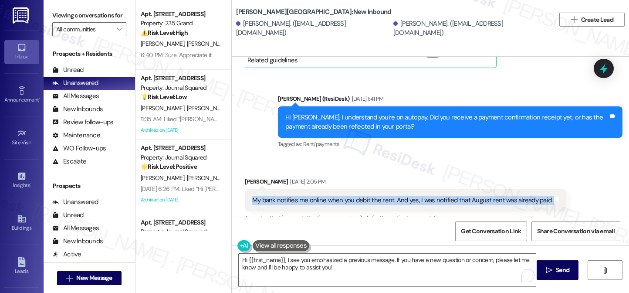
click at [308, 195] on div "My bank notifies me online when you debit the rent. And yes, I was notified tha…" at bounding box center [402, 199] width 300 height 9
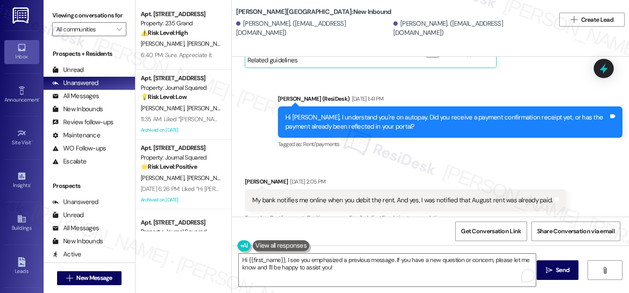
click at [387, 177] on div "[PERSON_NAME] [DATE] 2:05 PM" at bounding box center [406, 183] width 322 height 12
click at [400, 195] on div "My bank notifies me online when you debit the rent. And yes, I was notified tha…" at bounding box center [402, 199] width 300 height 9
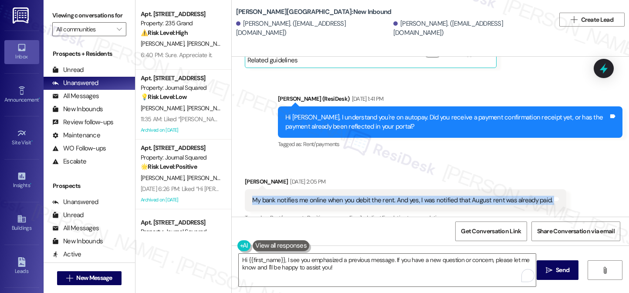
click at [400, 195] on div "My bank notifies me online when you debit the rent. And yes, I was notified tha…" at bounding box center [402, 199] width 300 height 9
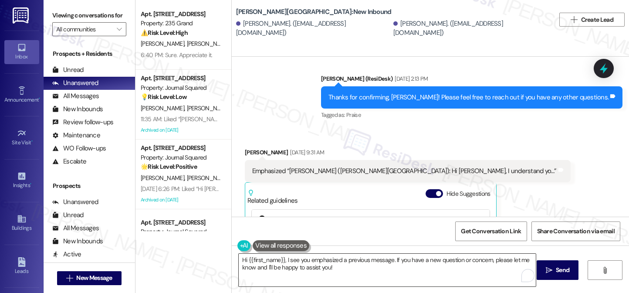
scroll to position [2755, 0]
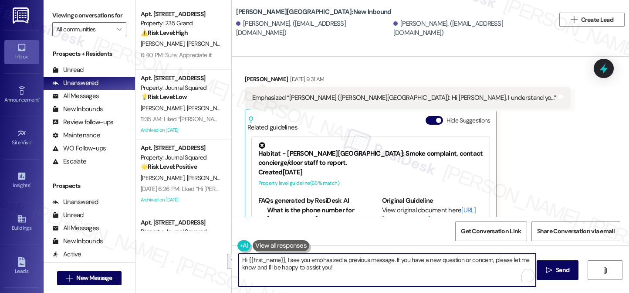
drag, startPoint x: 345, startPoint y: 268, endPoint x: 301, endPoint y: 256, distance: 46.0
click at [301, 256] on textarea "Hi {{first_name}}, I see you emphasized a previous message. If you have a new q…" at bounding box center [387, 269] width 297 height 33
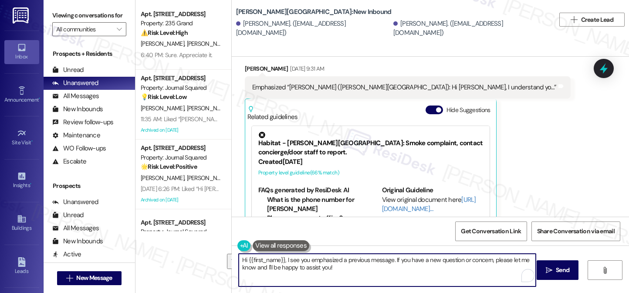
scroll to position [2776, 0]
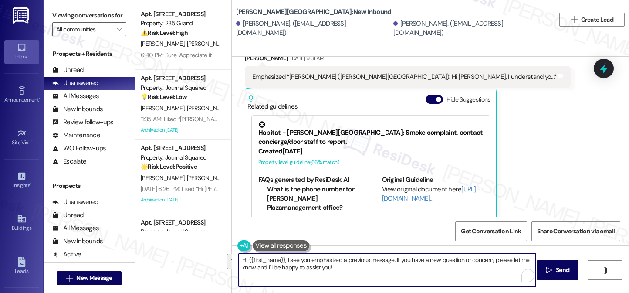
click at [338, 266] on textarea "Hi {{first_name}}, I see you emphasized a previous message. If you have a new q…" at bounding box center [387, 269] width 297 height 33
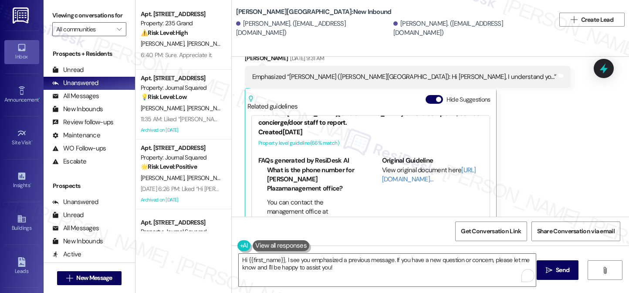
drag, startPoint x: 358, startPoint y: 175, endPoint x: 391, endPoint y: 175, distance: 32.7
click at [387, 257] on div "[DATE] 1:04 PM" at bounding box center [369, 261] width 36 height 9
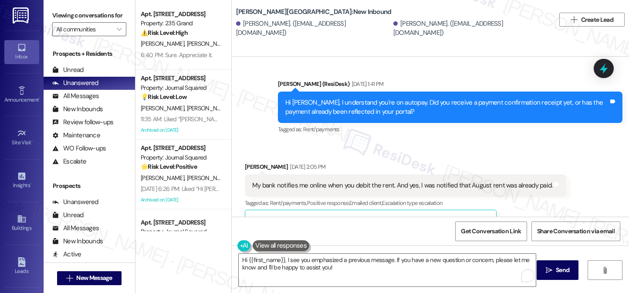
scroll to position [2341, 0]
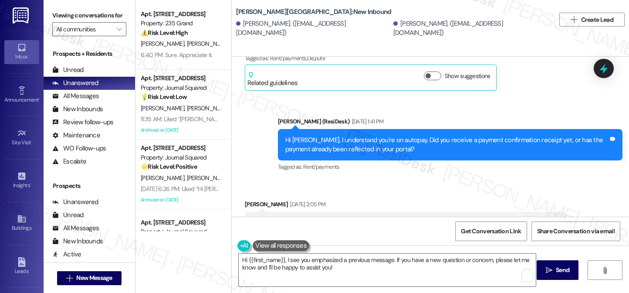
click at [415, 218] on div "My bank notifies me online when you debit the rent. And yes, I was notified tha…" at bounding box center [402, 222] width 300 height 9
click at [416, 218] on div "My bank notifies me online when you debit the rent. And yes, I was notified tha…" at bounding box center [402, 222] width 300 height 9
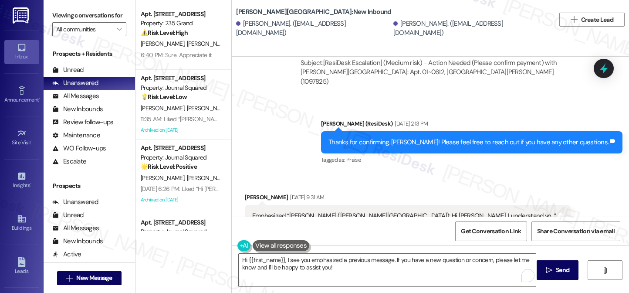
scroll to position [2776, 0]
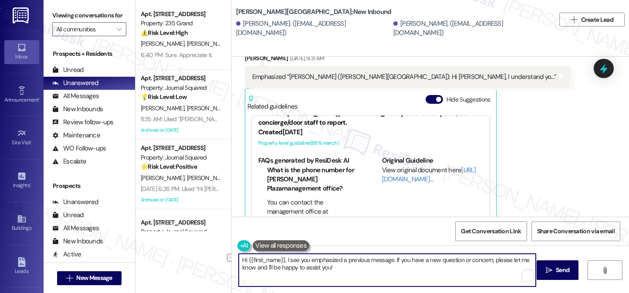
drag, startPoint x: 281, startPoint y: 261, endPoint x: 367, endPoint y: 261, distance: 86.6
click at [367, 261] on textarea "Hi {{first_name}}, I see you emphasized a previous message. If you have a new q…" at bounding box center [387, 269] width 297 height 33
drag, startPoint x: 364, startPoint y: 259, endPoint x: 284, endPoint y: 262, distance: 79.7
click at [284, 262] on textarea "Hi {{first_name}}, I see you emphasized a previous message. If you have a new q…" at bounding box center [387, 269] width 297 height 33
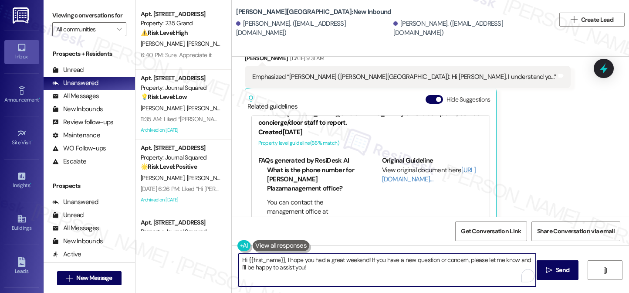
click at [252, 23] on div "[PERSON_NAME]. ([EMAIL_ADDRESS][DOMAIN_NAME]) [PERSON_NAME]. ([EMAIL_ADDRESS][D…" at bounding box center [395, 28] width 319 height 17
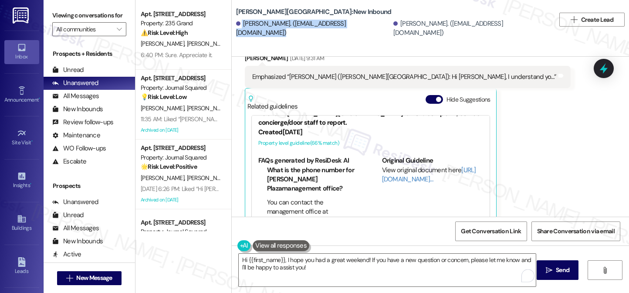
click at [252, 23] on div "[PERSON_NAME]. ([EMAIL_ADDRESS][DOMAIN_NAME]) [PERSON_NAME]. ([EMAIL_ADDRESS][D…" at bounding box center [395, 28] width 319 height 17
click at [289, 259] on textarea "Hi {{first_name}}, I hope you had a great weekend! If you have a new question o…" at bounding box center [387, 269] width 297 height 33
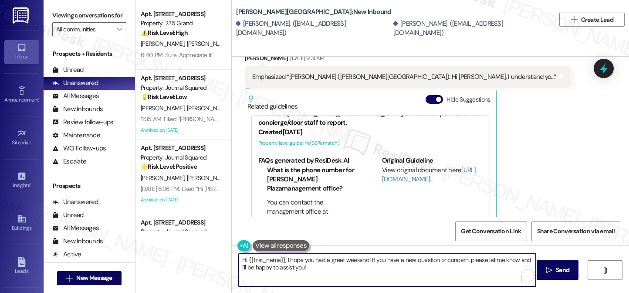
click at [290, 258] on textarea "Hi {{first_name}}, I hope you had a great weekend! If you have a new question o…" at bounding box center [387, 269] width 297 height 33
click at [320, 256] on textarea "Hi {{first_name}}, I hope you had a great weekend! If you have a new question o…" at bounding box center [387, 269] width 297 height 33
click at [319, 259] on textarea "Hi {{first_name}}, I hope you had a great weekend! If you have a new question o…" at bounding box center [387, 269] width 297 height 33
click at [384, 259] on textarea "Hi {{first_name}}, I hope you had a great weekend! If you have a new question o…" at bounding box center [387, 269] width 297 height 33
click at [385, 259] on textarea "Hi {{first_name}}, I hope you had a great weekend! If you have a new question o…" at bounding box center [387, 269] width 297 height 33
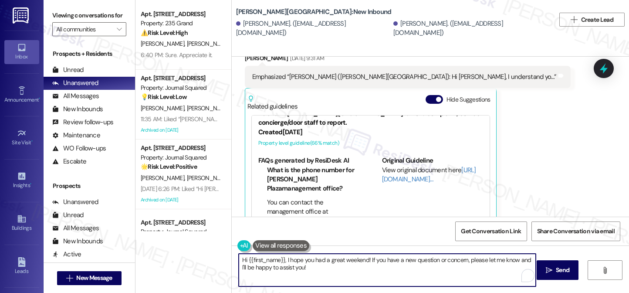
click at [385, 259] on textarea "Hi {{first_name}}, I hope you had a great weekend! If you have a new question o…" at bounding box center [387, 269] width 297 height 33
click at [382, 273] on textarea "Hi {{first_name}}, I hope you had a great weekend! If you have a new question o…" at bounding box center [387, 269] width 297 height 33
click at [395, 261] on textarea "Hi {{first_name}}, I hope you had a great weekend! If you have a new question o…" at bounding box center [387, 269] width 297 height 33
click at [393, 260] on textarea "Hi {{first_name}}, I hope you had a great weekend! If you have a new question o…" at bounding box center [387, 269] width 297 height 33
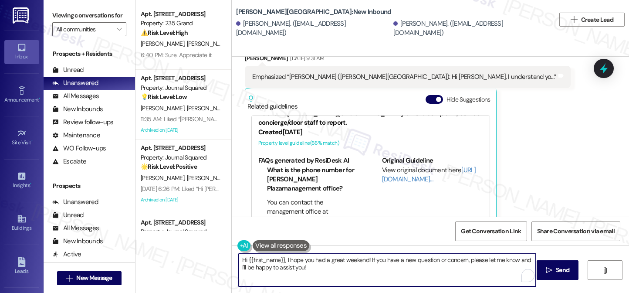
click at [396, 259] on textarea "Hi {{first_name}}, I hope you had a great weekend! If you have a new question o…" at bounding box center [387, 269] width 297 height 33
click at [402, 259] on textarea "Hi {{first_name}}, I hope you had a great weekend! If you have a new question o…" at bounding box center [387, 269] width 297 height 33
click at [392, 272] on textarea "Hi {{first_name}}, I hope you had a great weekend! If you have a question or a …" at bounding box center [387, 269] width 297 height 33
click at [433, 258] on textarea "Hi {{first_name}}, I hope you had a great weekend! If you have a question or a …" at bounding box center [387, 269] width 297 height 33
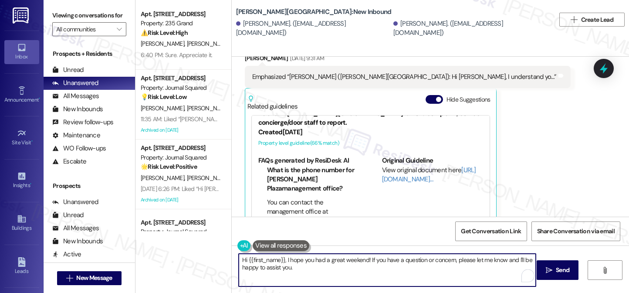
click at [388, 267] on textarea "Hi {{first_name}}, I hope you had a great weekend! If you have a question or co…" at bounding box center [387, 269] width 297 height 33
click at [327, 269] on textarea "Hi {{first_name}}, I hope you had a great weekend! If you have a question or co…" at bounding box center [387, 269] width 297 height 33
click at [352, 262] on textarea "Hi {{first_name}}, I hope you had a great weekend! If you have a question or co…" at bounding box center [387, 269] width 297 height 33
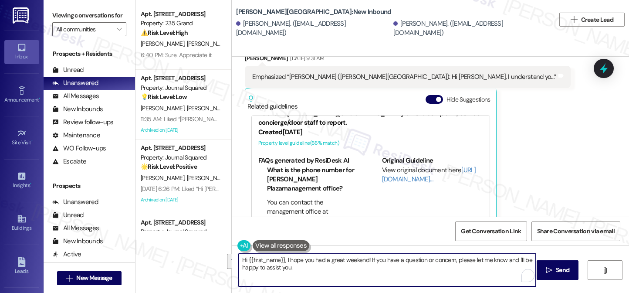
click at [352, 262] on textarea "Hi {{first_name}}, I hope you had a great weekend! If you have a question or co…" at bounding box center [387, 269] width 297 height 33
click at [397, 259] on textarea "Hi {{first_name}}, I hope you had a great weekend! If you have a question or co…" at bounding box center [387, 269] width 297 height 33
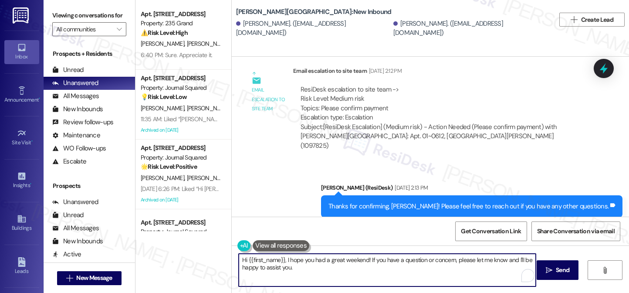
scroll to position [2558, 0]
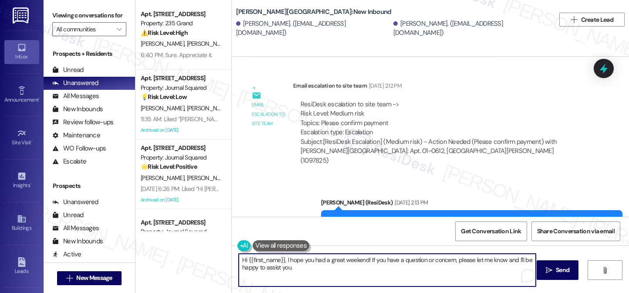
click at [320, 264] on textarea "Hi {{first_name}}, I hope you had a great weekend! If you have a question or co…" at bounding box center [387, 269] width 297 height 33
type textarea "Hi {{first_name}}, I hope you had a great weekend! If you have a question or co…"
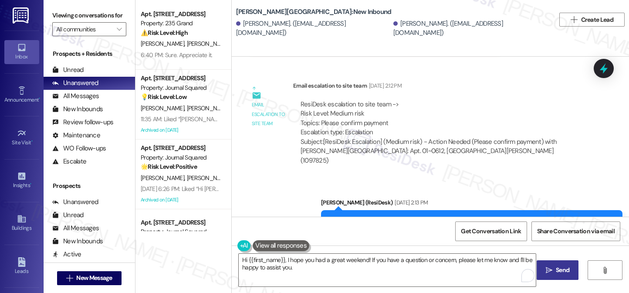
click at [542, 264] on button " Send" at bounding box center [557, 270] width 42 height 20
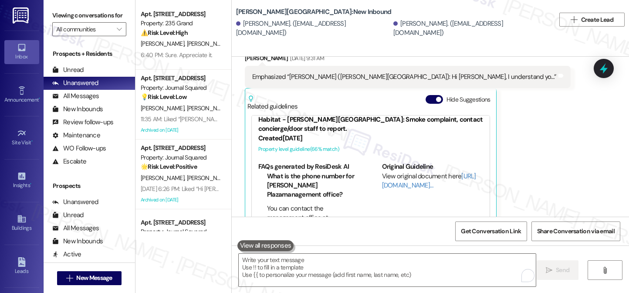
scroll to position [19, 0]
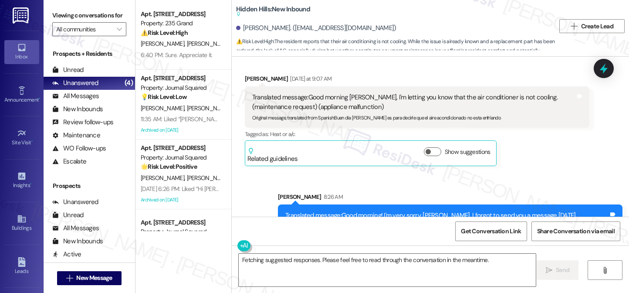
scroll to position [10370, 0]
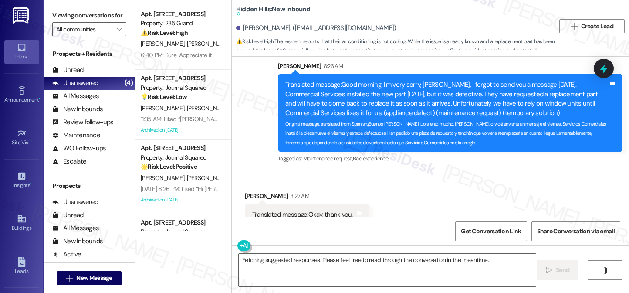
click at [326, 210] on div "Translated message: Okay, thank you." at bounding box center [303, 214] width 103 height 9
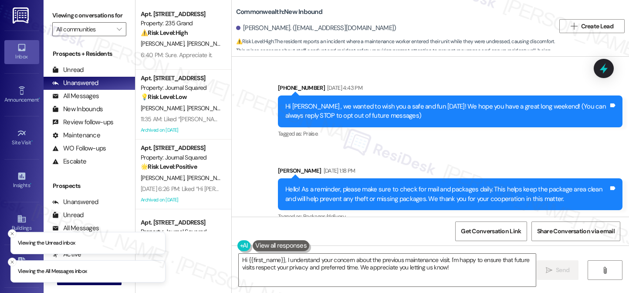
scroll to position [22059, 0]
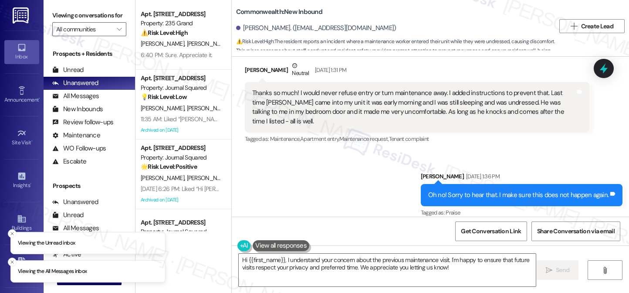
click at [460, 190] on div "Oh no! Sorry to hear that. I make sure this does not happen again." at bounding box center [518, 194] width 181 height 9
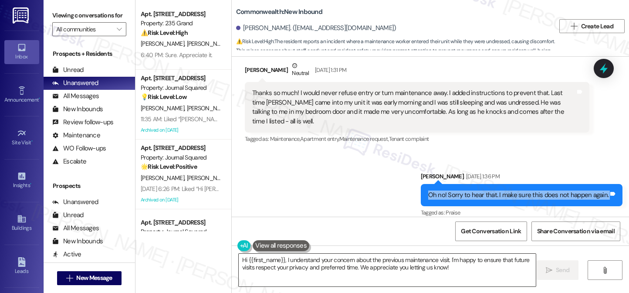
click at [308, 265] on textarea "Hi {{first_name}}, I understand your concern about the previous maintenance vis…" at bounding box center [387, 269] width 297 height 33
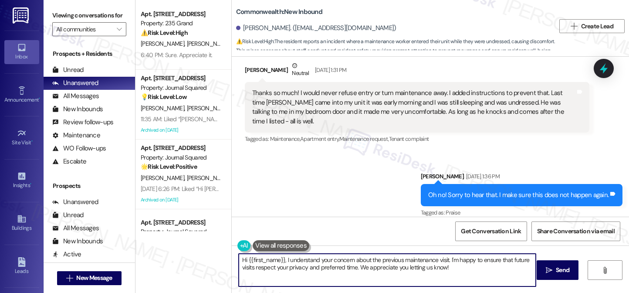
click at [308, 265] on textarea "Hi {{first_name}}, I understand your concern about the previous maintenance vis…" at bounding box center [387, 269] width 297 height 33
click at [308, 264] on textarea "Hi {{first_name}}, I understand your concern about the previous maintenance vis…" at bounding box center [387, 269] width 297 height 33
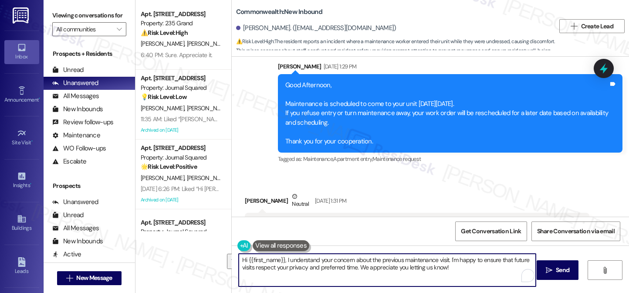
click at [375, 219] on div "Thanks so much! I would never refuse entry or turn maintenance away. I added in…" at bounding box center [413, 237] width 323 height 37
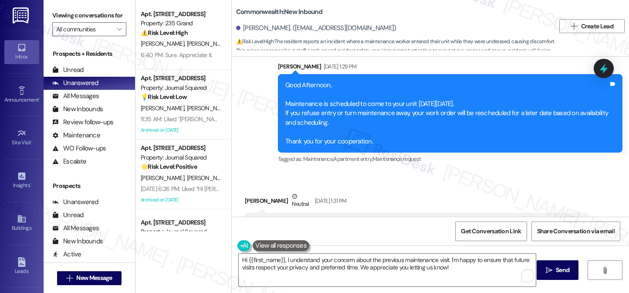
click at [375, 219] on div "Thanks so much! I would never refuse entry or turn maintenance away. I added in…" at bounding box center [413, 237] width 323 height 37
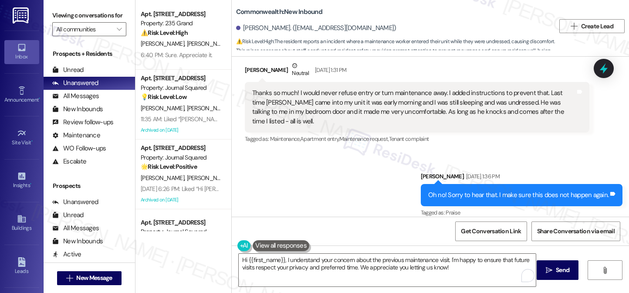
click at [303, 263] on div "Thanks ebony! You're the best!" at bounding box center [294, 267] width 85 height 9
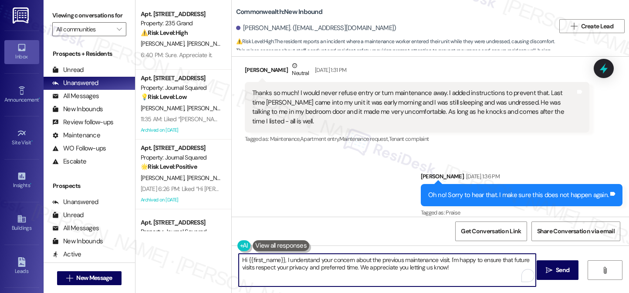
click at [300, 263] on textarea "Hi {{first_name}}, I understand your concern about the previous maintenance vis…" at bounding box center [387, 269] width 297 height 33
click at [299, 262] on textarea "Hi {{first_name}}, I understand your concern about the previous maintenance vis…" at bounding box center [387, 269] width 297 height 33
click at [299, 261] on textarea "Hi {{first_name}}, I understand your concern about the previous maintenance vis…" at bounding box center [387, 269] width 297 height 33
click at [413, 256] on textarea "Hi {{first_name}}, I understand your concern about the previous maintenance vis…" at bounding box center [387, 269] width 297 height 33
drag, startPoint x: 448, startPoint y: 266, endPoint x: 290, endPoint y: 258, distance: 158.2
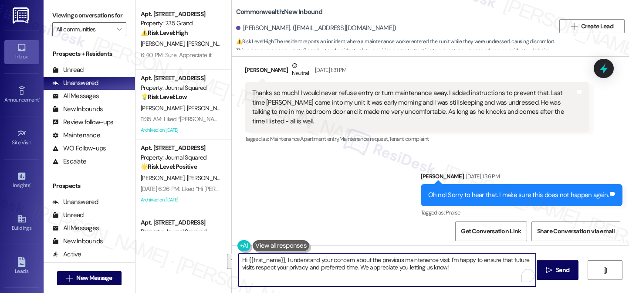
click at [282, 261] on textarea "Hi {{first_name}}, I understand your concern about the previous maintenance vis…" at bounding box center [387, 269] width 297 height 33
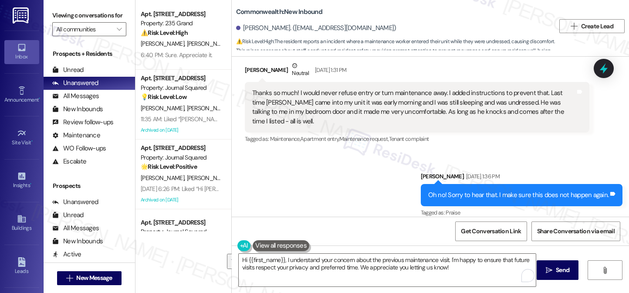
click at [377, 152] on div "Sent via SMS [PERSON_NAME] [DATE] 1:36 PM Oh no! Sorry to hear that. I make sur…" at bounding box center [430, 189] width 397 height 74
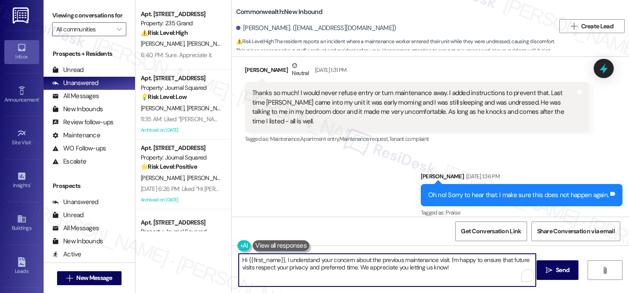
click at [413, 261] on textarea "Hi {{first_name}}, I understand your concern about the previous maintenance vis…" at bounding box center [387, 269] width 297 height 33
click at [397, 225] on div "Received via SMS [PERSON_NAME] [DATE] 3:32 PM Thanks ebony! You're the best! Ta…" at bounding box center [430, 262] width 397 height 74
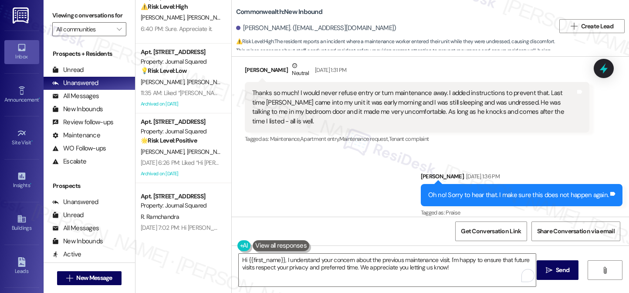
scroll to position [47, 0]
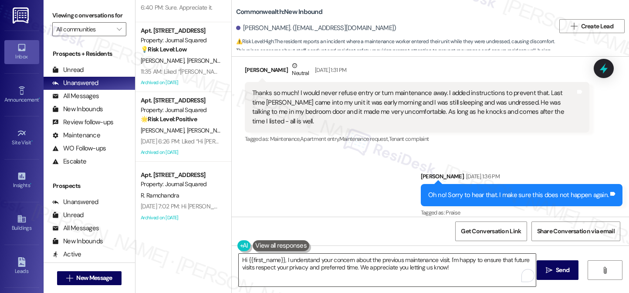
click at [340, 257] on textarea "Hi {{first_name}}, I understand your concern about the previous maintenance vis…" at bounding box center [387, 269] width 297 height 33
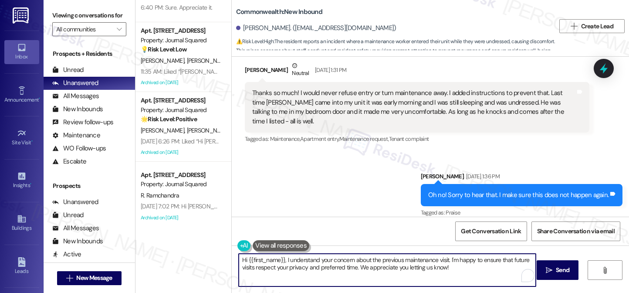
click at [340, 257] on textarea "Hi {{first_name}}, I understand your concern about the previous maintenance vis…" at bounding box center [387, 269] width 297 height 33
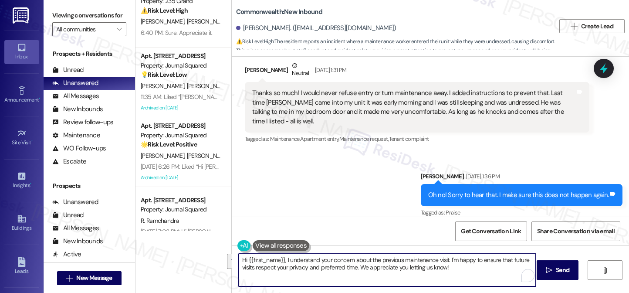
scroll to position [0, 0]
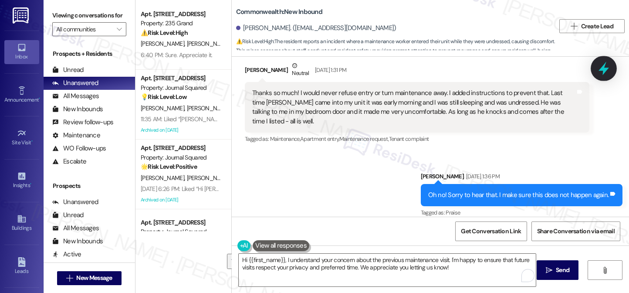
click at [600, 65] on icon at bounding box center [603, 68] width 15 height 15
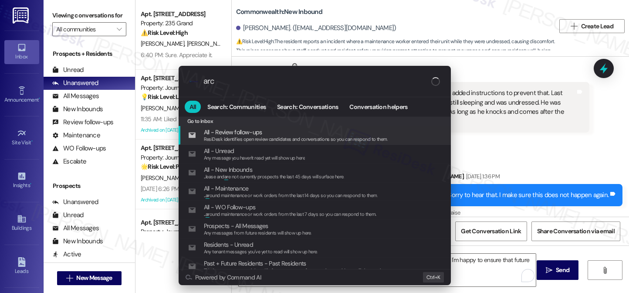
type input "arch"
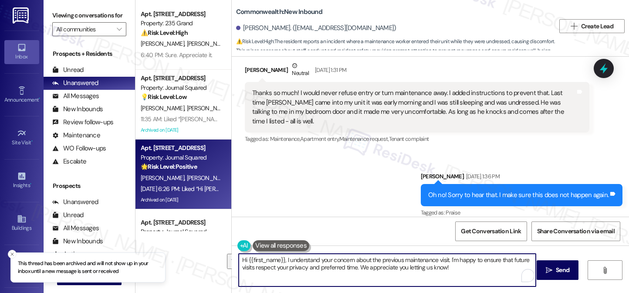
scroll to position [47, 0]
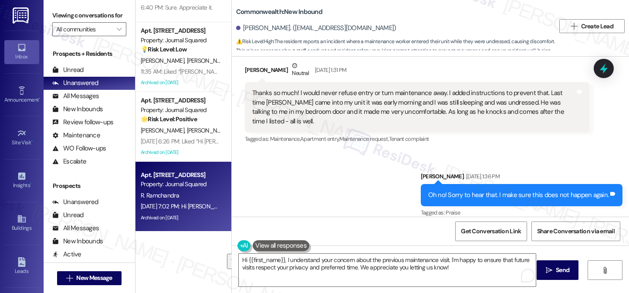
click at [192, 194] on div "R. Ramchandra" at bounding box center [181, 195] width 82 height 11
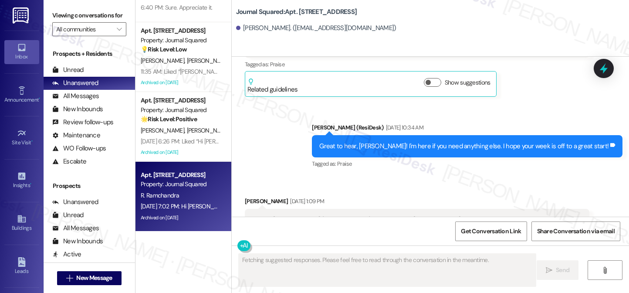
scroll to position [793, 0]
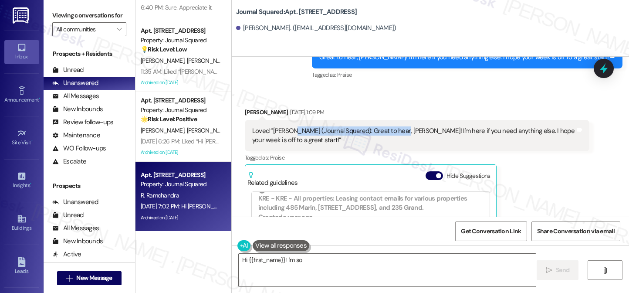
drag, startPoint x: 286, startPoint y: 122, endPoint x: 390, endPoint y: 117, distance: 104.6
click at [390, 126] on div "Loved “[PERSON_NAME] (Journal Squared): Great to hear, [PERSON_NAME]! I'm here …" at bounding box center [413, 135] width 323 height 19
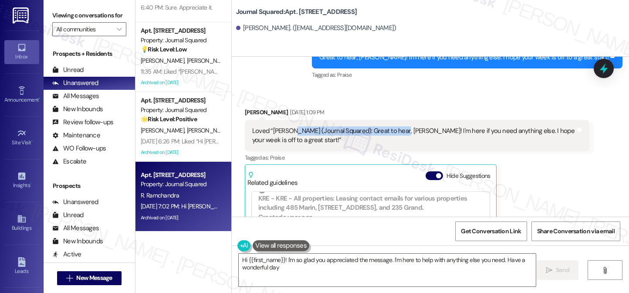
type textarea "Hi {{first_name}}! I'm so glad you appreciated the message. I'm here to help wi…"
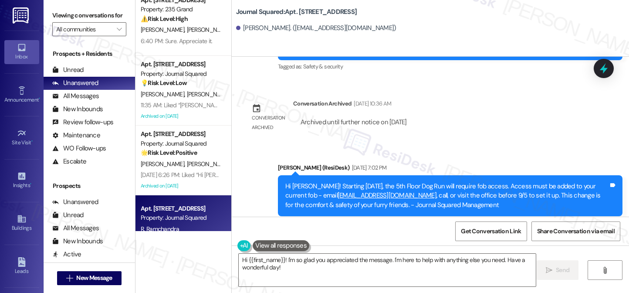
scroll to position [0, 0]
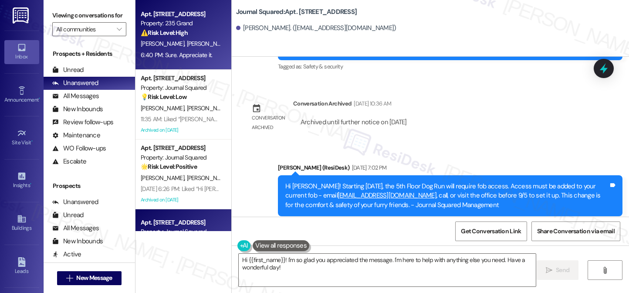
click at [168, 25] on div "Property: 235 Grand" at bounding box center [181, 23] width 81 height 9
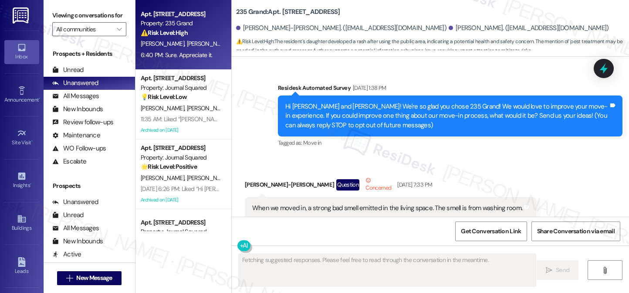
scroll to position [21283, 0]
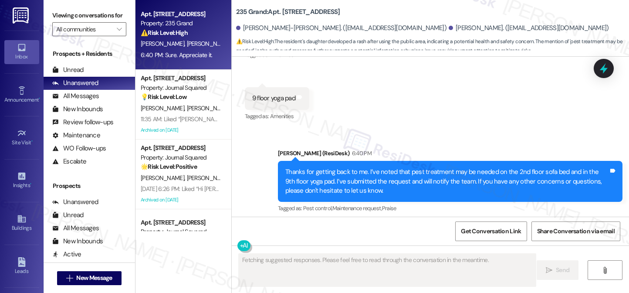
drag, startPoint x: 324, startPoint y: 160, endPoint x: 461, endPoint y: 160, distance: 137.1
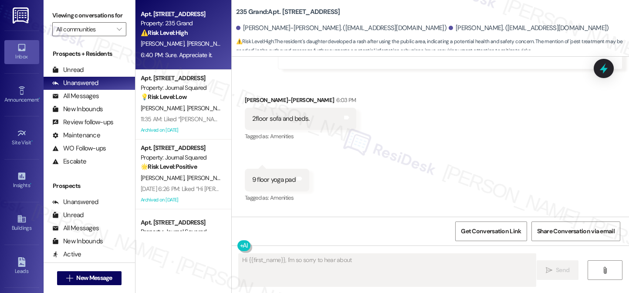
scroll to position [21196, 0]
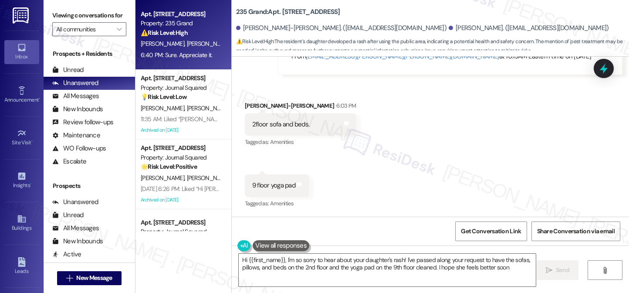
type textarea "Hi {{first_name}}, I'm so sorry to hear about your daughter's rash! I've passed…"
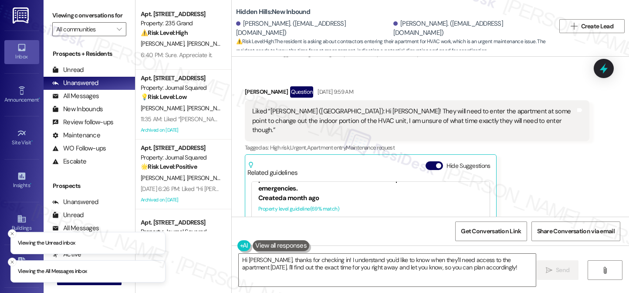
scroll to position [7707, 0]
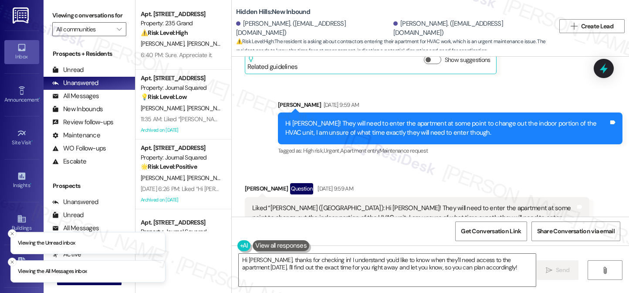
click at [357, 119] on div "Hi [PERSON_NAME]! They will need to enter the apartment at some point to change…" at bounding box center [446, 128] width 323 height 19
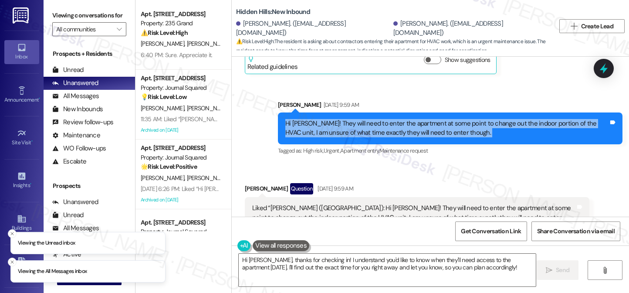
click at [357, 118] on div "Hi [PERSON_NAME]! They will need to enter the apartment at some point to change…" at bounding box center [450, 128] width 344 height 32
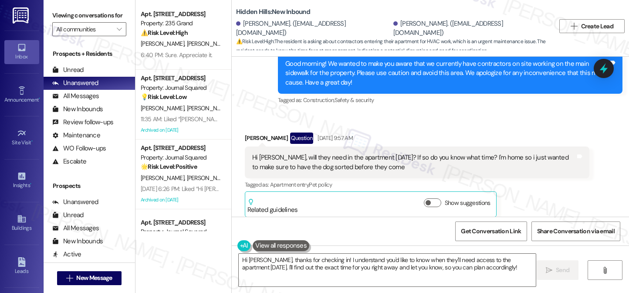
scroll to position [7490, 0]
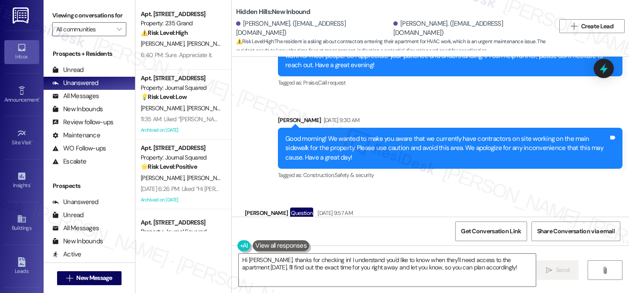
click at [125, 38] on div "Viewing conversations for All communities " at bounding box center [89, 22] width 91 height 45
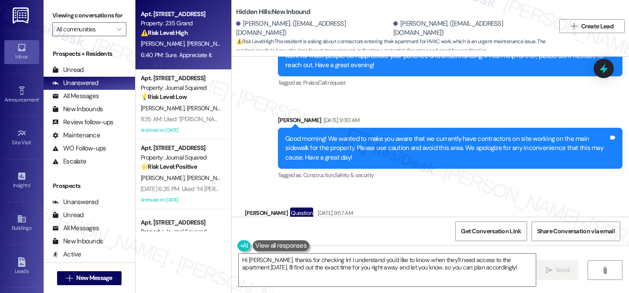
click at [159, 33] on strong "⚠️ Risk Level: High" at bounding box center [164, 33] width 47 height 8
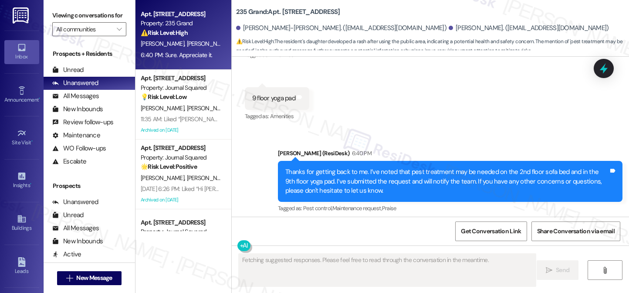
scroll to position [21008, 0]
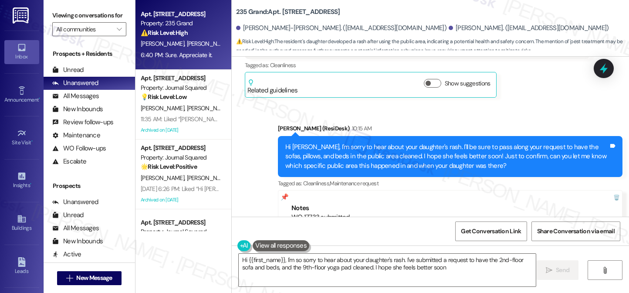
type textarea "Hi {{first_name}}, I'm so sorry to hear about your daughter's rash. I've submit…"
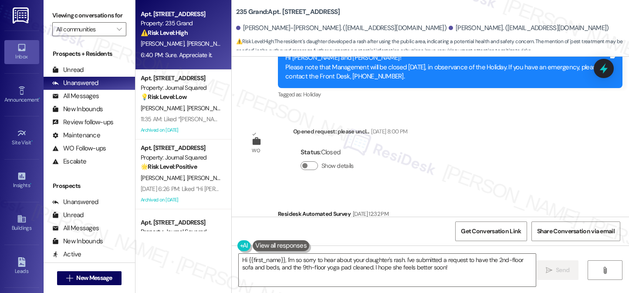
scroll to position [20529, 0]
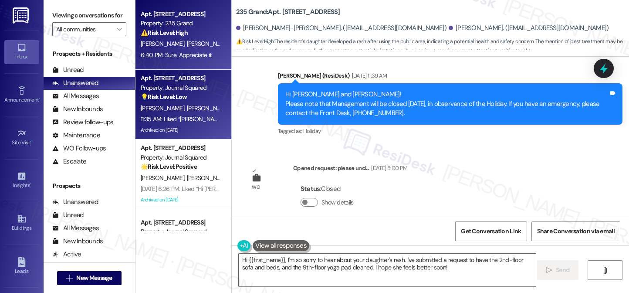
click at [164, 101] on div "💡 Risk Level: Low The resident acknowledged the instruction to email management…" at bounding box center [181, 96] width 81 height 9
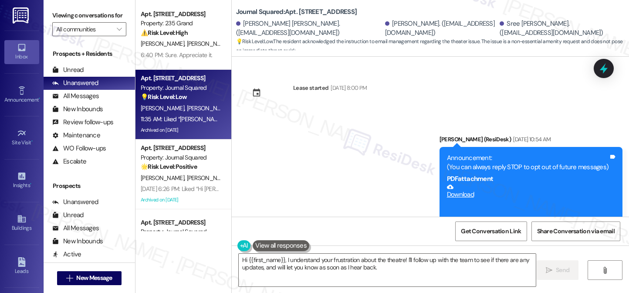
scroll to position [17064, 0]
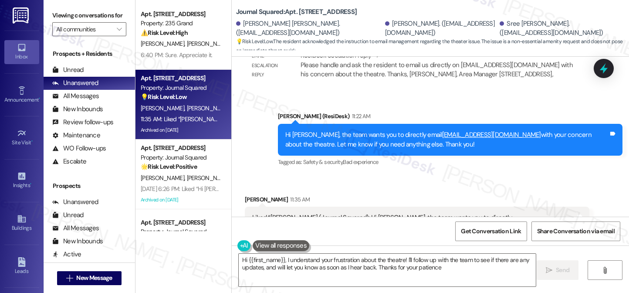
type textarea "Hi {{first_name}}, I understand your frustration about the theatre! I'll follow…"
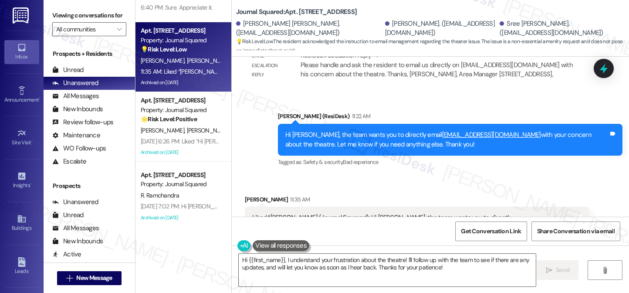
scroll to position [0, 0]
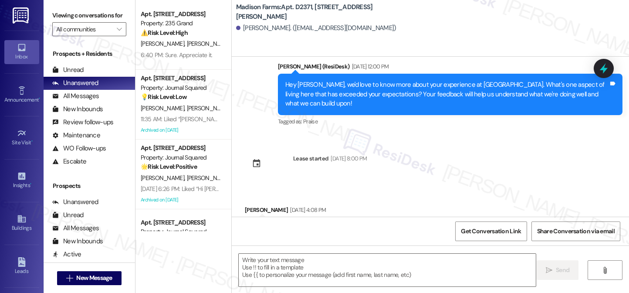
type textarea "Fetching suggested responses. Please feel free to read through the conversation…"
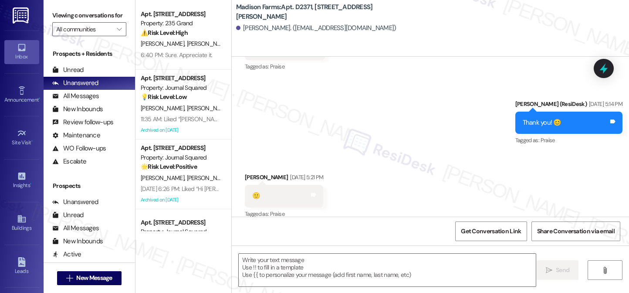
scroll to position [1704, 0]
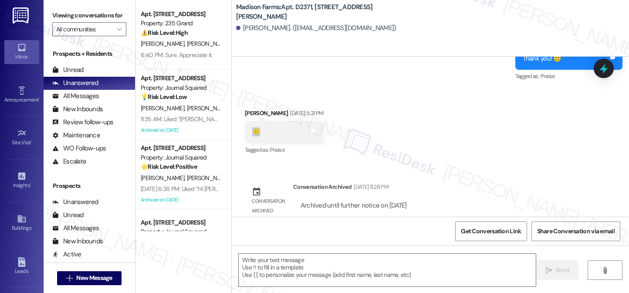
drag, startPoint x: 258, startPoint y: 119, endPoint x: 234, endPoint y: 117, distance: 24.5
click at [238, 117] on div "Received via SMS [PERSON_NAME] [DATE] 5:21 PM 🙂 Tags and notes Tagged as: Prais…" at bounding box center [283, 132] width 91 height 61
click at [424, 100] on div "Received via SMS [PERSON_NAME] [DATE] 5:21 PM 🙂 Tags and notes Tagged as: Prais…" at bounding box center [430, 126] width 397 height 74
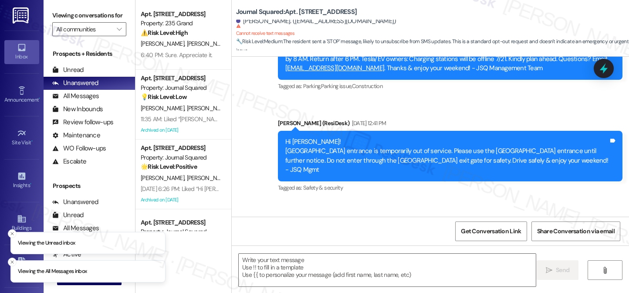
scroll to position [4473, 0]
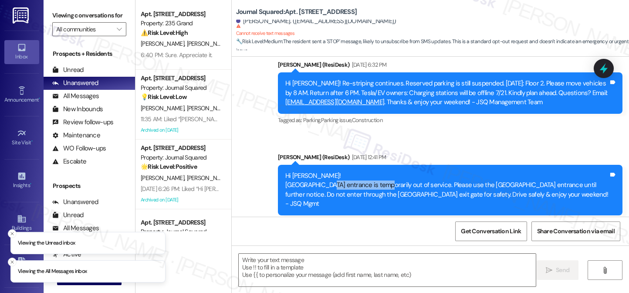
drag, startPoint x: 317, startPoint y: 113, endPoint x: 371, endPoint y: 113, distance: 54.0
click at [371, 171] on div "Hi [PERSON_NAME]! [GEOGRAPHIC_DATA] entrance is temporarily out of service. Ple…" at bounding box center [446, 189] width 323 height 37
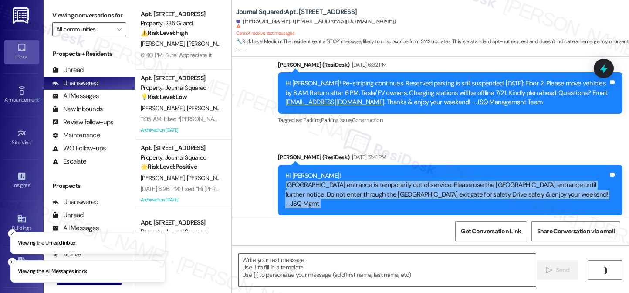
click at [371, 171] on div "Hi [PERSON_NAME]! [GEOGRAPHIC_DATA] entrance is temporarily out of service. Ple…" at bounding box center [446, 189] width 323 height 37
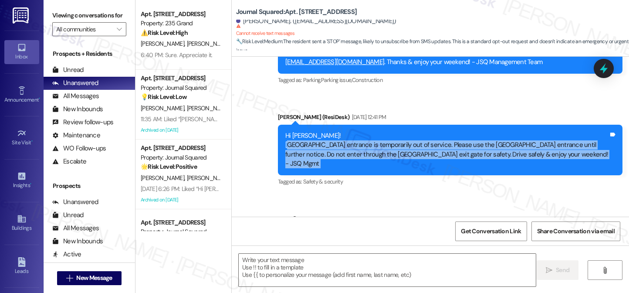
scroll to position [4560, 0]
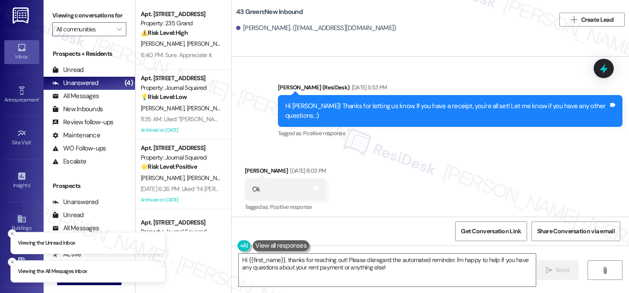
scroll to position [1211, 0]
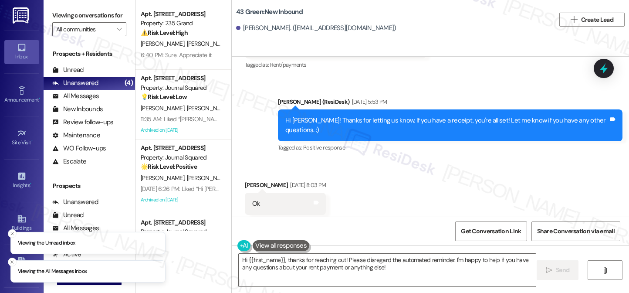
click at [318, 119] on div "Hi [PERSON_NAME]! Thanks for letting us know. If you have a receipt, you're all…" at bounding box center [446, 125] width 323 height 19
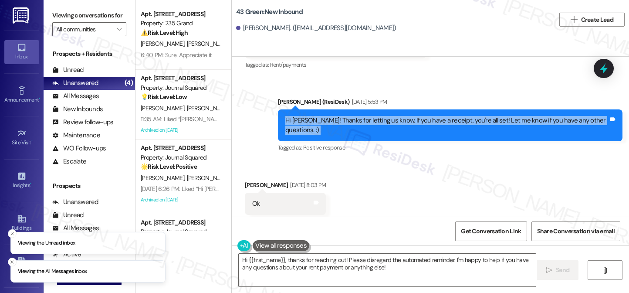
click at [318, 119] on div "Hi [PERSON_NAME]! Thanks for letting us know. If you have a receipt, you're all…" at bounding box center [446, 125] width 323 height 19
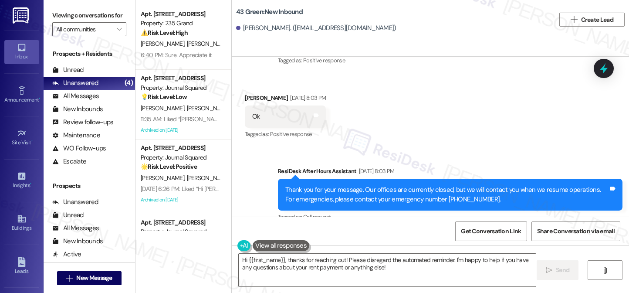
scroll to position [1385, 0]
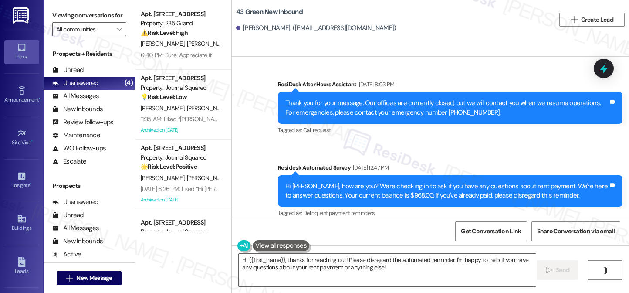
click at [348, 182] on div "Hi [PERSON_NAME], how are you? We're checking in to ask if you have any questio…" at bounding box center [446, 191] width 323 height 19
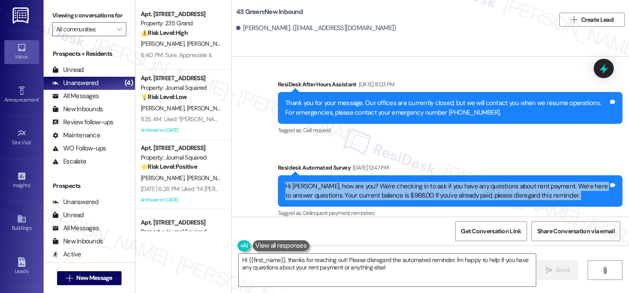
click at [348, 182] on div "Hi [PERSON_NAME], how are you? We're checking in to ask if you have any questio…" at bounding box center [446, 191] width 323 height 19
click at [338, 182] on div "Hi [PERSON_NAME], how are you? We're checking in to ask if you have any questio…" at bounding box center [446, 191] width 323 height 19
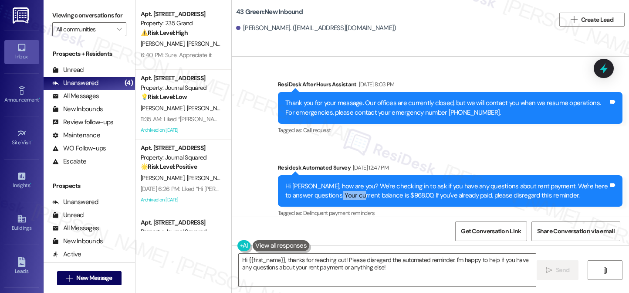
click at [337, 182] on div "Hi [PERSON_NAME], how are you? We're checking in to ask if you have any questio…" at bounding box center [446, 191] width 323 height 19
click at [335, 182] on div "Hi [PERSON_NAME], how are you? We're checking in to ask if you have any questio…" at bounding box center [446, 191] width 323 height 19
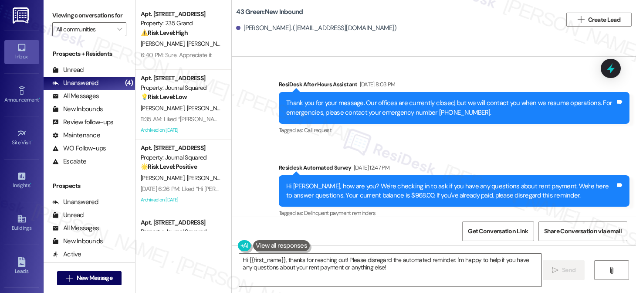
scroll to position [1376, 0]
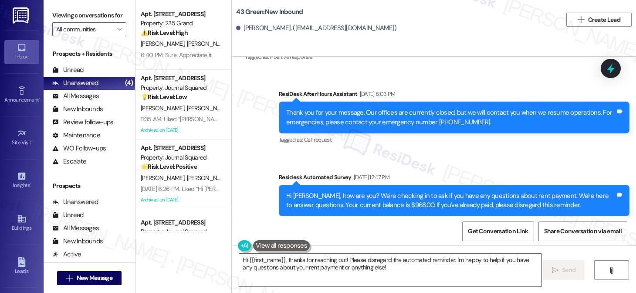
click at [383, 191] on div "Hi [PERSON_NAME], how are you? We're checking in to ask if you have any questio…" at bounding box center [450, 200] width 329 height 19
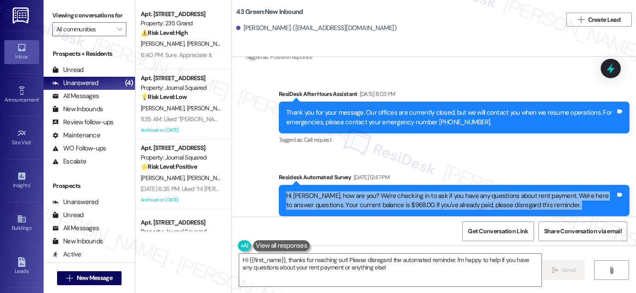
click at [383, 191] on div "Hi [PERSON_NAME], how are you? We're checking in to ask if you have any questio…" at bounding box center [450, 200] width 329 height 19
